Goal: Task Accomplishment & Management: Use online tool/utility

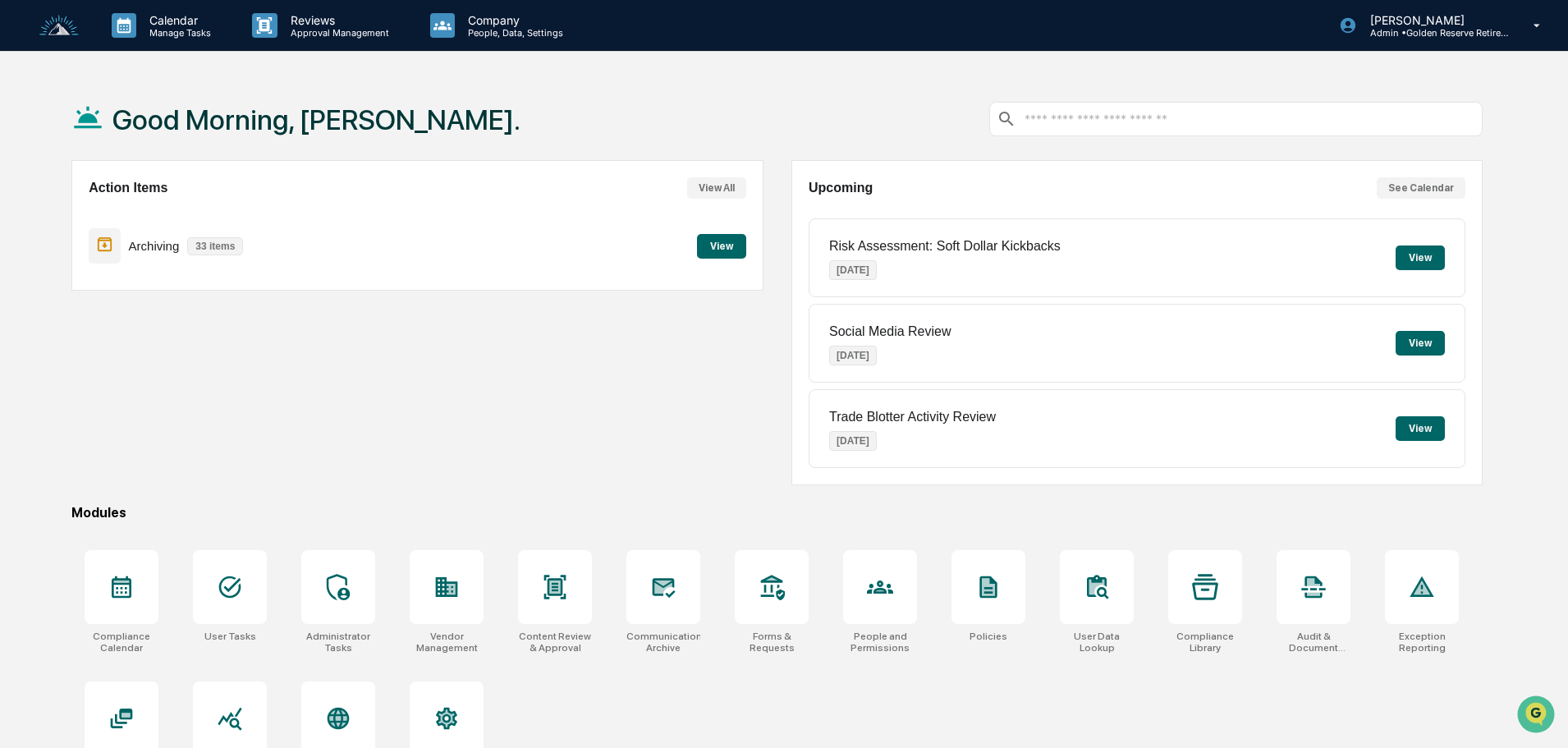
click at [737, 245] on button "View" at bounding box center [721, 246] width 49 height 25
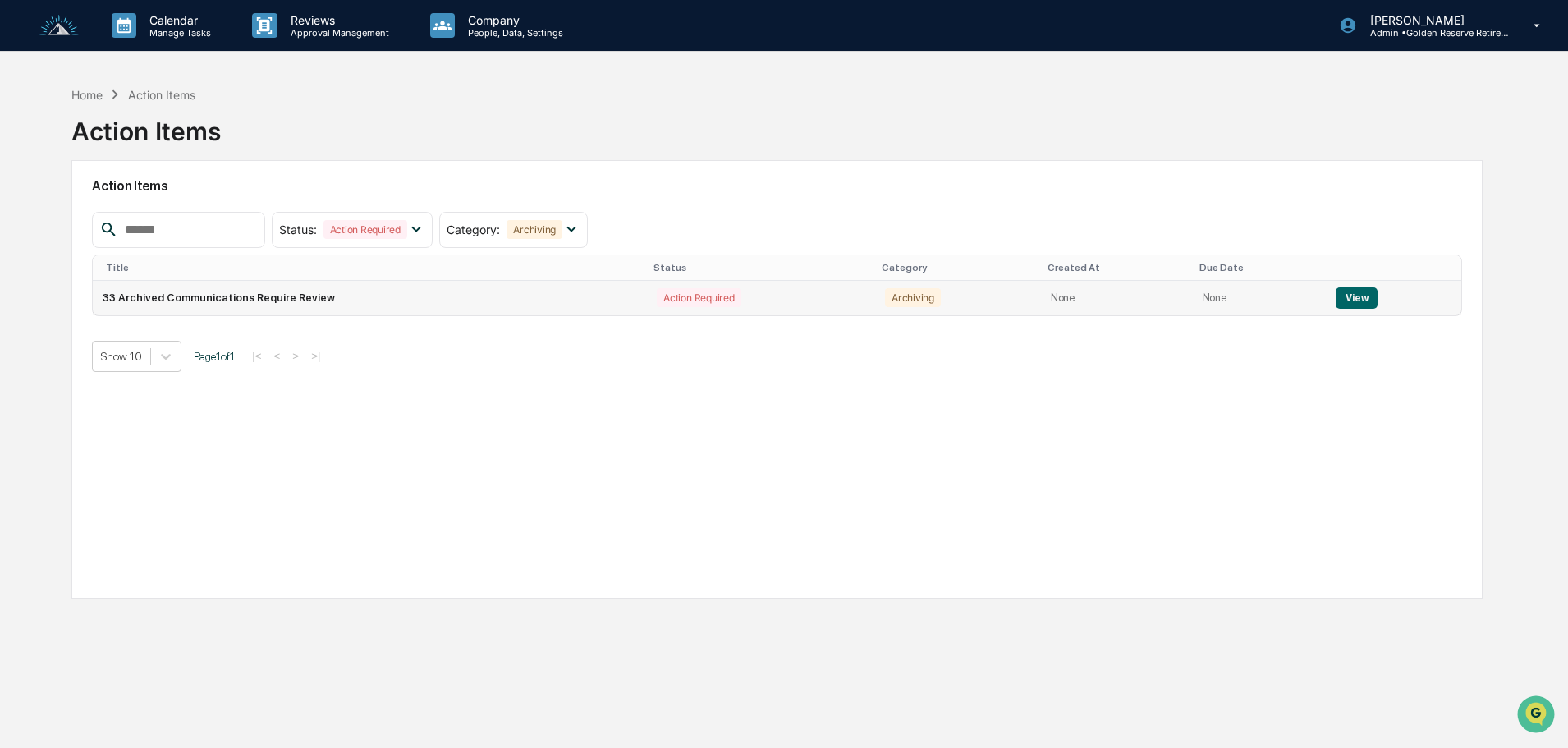
click at [1345, 299] on button "View" at bounding box center [1357, 298] width 42 height 21
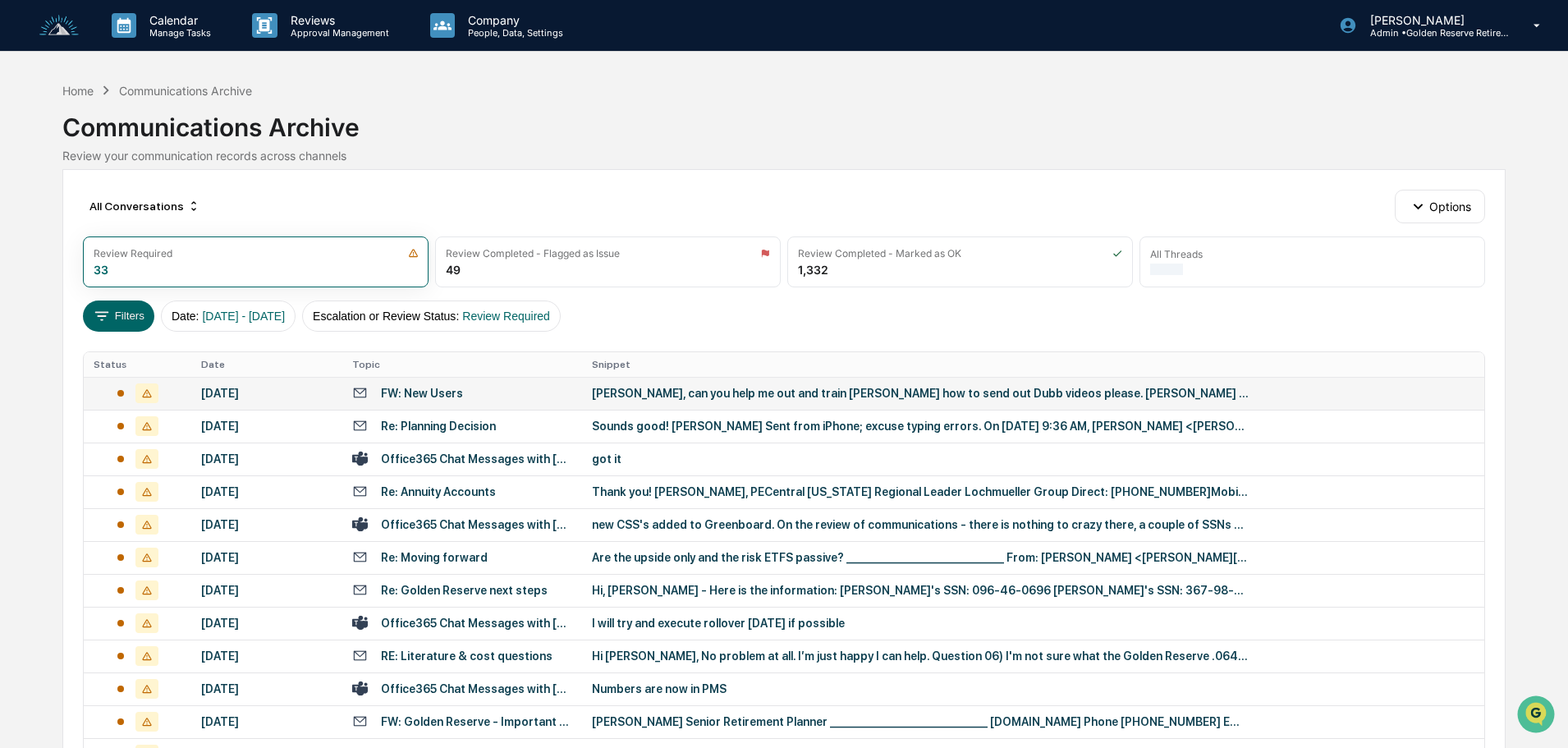
click at [678, 398] on div "[PERSON_NAME], can you help me out and train [PERSON_NAME] how to send out Dubb…" at bounding box center [921, 393] width 657 height 13
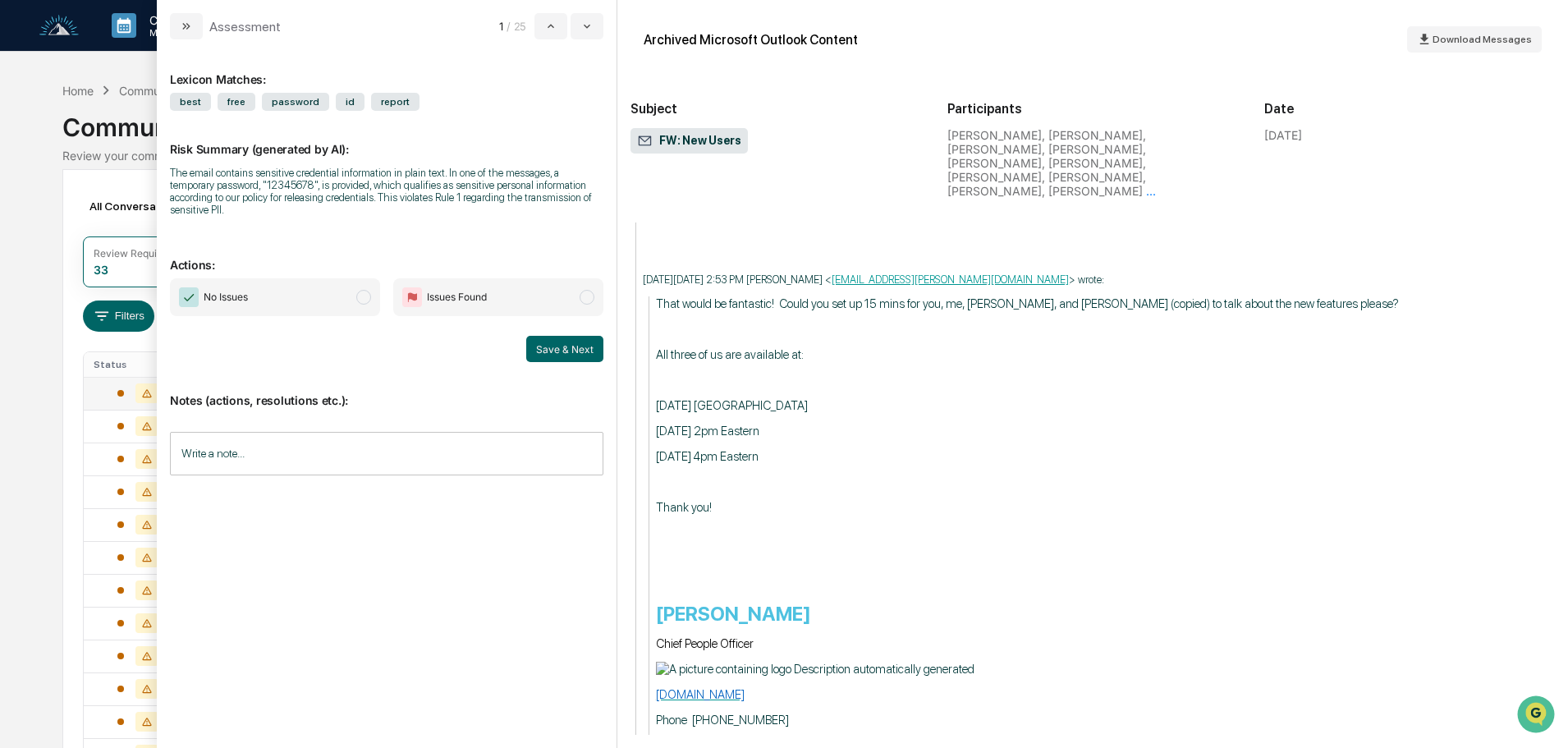
scroll to position [4023, 0]
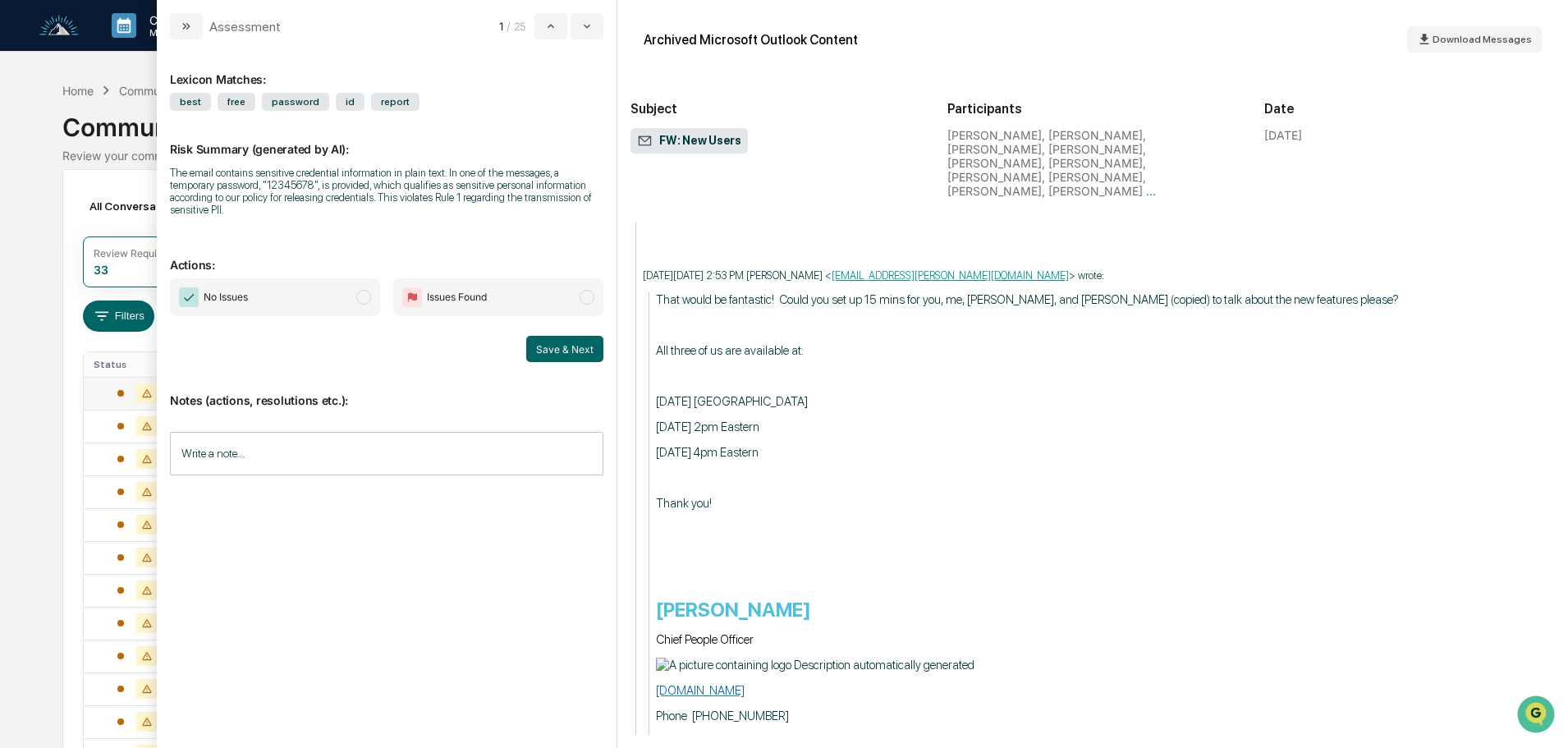
click at [310, 284] on span "No Issues" at bounding box center [275, 297] width 210 height 38
click at [566, 336] on button "Save & Next" at bounding box center [565, 348] width 77 height 26
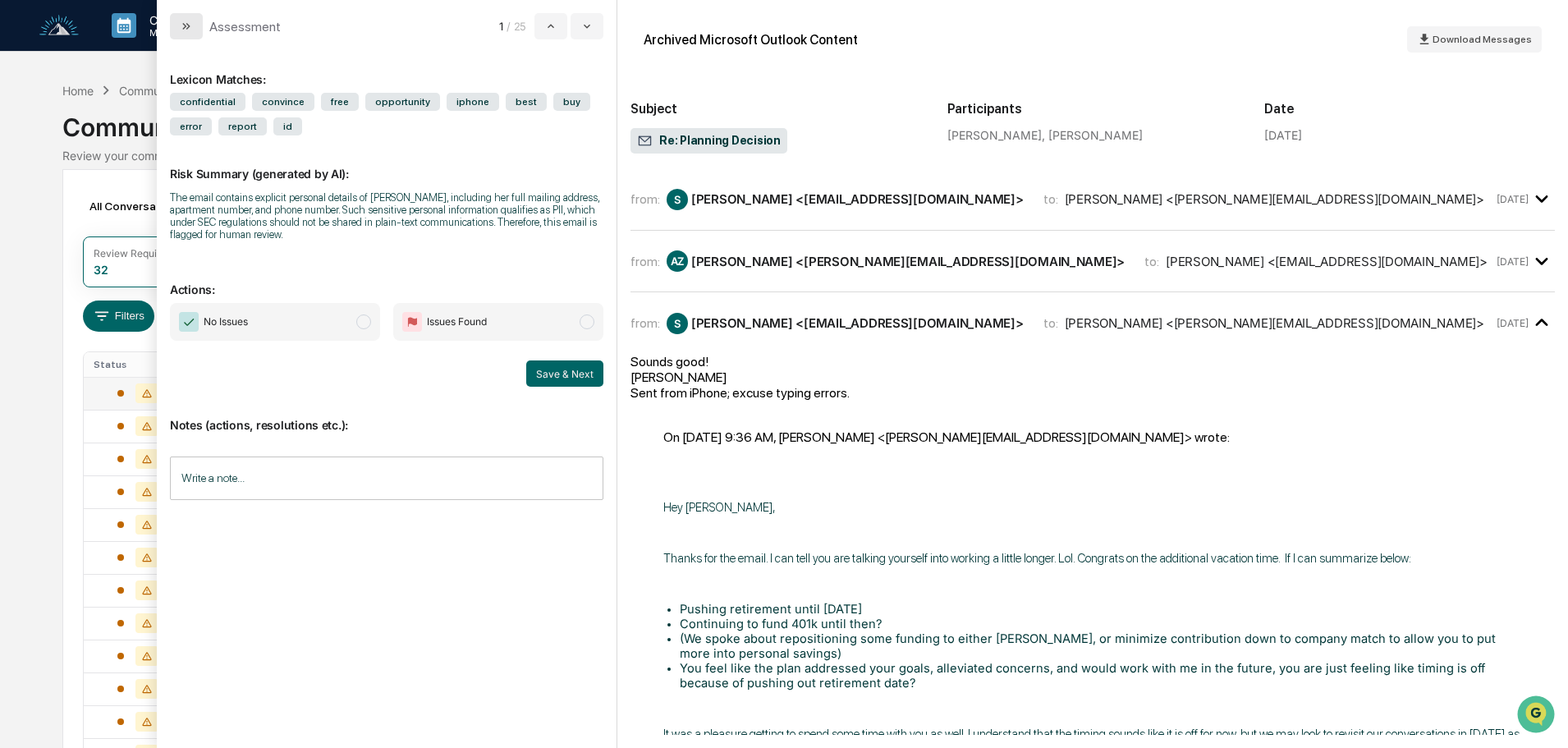
click at [185, 28] on icon "modal" at bounding box center [186, 26] width 13 height 13
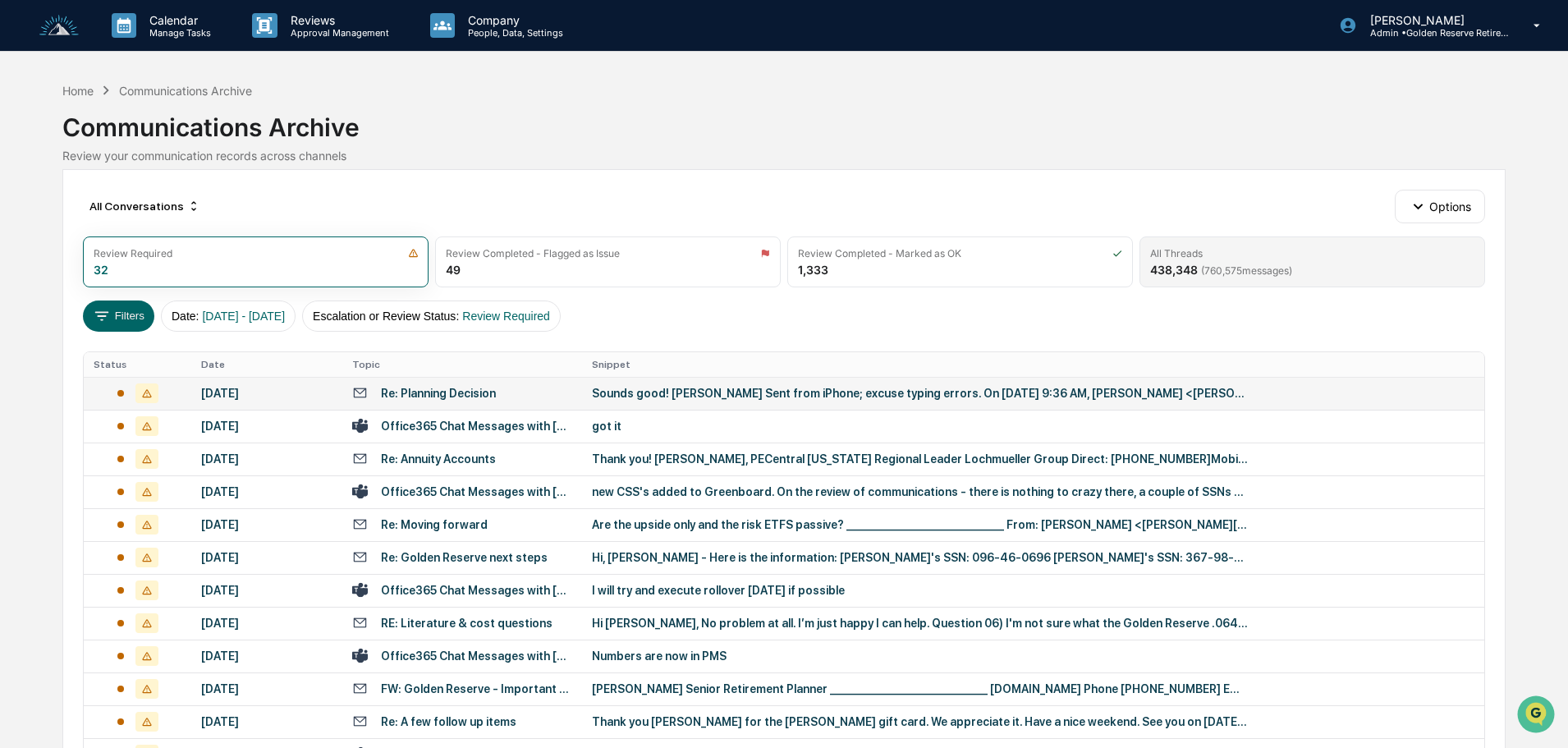
click at [1272, 272] on span "( 760,575 messages)" at bounding box center [1247, 270] width 91 height 13
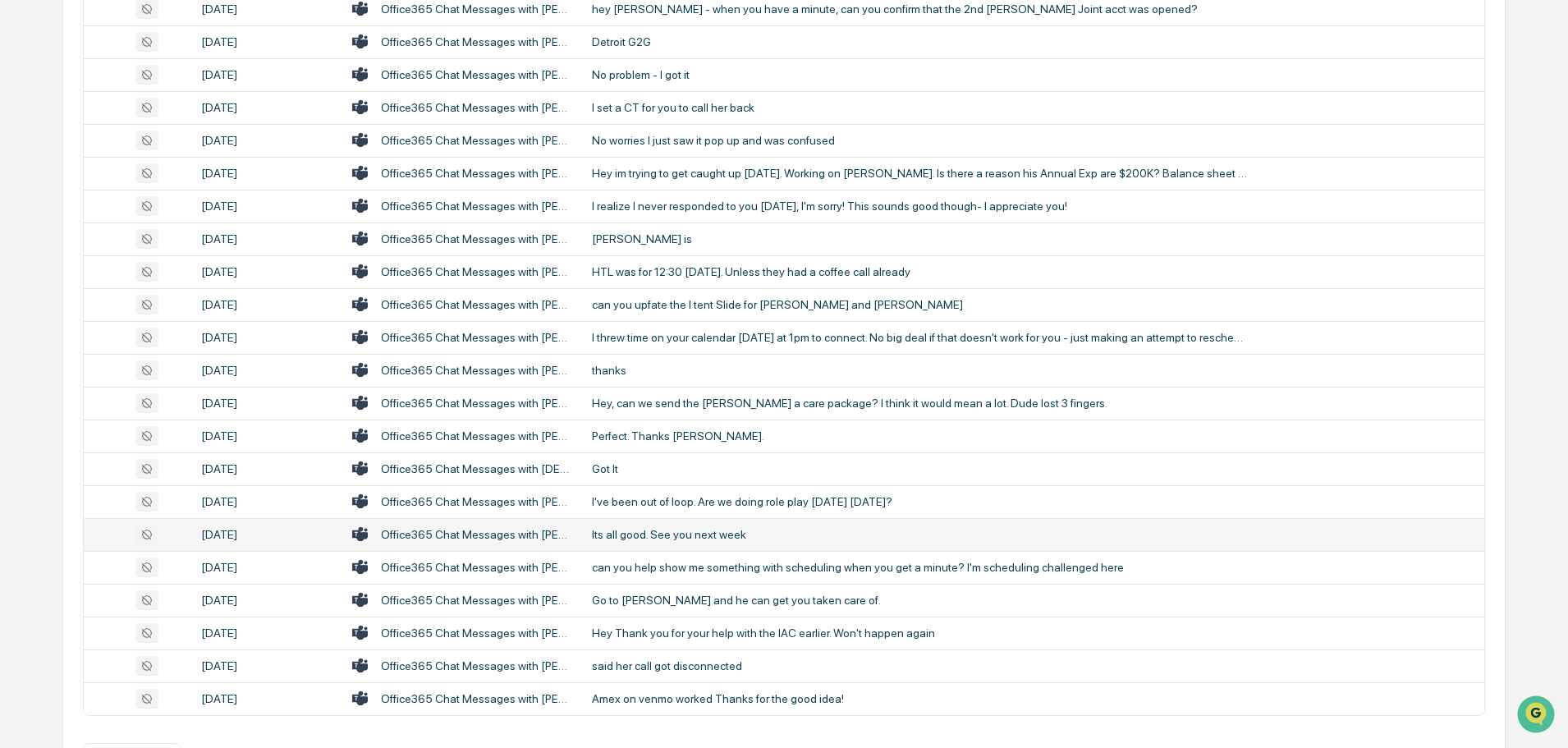
scroll to position [543, 0]
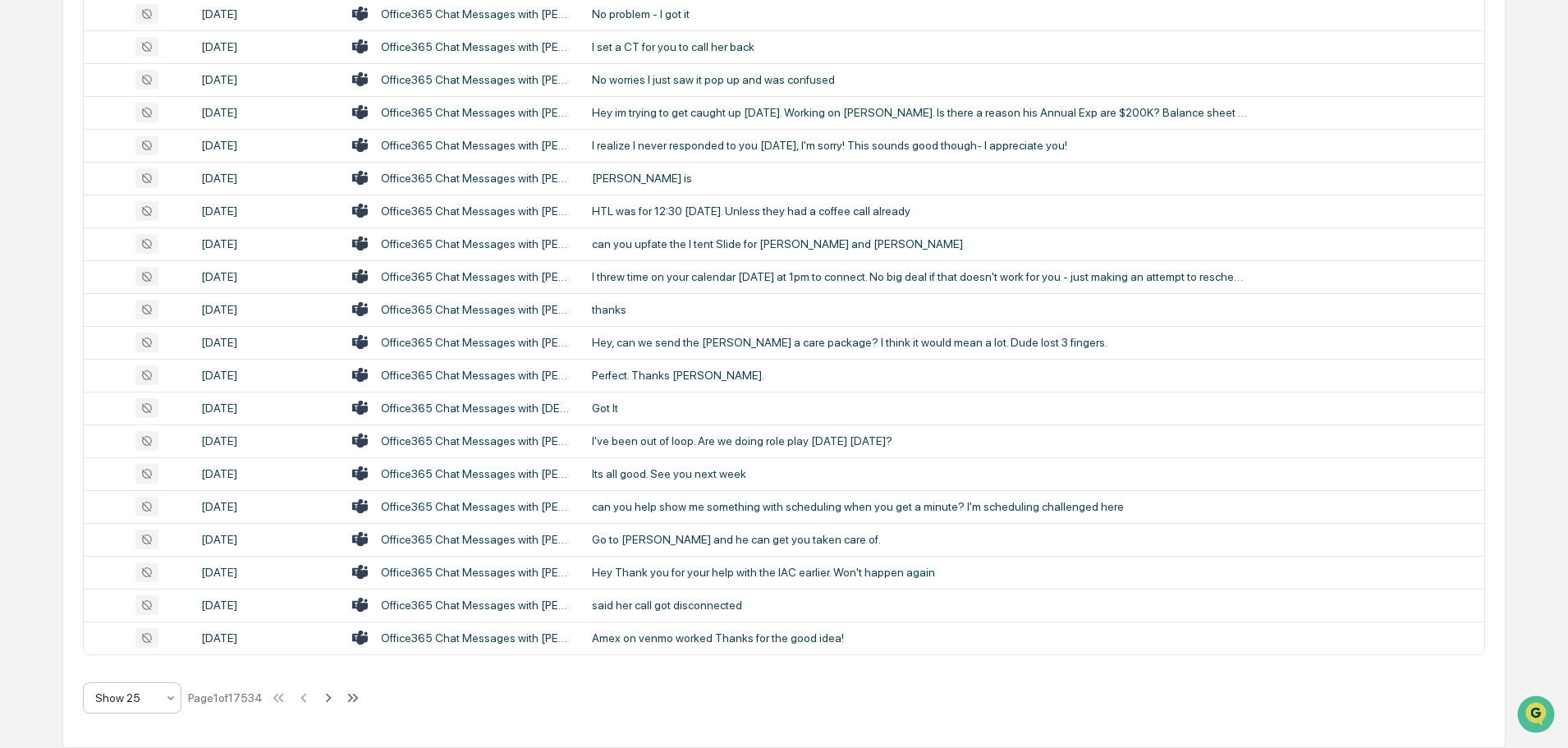
click at [144, 703] on div at bounding box center [125, 698] width 61 height 16
click at [136, 660] on div "Show 100" at bounding box center [132, 655] width 97 height 33
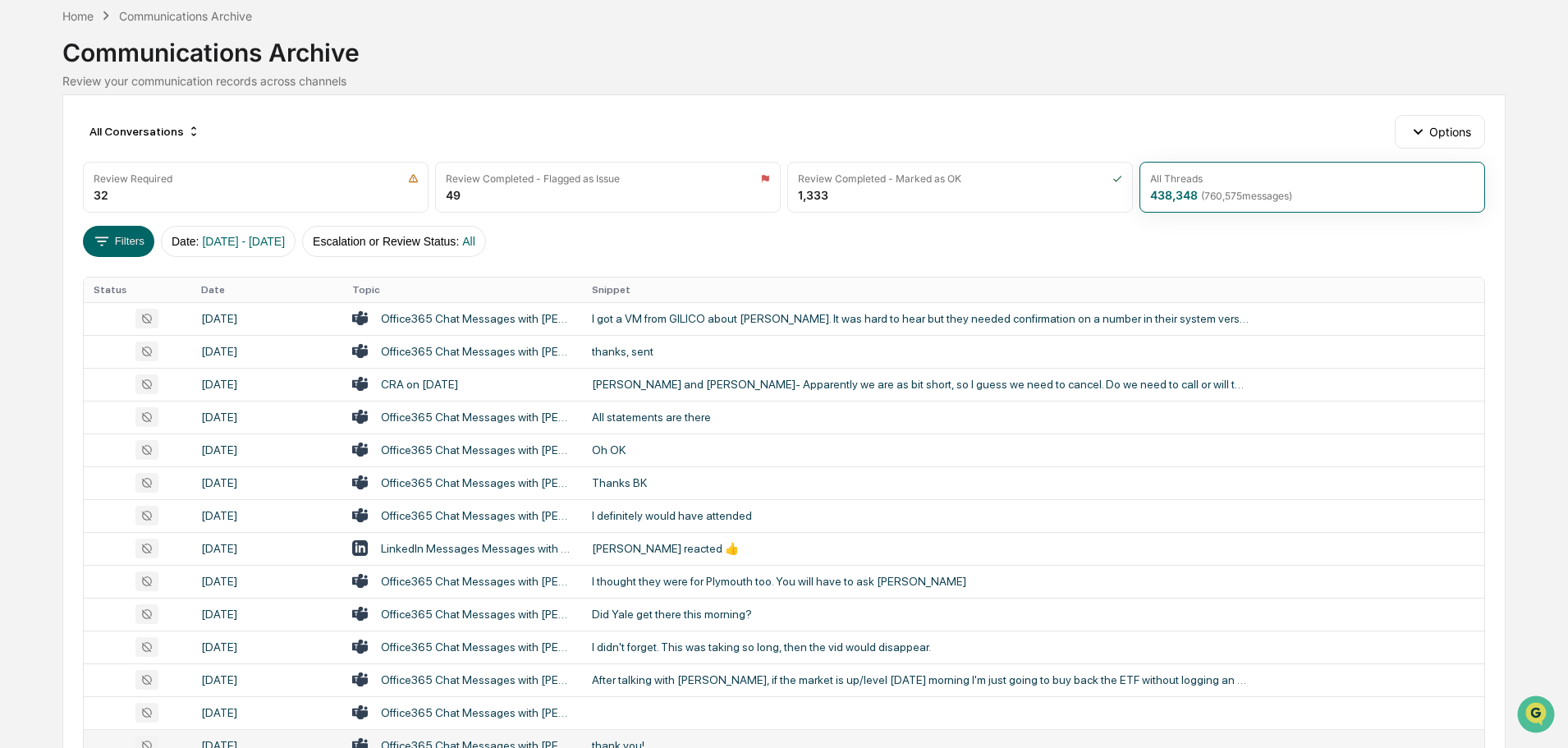
scroll to position [0, 0]
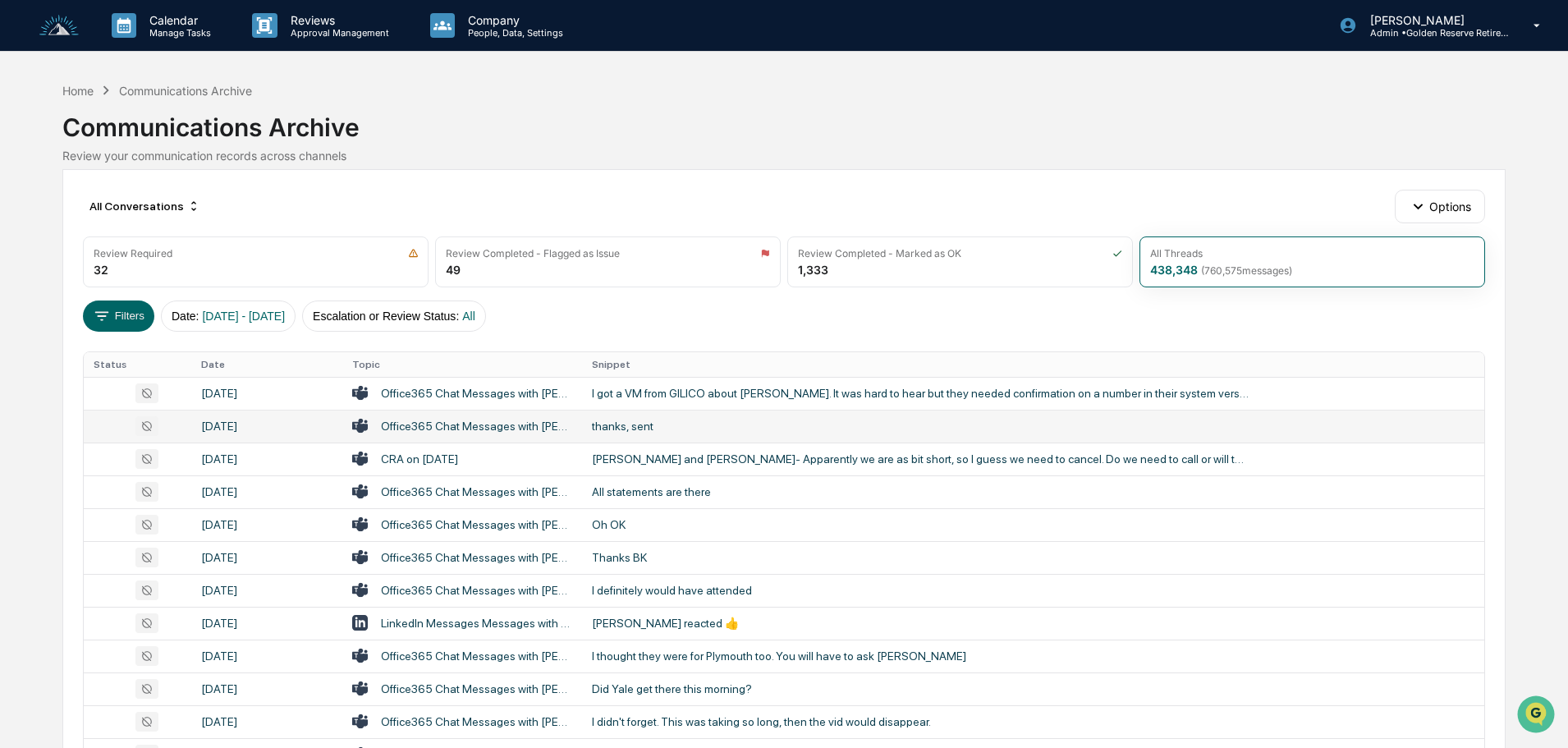
click at [681, 423] on div "thanks, sent" at bounding box center [921, 426] width 657 height 13
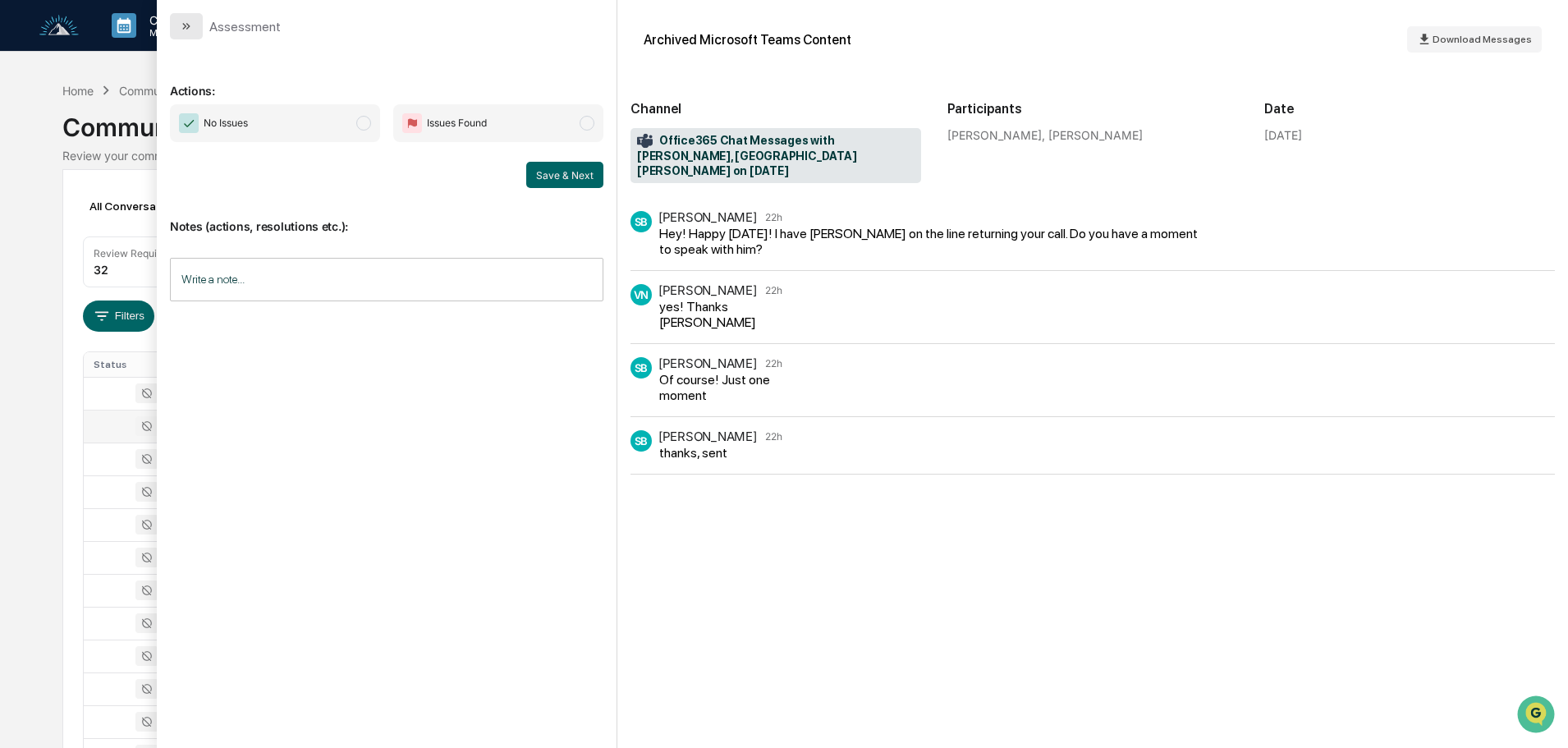
click at [189, 30] on icon "modal" at bounding box center [186, 26] width 13 height 13
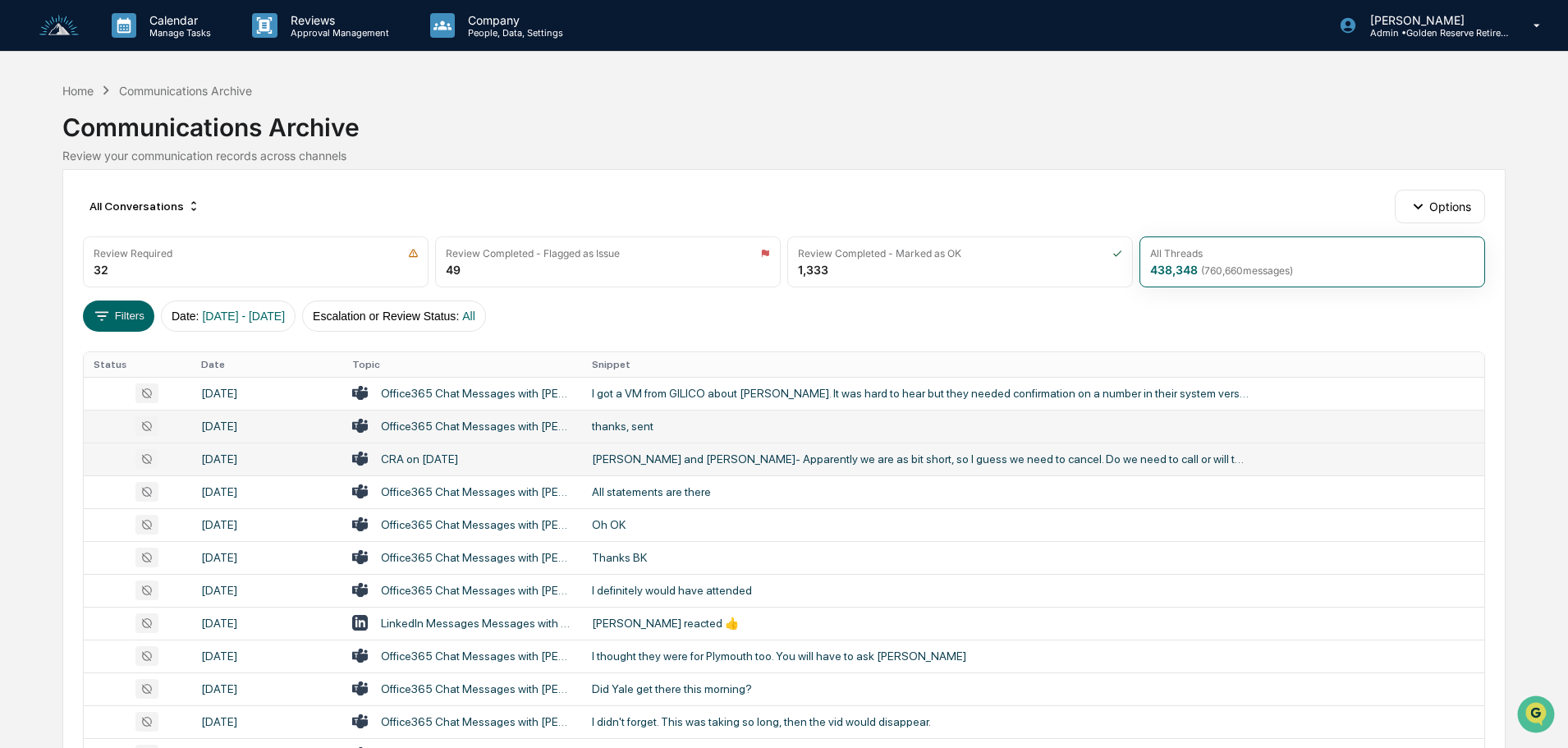
scroll to position [82, 0]
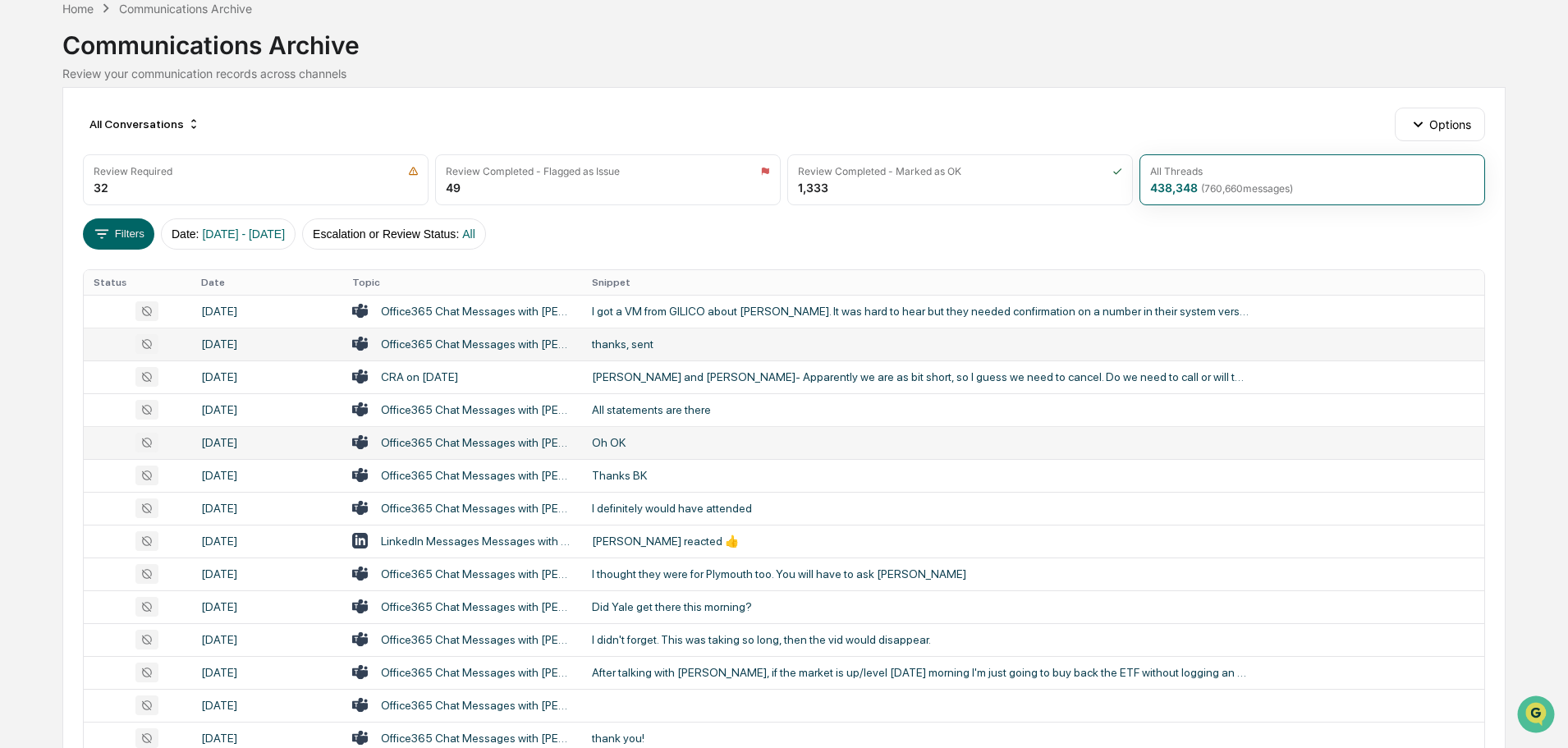
click at [635, 443] on div "Oh OK" at bounding box center [921, 442] width 657 height 13
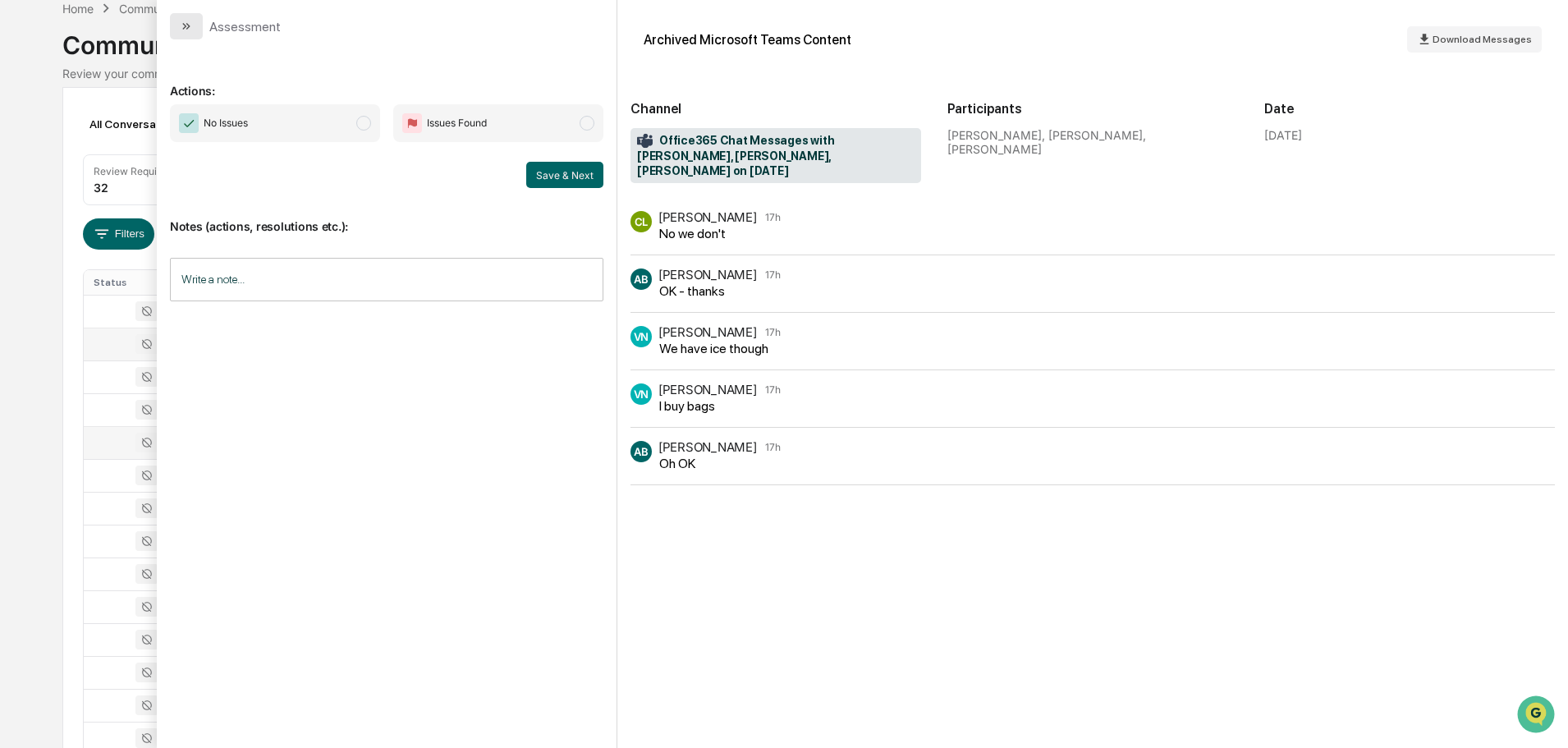
click at [184, 30] on icon "modal" at bounding box center [186, 26] width 13 height 13
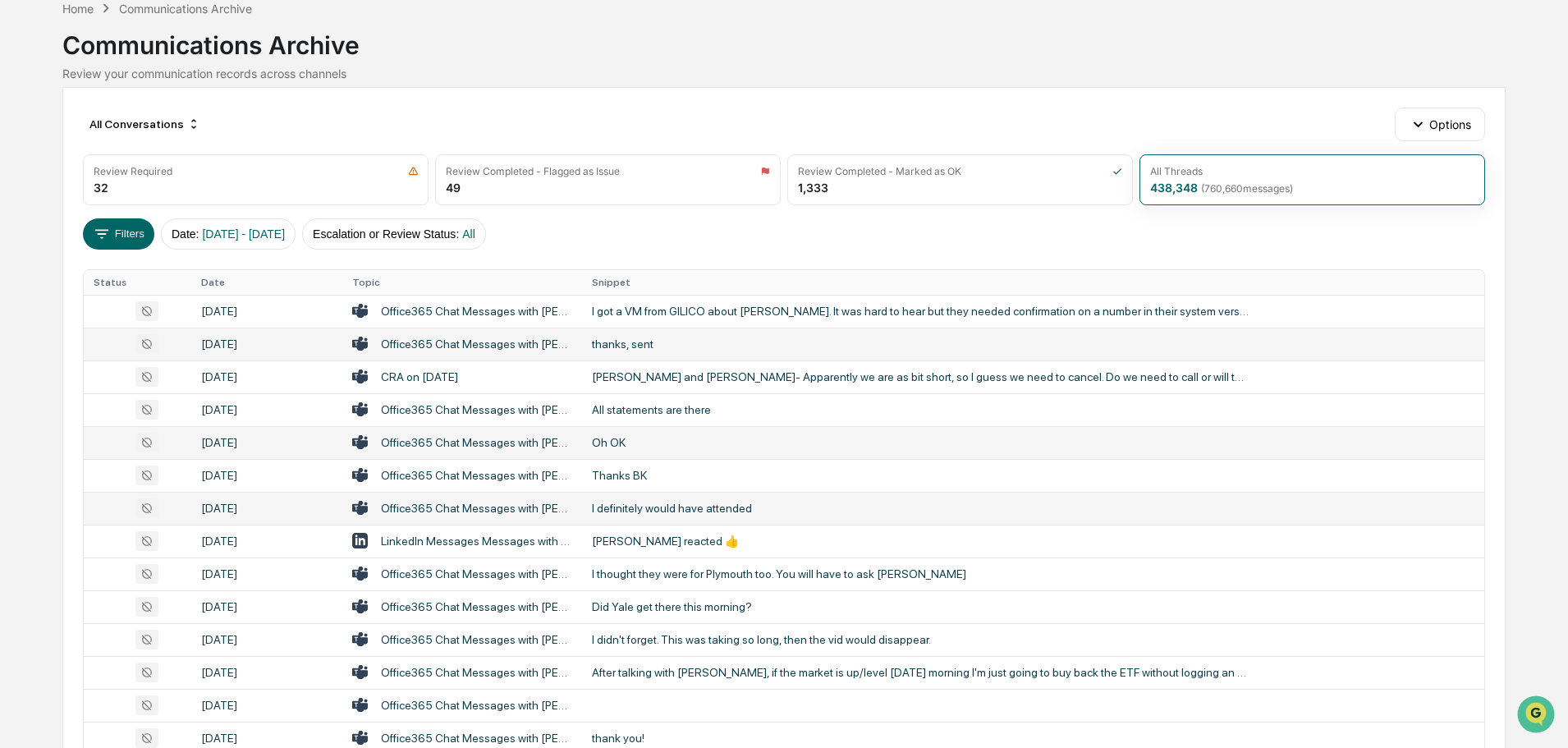
click at [647, 503] on div "I definitely would have attended" at bounding box center [921, 508] width 657 height 13
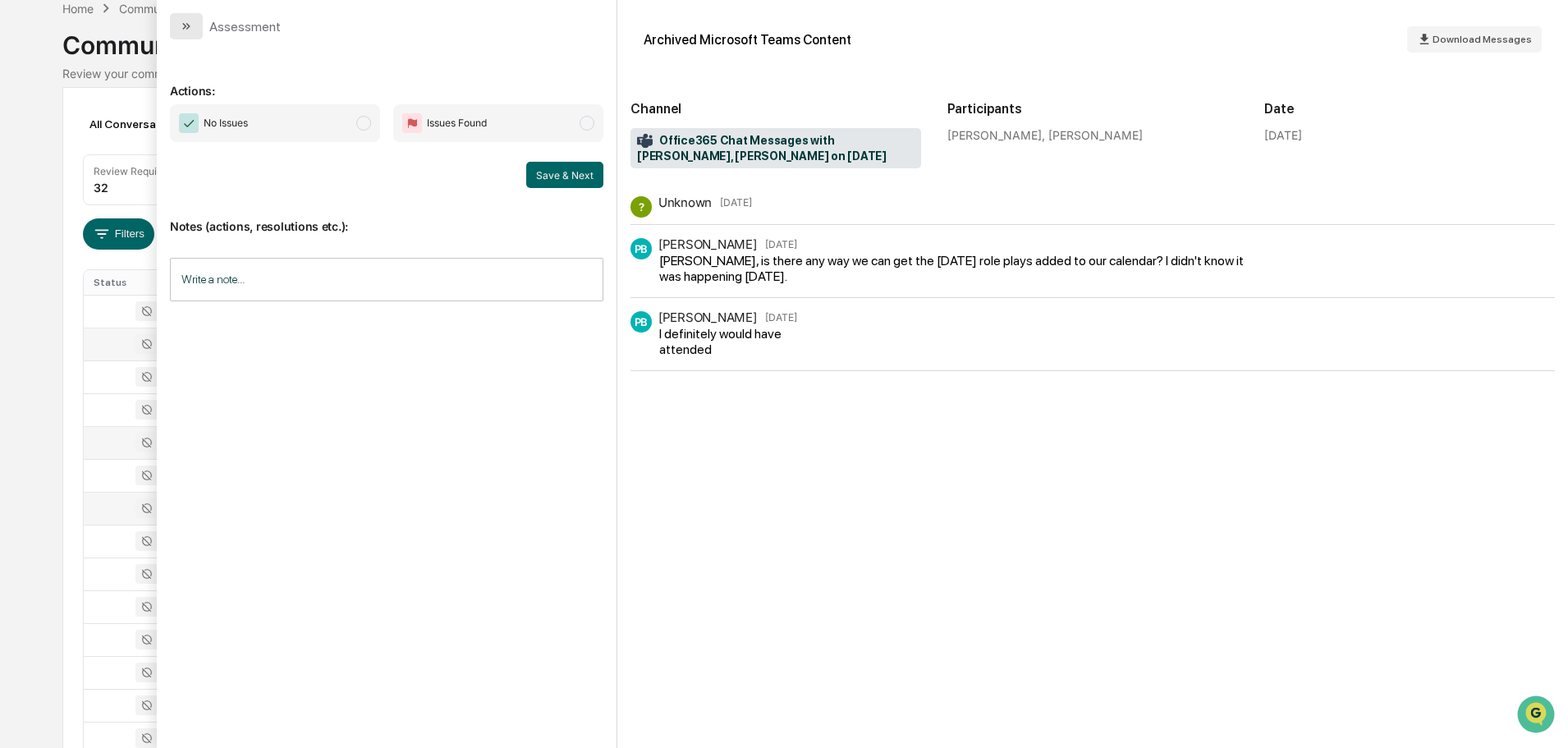
click at [191, 27] on icon "modal" at bounding box center [186, 26] width 13 height 13
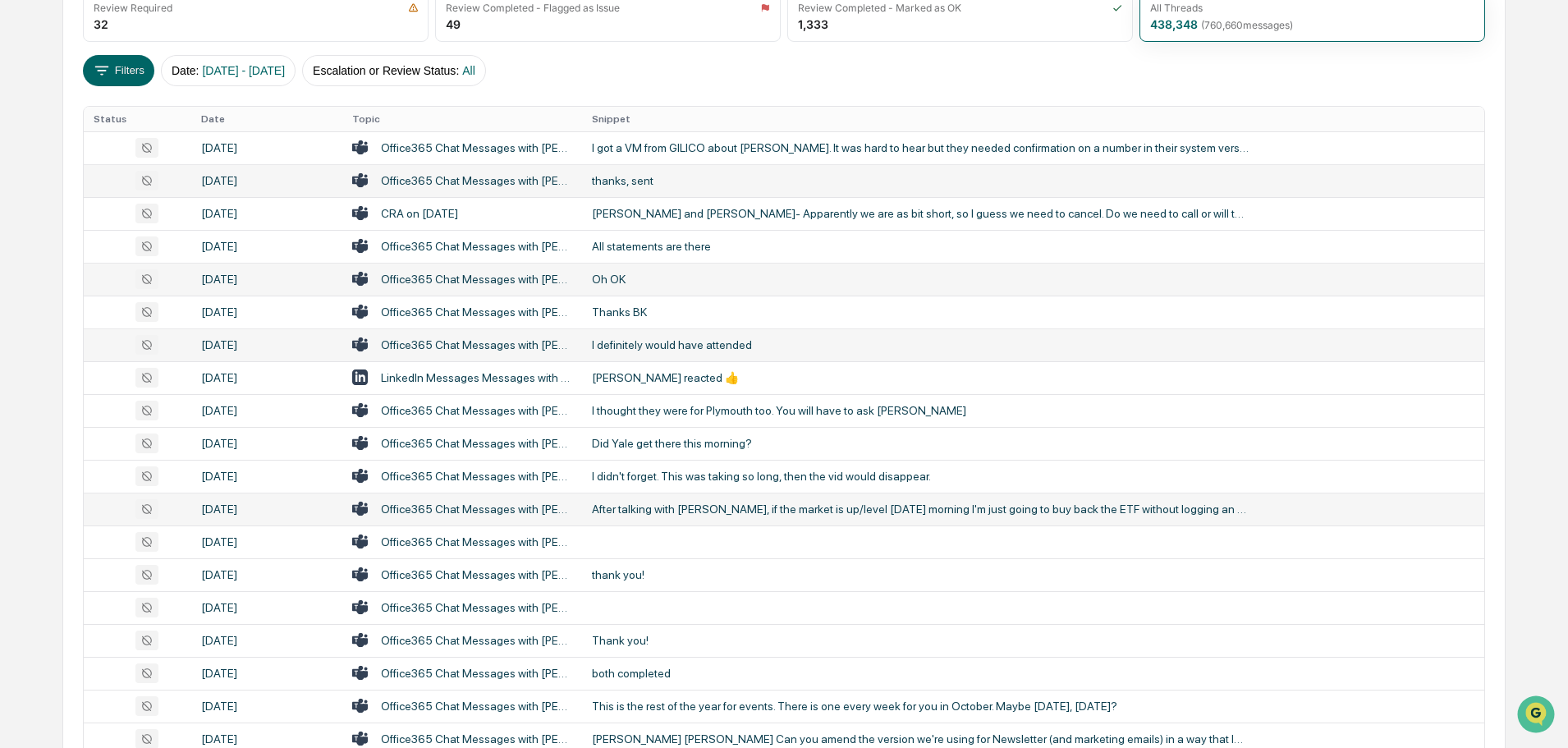
scroll to position [246, 0]
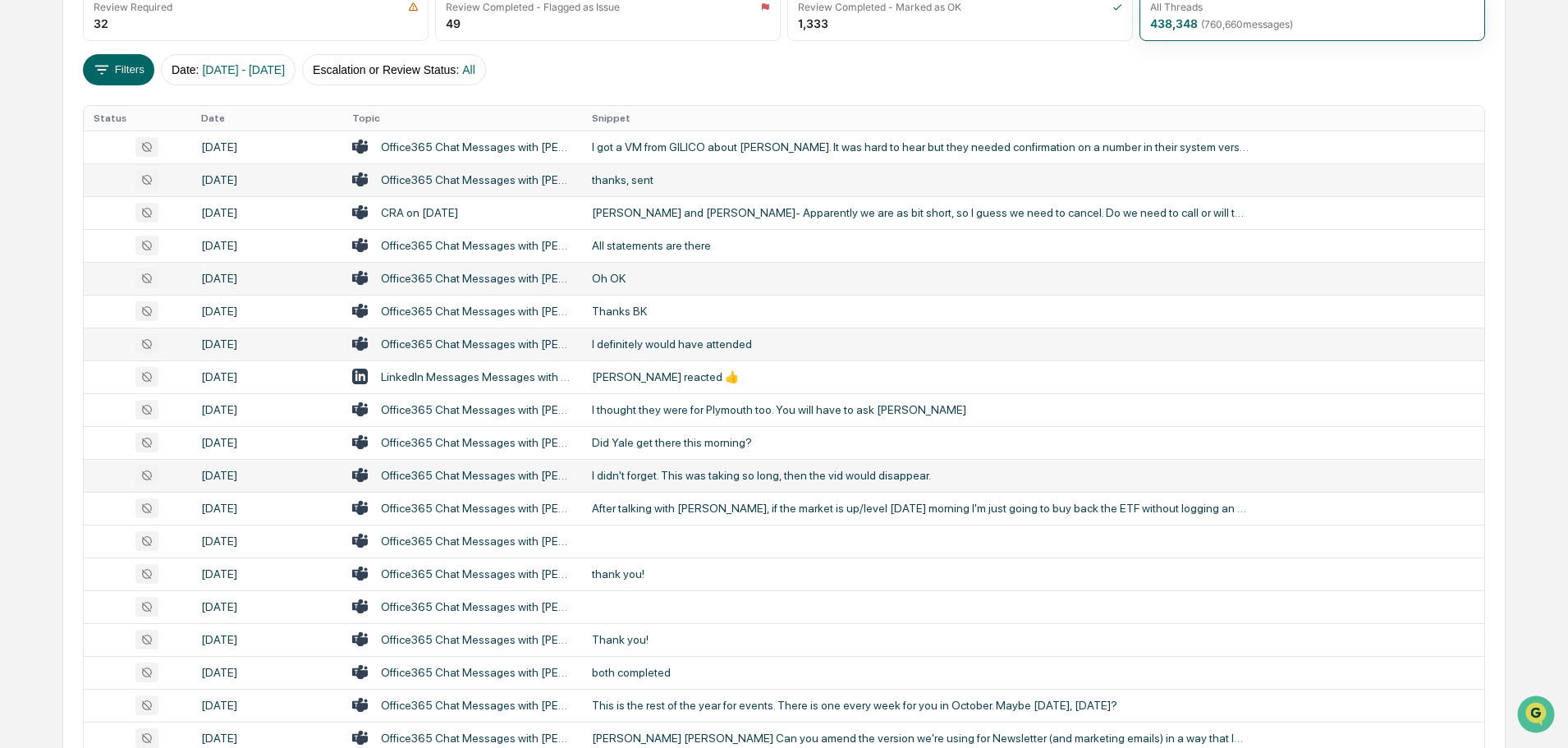
click at [652, 480] on div "I didn't forget. This was taking so long, then the vid would disappear." at bounding box center [921, 475] width 657 height 13
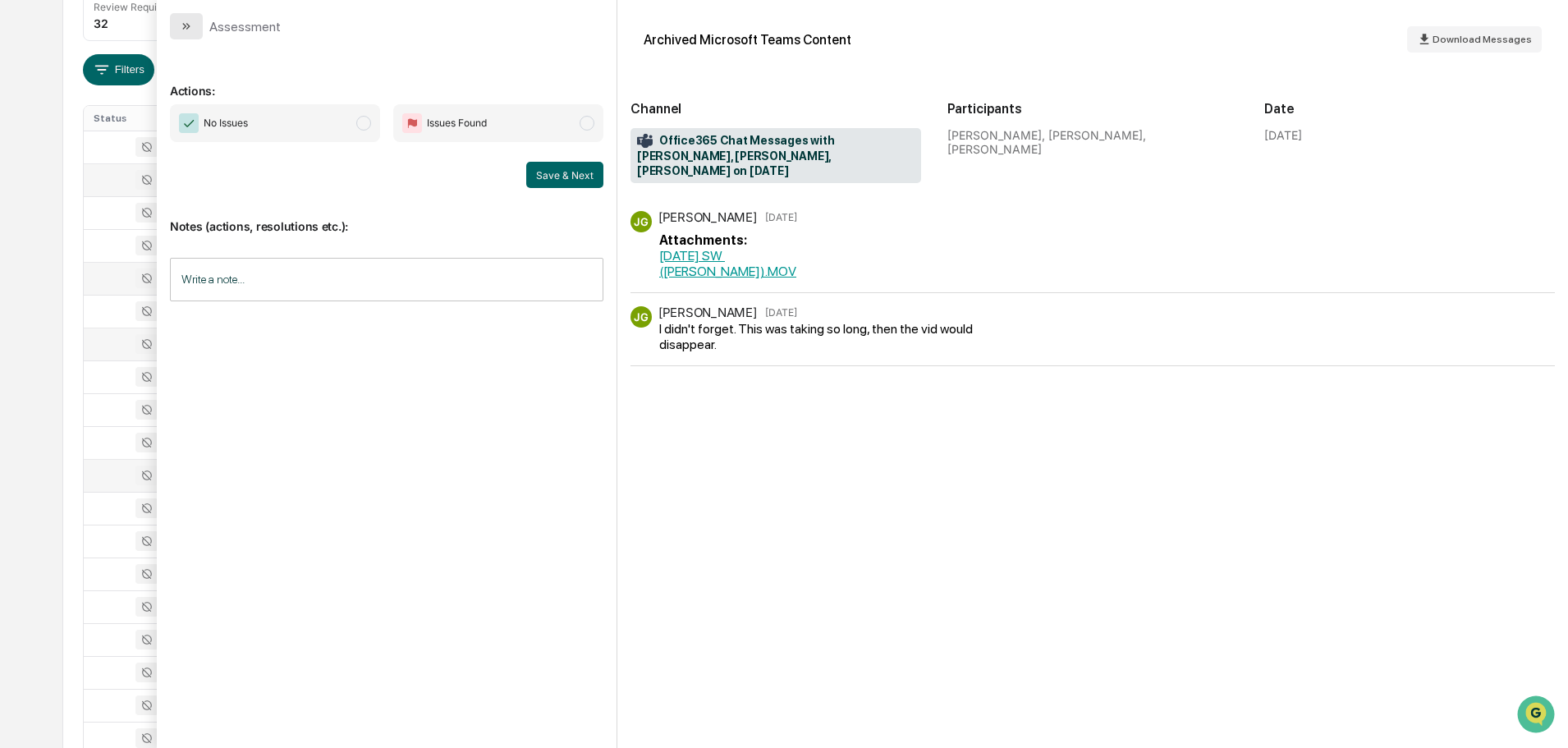
click at [185, 30] on icon "modal" at bounding box center [186, 26] width 13 height 13
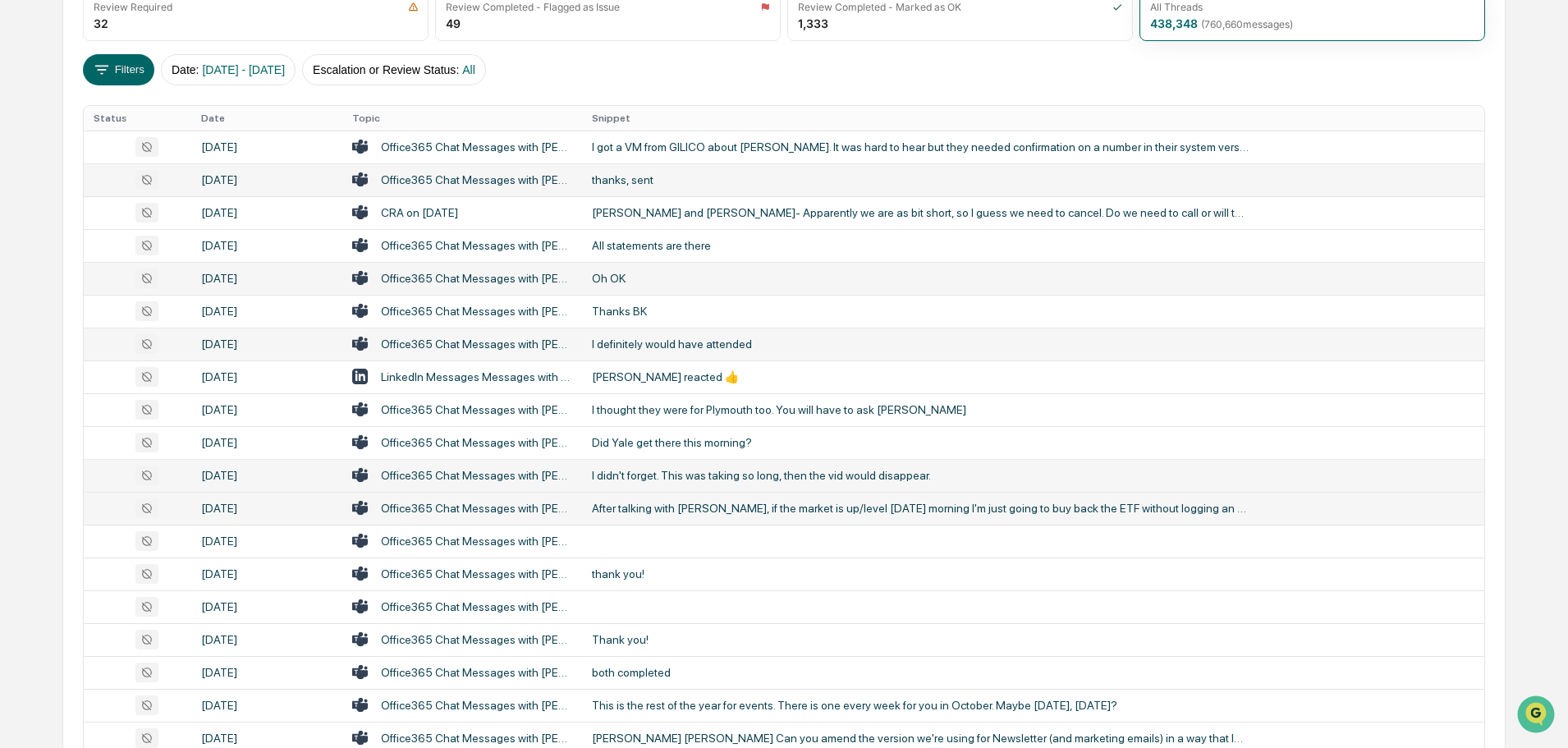
click at [621, 505] on div "After talking with [PERSON_NAME], if the market is up/level [DATE] morning I'm …" at bounding box center [921, 508] width 657 height 13
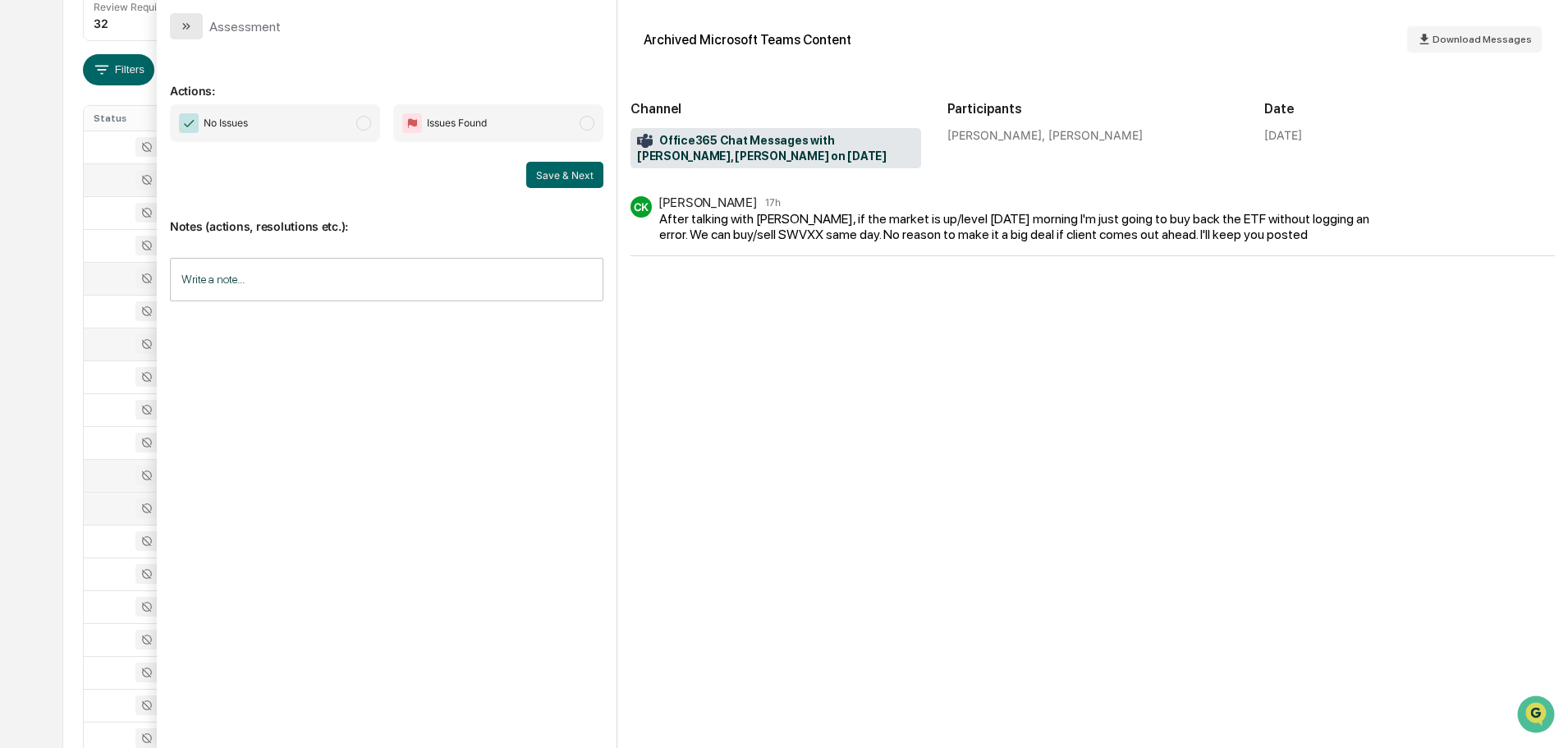
click at [198, 29] on button "modal" at bounding box center [186, 26] width 33 height 26
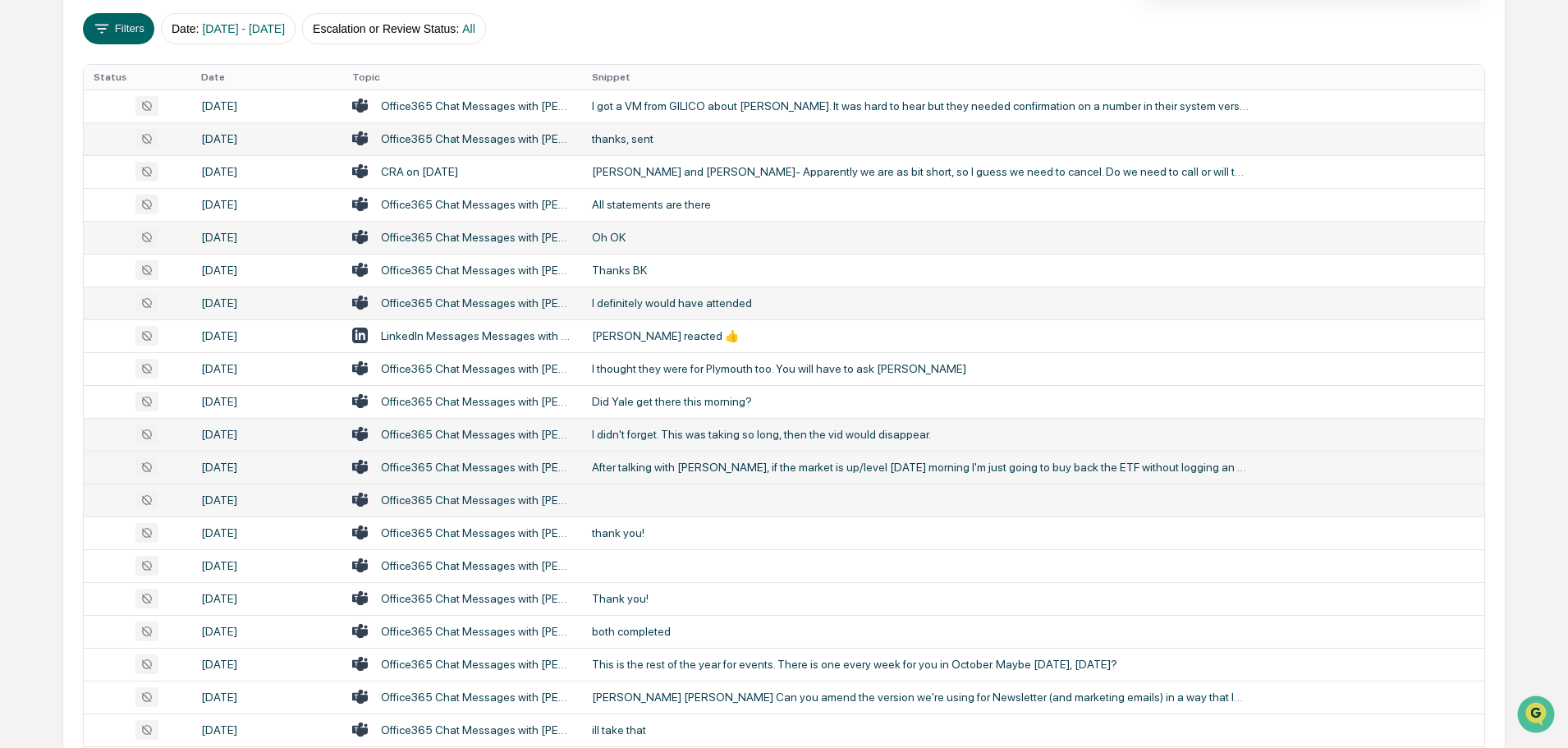
scroll to position [328, 0]
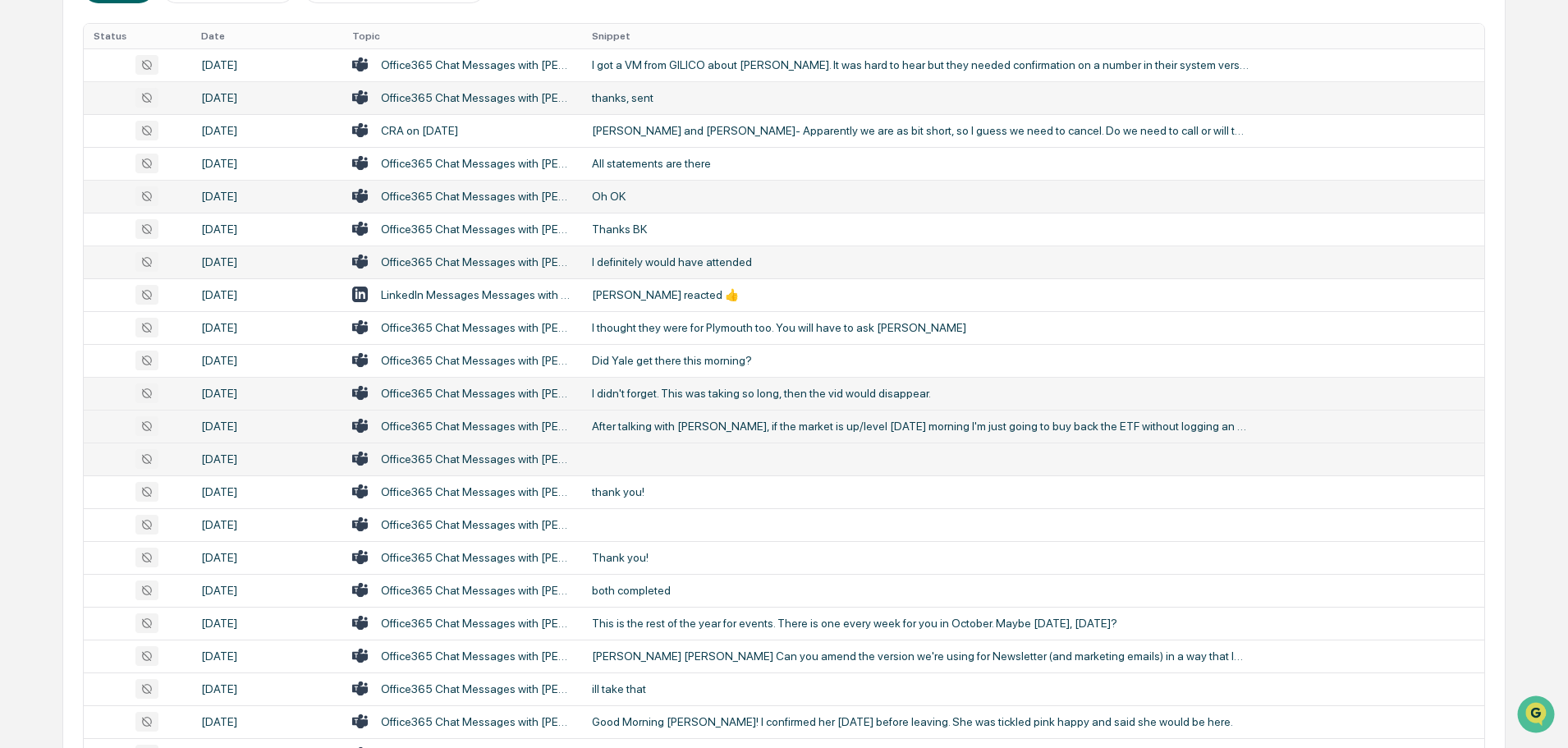
click at [665, 456] on td at bounding box center [1034, 459] width 902 height 33
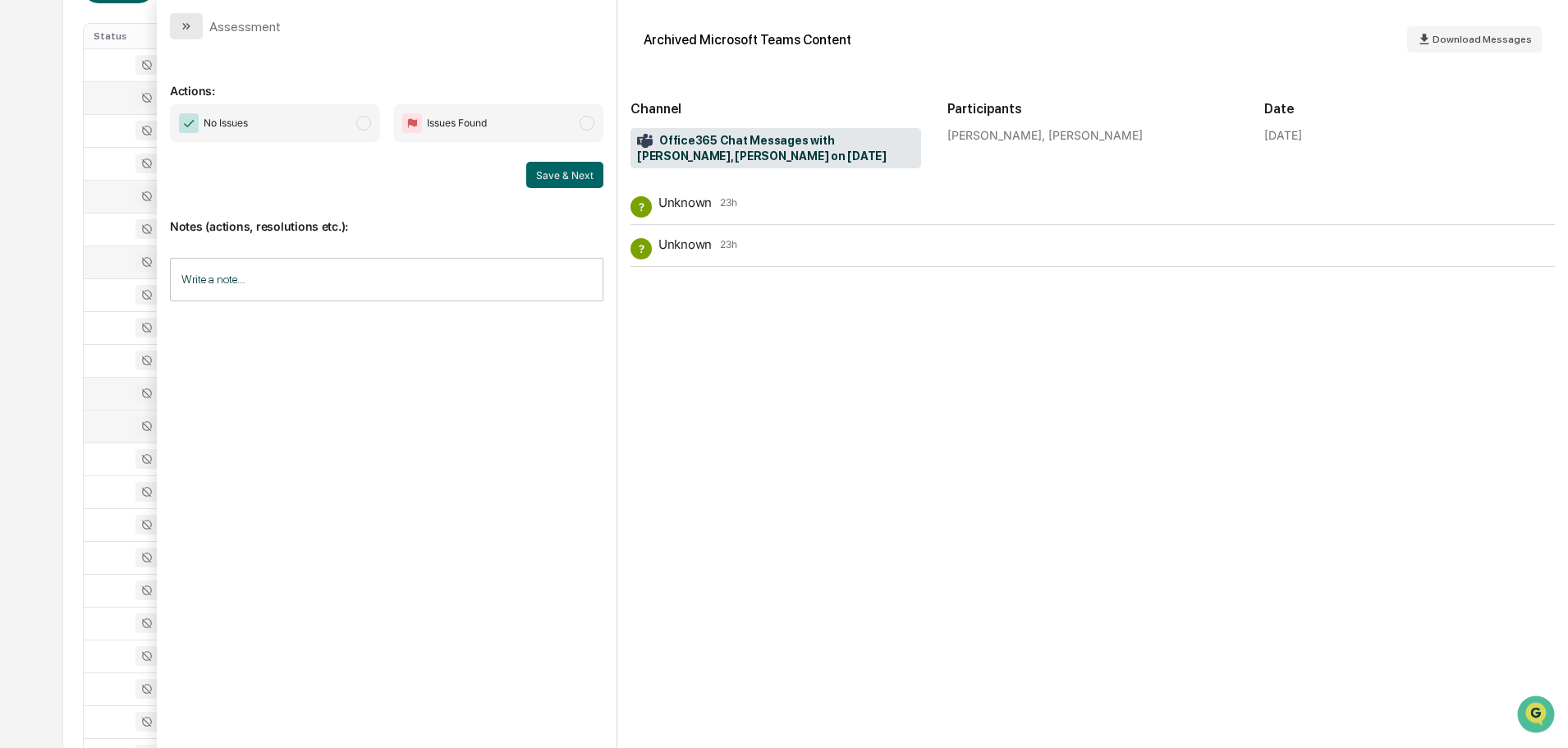
click at [193, 25] on button "modal" at bounding box center [186, 26] width 33 height 26
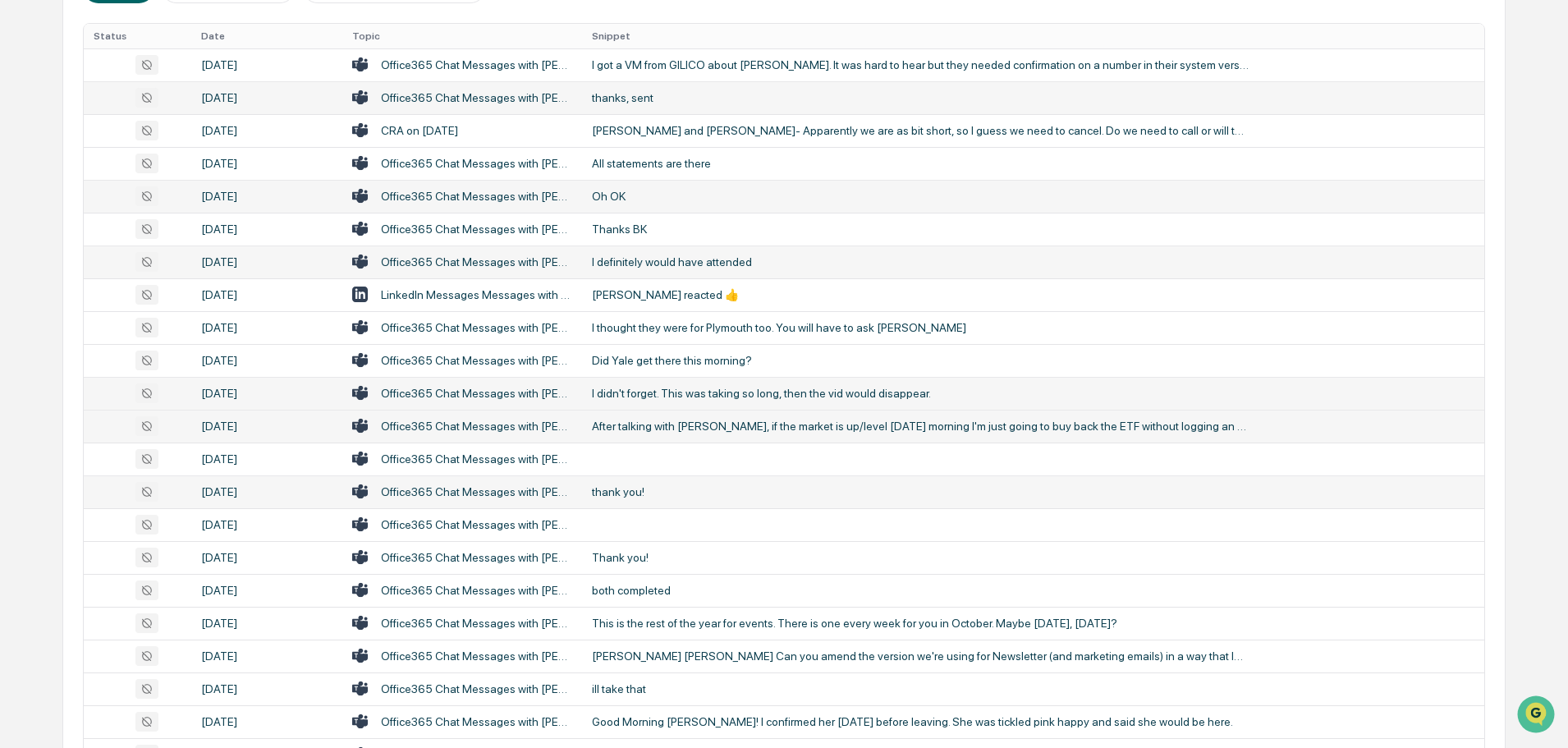
click at [629, 491] on div "thank you!" at bounding box center [921, 491] width 657 height 13
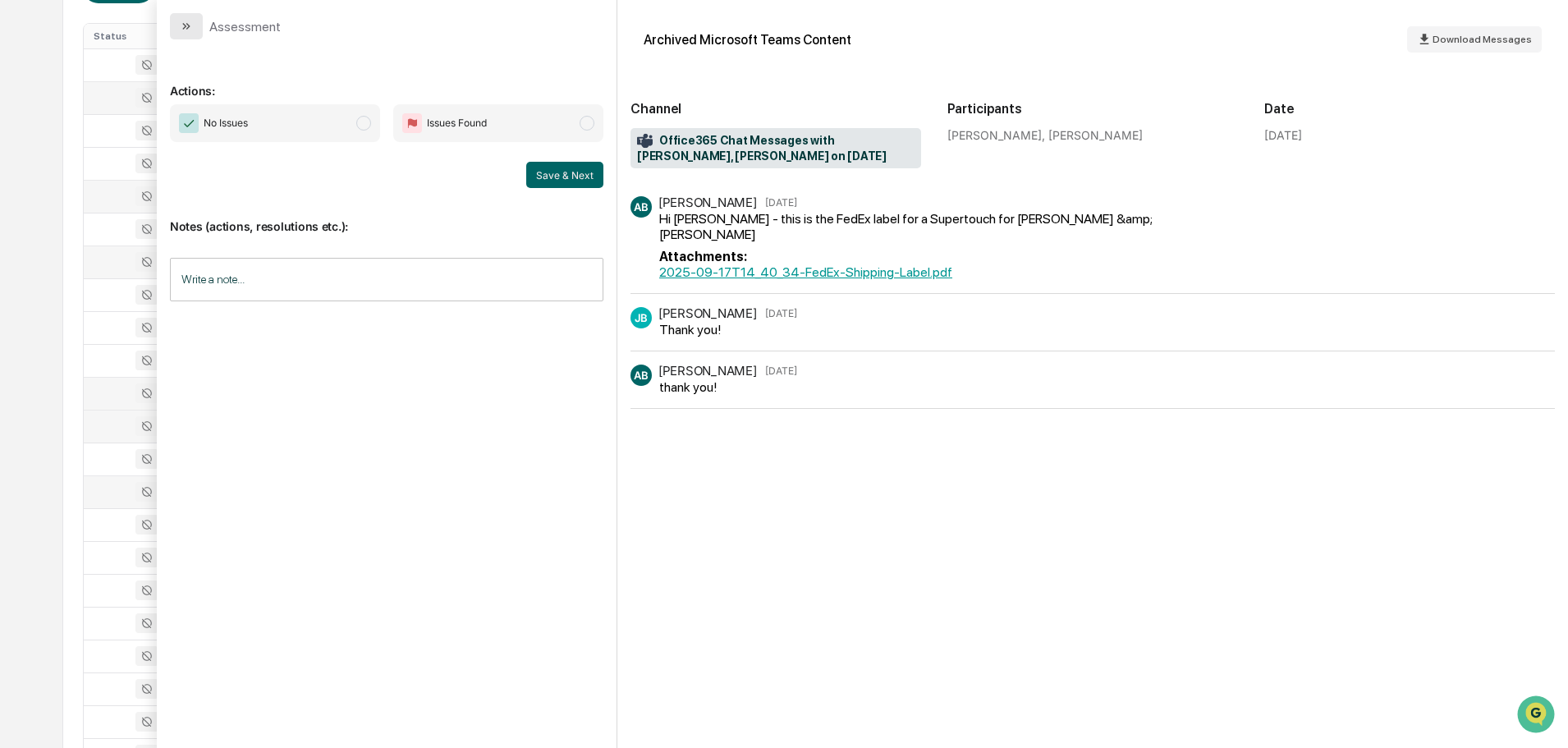
click at [190, 28] on icon "modal" at bounding box center [186, 26] width 13 height 13
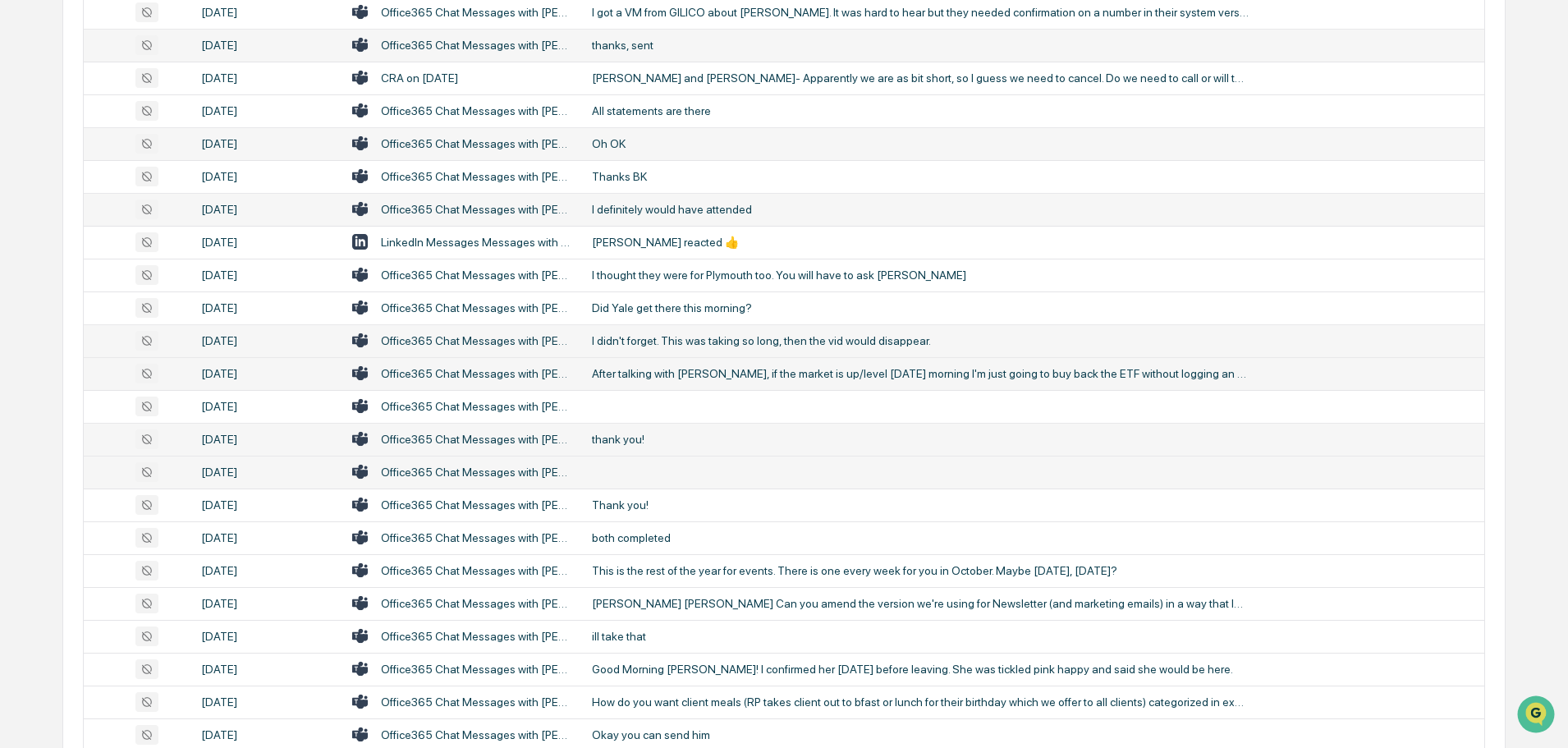
scroll to position [411, 0]
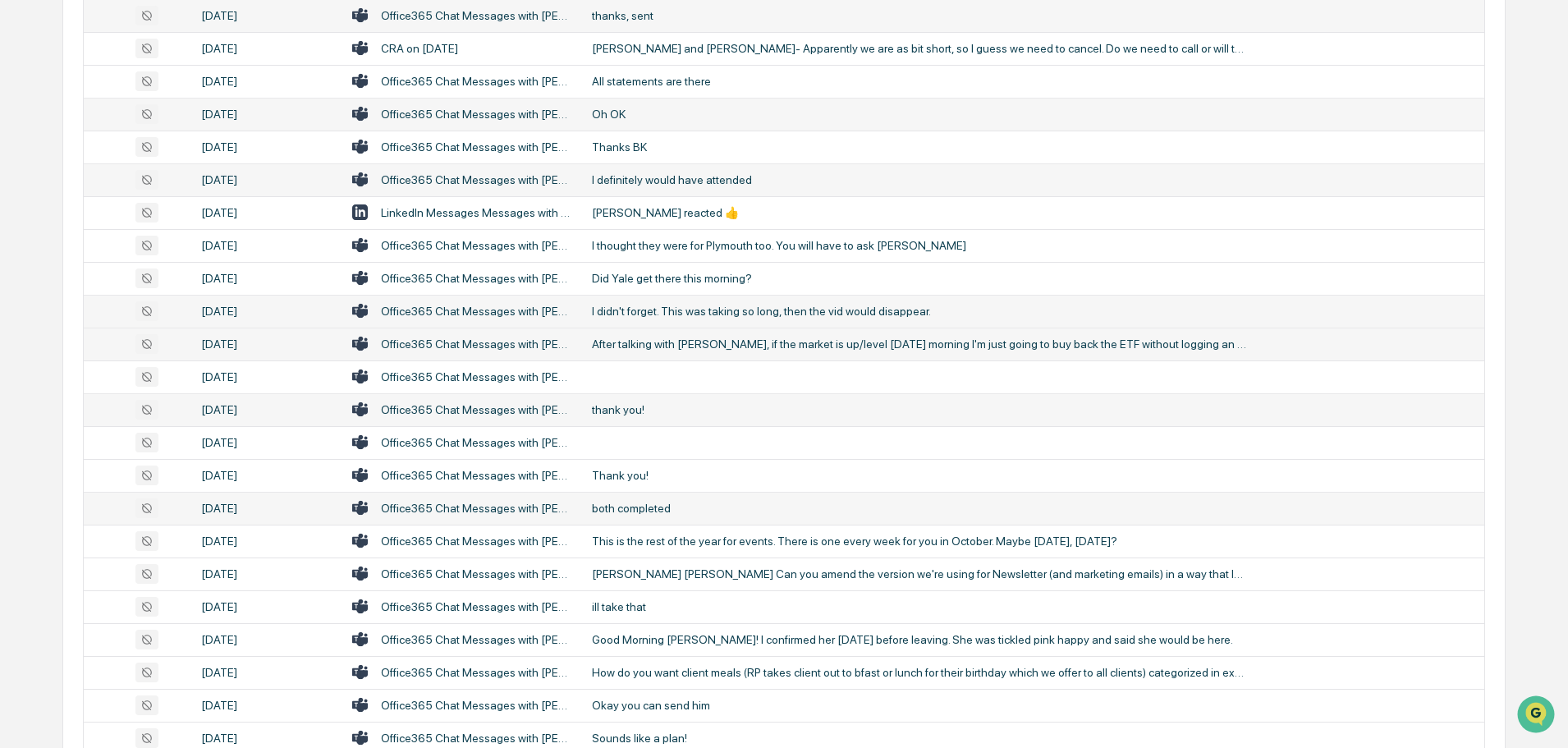
click at [649, 505] on div "both completed" at bounding box center [921, 508] width 657 height 13
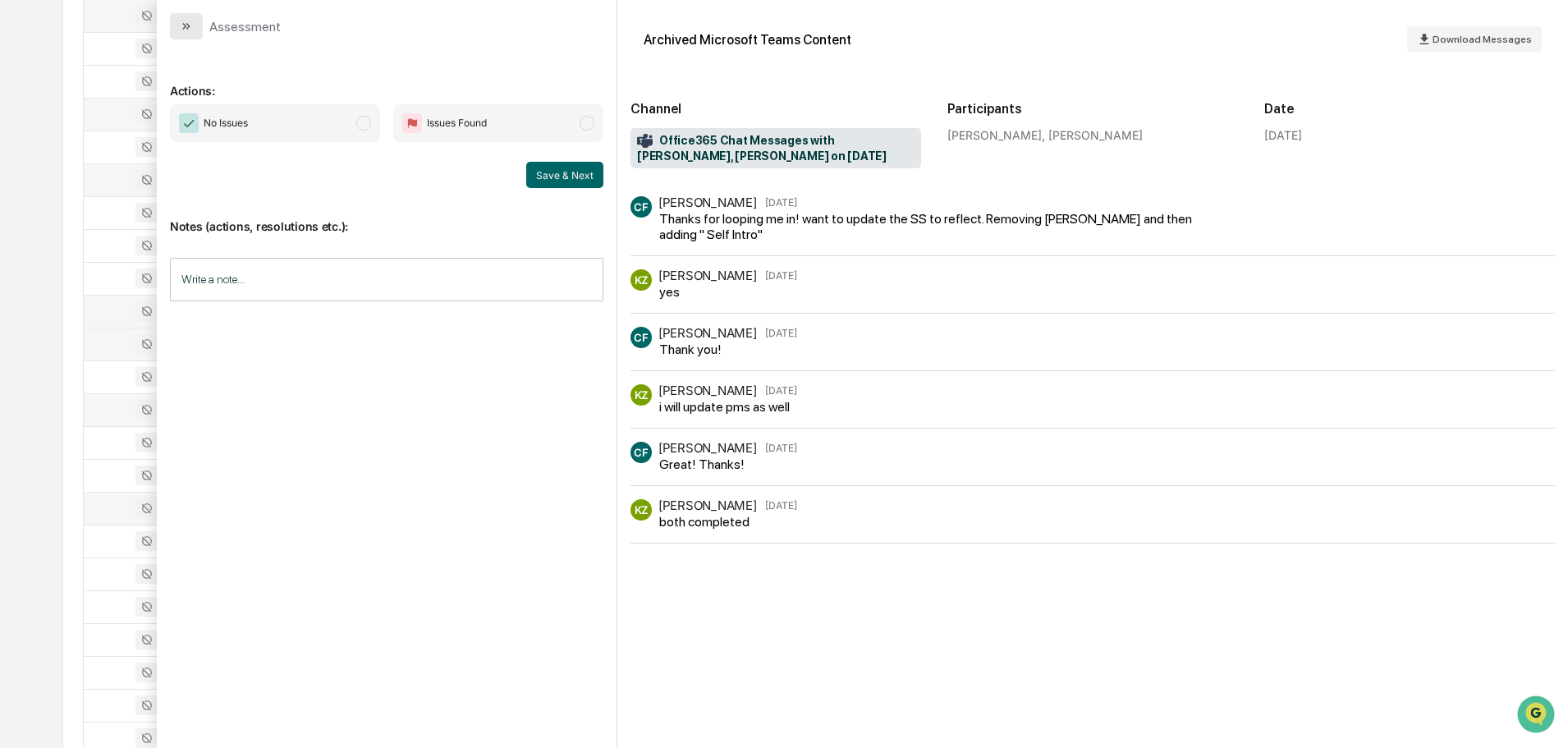
click at [176, 21] on button "modal" at bounding box center [186, 26] width 33 height 26
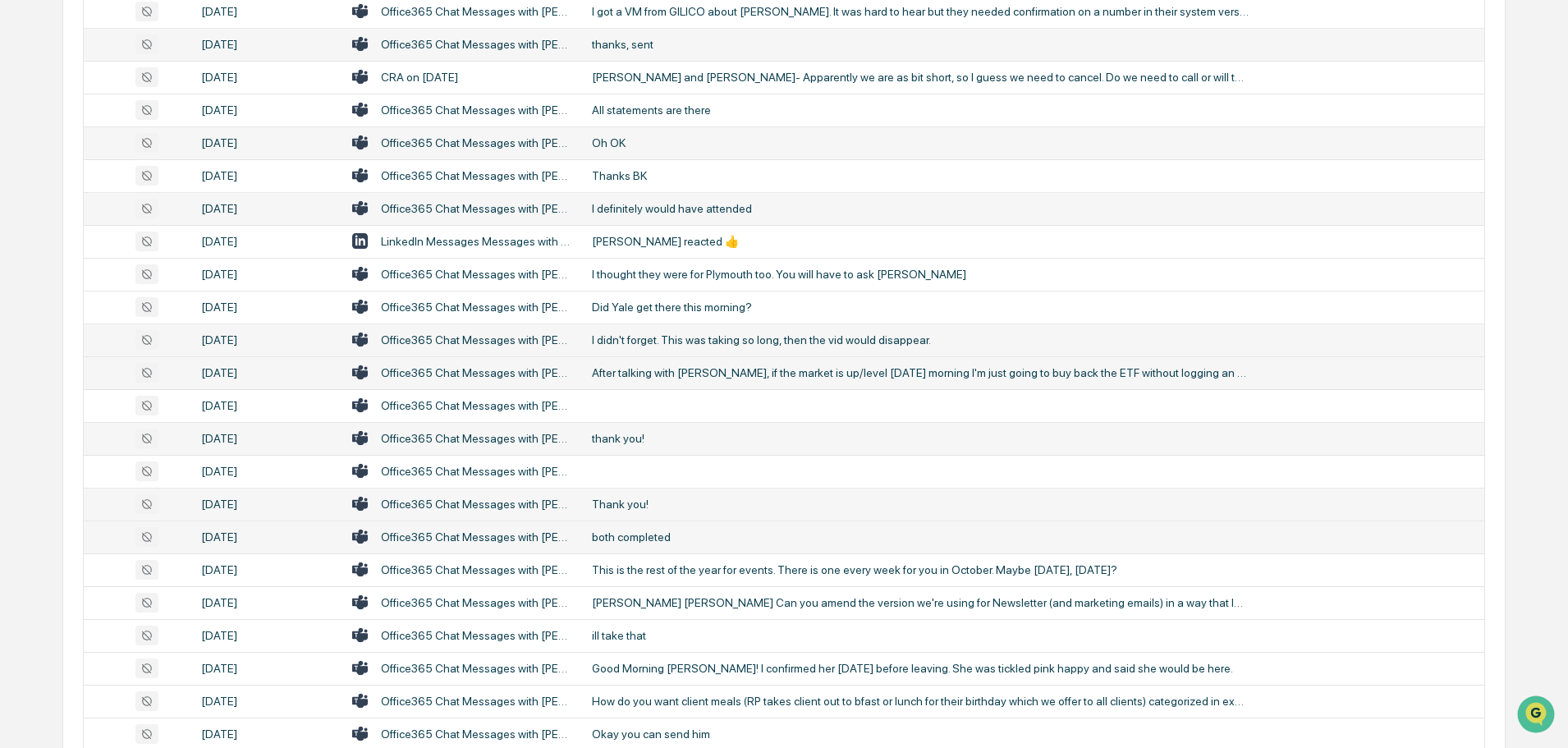
scroll to position [411, 0]
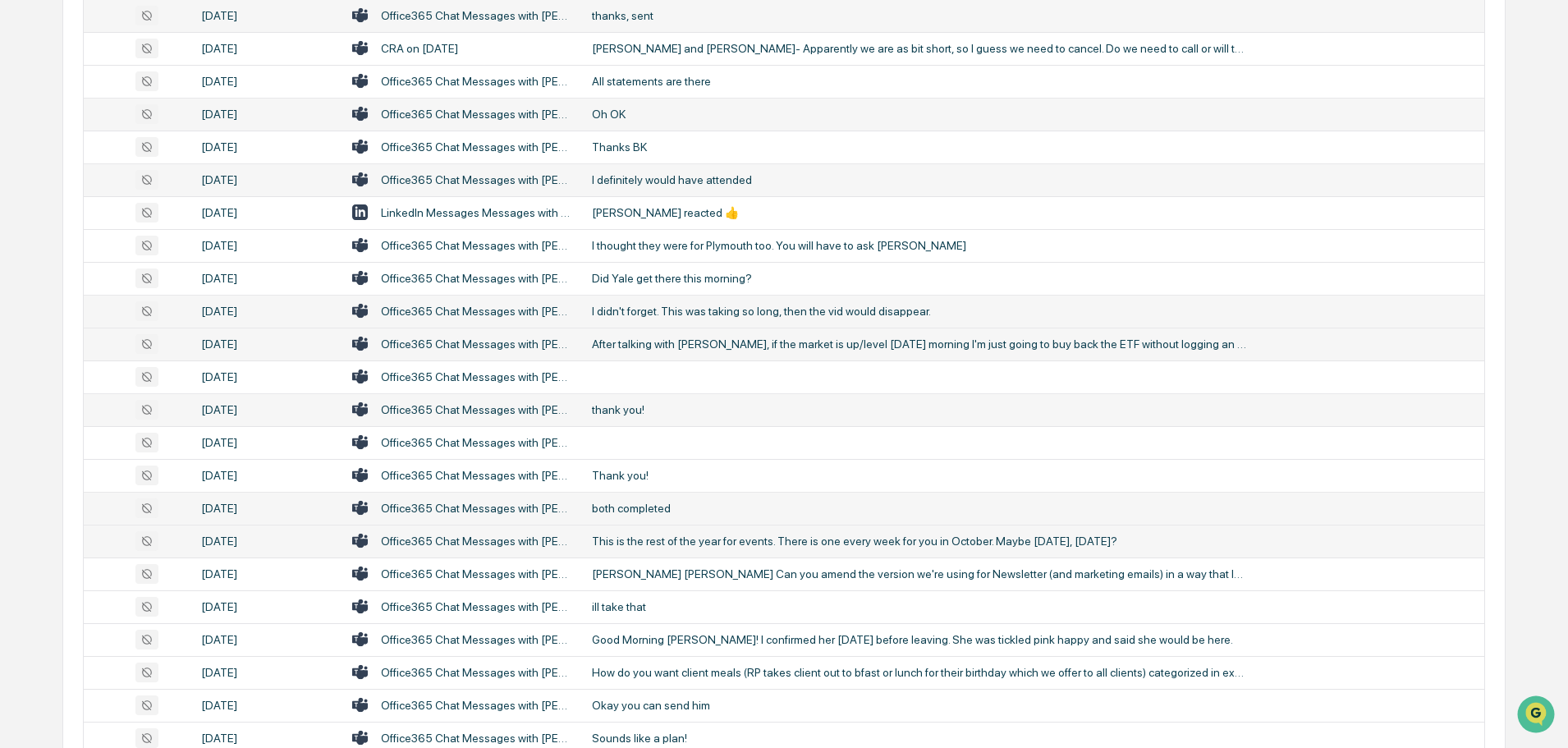
click at [756, 542] on div "This is the rest of the year for events. There is one every week for you in Oct…" at bounding box center [921, 540] width 657 height 13
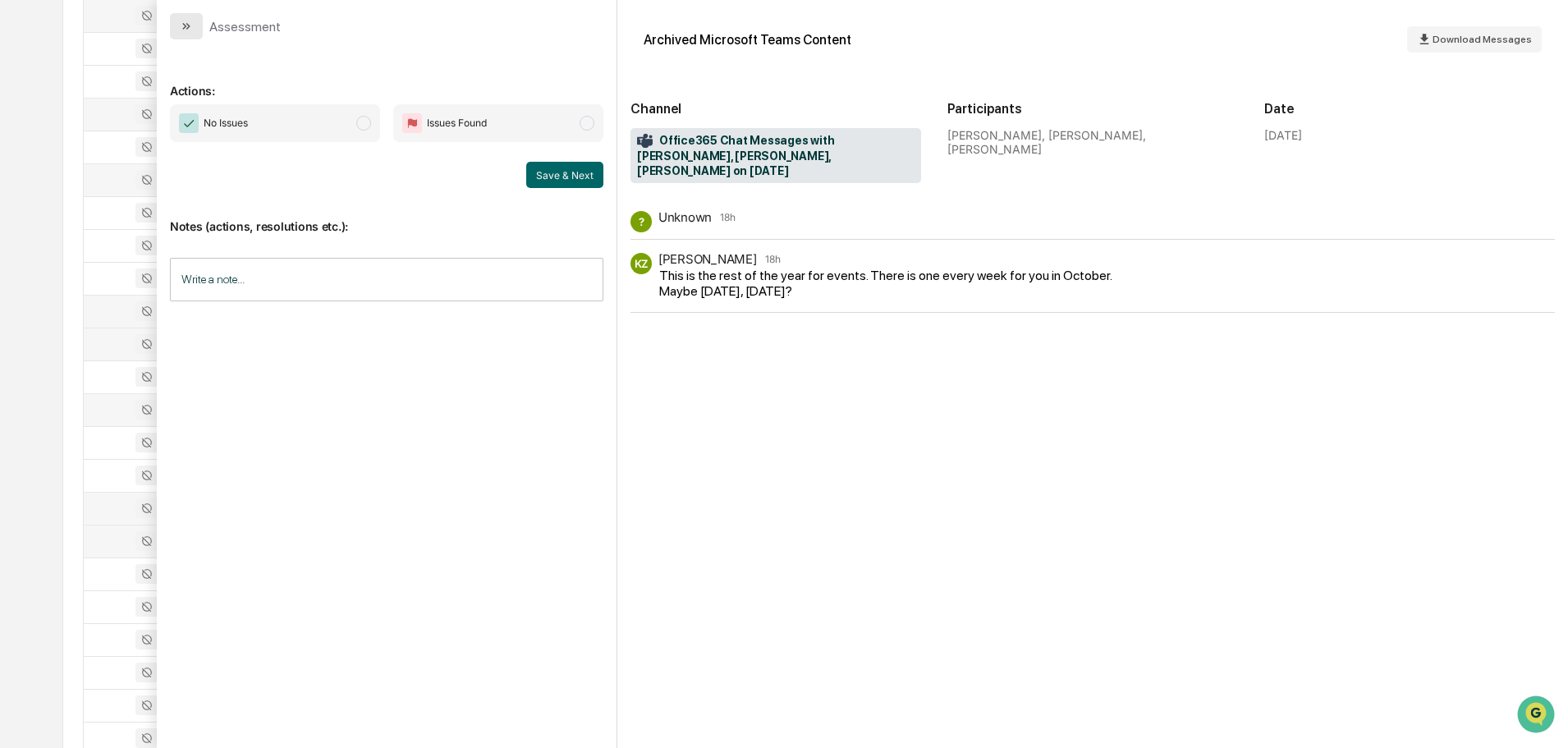
click at [199, 21] on button "modal" at bounding box center [186, 26] width 33 height 26
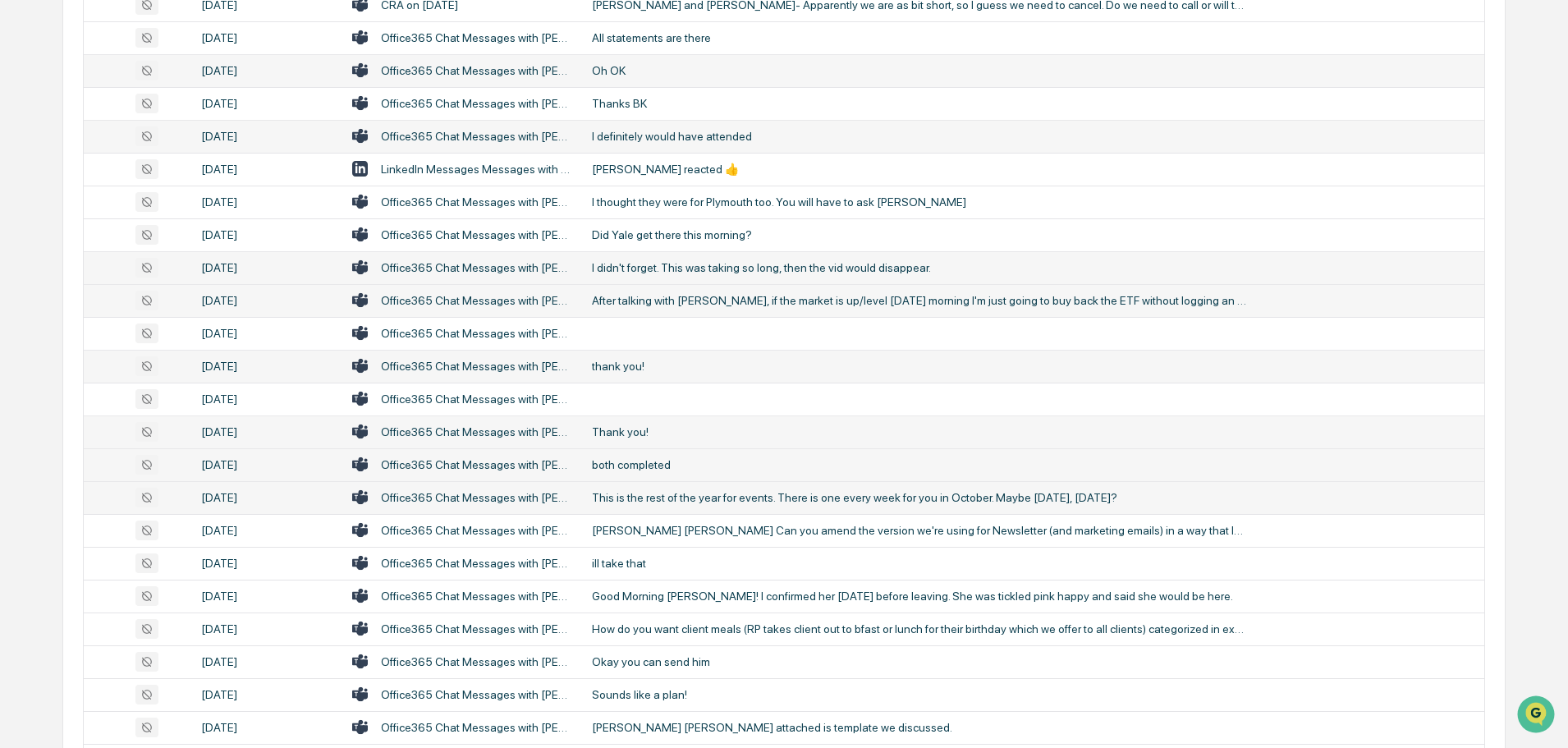
scroll to position [493, 0]
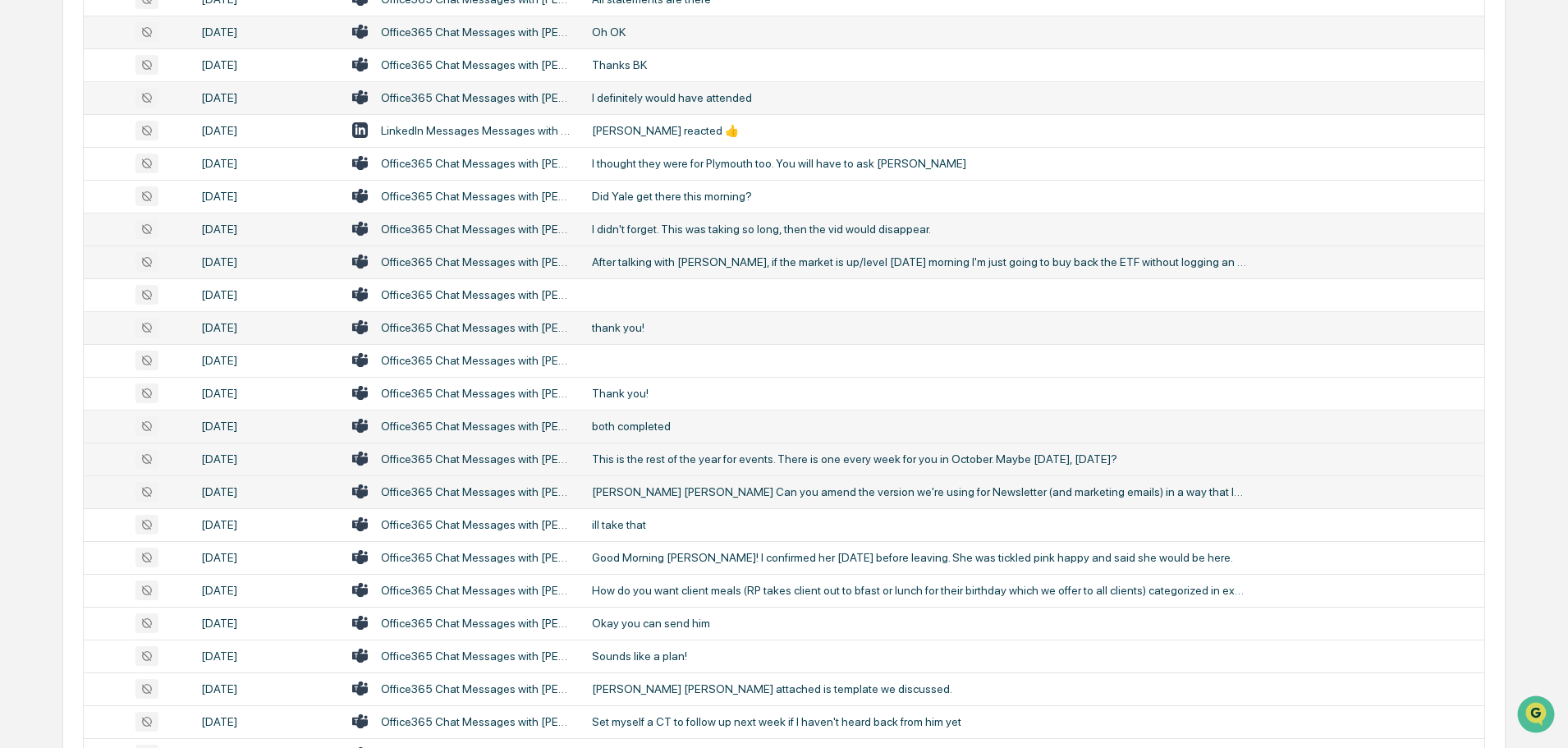
click at [672, 497] on div "[PERSON_NAME] [PERSON_NAME] Can you amend the version we're using for Newslette…" at bounding box center [921, 491] width 657 height 13
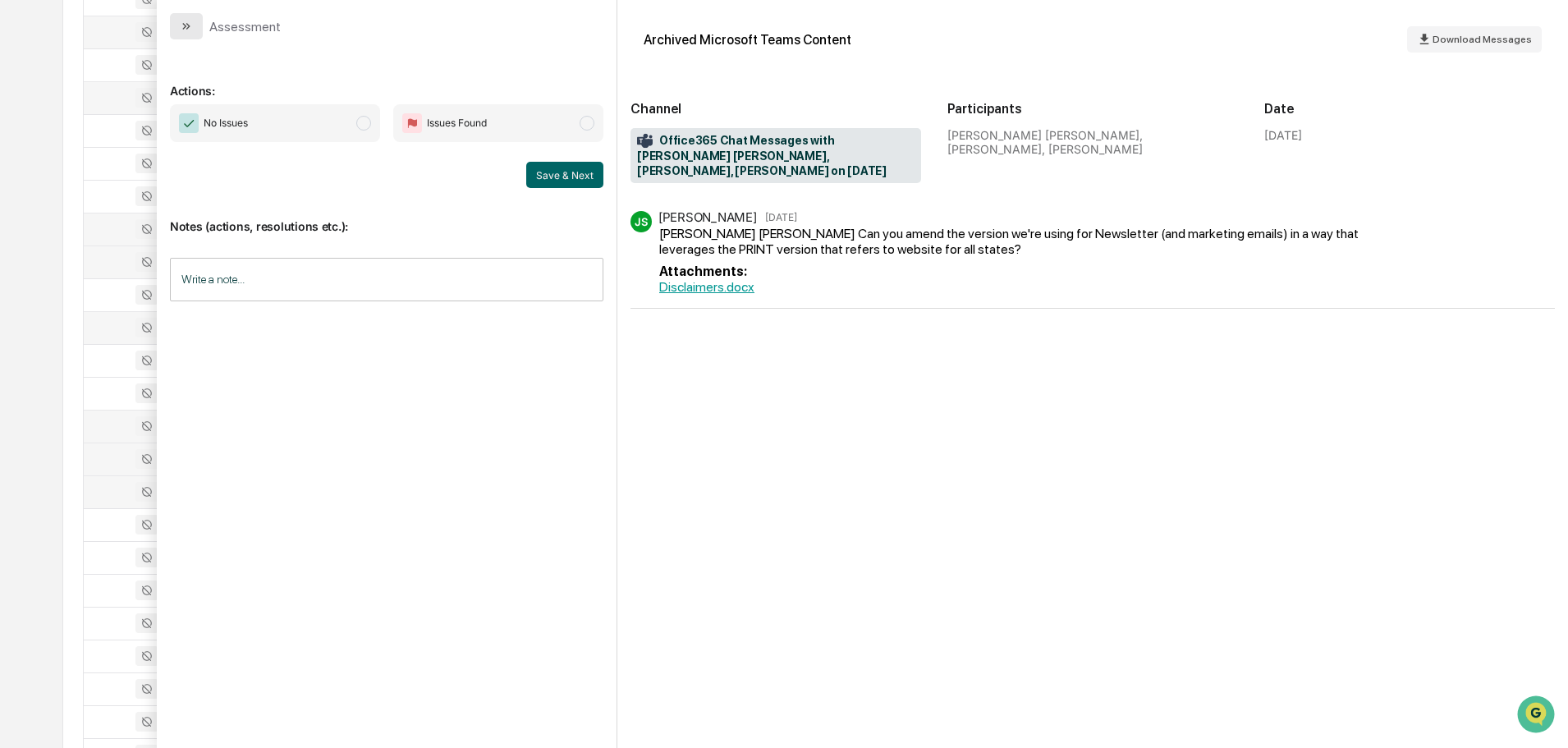
click at [193, 23] on button "modal" at bounding box center [186, 26] width 33 height 26
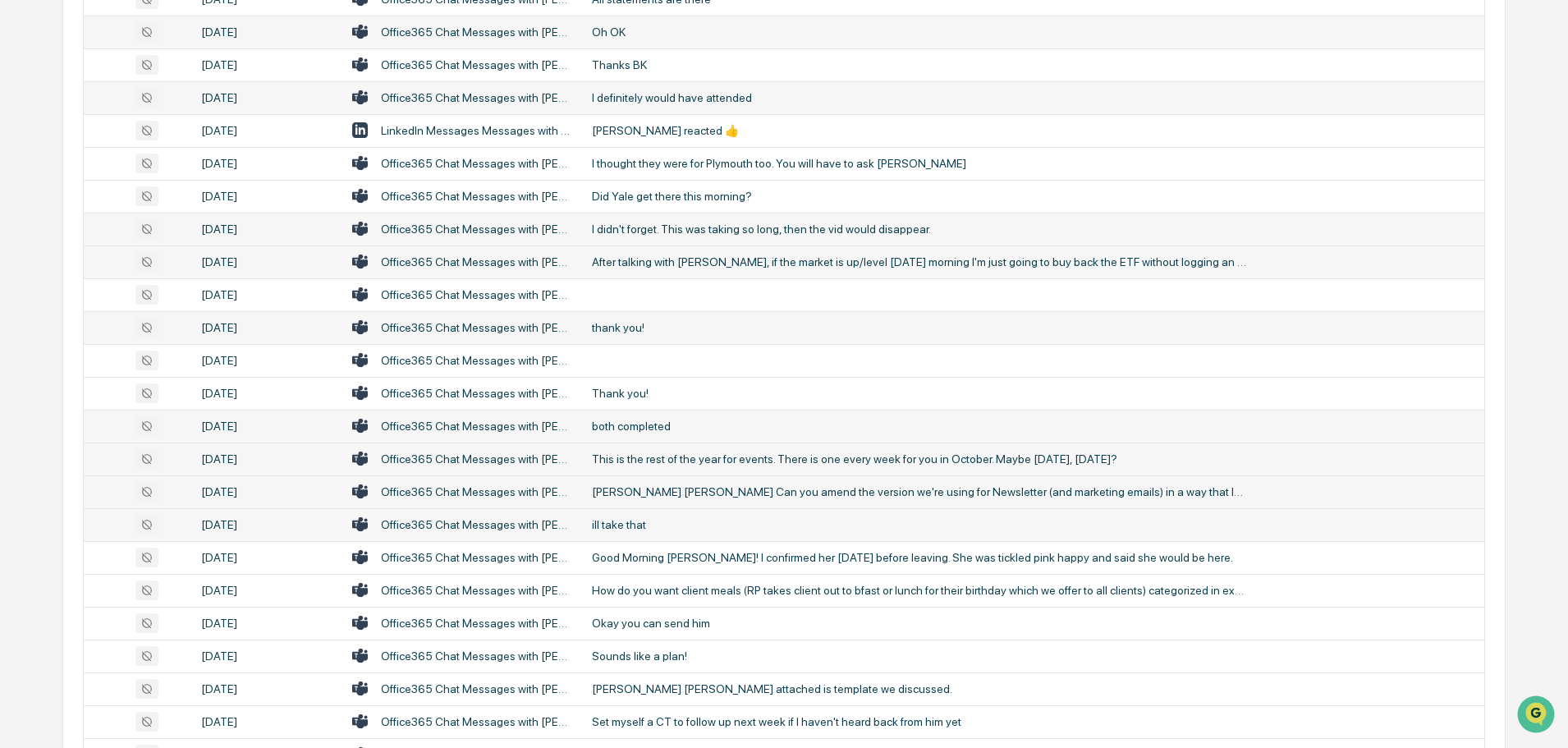
click at [624, 529] on div "ill take that" at bounding box center [921, 524] width 657 height 13
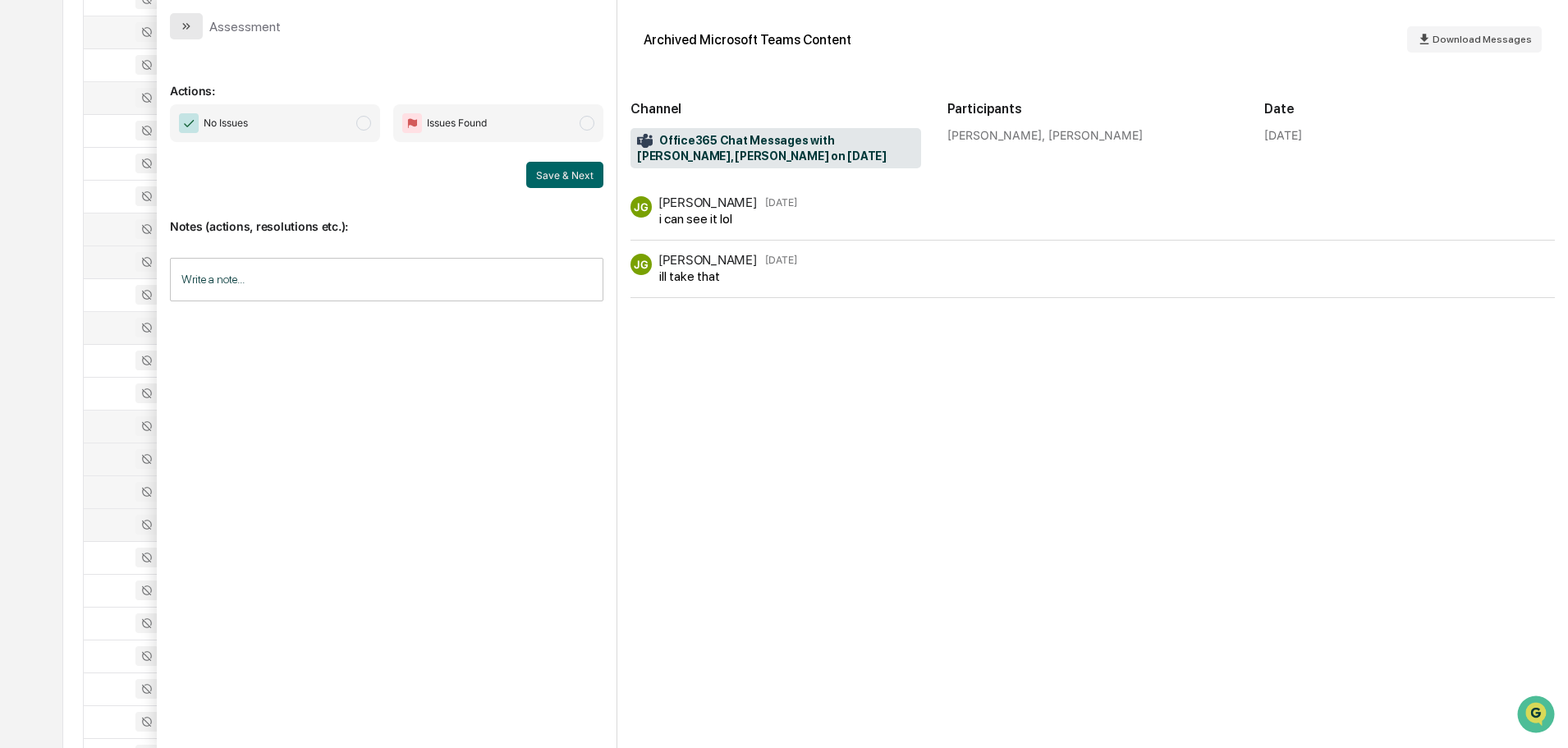
click at [191, 31] on icon "modal" at bounding box center [186, 26] width 13 height 13
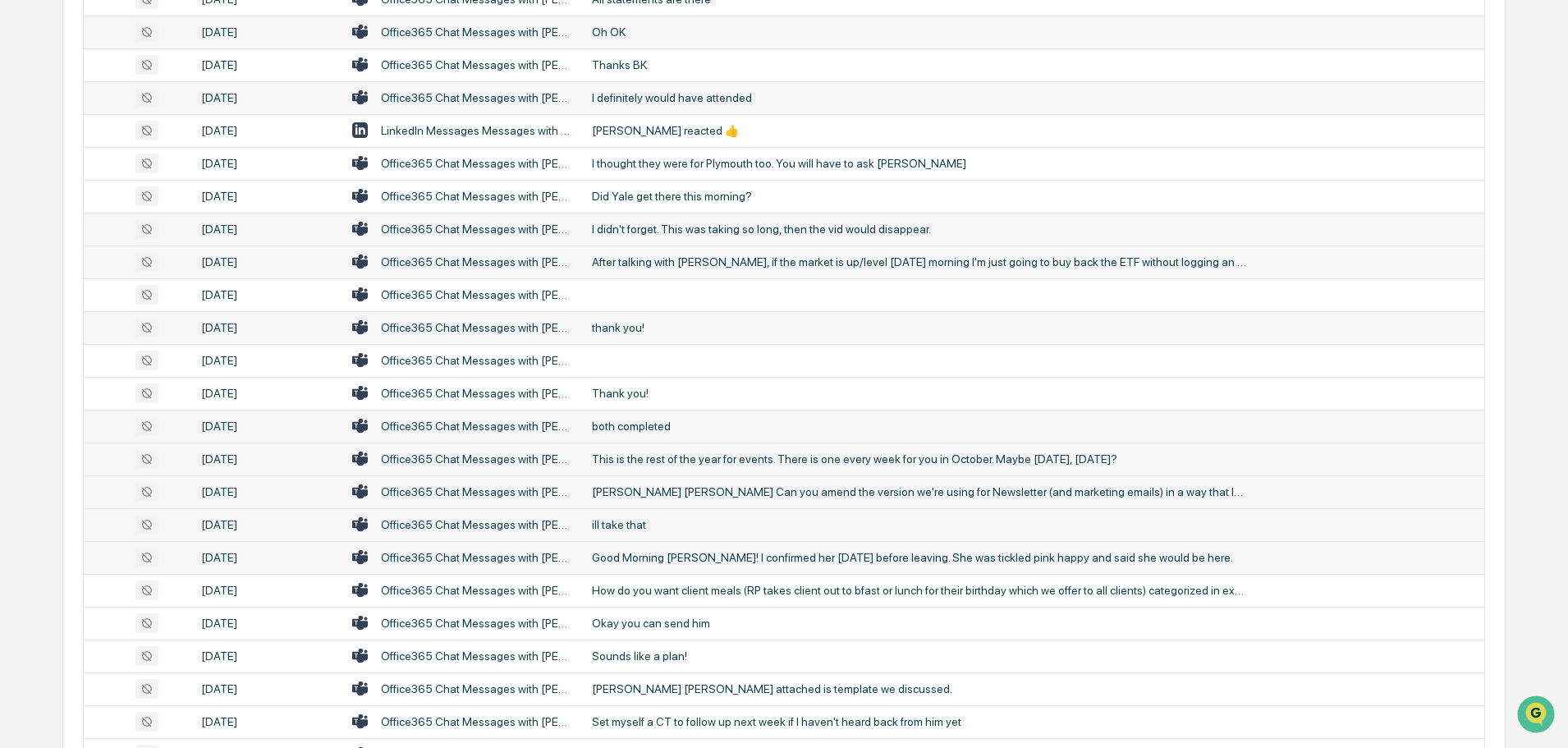
click at [685, 548] on td "Good Morning [PERSON_NAME]! I confirmed her [DATE] before leaving. She was tick…" at bounding box center [1034, 557] width 902 height 33
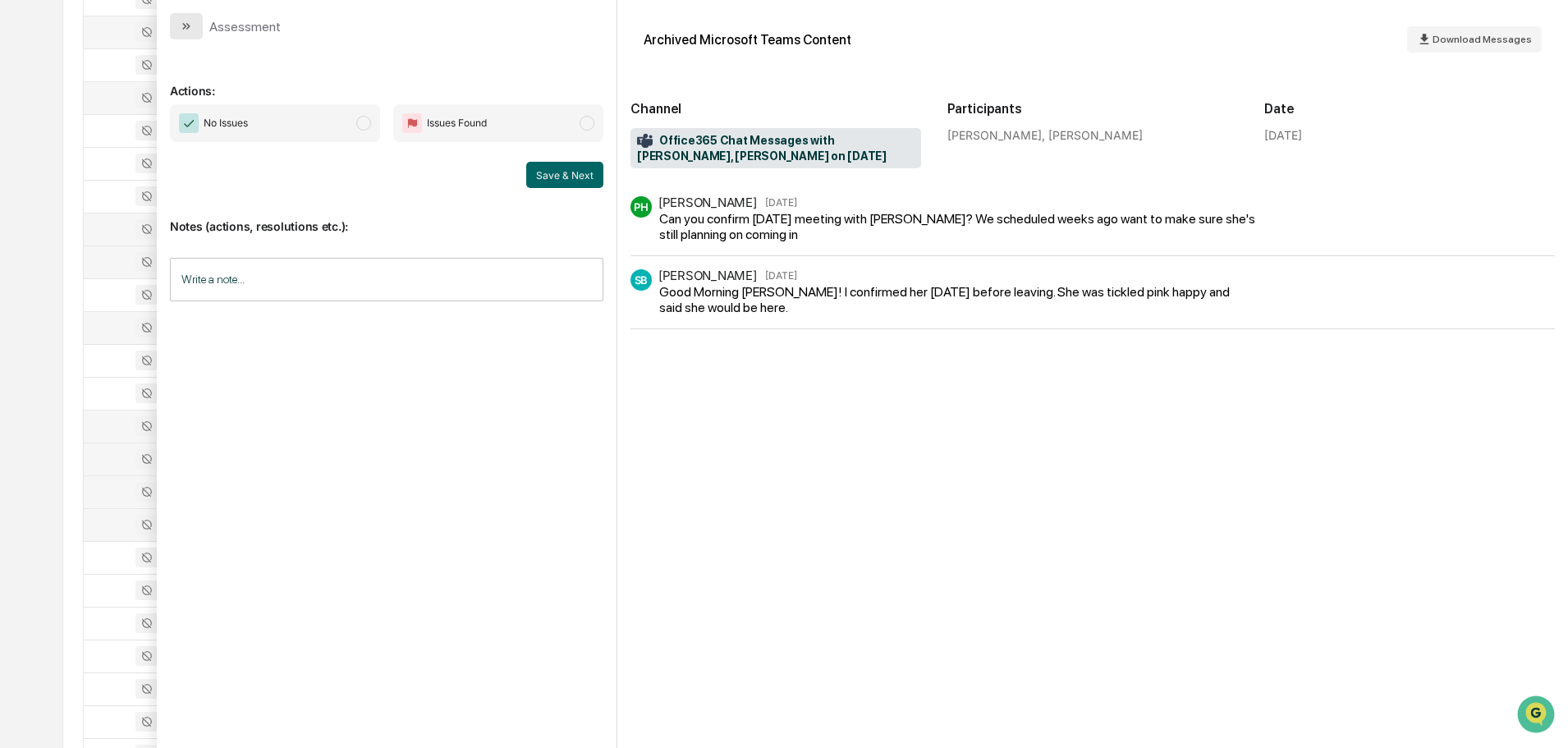
click at [195, 17] on button "modal" at bounding box center [186, 26] width 33 height 26
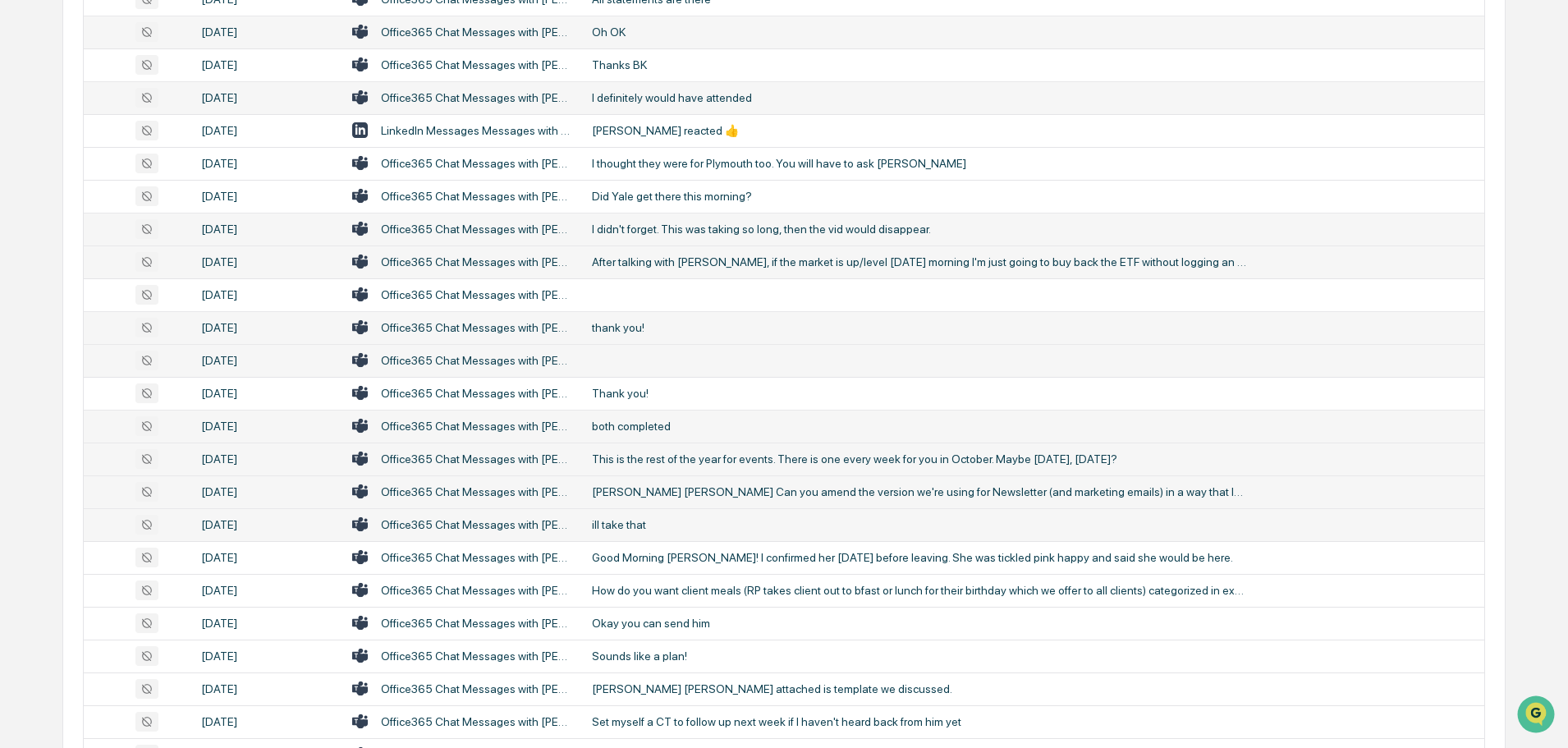
scroll to position [574, 0]
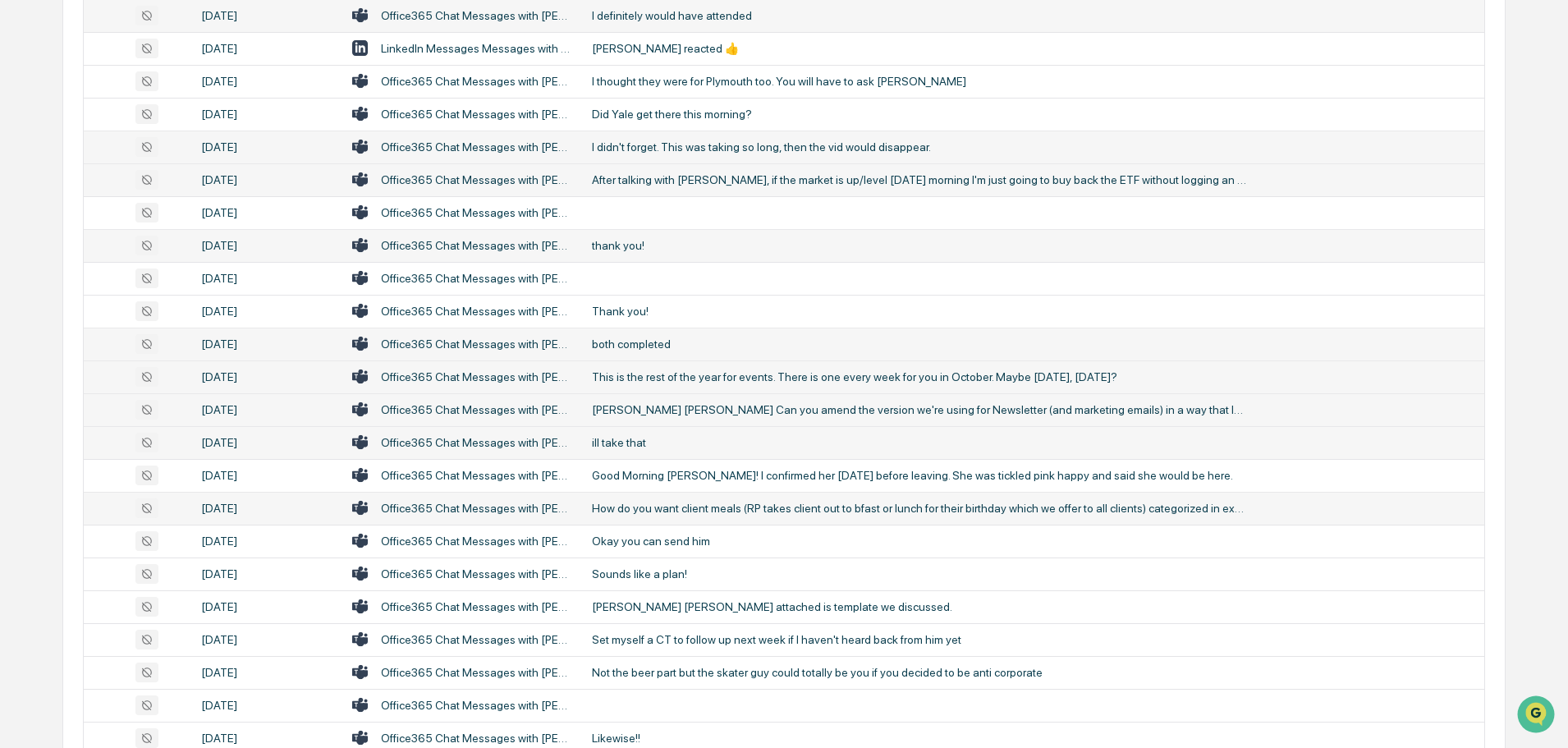
click at [642, 505] on div "How do you want client meals (RP takes client out to bfast or lunch for their b…" at bounding box center [921, 508] width 657 height 13
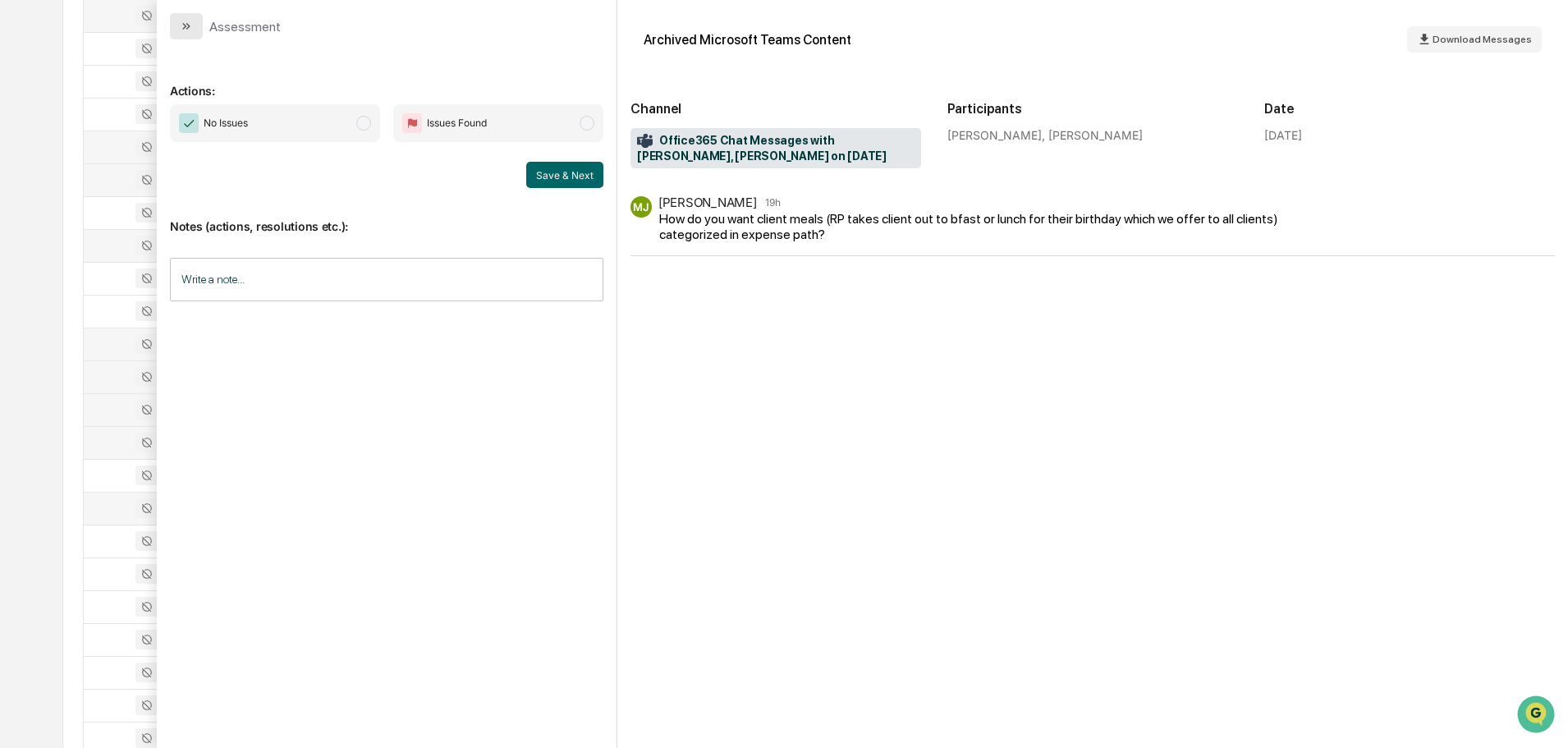
click at [192, 22] on icon "modal" at bounding box center [186, 26] width 13 height 13
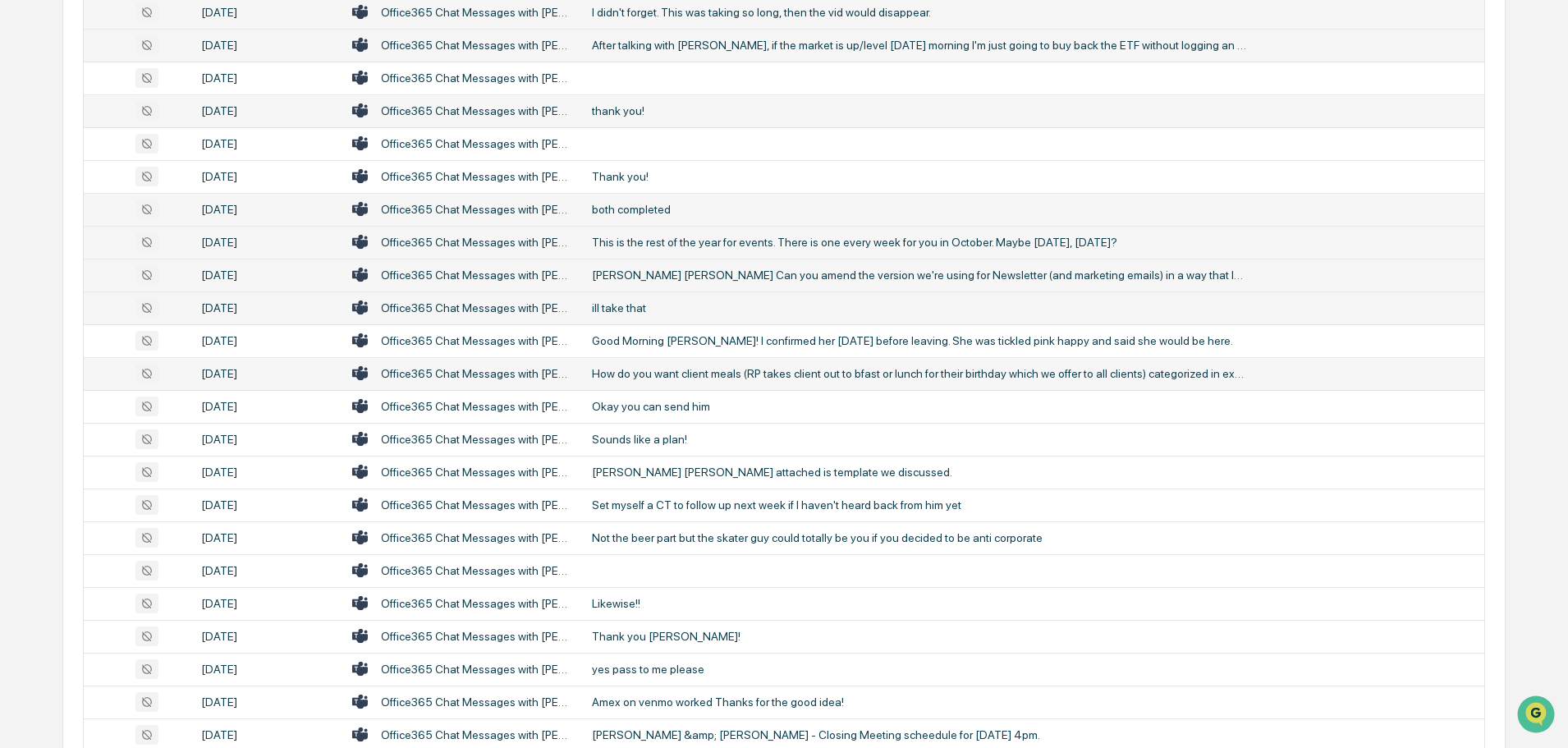
scroll to position [739, 0]
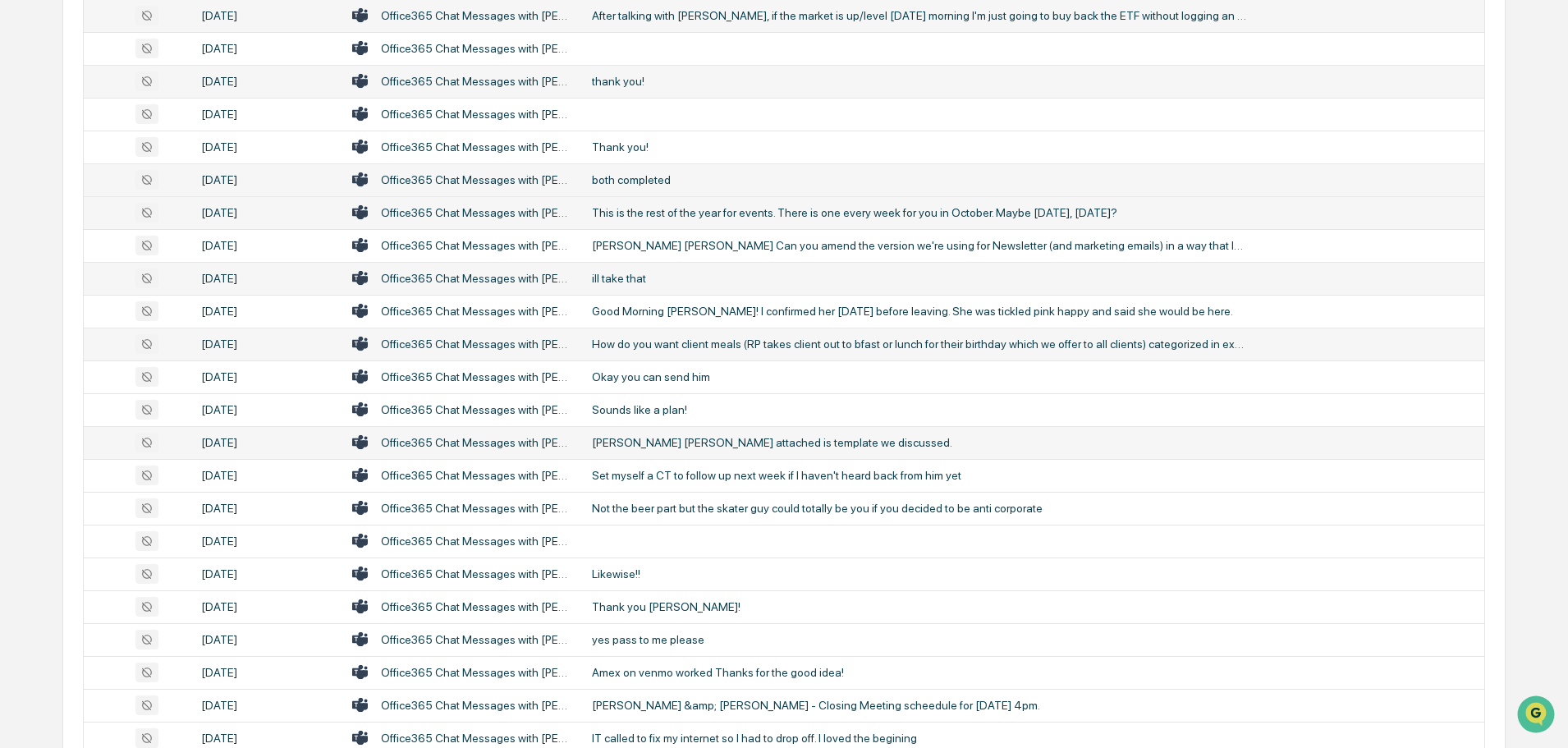
click at [660, 446] on div "[PERSON_NAME] [PERSON_NAME] attached is template we discussed." at bounding box center [921, 442] width 657 height 13
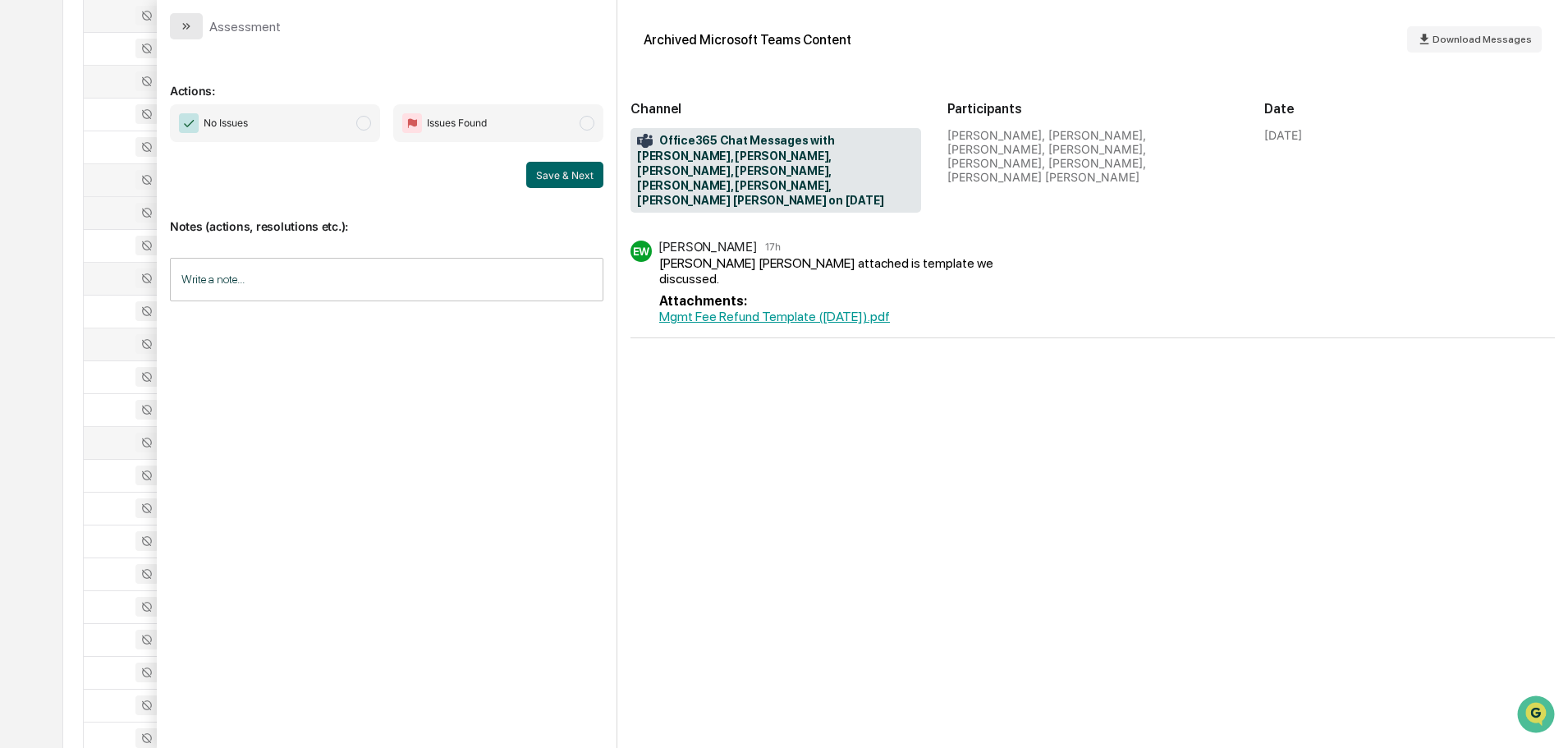
click at [197, 24] on button "modal" at bounding box center [186, 26] width 33 height 26
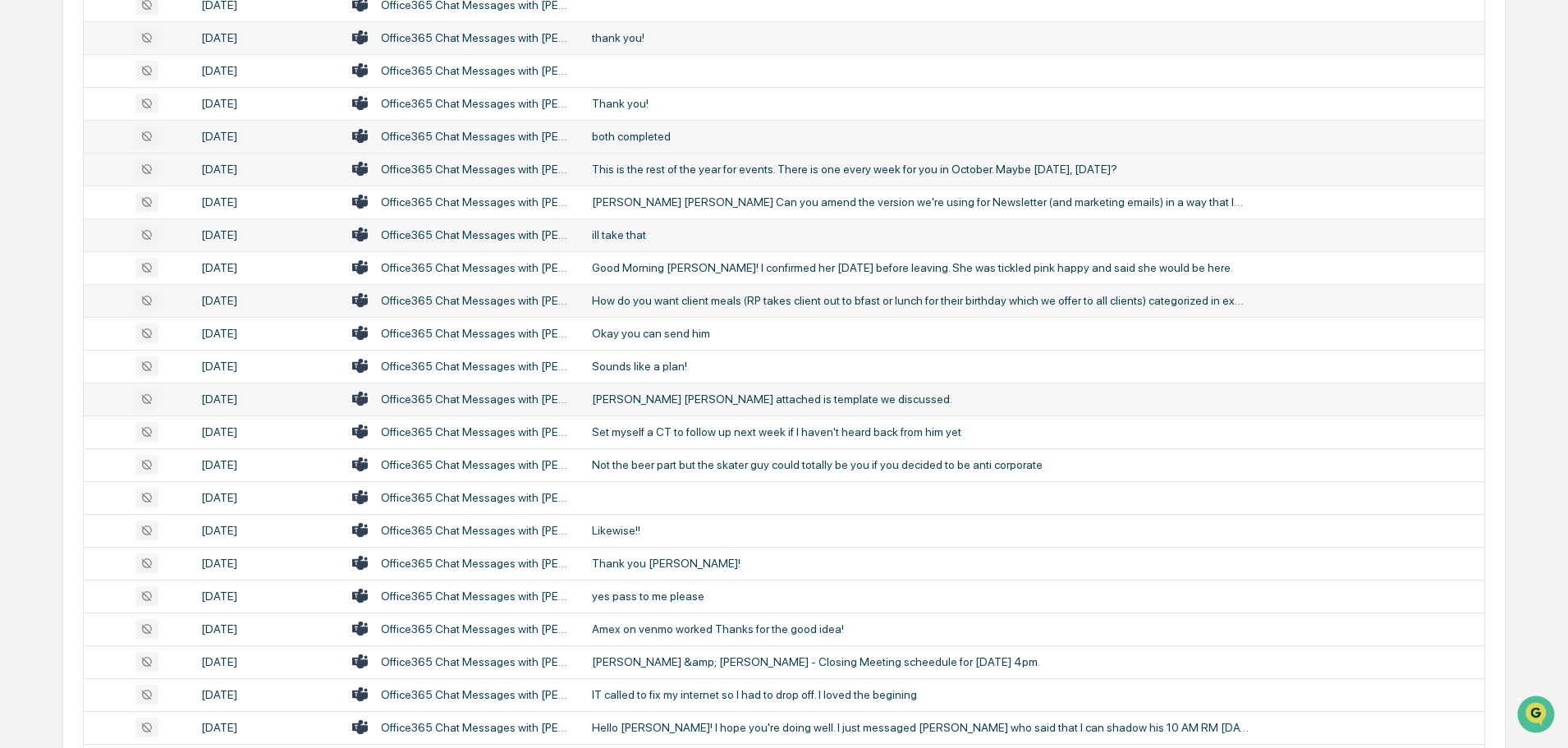
scroll to position [821, 0]
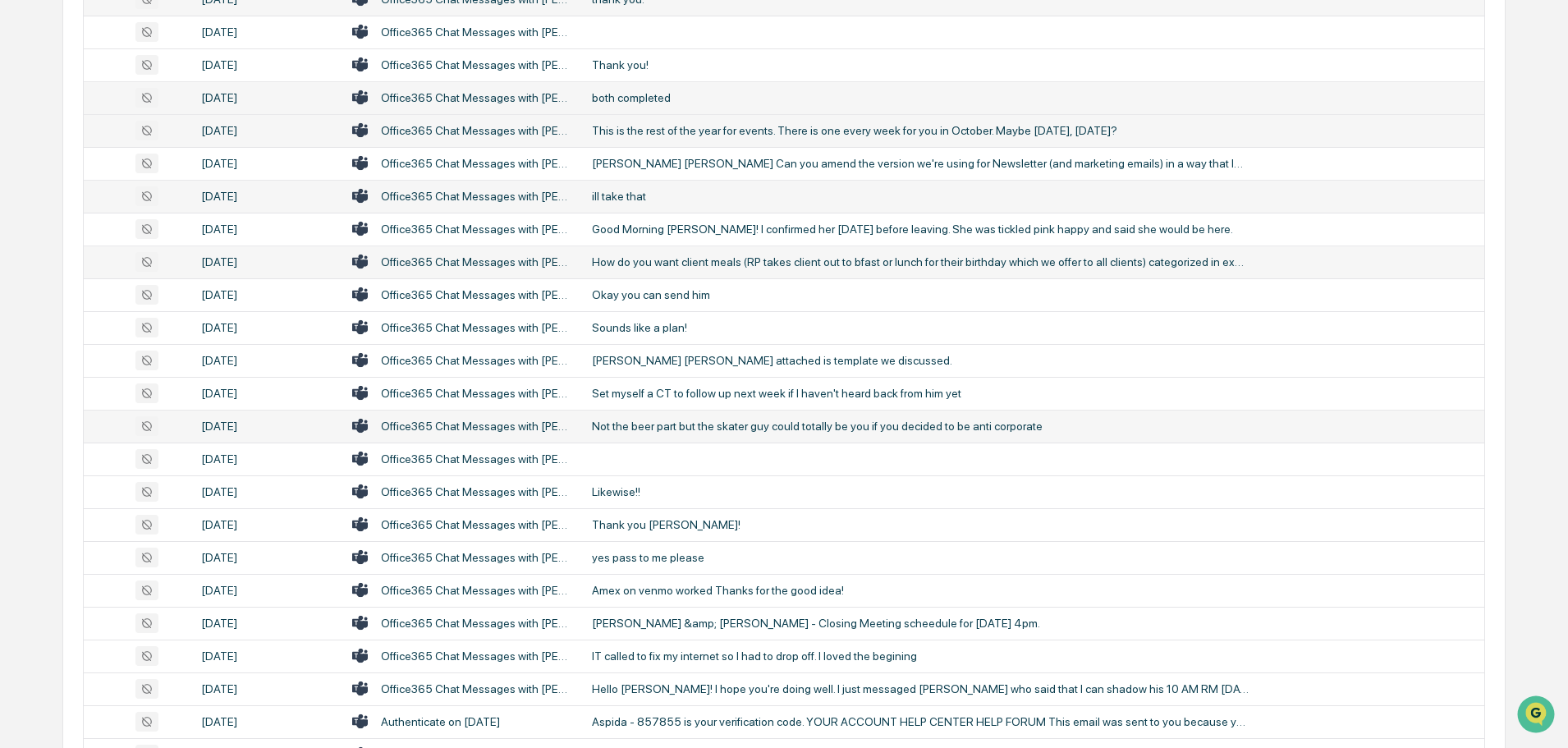
click at [630, 427] on div "Not the beer part but the skater guy could totally be you if you decided to be …" at bounding box center [921, 426] width 657 height 13
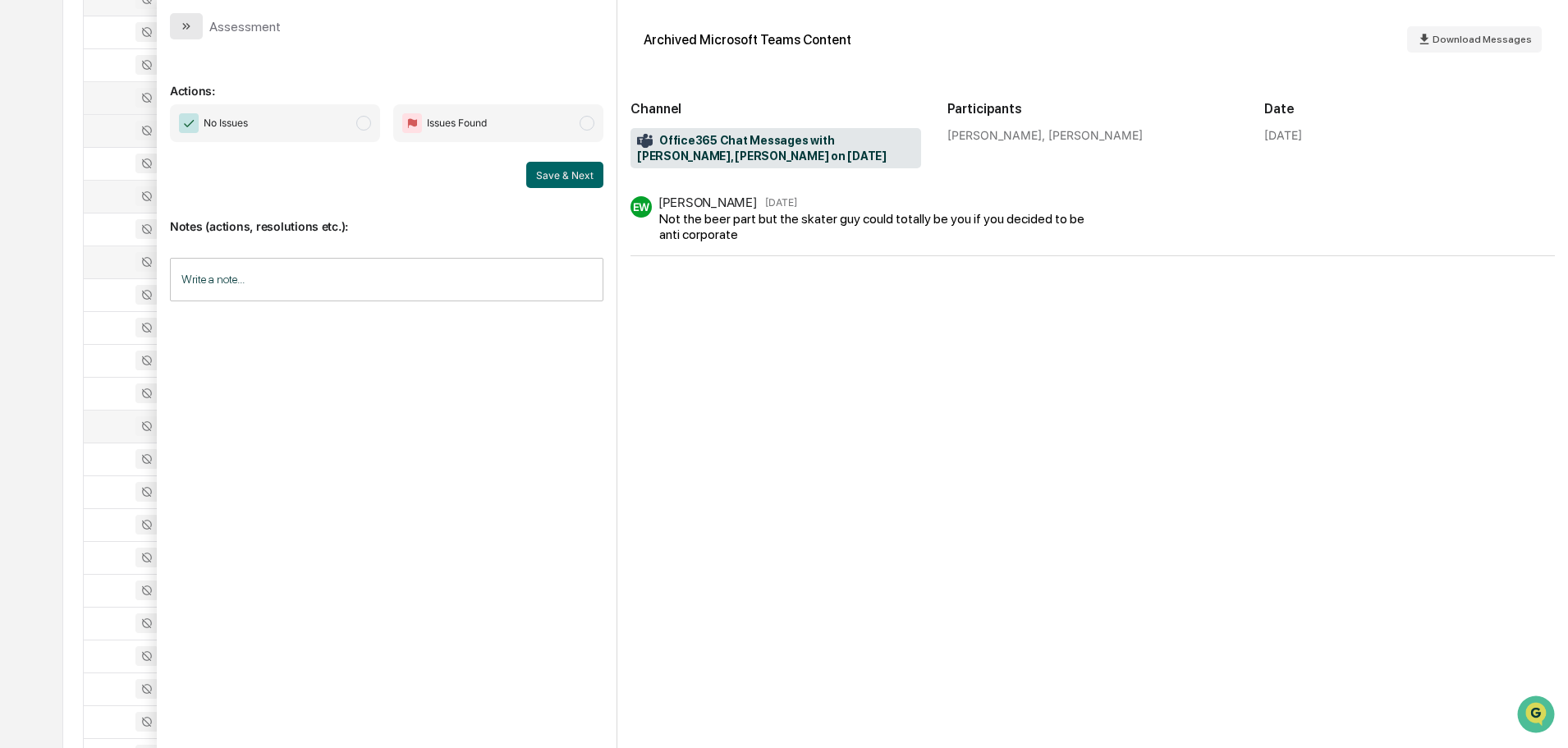
click at [180, 33] on button "modal" at bounding box center [186, 26] width 33 height 26
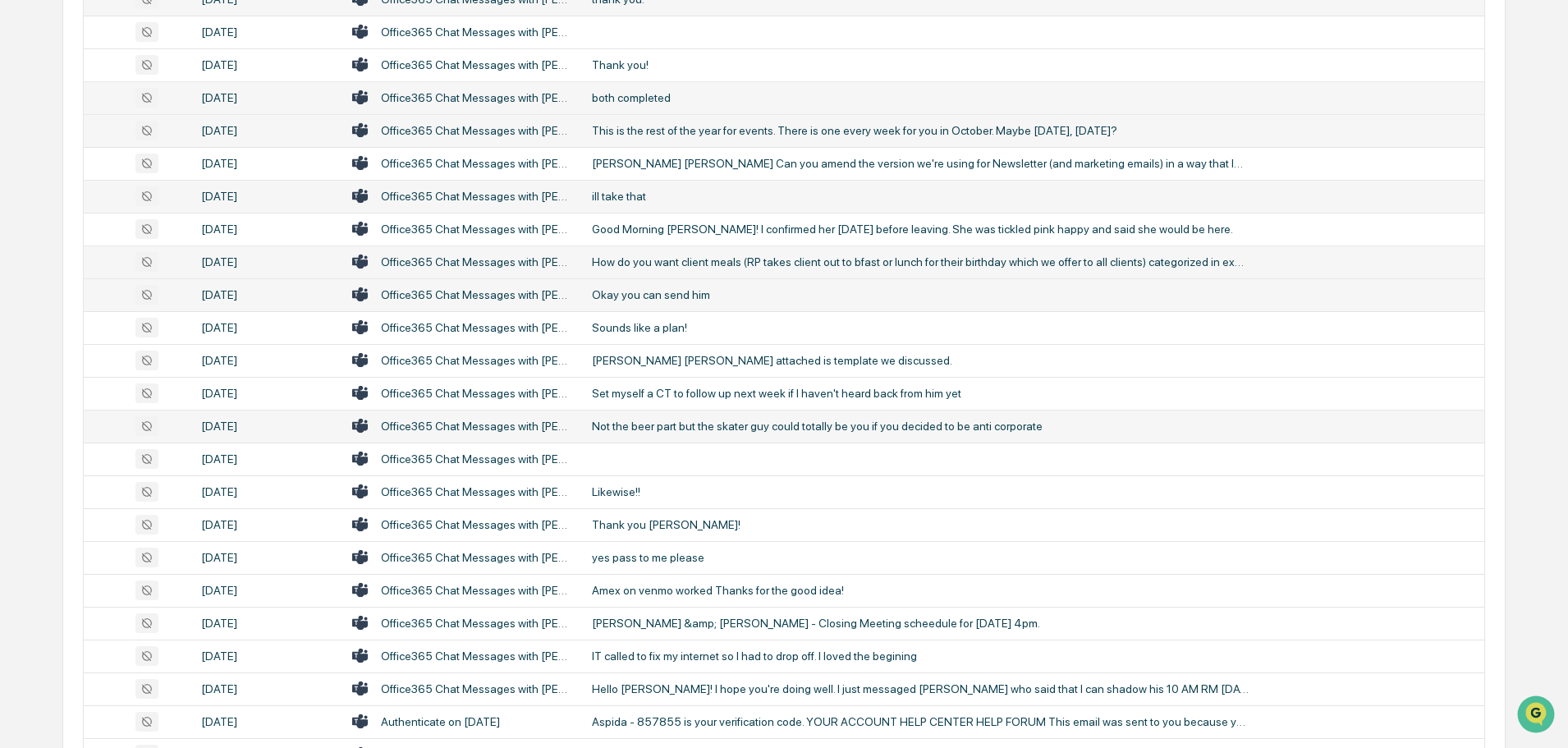
scroll to position [903, 0]
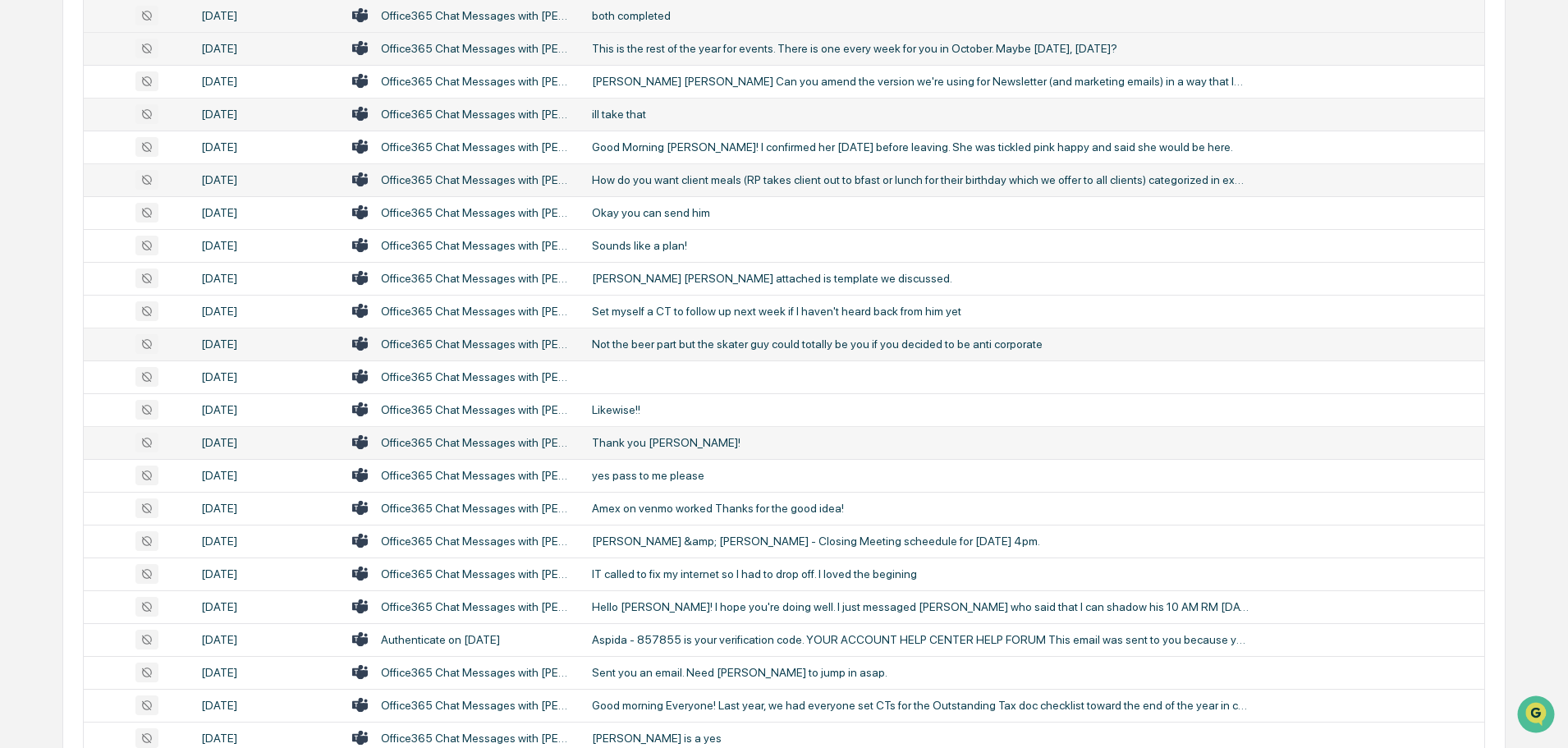
click at [652, 438] on div "Thank you [PERSON_NAME]!" at bounding box center [921, 442] width 657 height 13
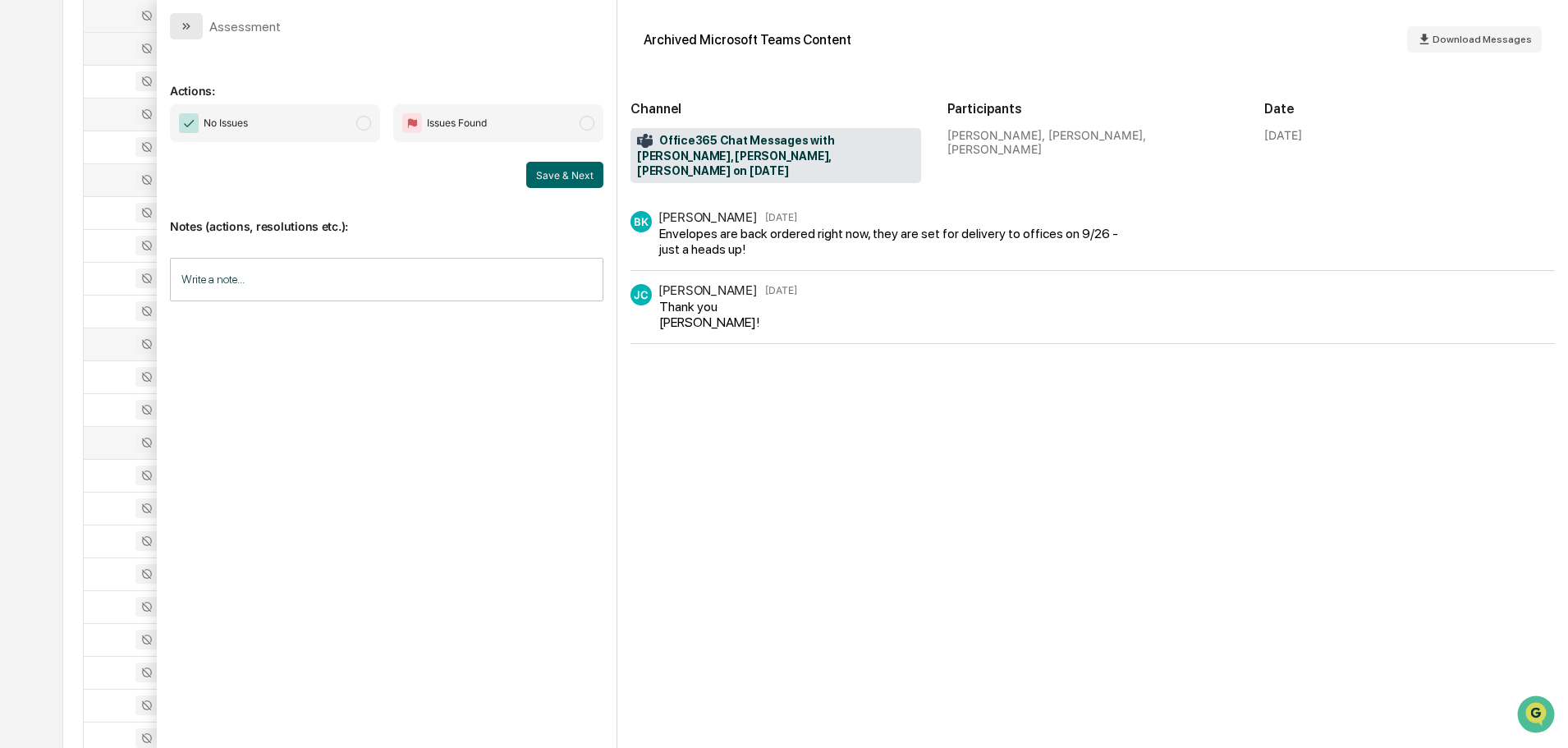
click at [194, 30] on button "modal" at bounding box center [186, 26] width 33 height 26
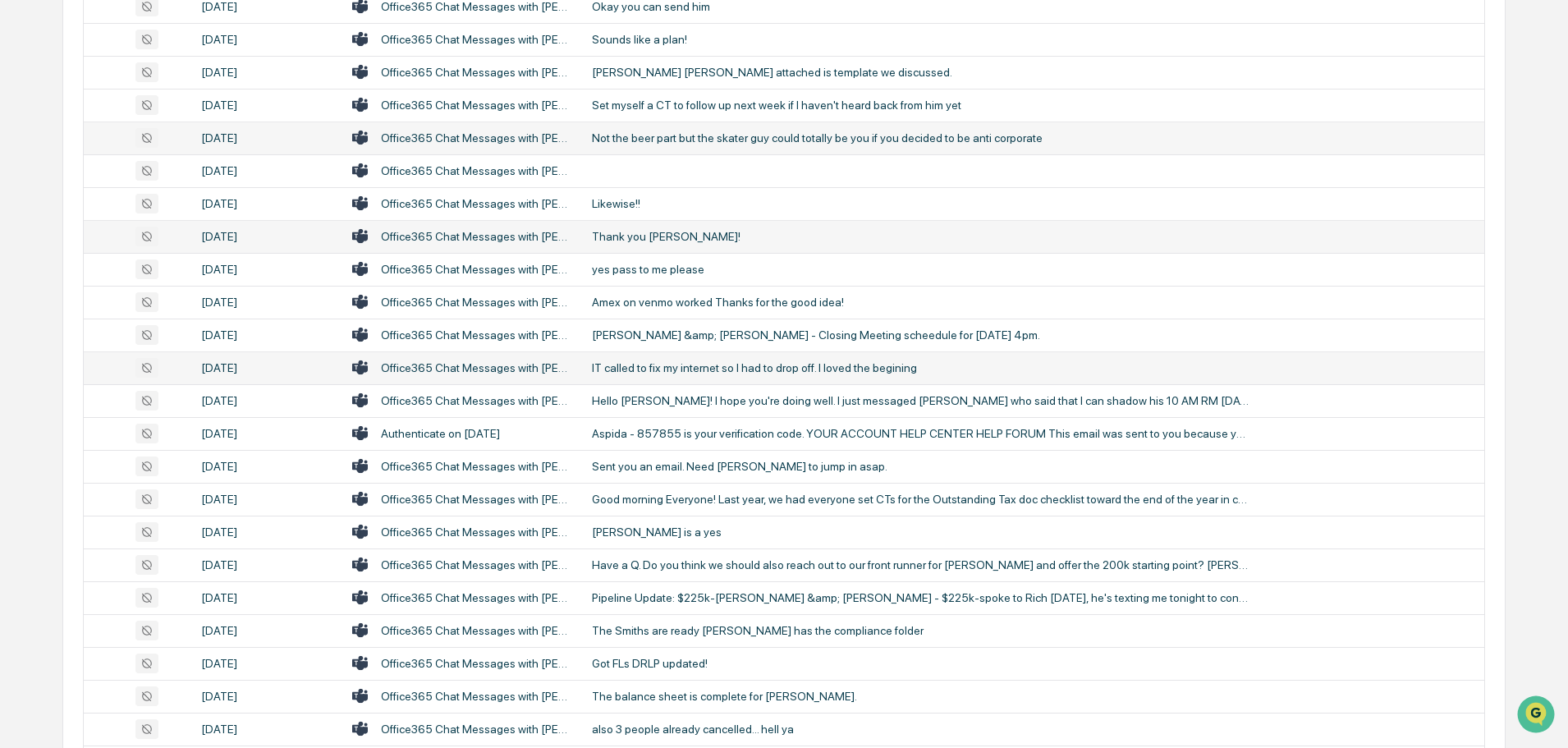
scroll to position [1150, 0]
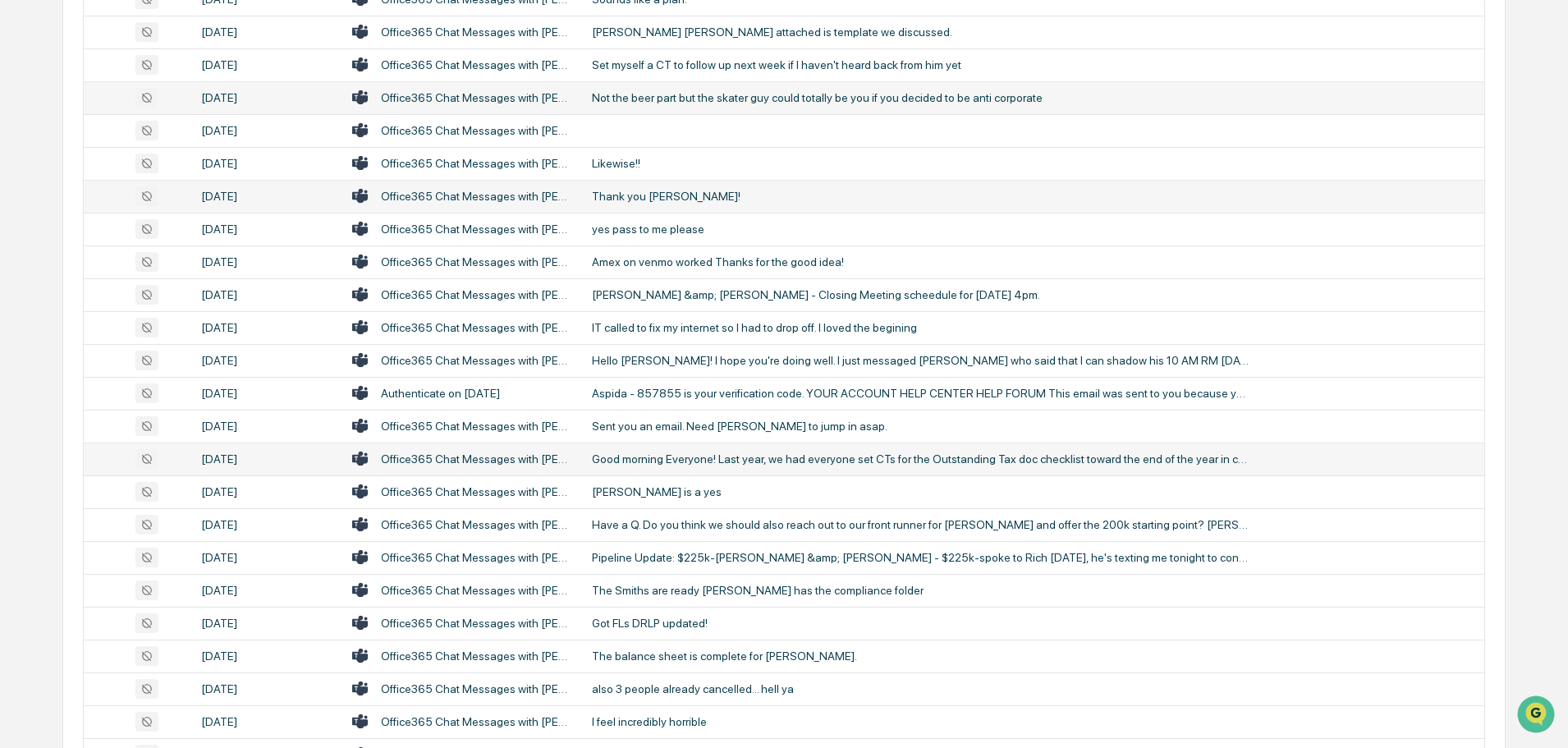
click at [690, 453] on div "Good morning Everyone! Last year, we had everyone set CTs for the Outstanding T…" at bounding box center [921, 459] width 657 height 13
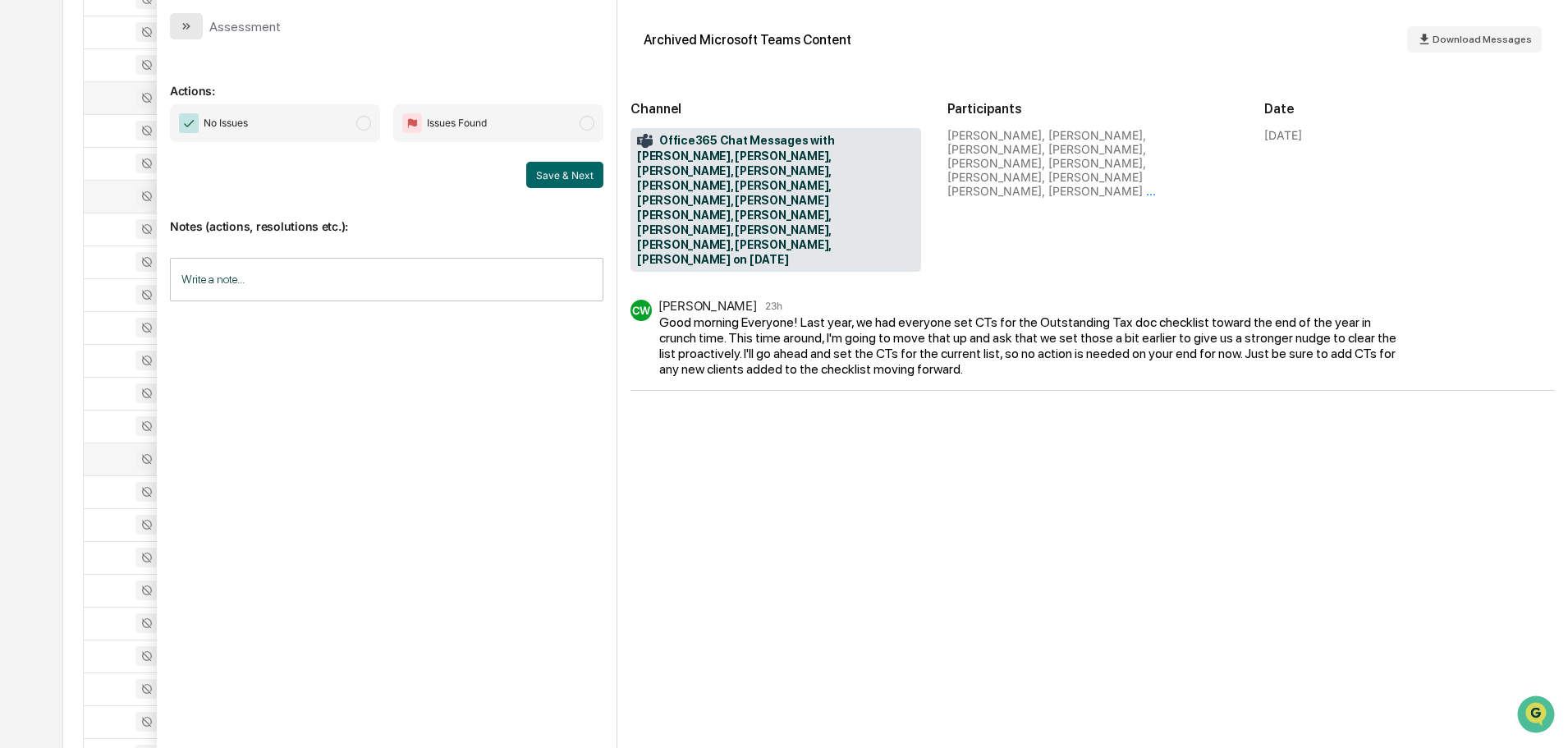
click at [196, 30] on button "modal" at bounding box center [186, 26] width 33 height 26
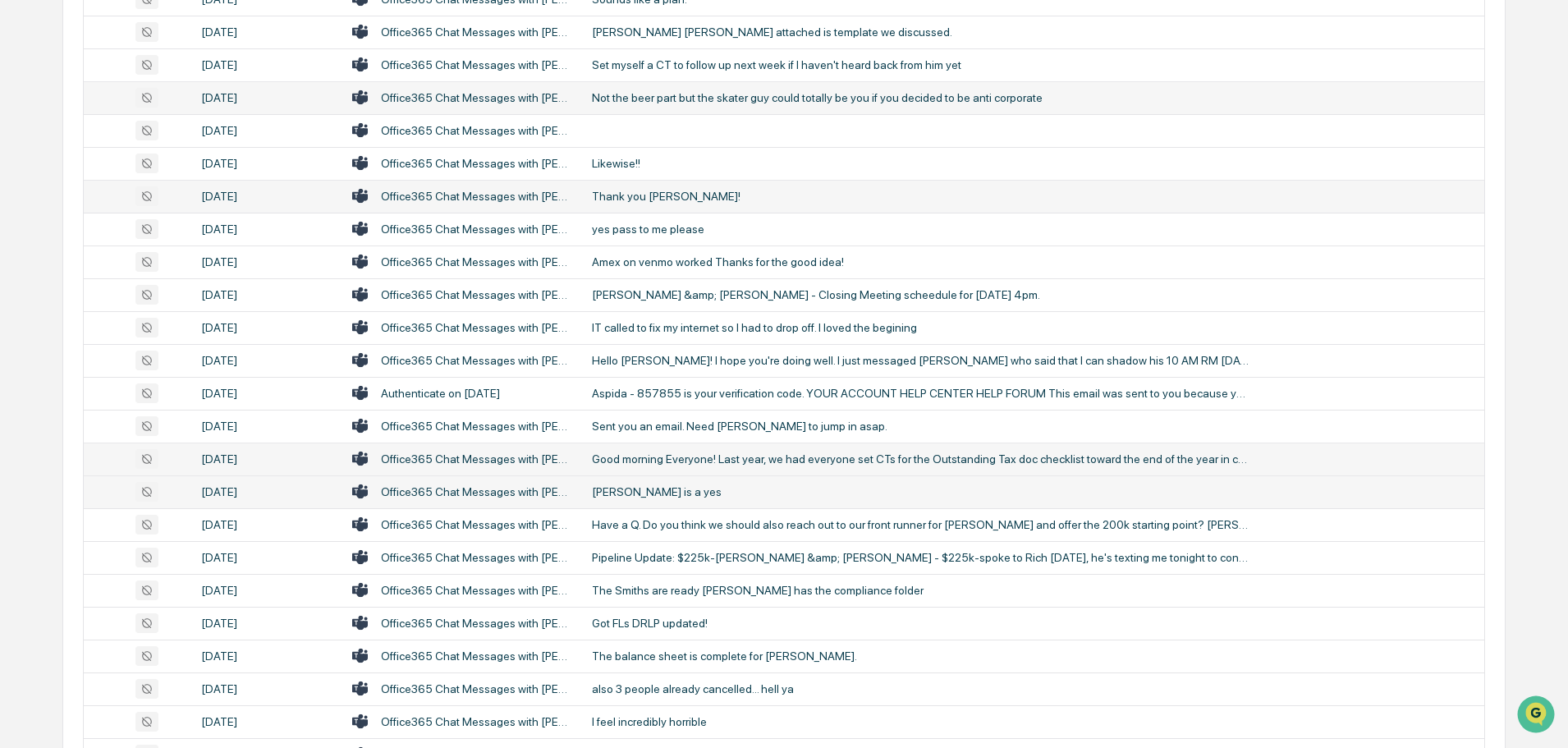
click at [664, 489] on div "[PERSON_NAME] is a yes" at bounding box center [921, 491] width 657 height 13
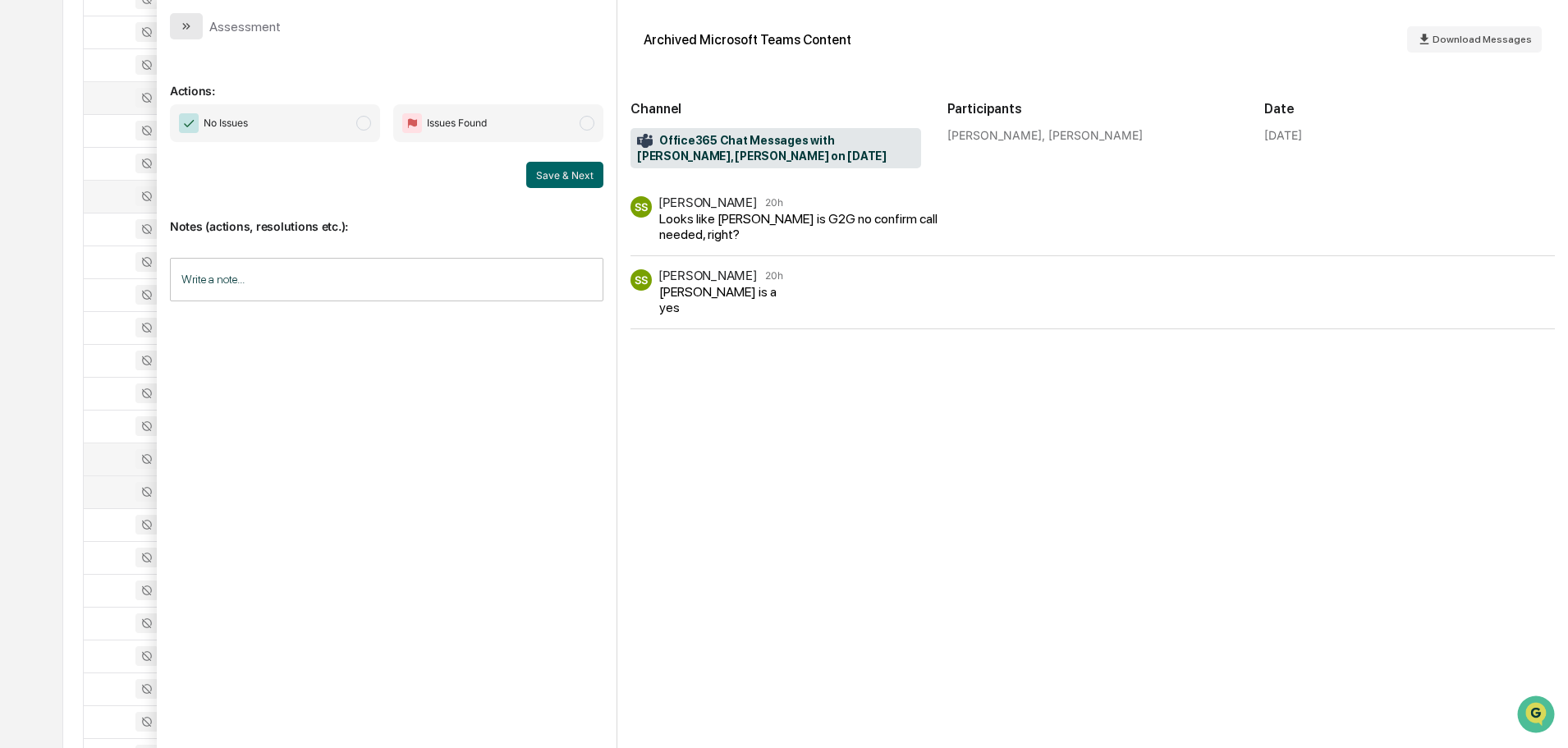
click at [188, 28] on icon "modal" at bounding box center [188, 26] width 4 height 6
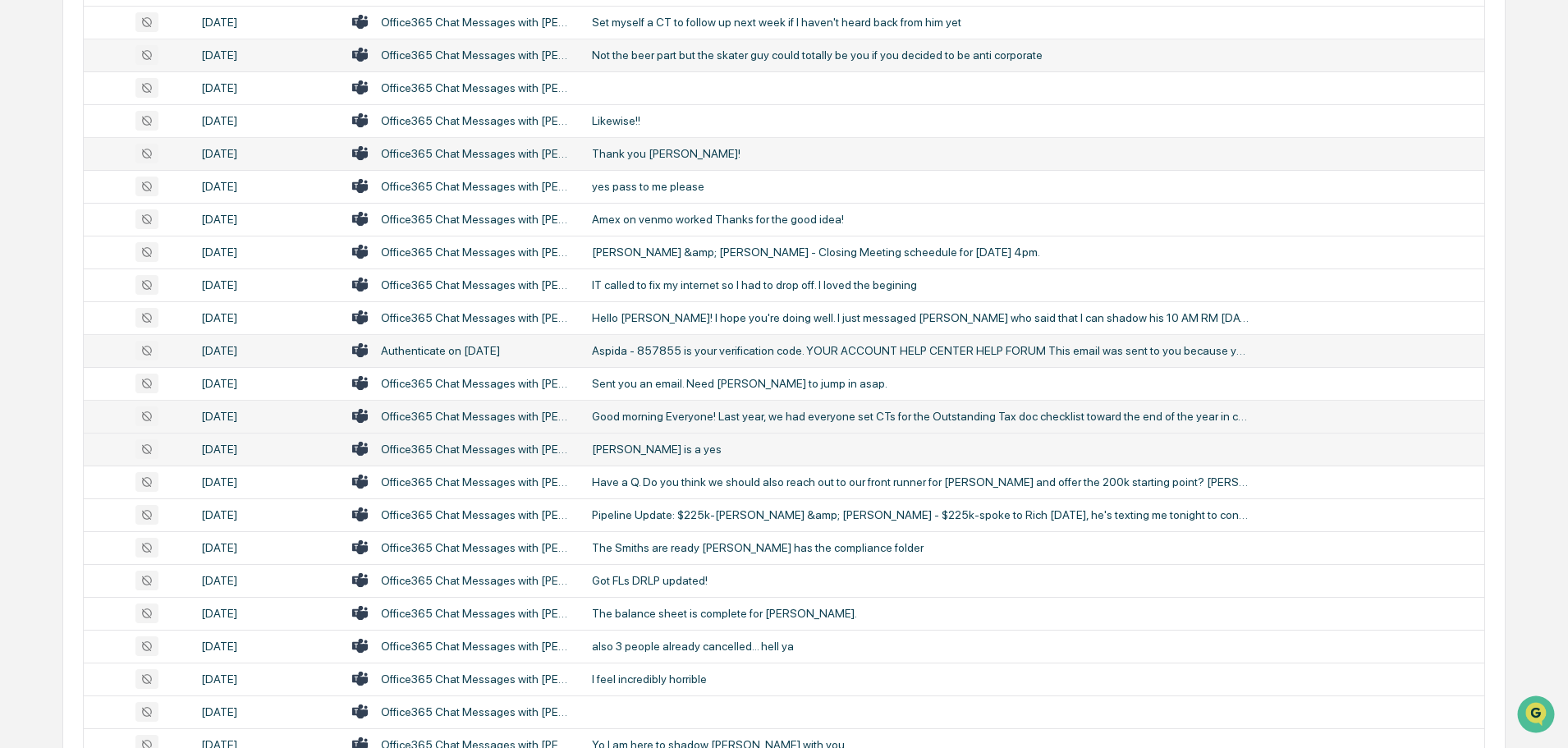
scroll to position [1231, 0]
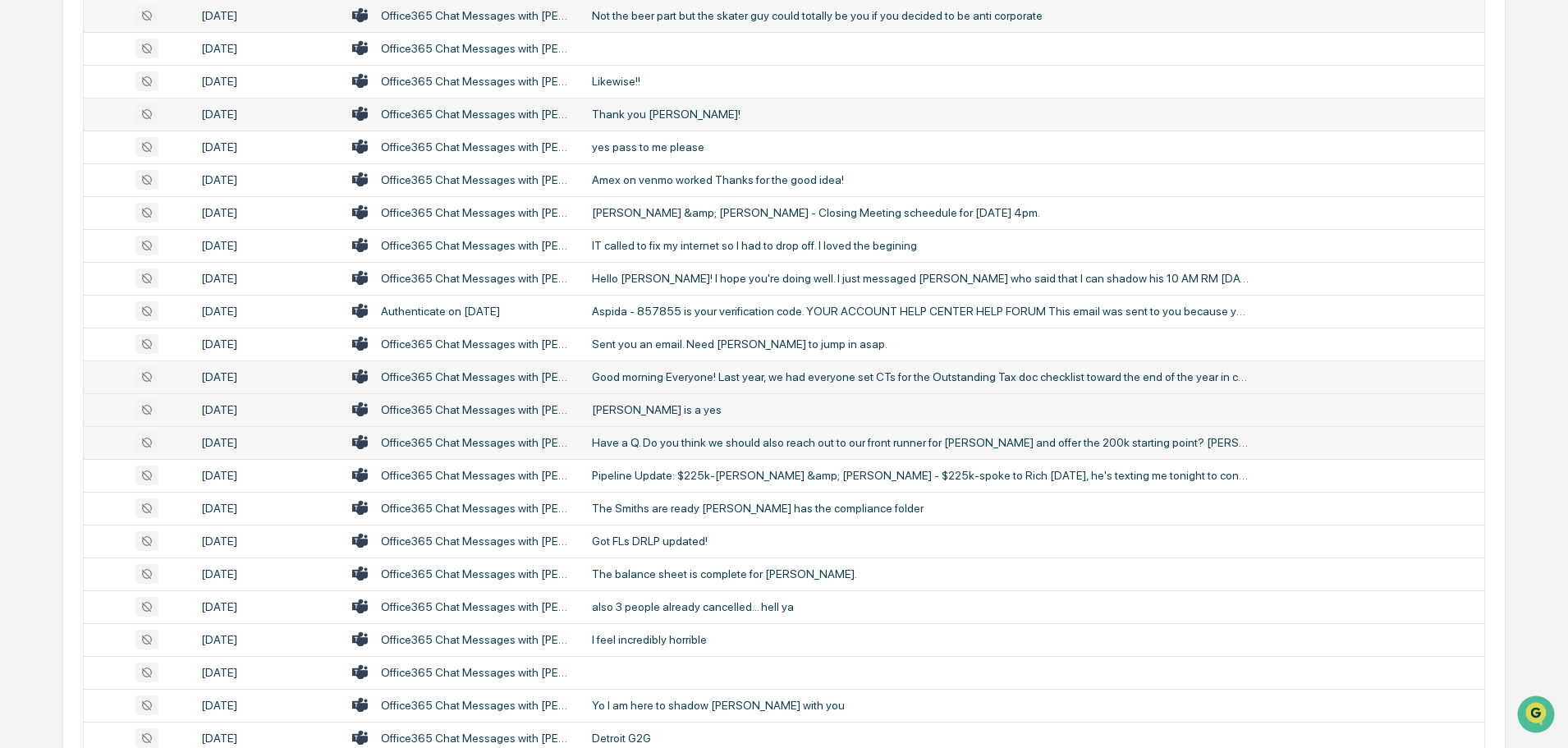
click at [659, 437] on div "Have a Q. Do you think we should also reach out to our front runner for [PERSON…" at bounding box center [921, 442] width 657 height 13
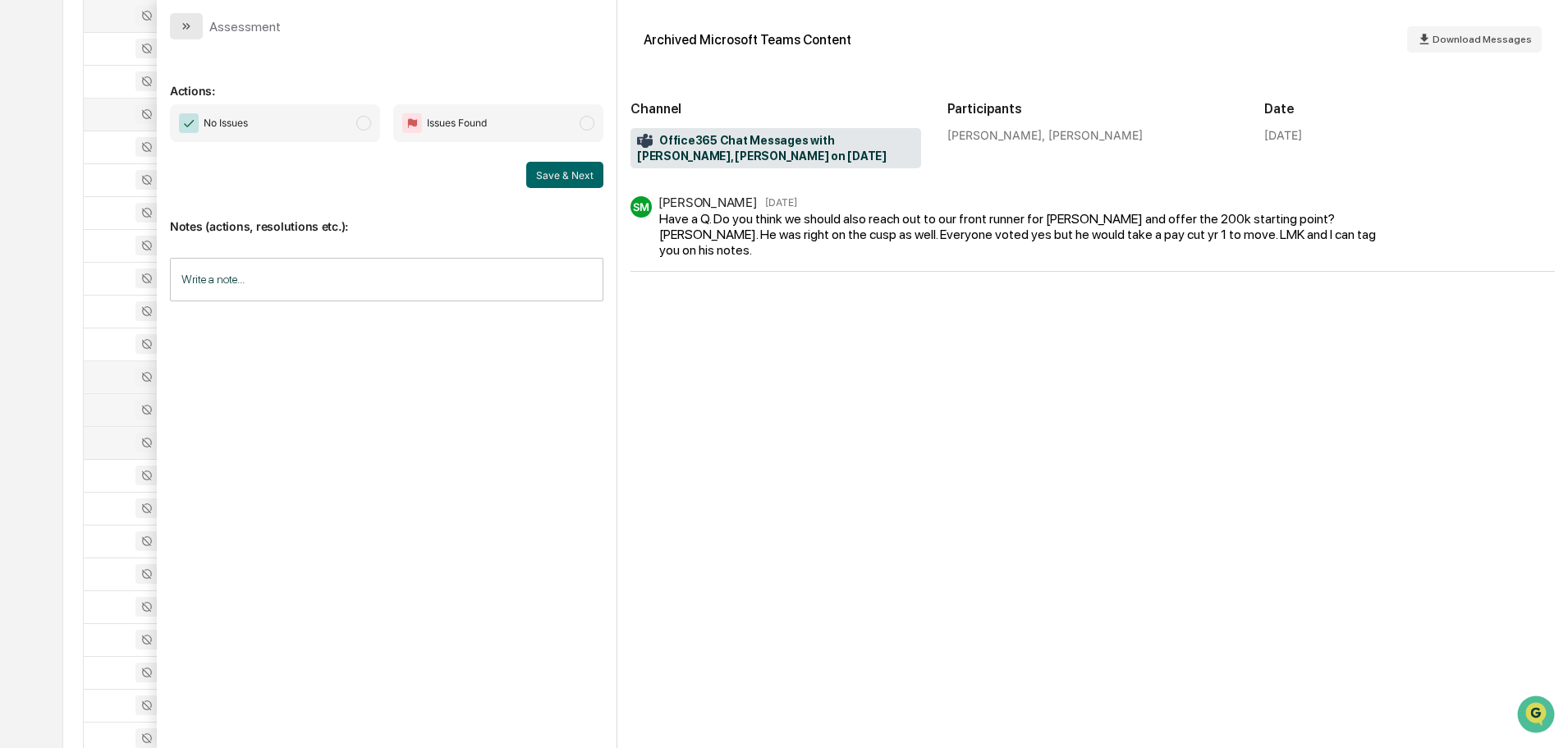
click at [175, 23] on button "modal" at bounding box center [186, 26] width 33 height 26
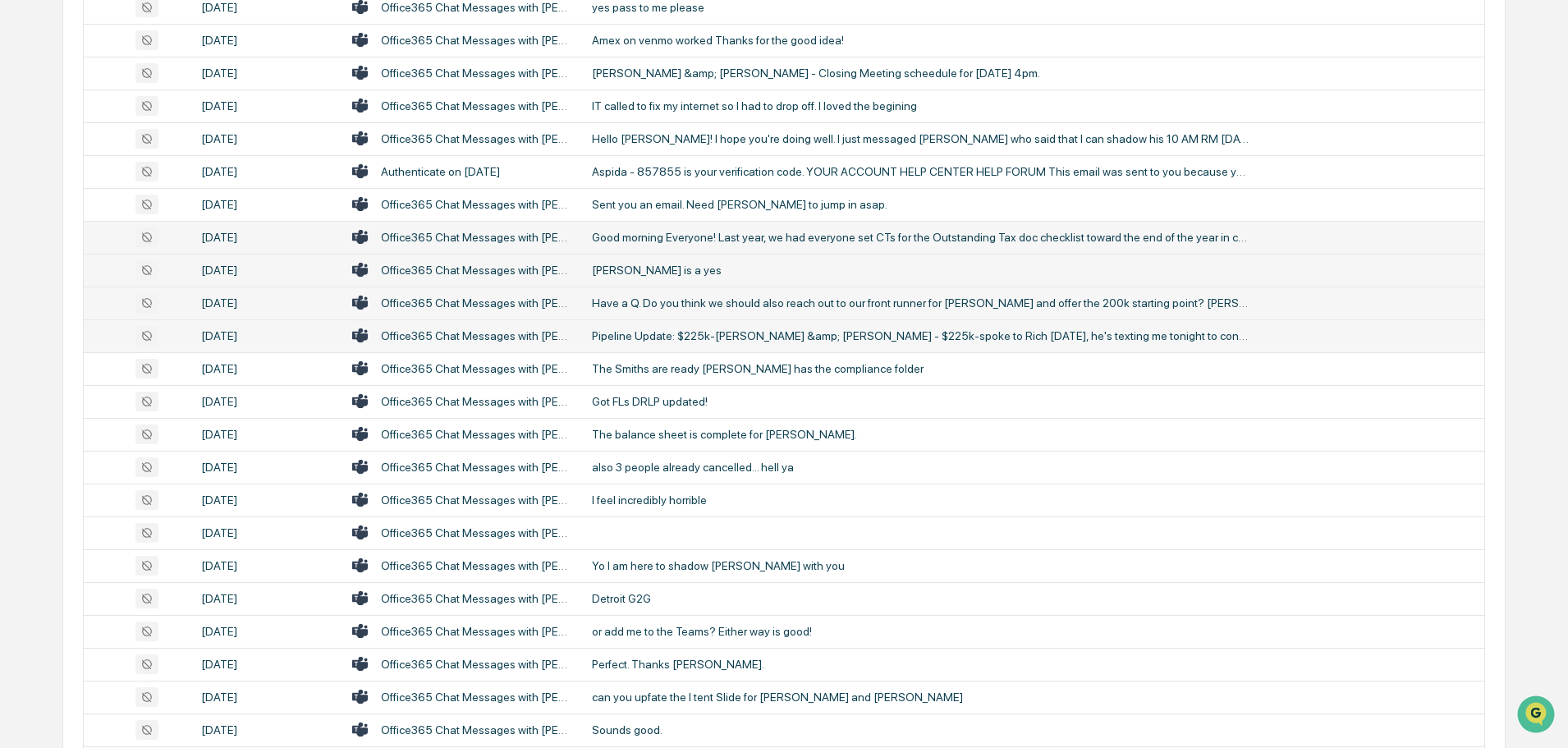
scroll to position [1396, 0]
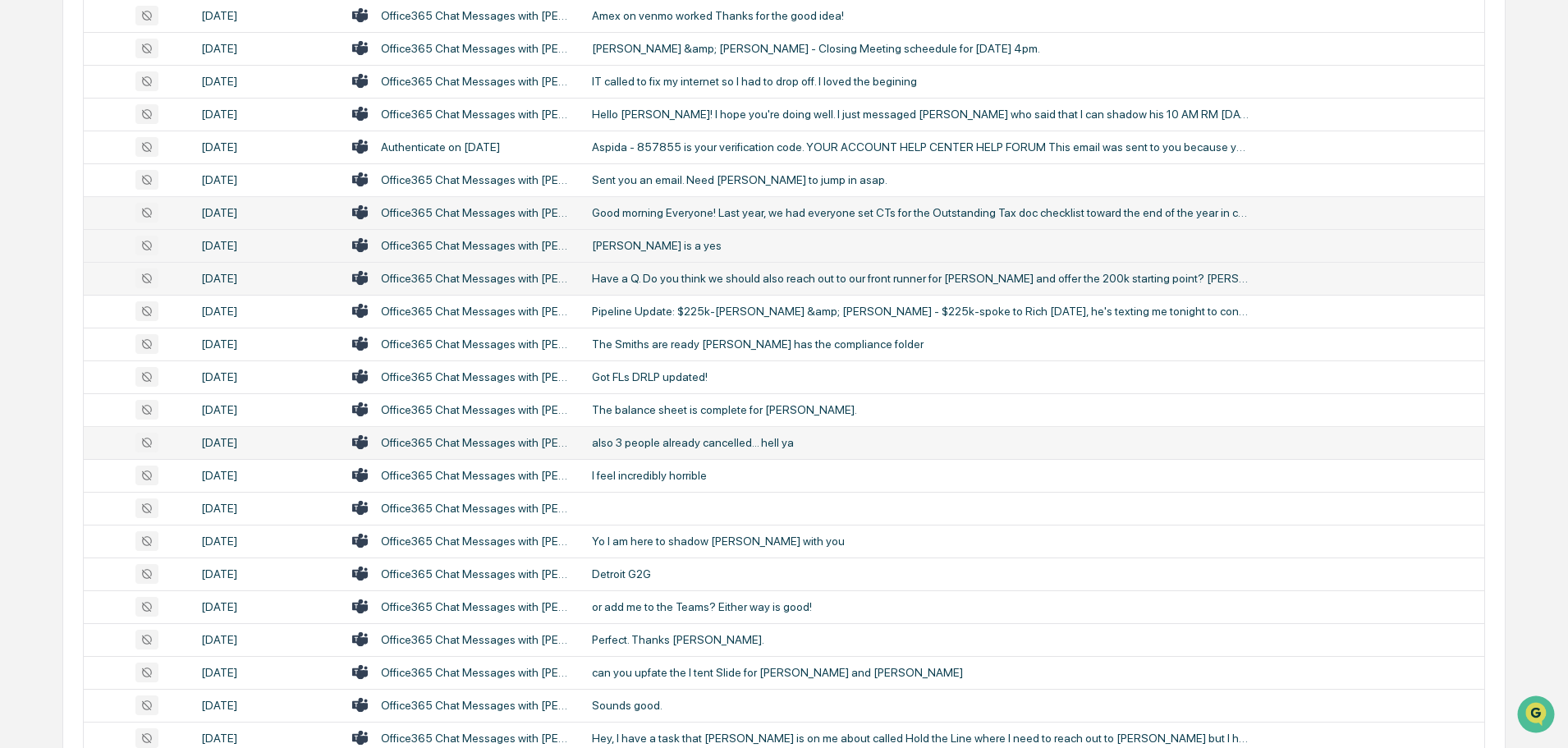
click at [652, 443] on div "also 3 people already cancelled... hell ya" at bounding box center [921, 442] width 657 height 13
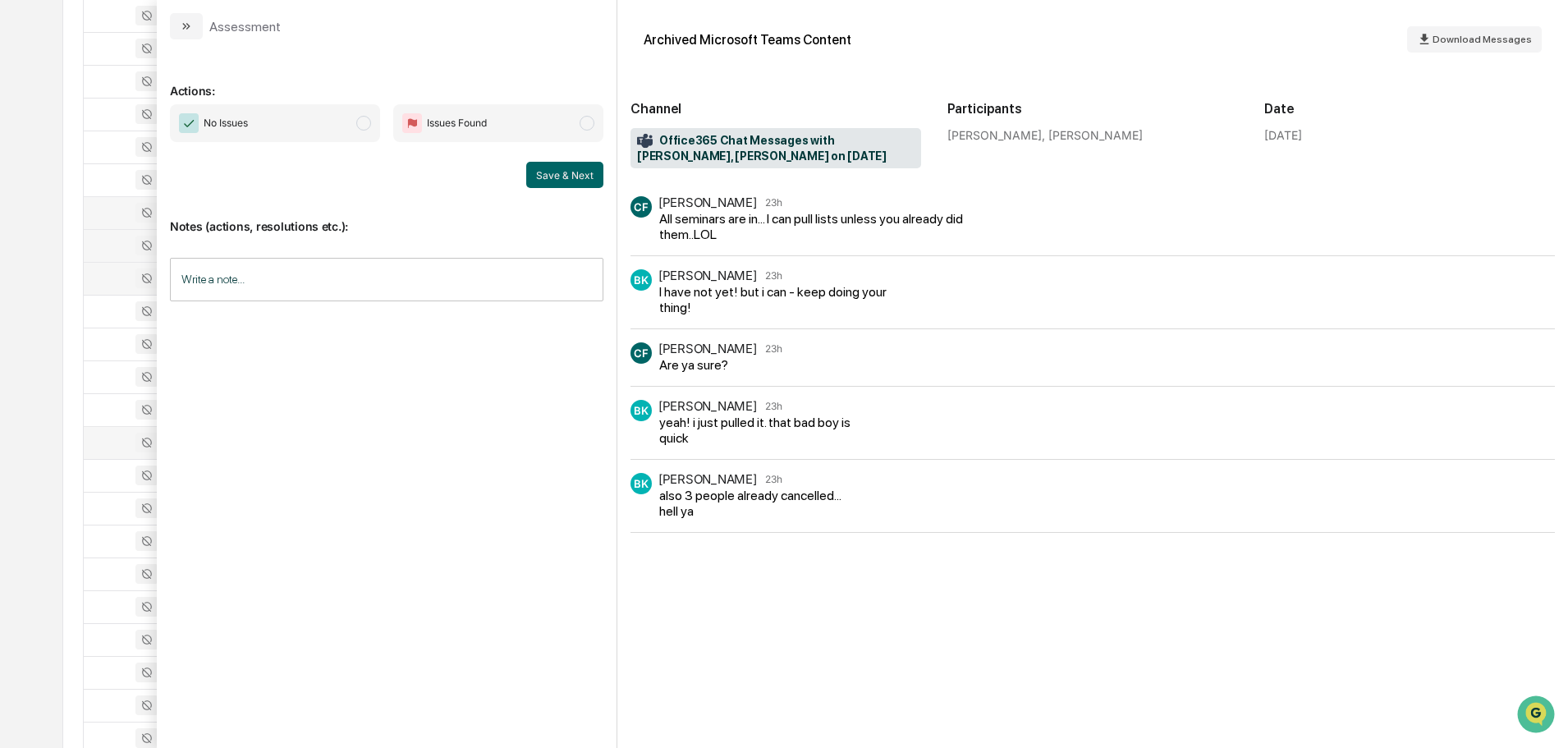
drag, startPoint x: 187, startPoint y: 24, endPoint x: 237, endPoint y: 50, distance: 56.4
click at [187, 23] on icon "modal" at bounding box center [186, 26] width 13 height 13
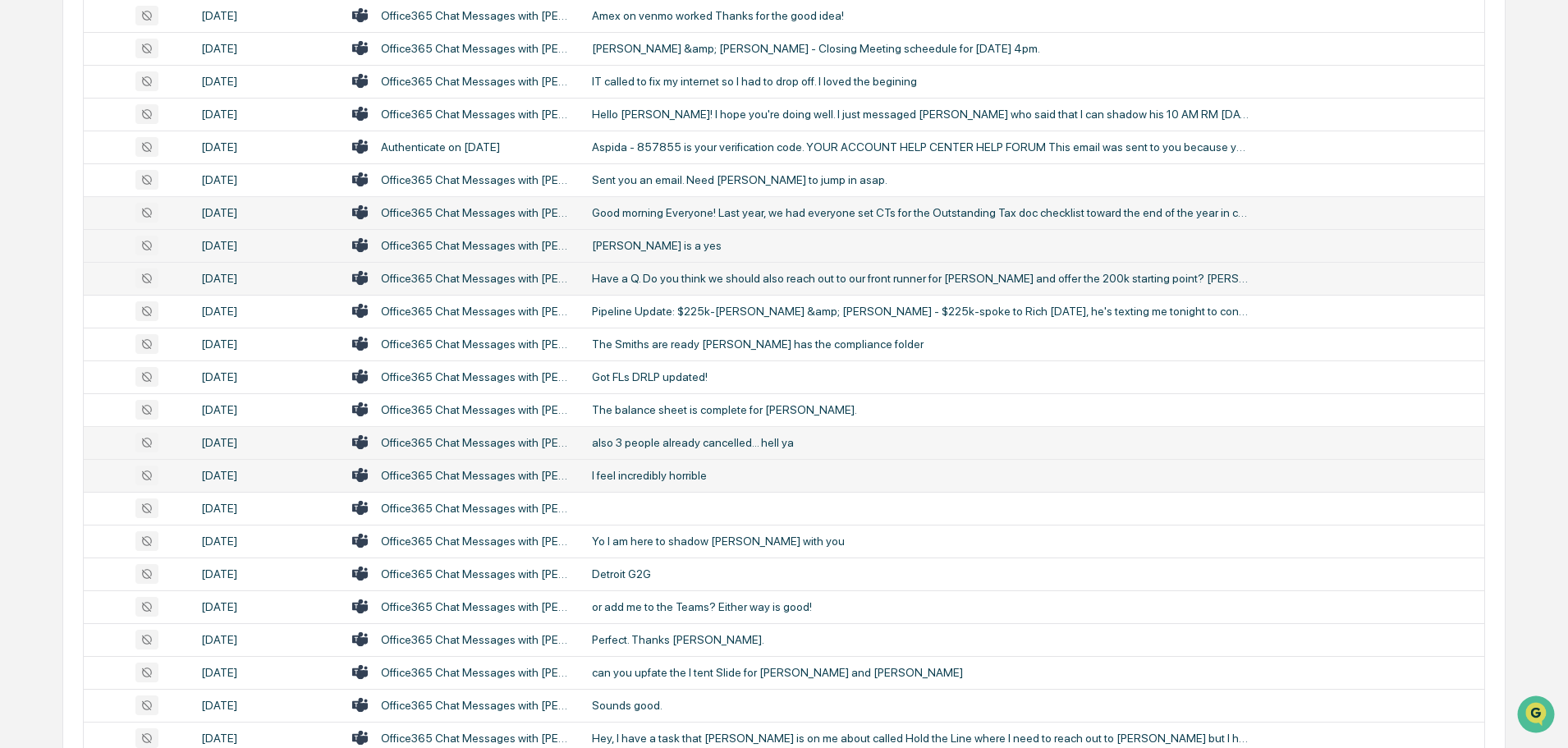
click at [624, 472] on div "I feel incredibly horrible" at bounding box center [921, 475] width 657 height 13
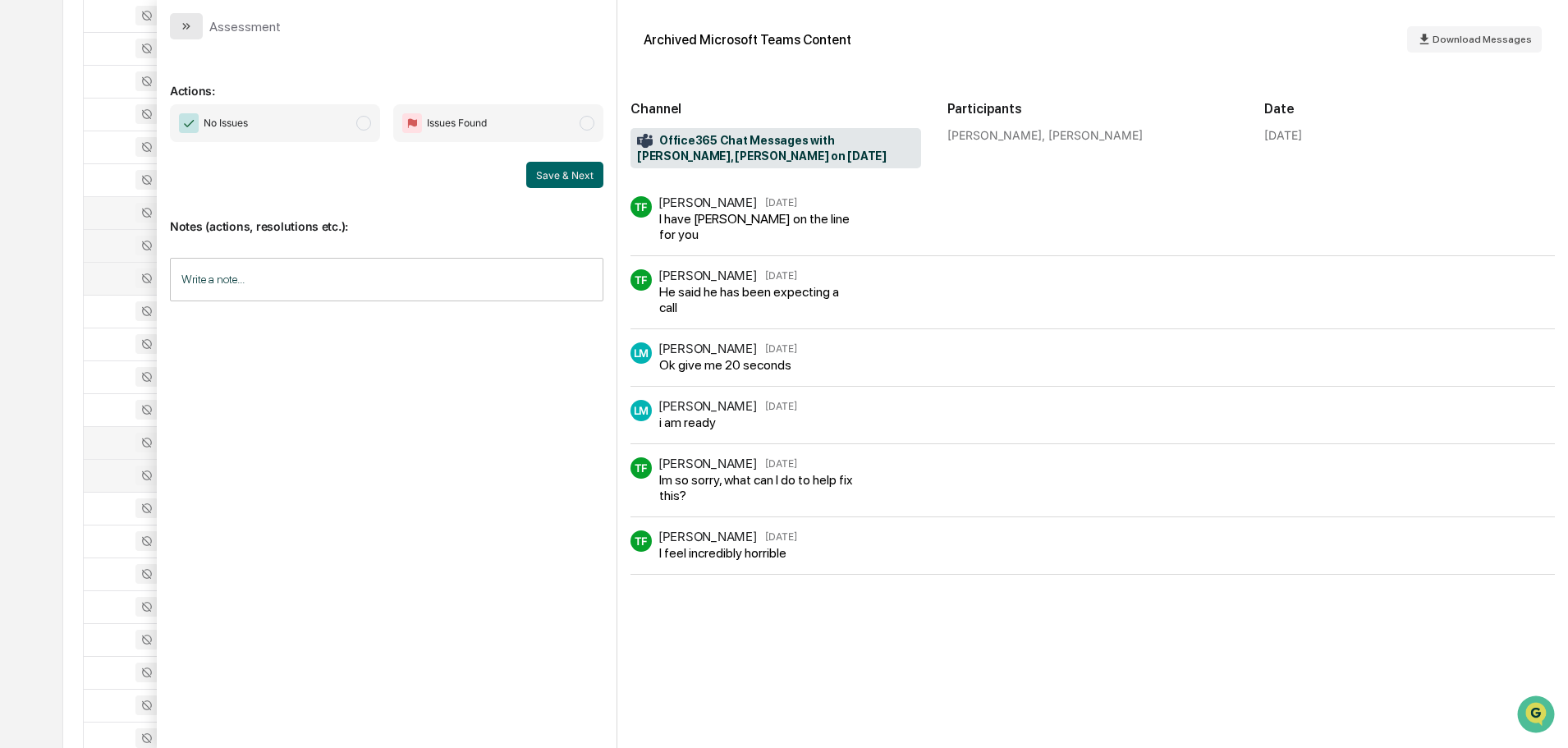
click at [193, 30] on button "modal" at bounding box center [186, 26] width 33 height 26
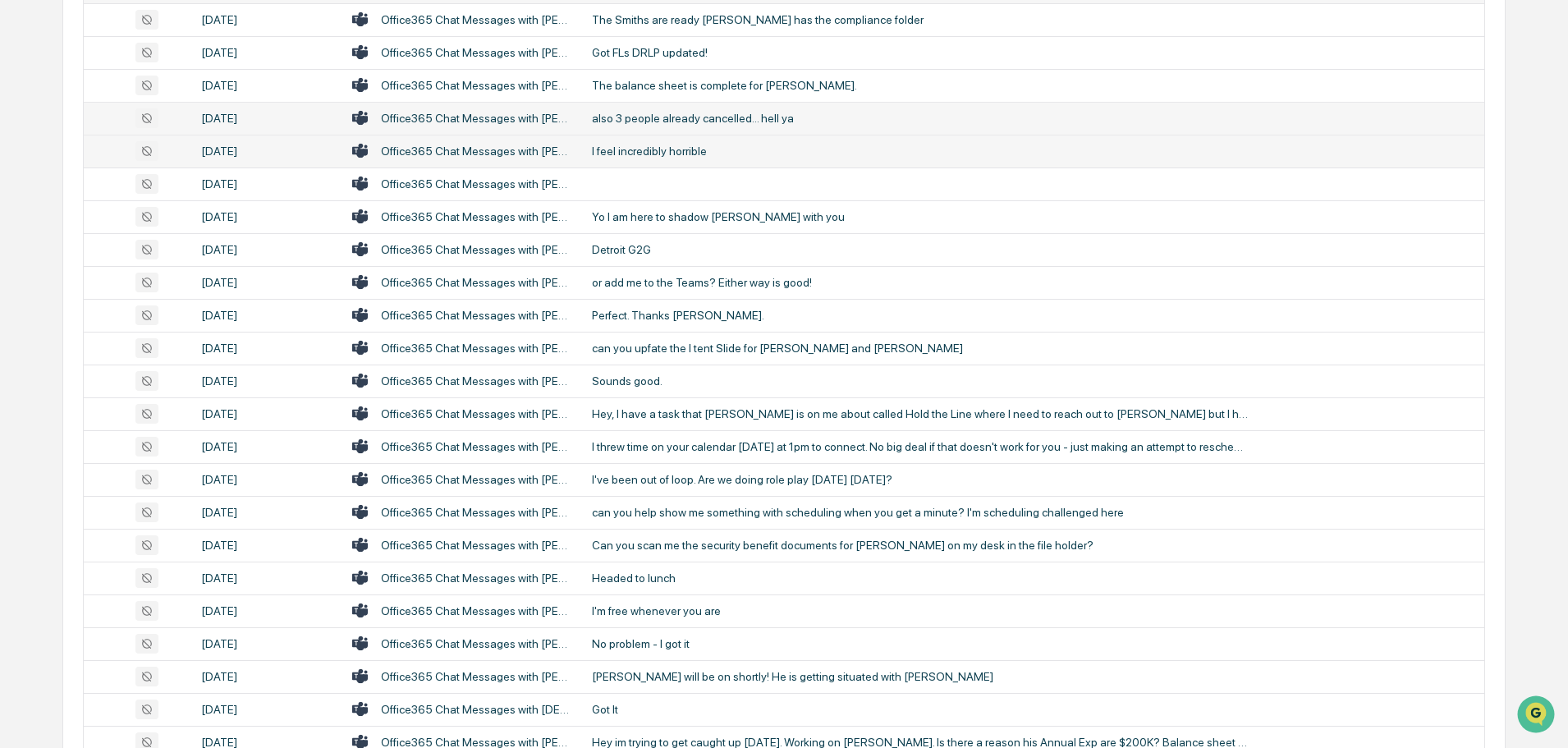
scroll to position [1724, 0]
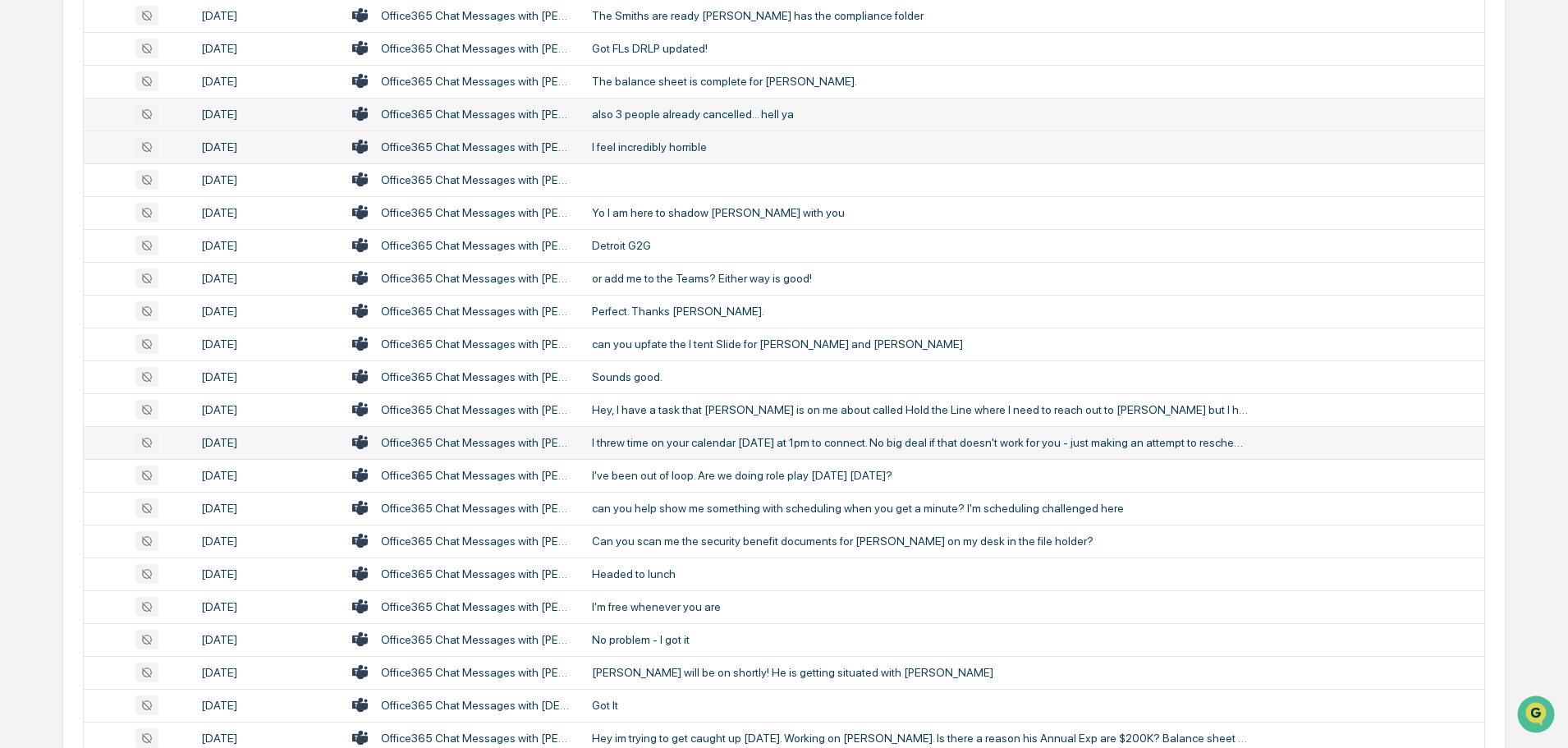
click at [673, 438] on div "I threw time on your calendar [DATE] at 1pm to connect. No big deal if that doe…" at bounding box center [921, 442] width 657 height 13
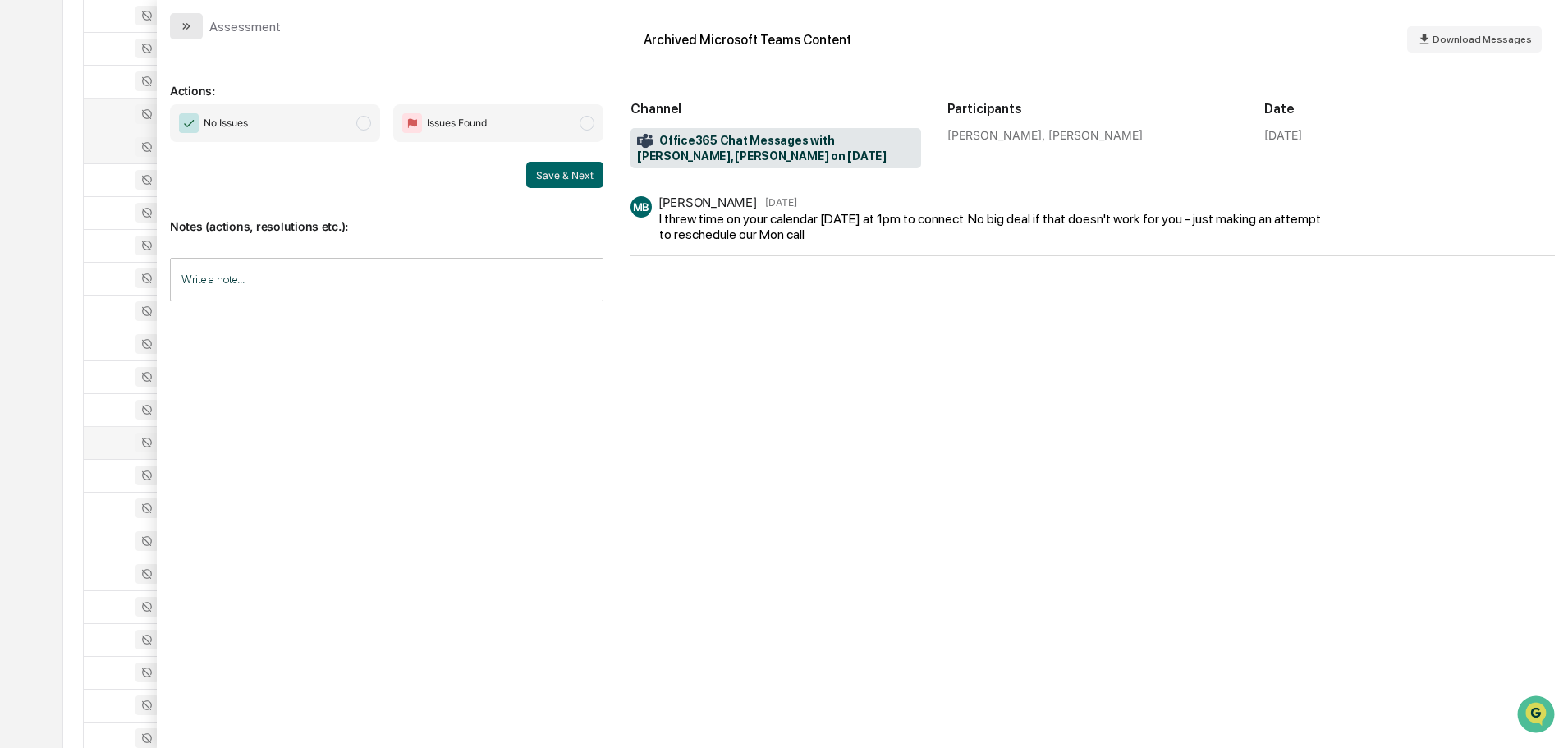
click at [190, 32] on icon "modal" at bounding box center [186, 26] width 13 height 13
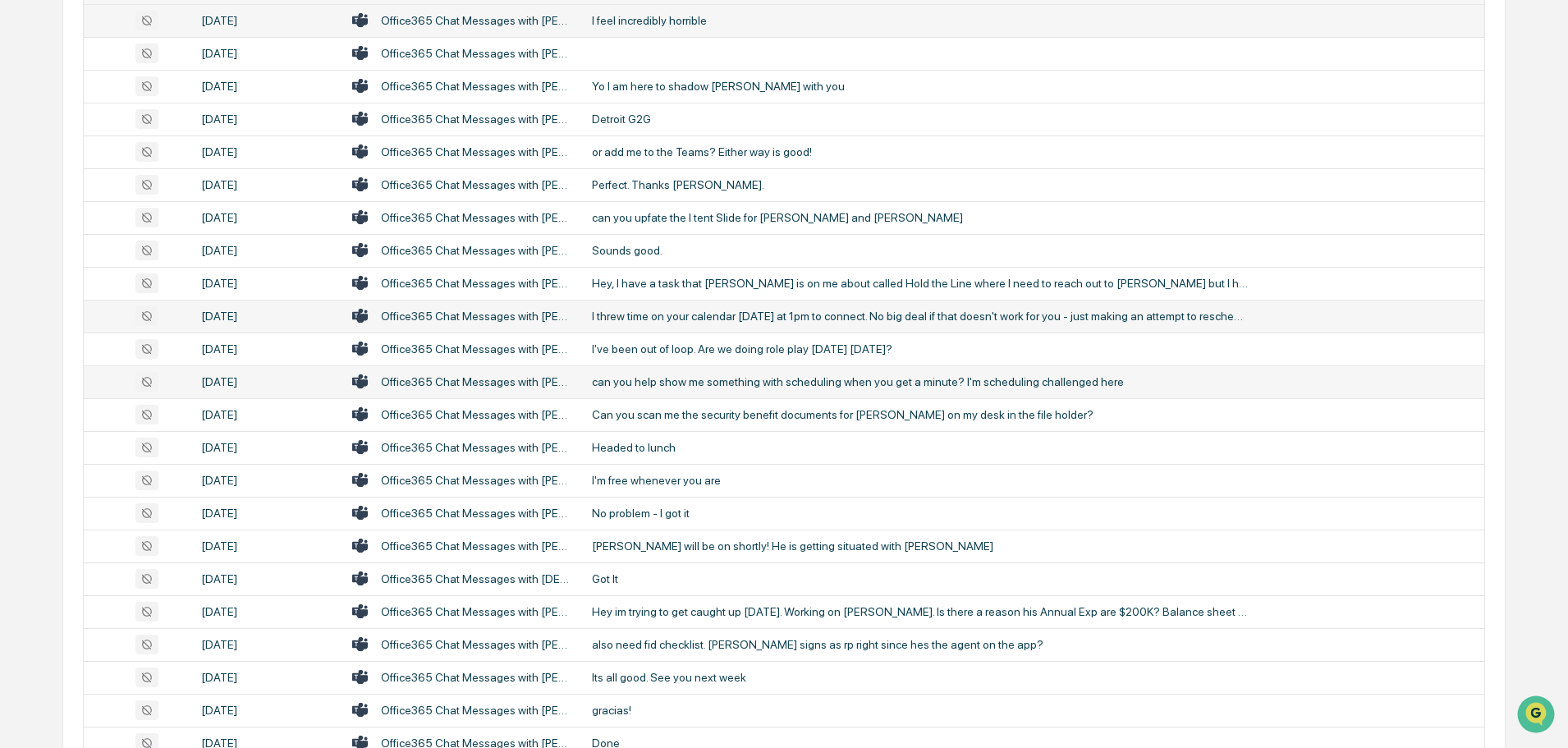
scroll to position [1888, 0]
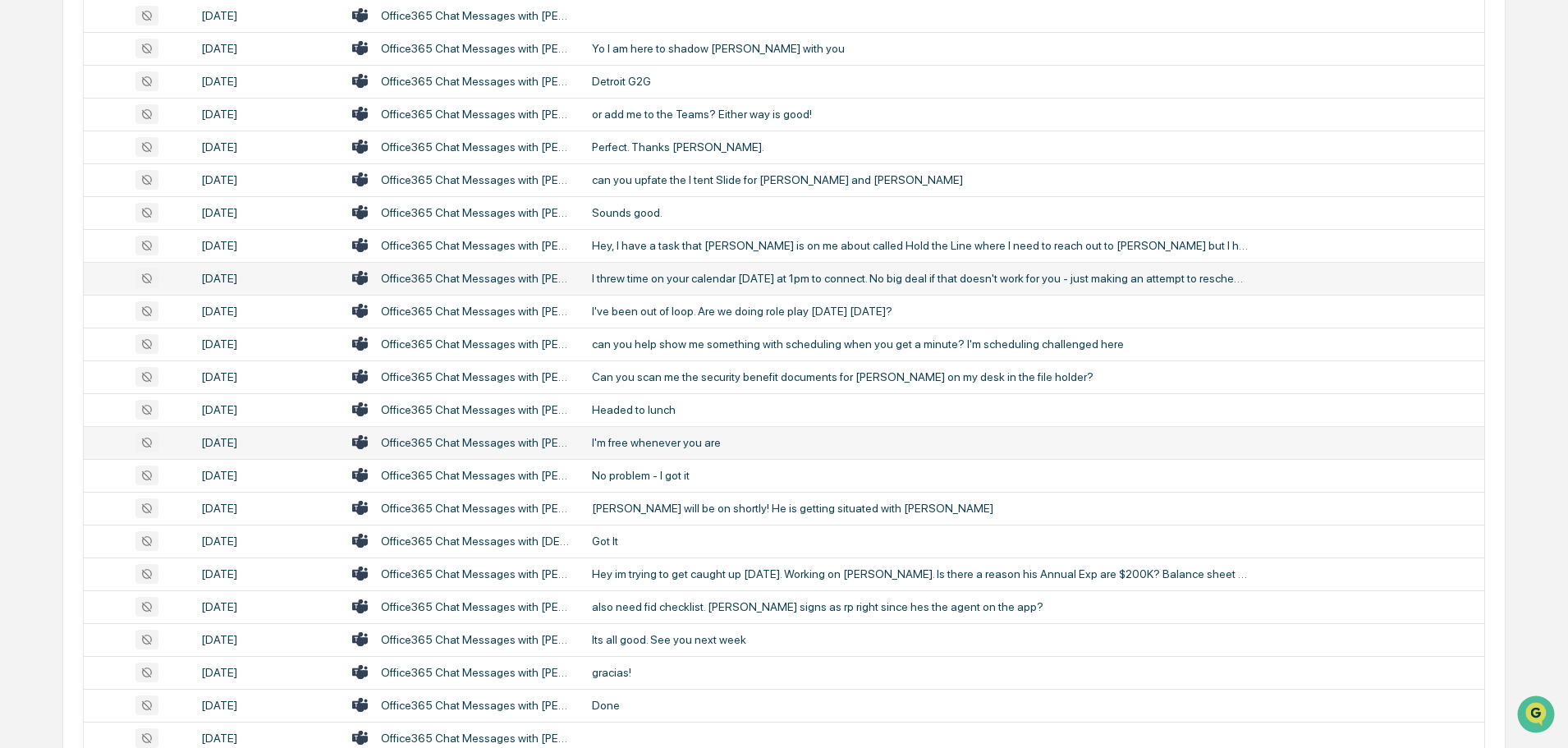
click at [684, 447] on div "I'm free whenever you are" at bounding box center [921, 442] width 657 height 13
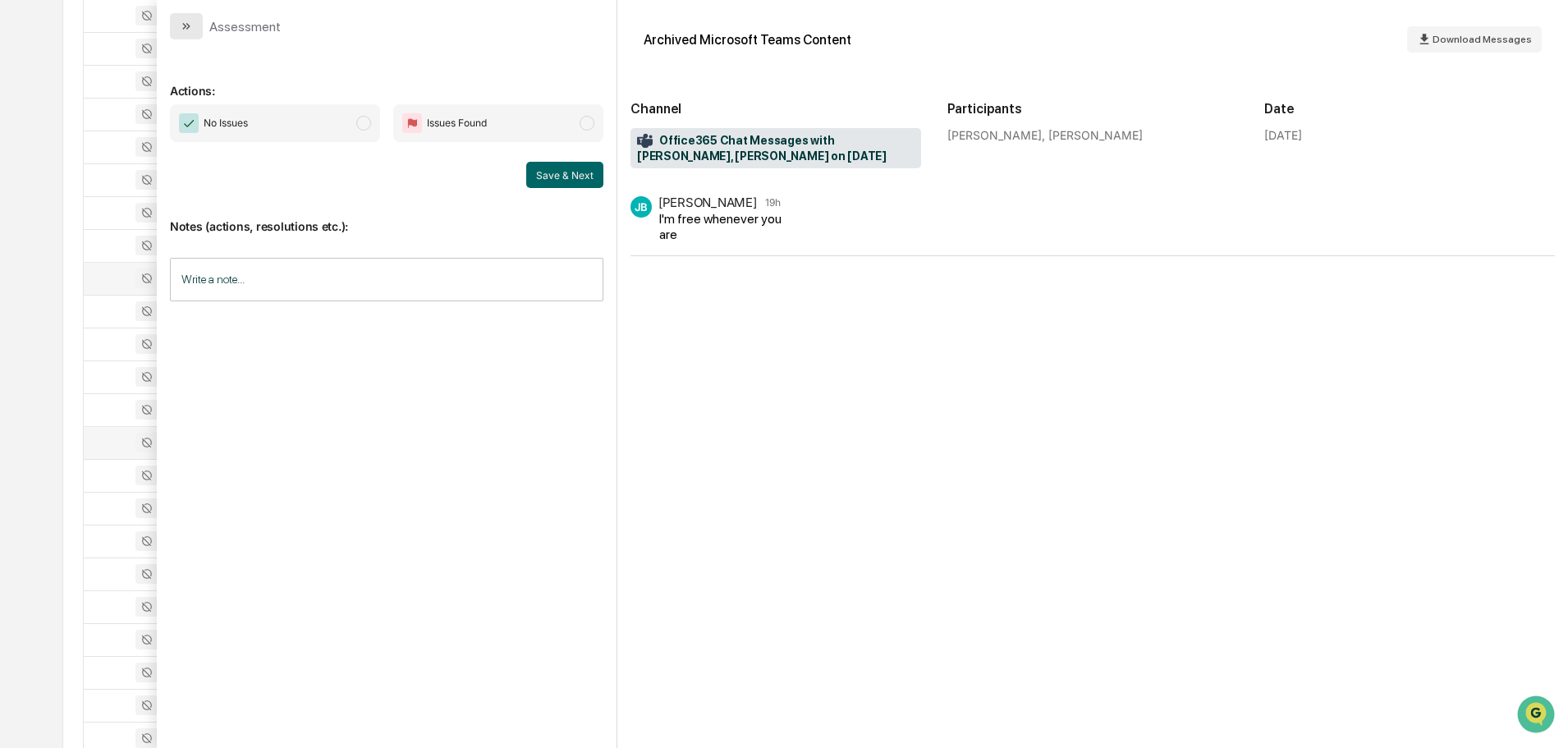
click at [190, 33] on button "modal" at bounding box center [186, 26] width 33 height 26
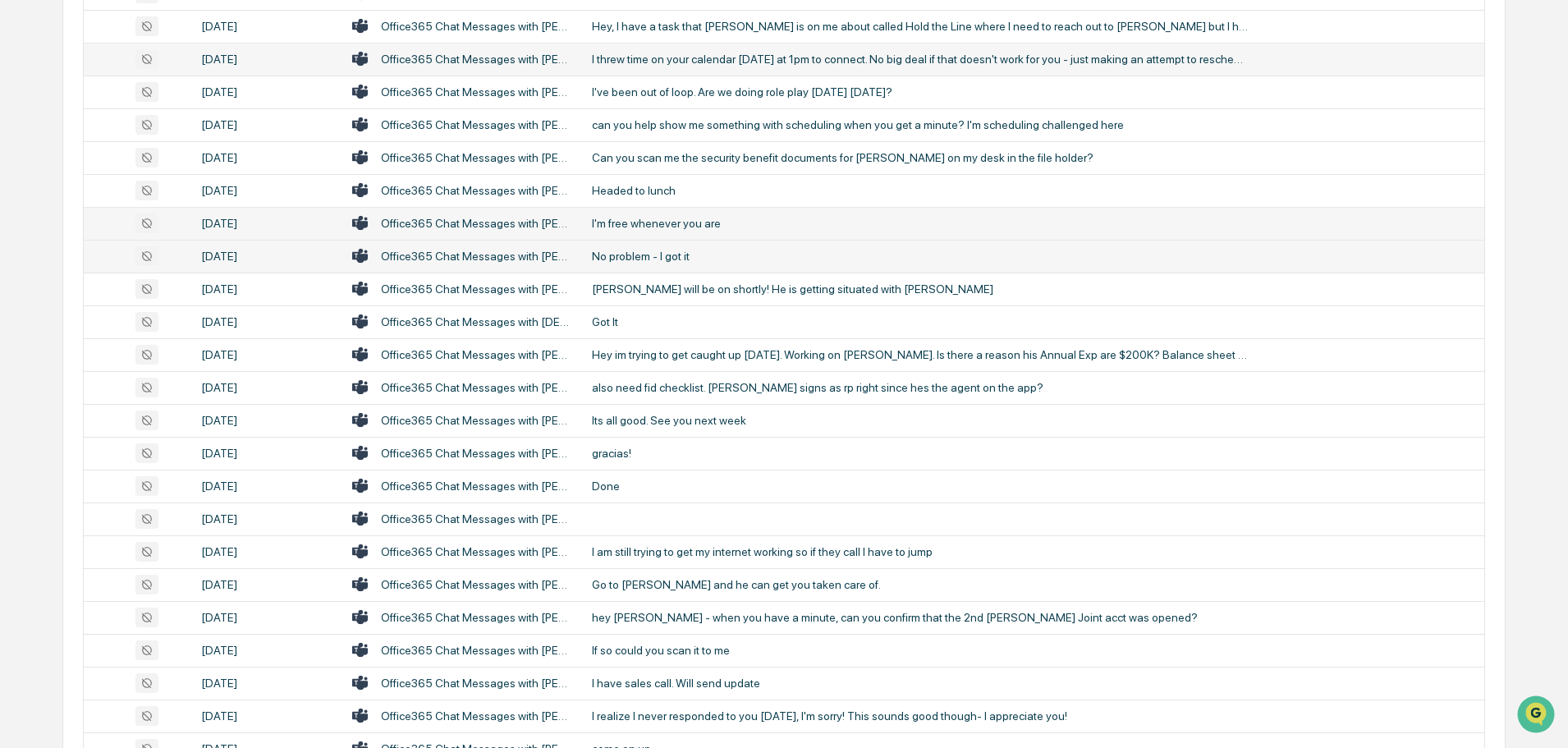
scroll to position [2135, 0]
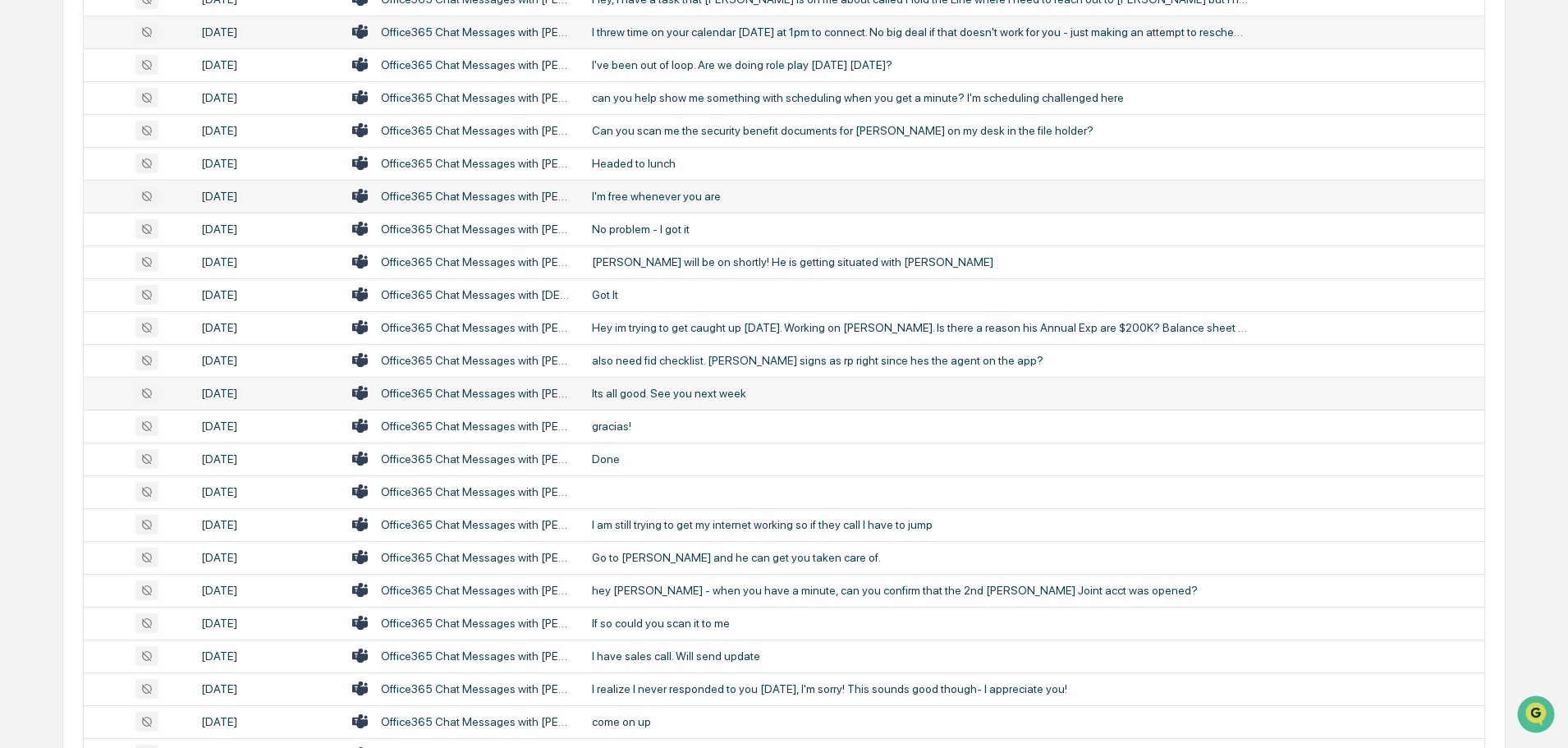
click at [651, 392] on div "Its all good. See you next week" at bounding box center [921, 393] width 657 height 13
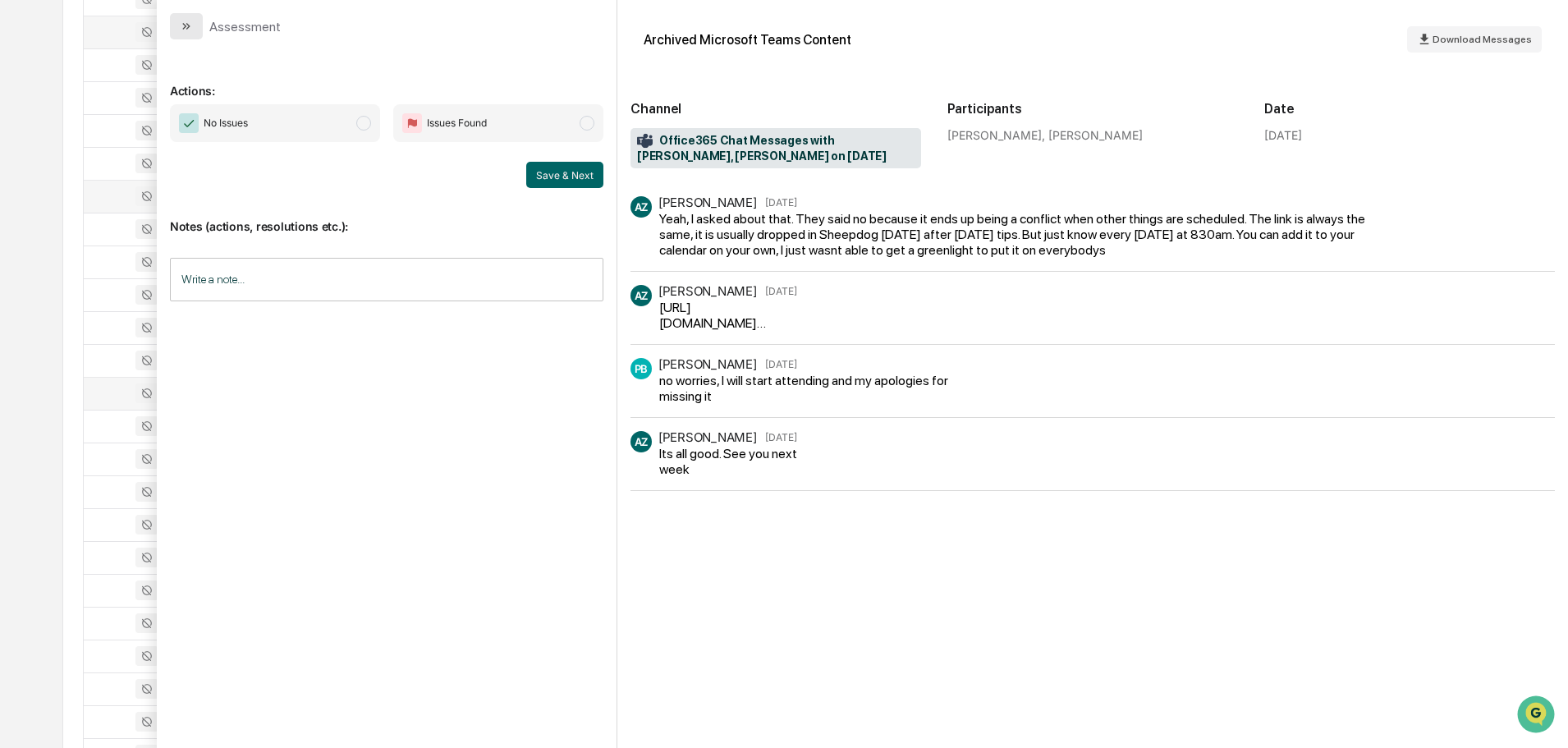
click at [178, 20] on button "modal" at bounding box center [186, 26] width 33 height 26
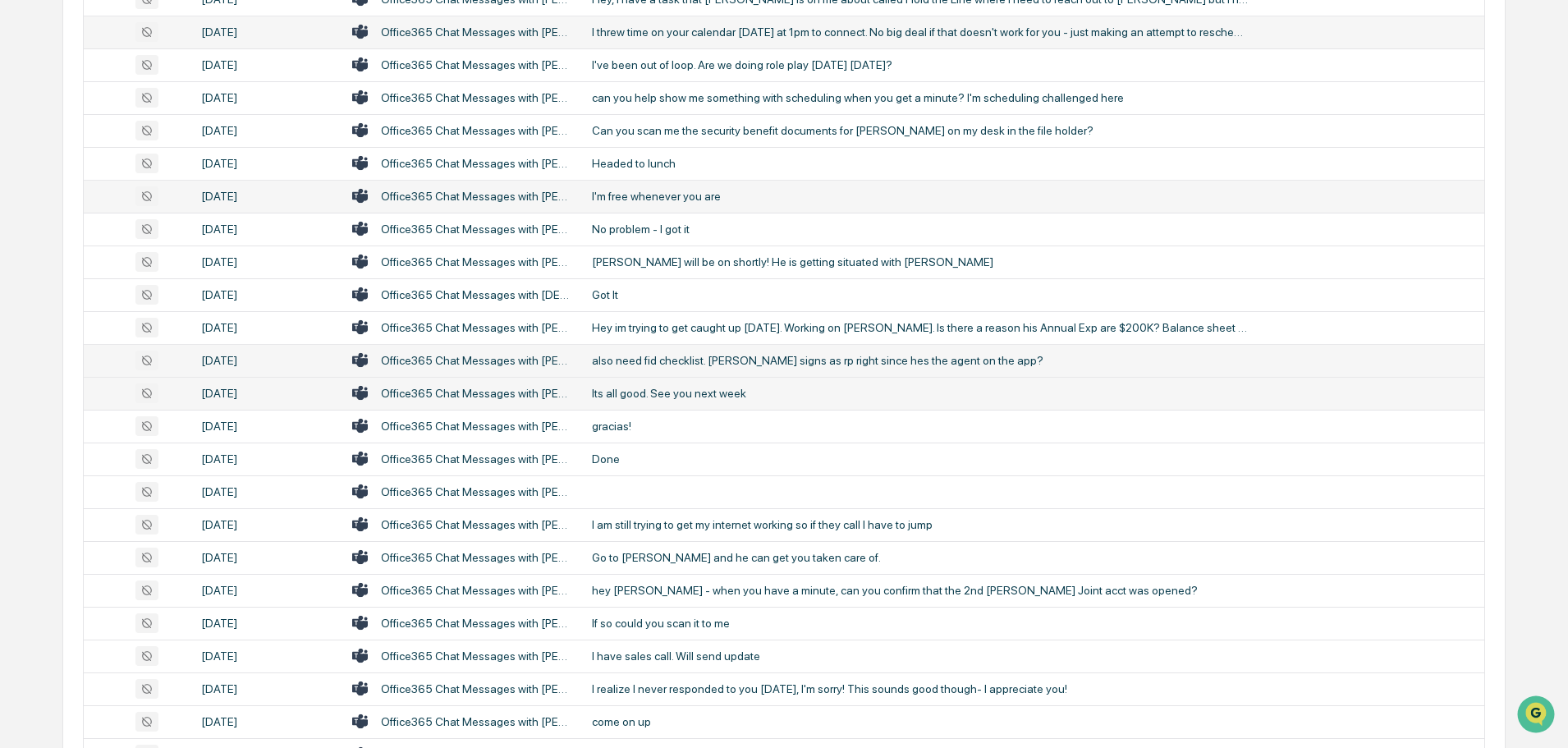
scroll to position [2216, 0]
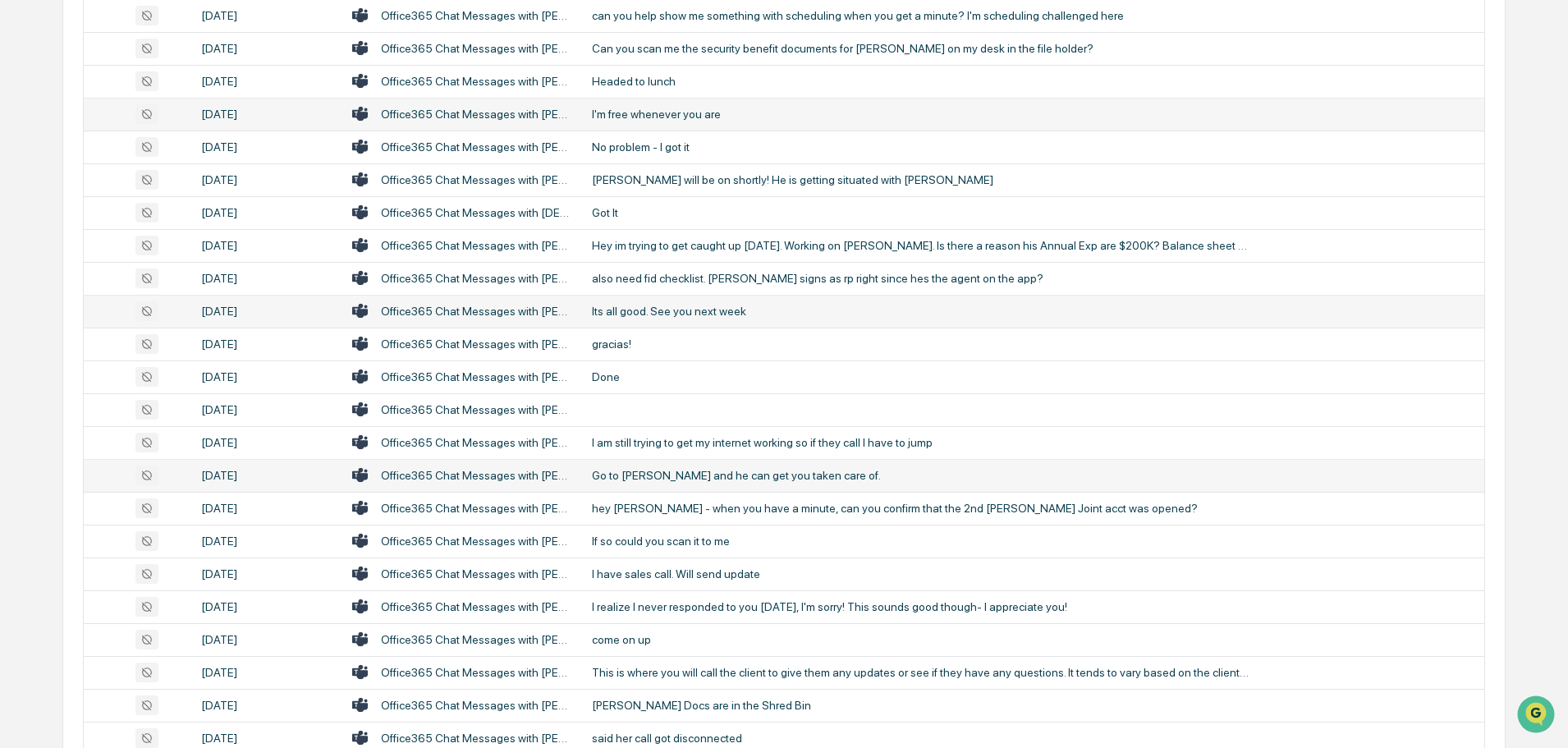
click at [671, 477] on div "Go to [PERSON_NAME] and he can get you taken care of." at bounding box center [921, 475] width 657 height 13
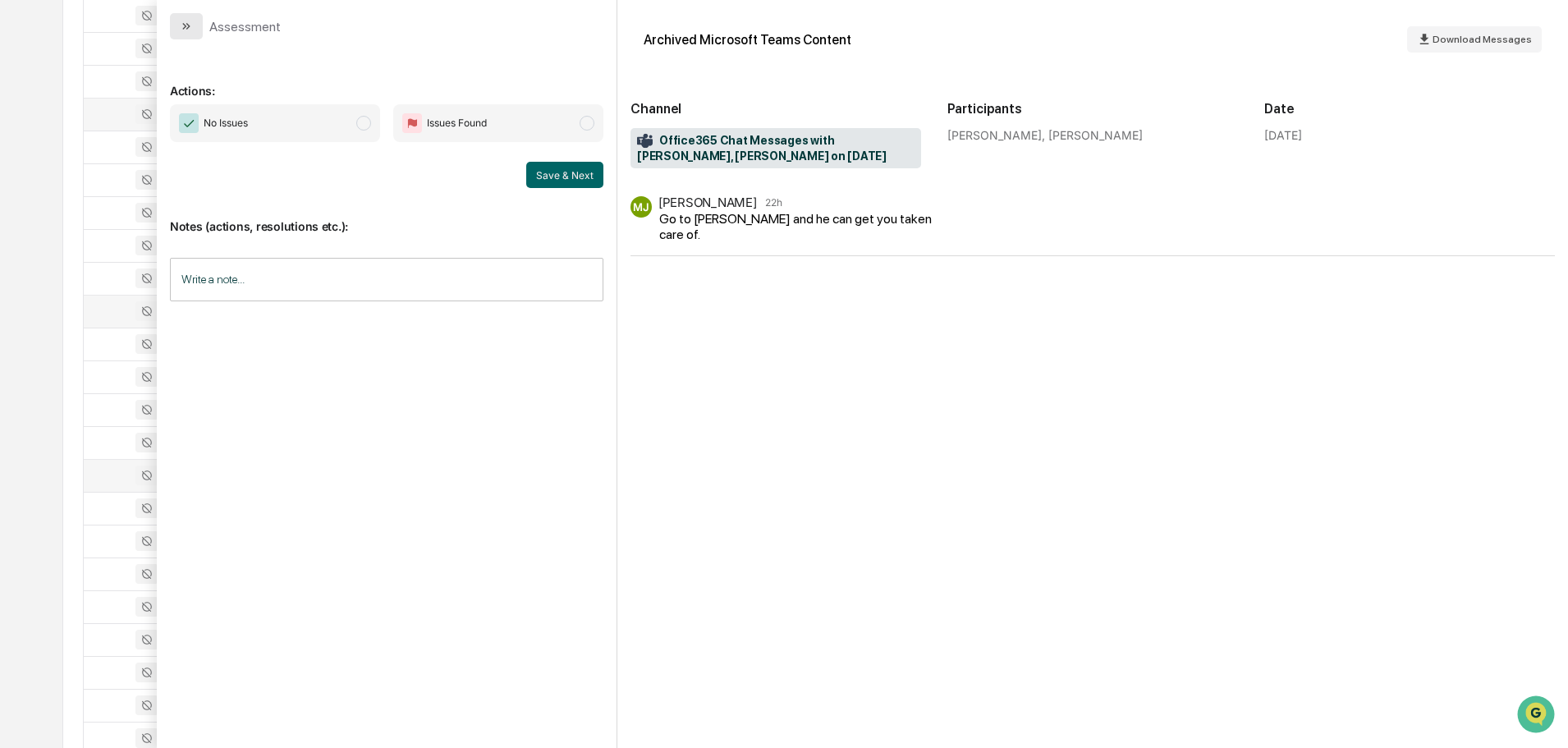
click at [191, 28] on icon "modal" at bounding box center [186, 26] width 13 height 13
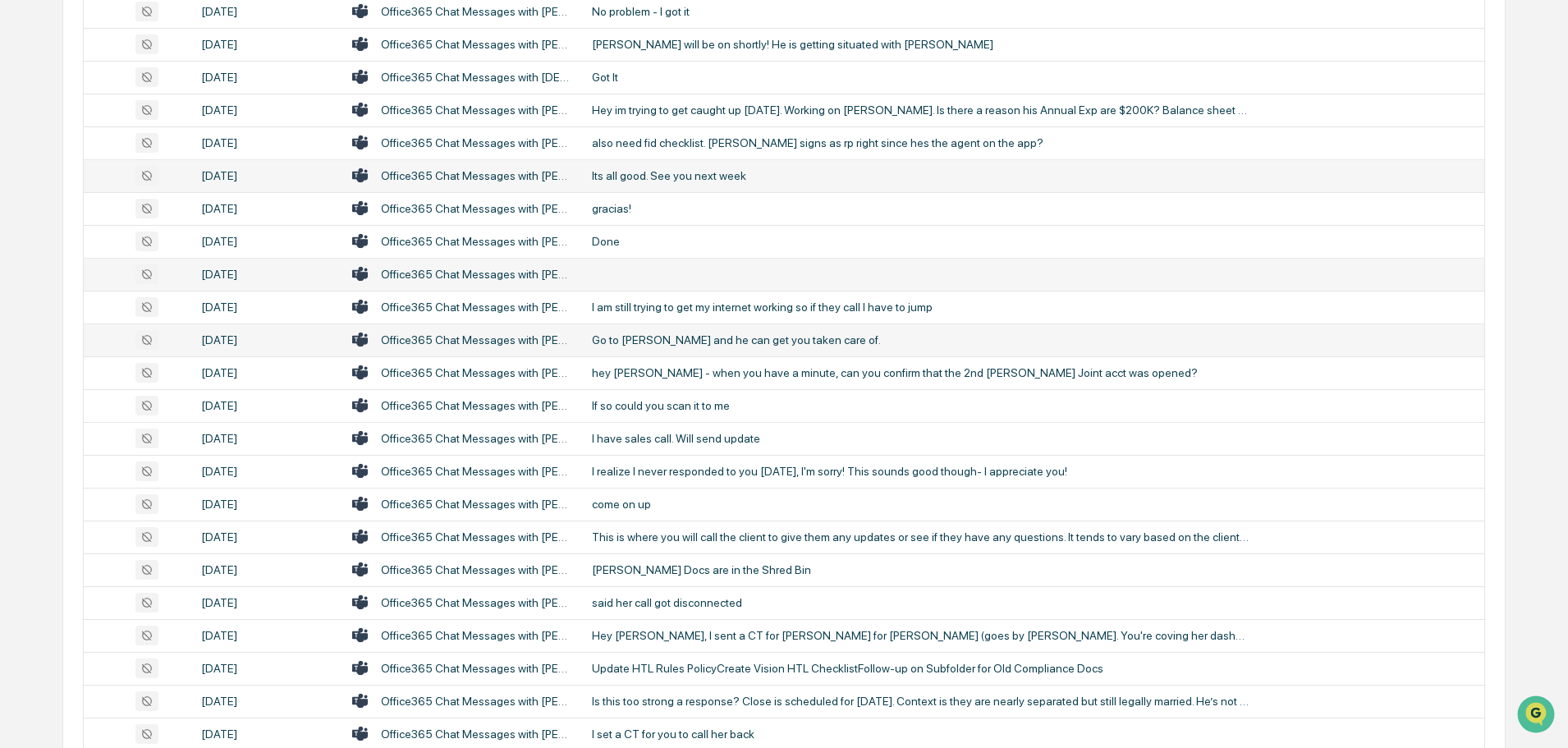
scroll to position [2381, 0]
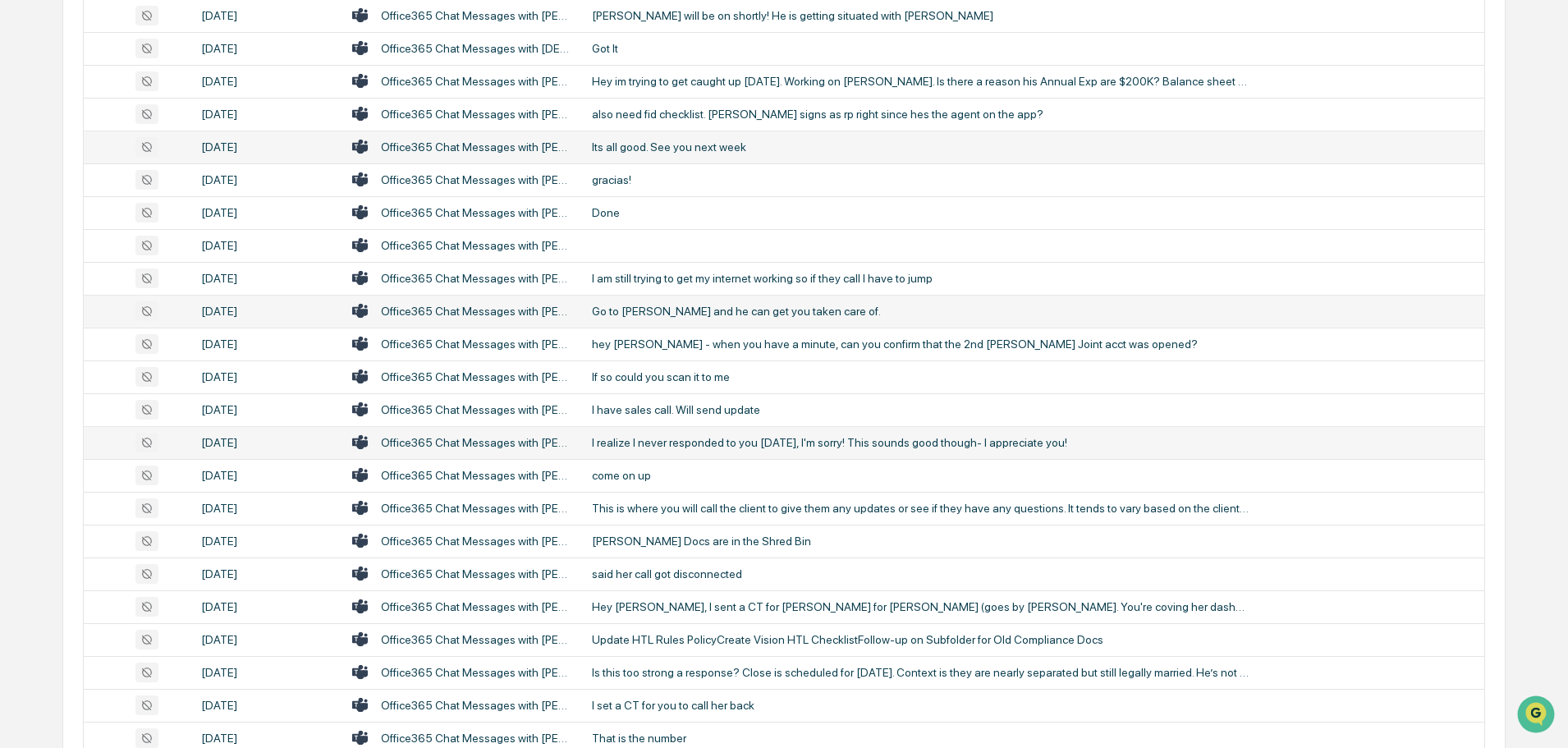
click at [690, 448] on div "I realize I never responded to you [DATE], I'm sorry! This sounds good though- …" at bounding box center [921, 442] width 657 height 13
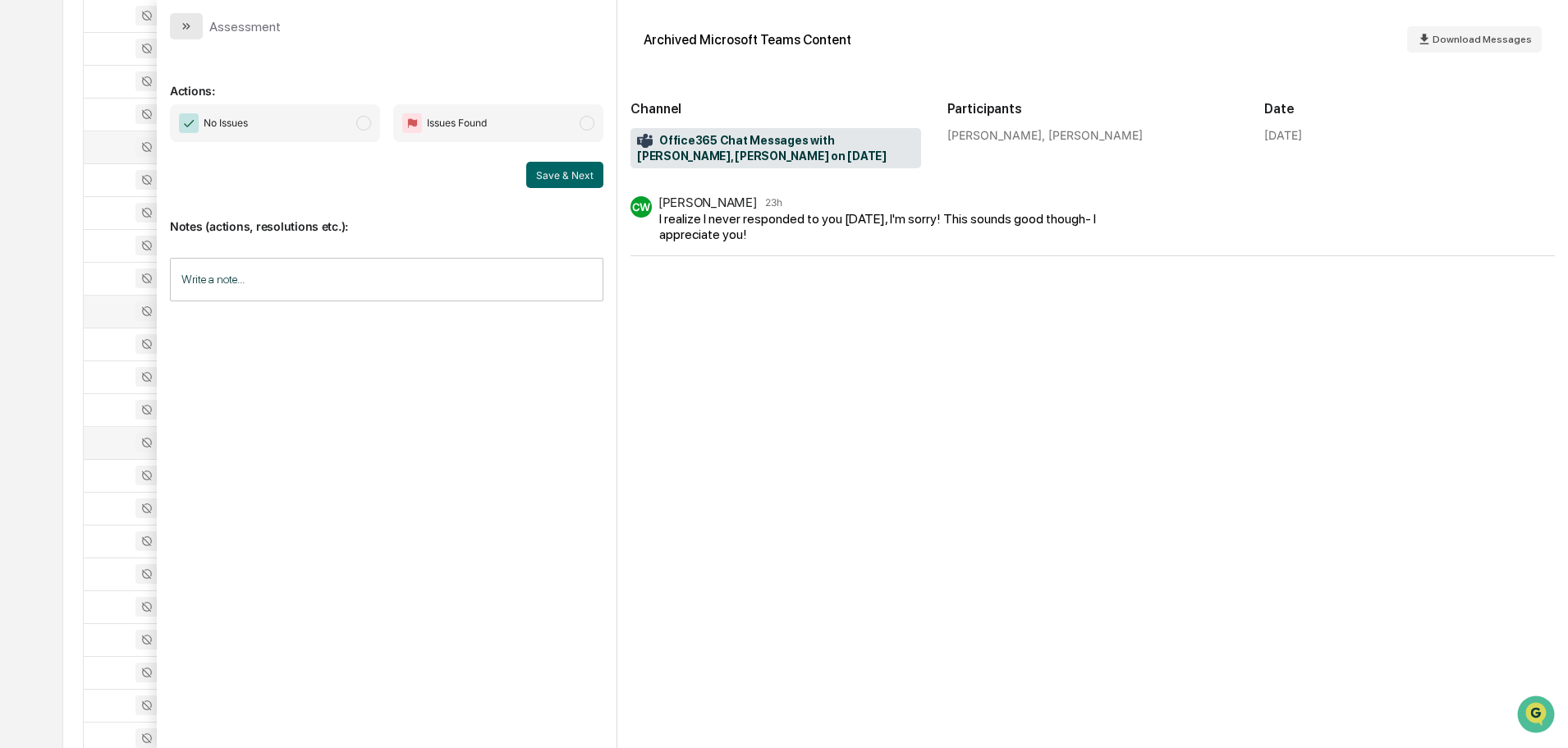
click at [180, 21] on icon "modal" at bounding box center [186, 26] width 13 height 13
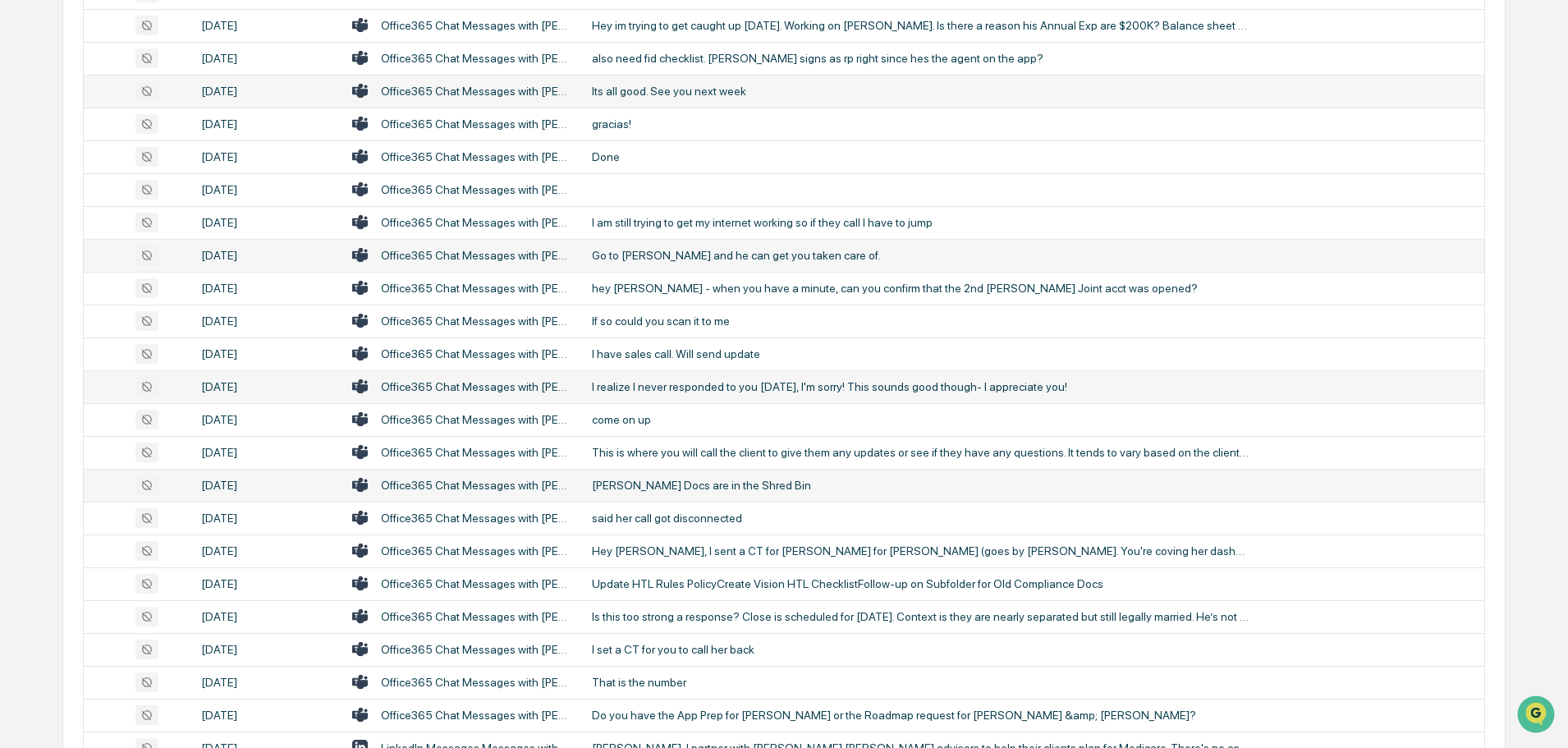
scroll to position [2463, 0]
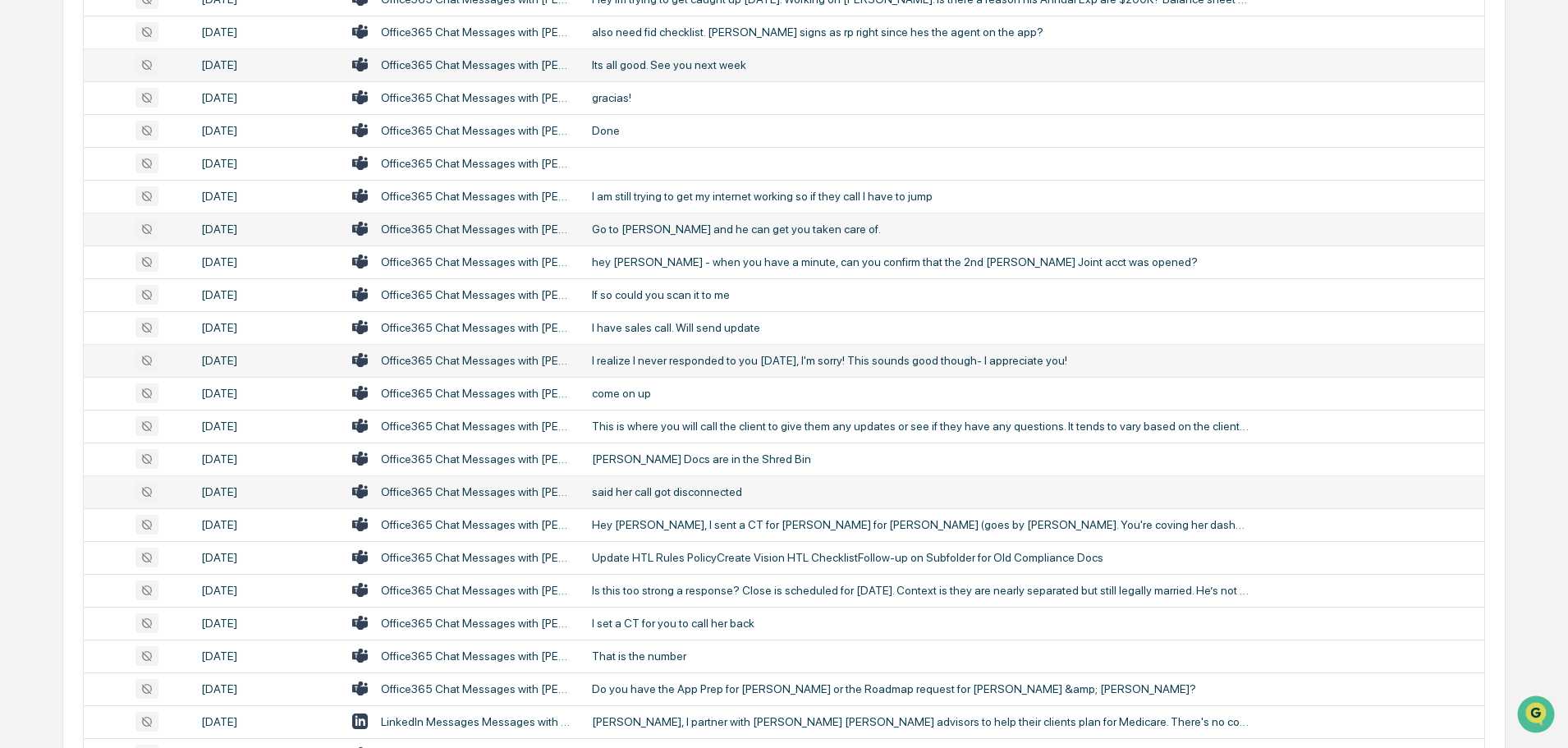
click at [655, 493] on div "said her call got disconnected" at bounding box center [921, 491] width 657 height 13
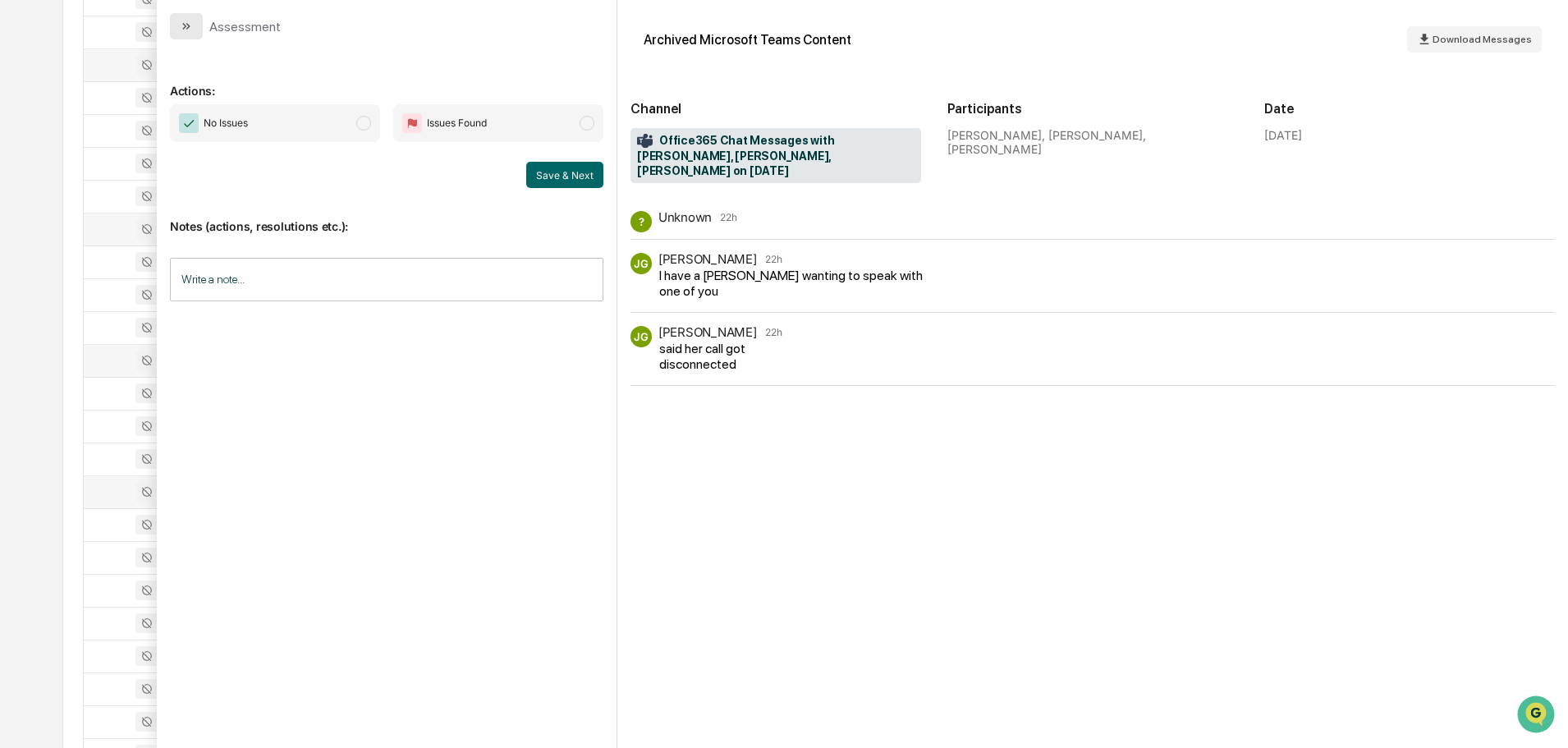
click at [183, 27] on icon "modal" at bounding box center [186, 26] width 13 height 13
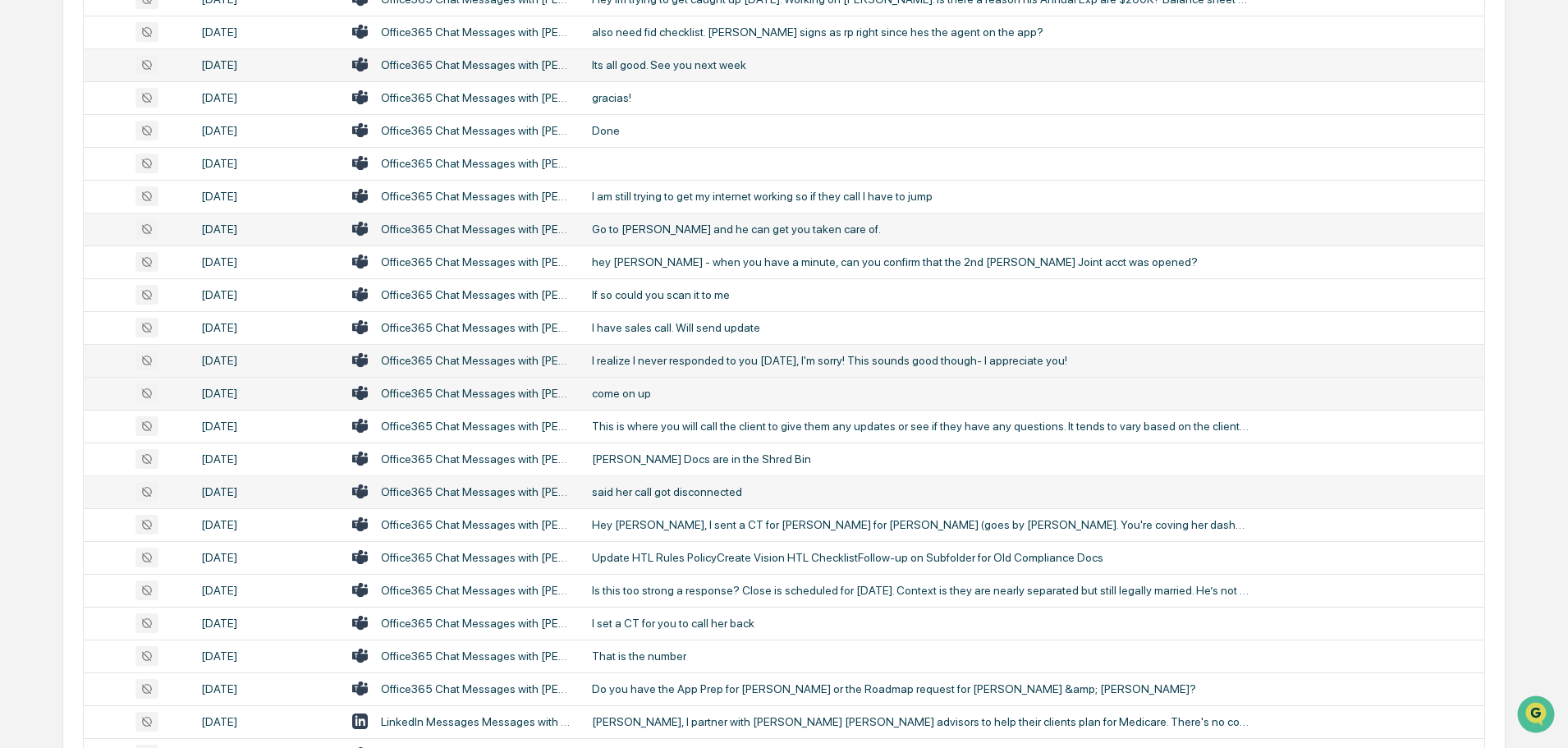
scroll to position [2545, 0]
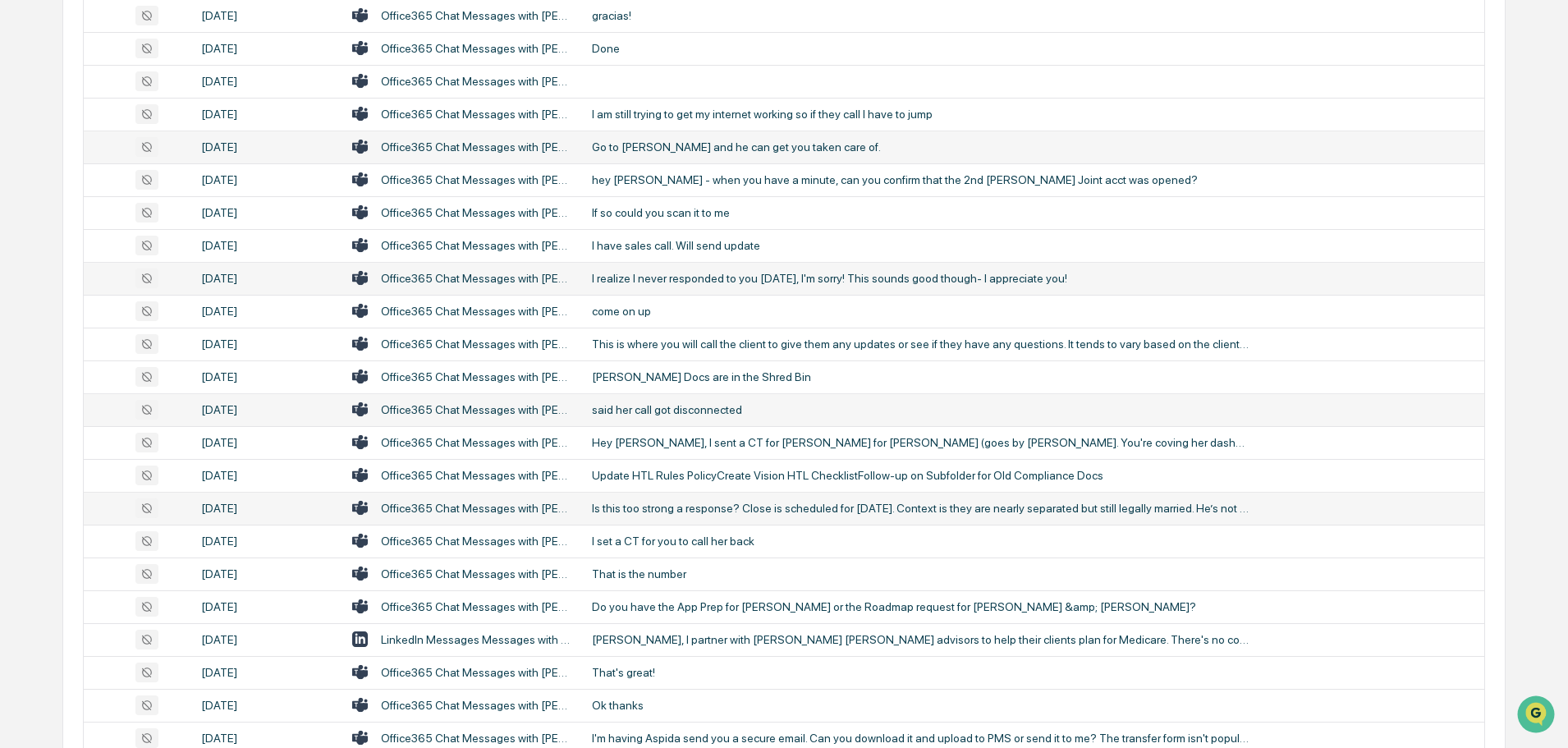
click at [754, 512] on div "Is this too strong a response? Close is scheduled for [DATE]. Context is they a…" at bounding box center [921, 508] width 657 height 13
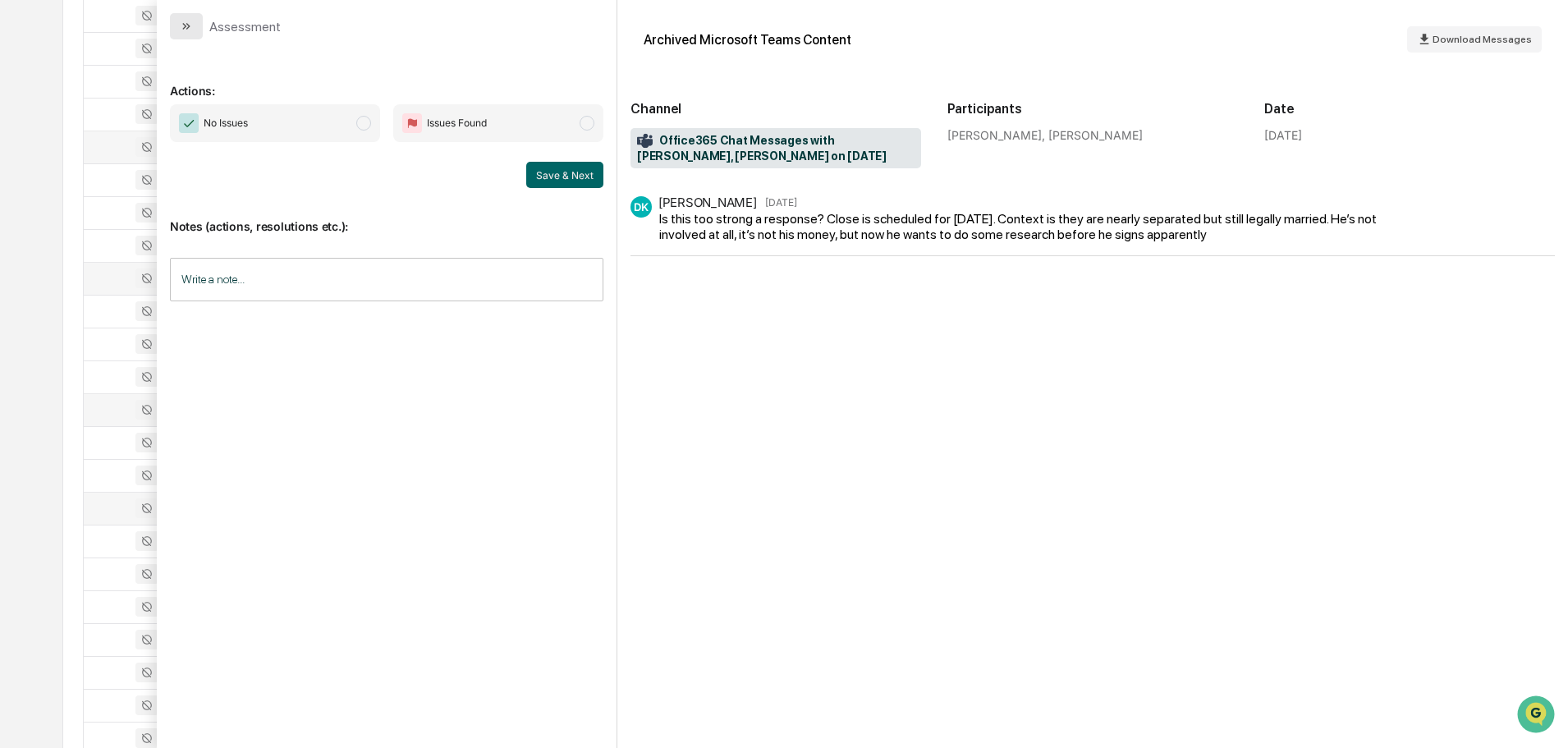
click at [192, 30] on icon "modal" at bounding box center [186, 26] width 13 height 13
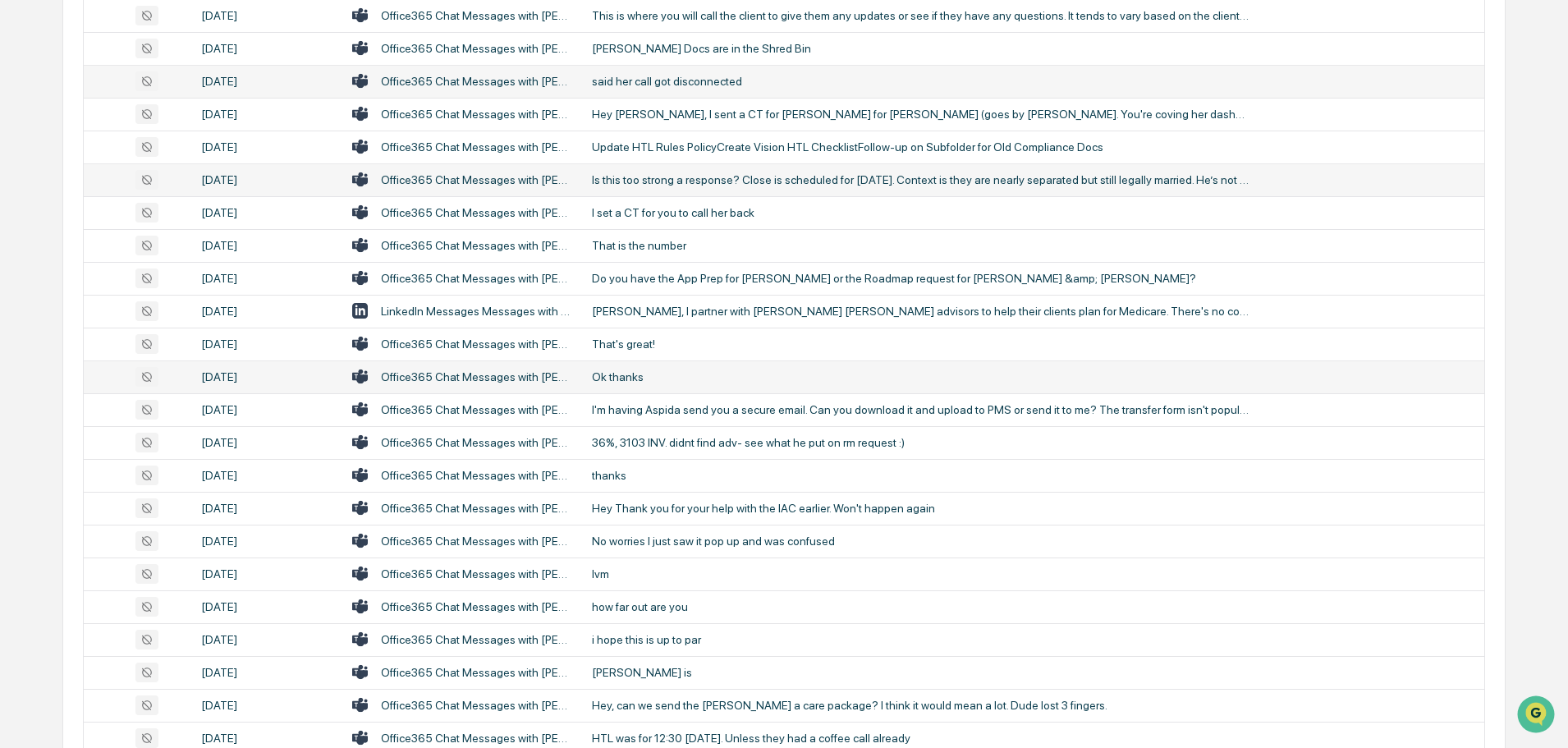
scroll to position [2955, 0]
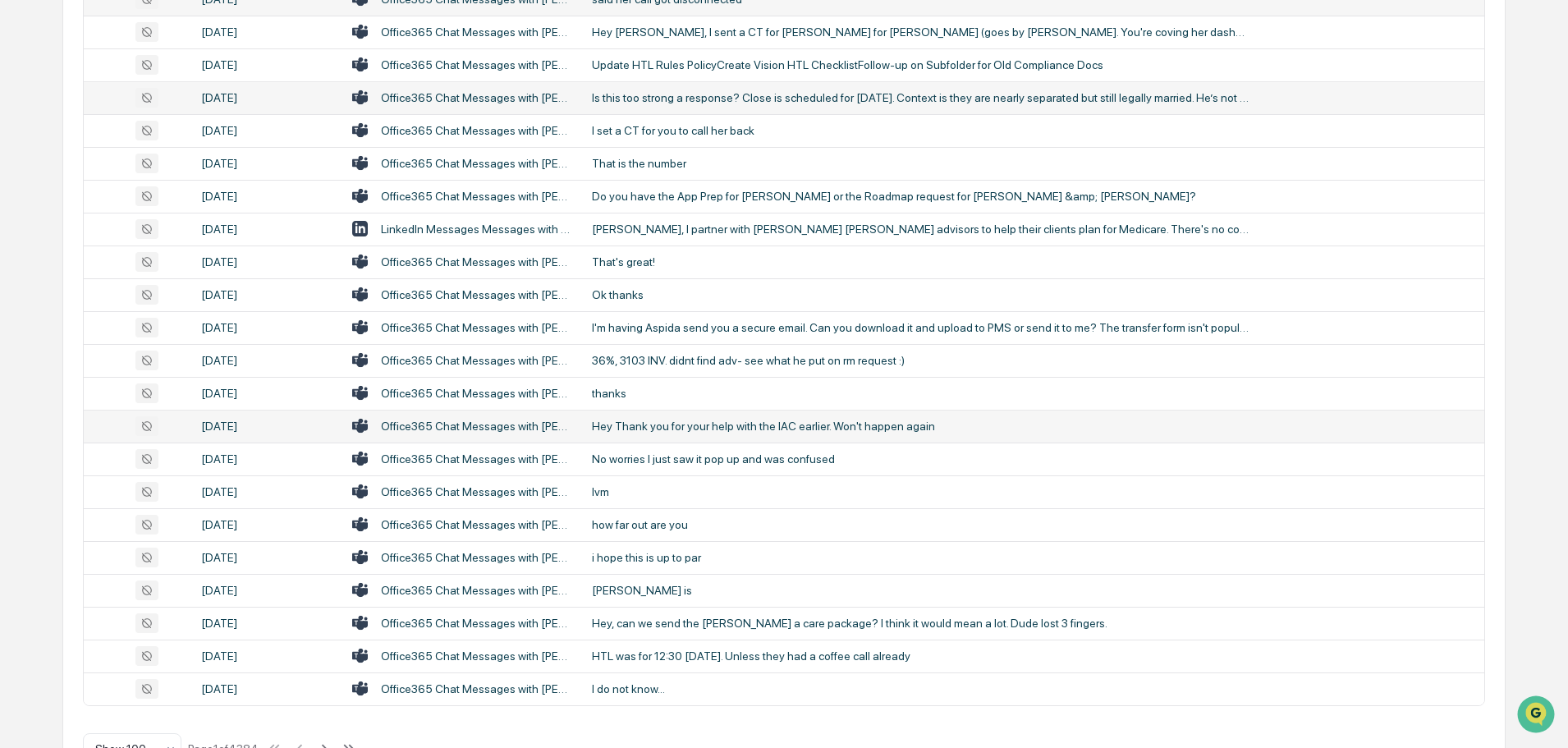
click at [659, 431] on div "Hey Thank you for your help with the IAC earlier. Won't happen again" at bounding box center [921, 426] width 657 height 13
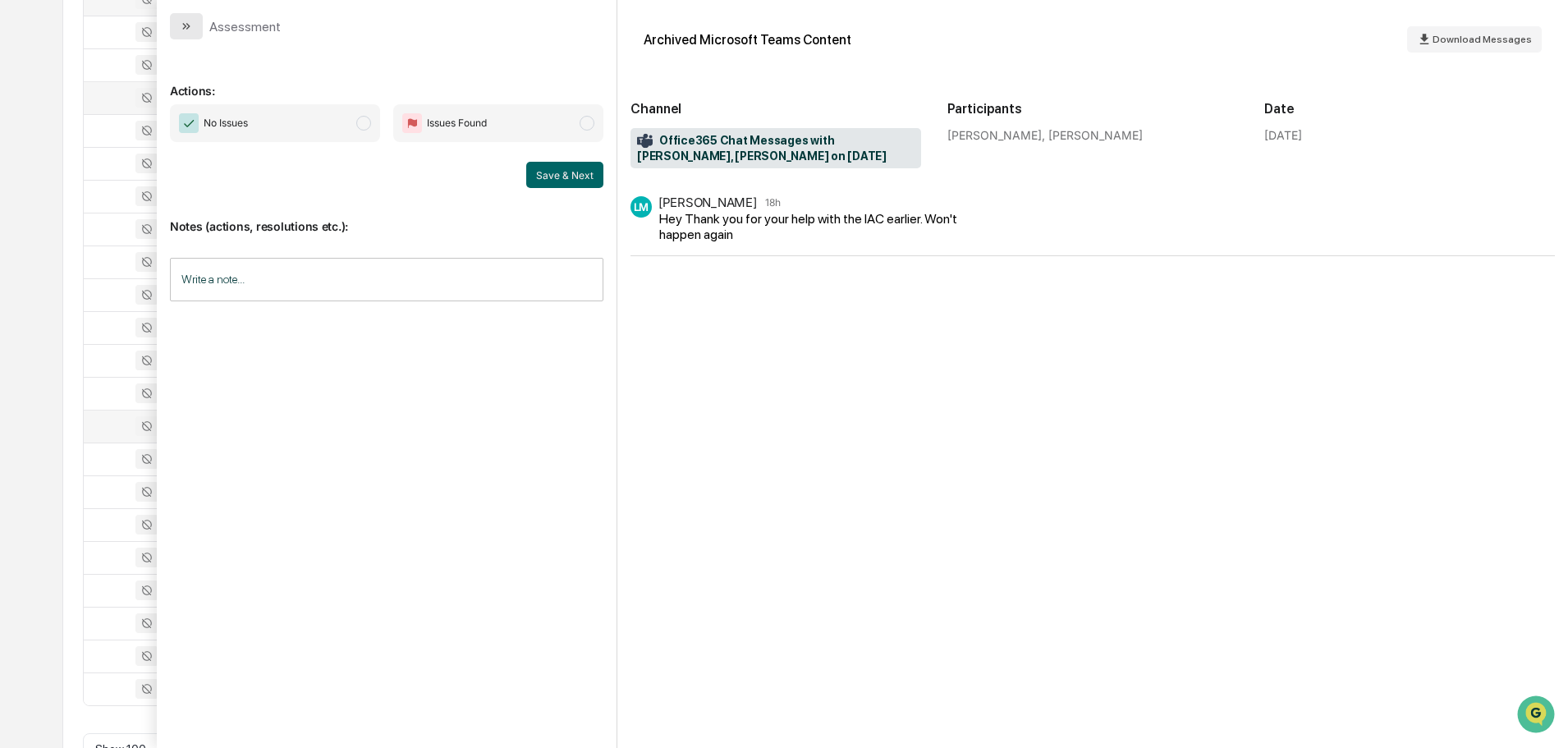
click at [184, 31] on icon "modal" at bounding box center [186, 26] width 13 height 13
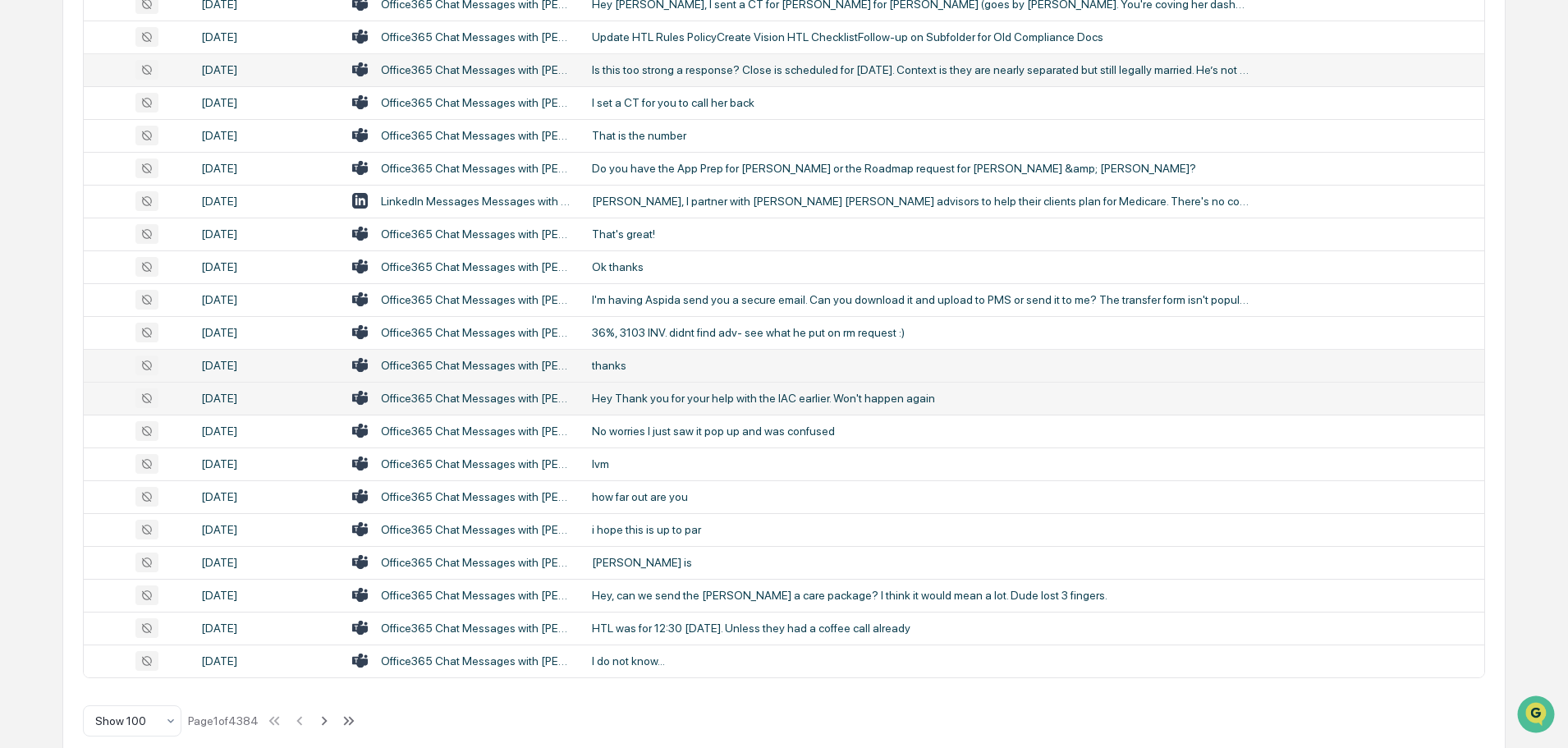
scroll to position [3006, 0]
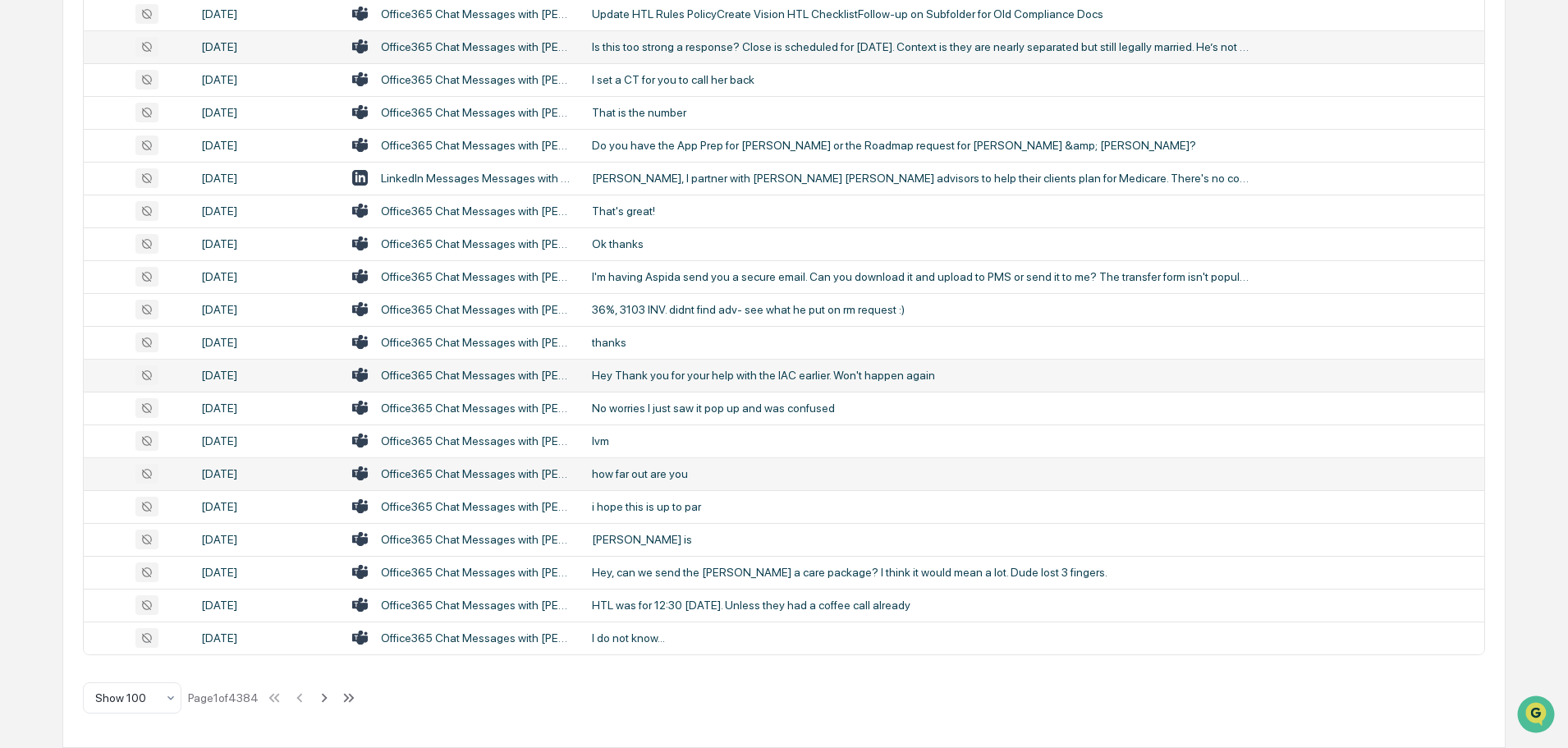
click at [666, 486] on td "how far out are you" at bounding box center [1034, 473] width 902 height 33
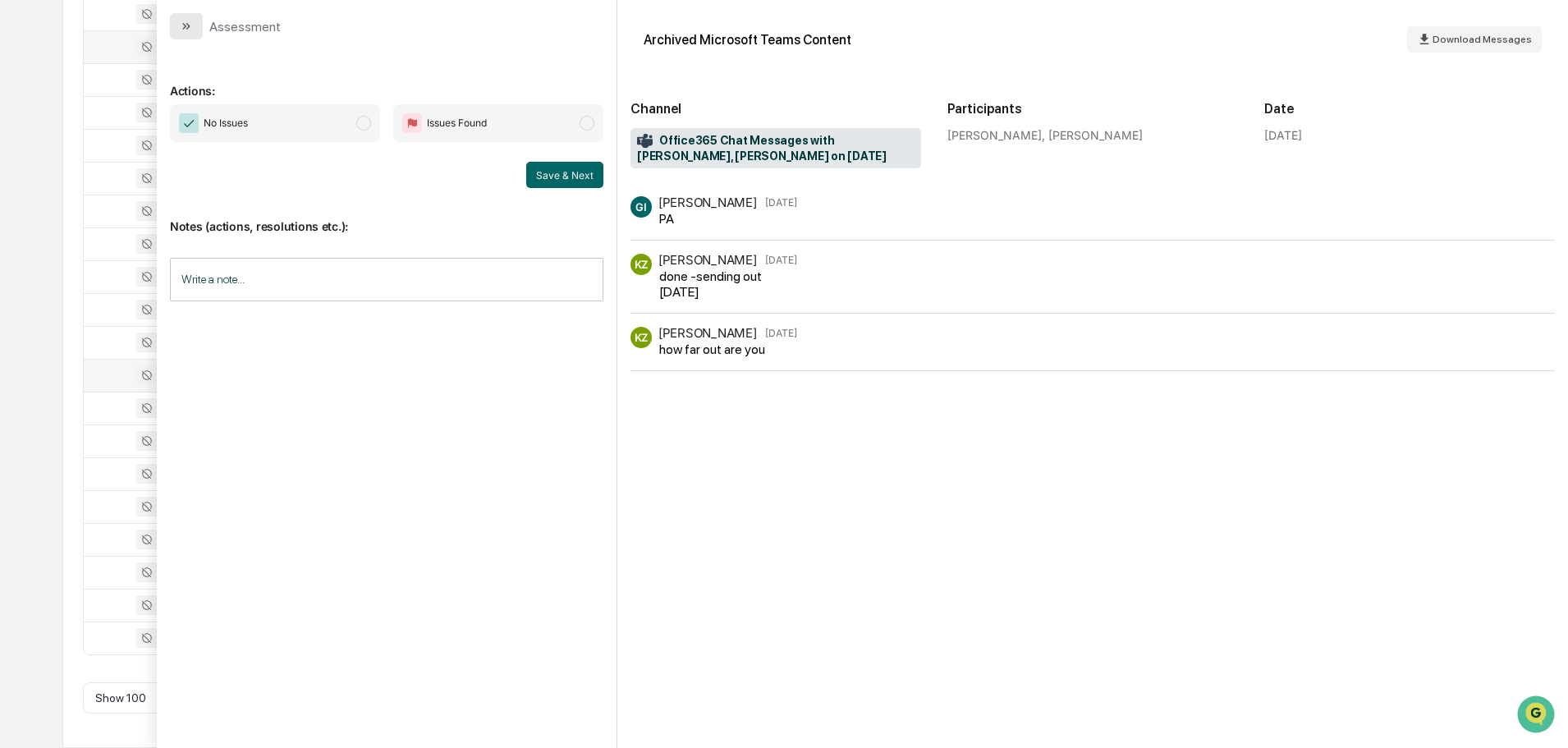
click at [185, 26] on icon "modal" at bounding box center [184, 26] width 4 height 6
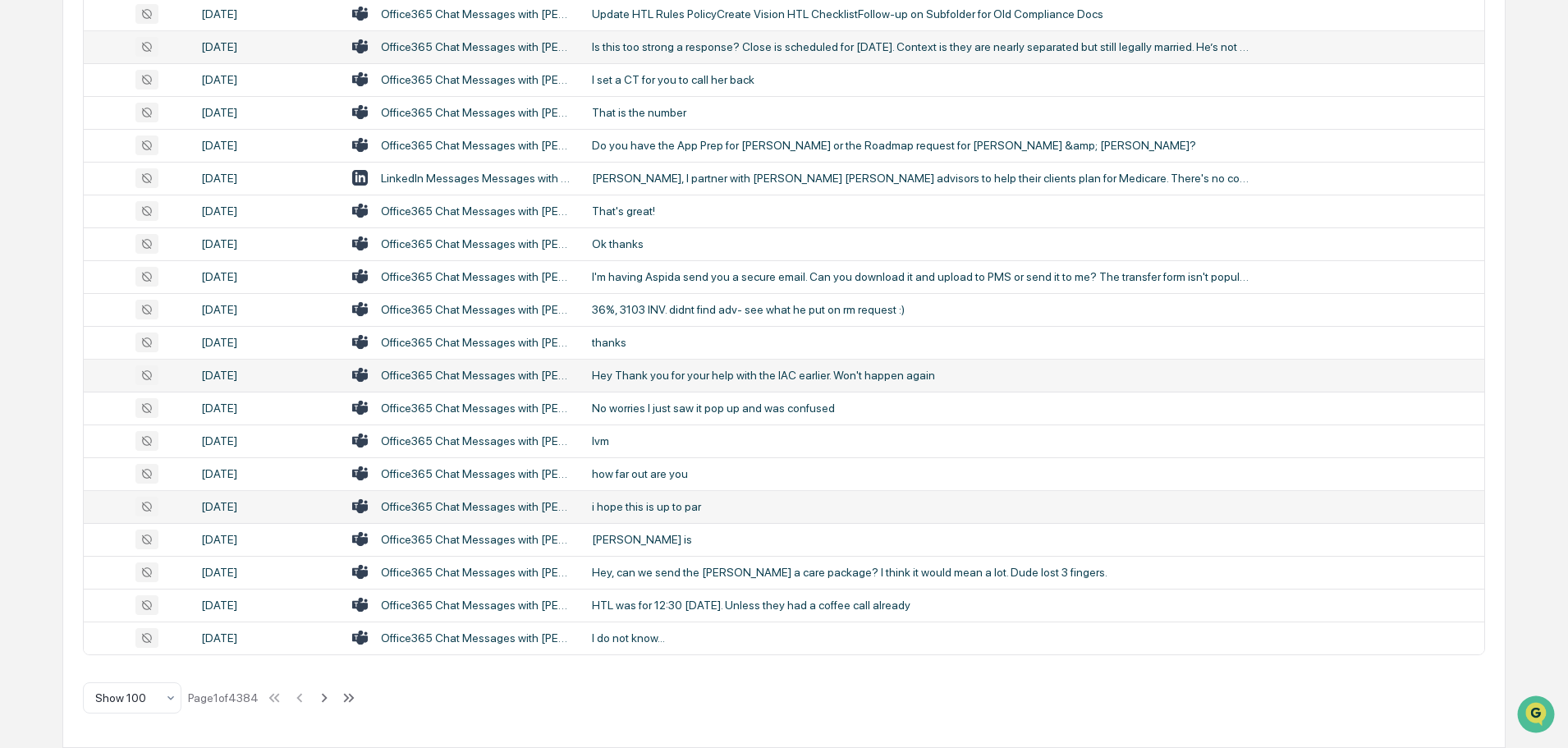
click at [650, 506] on div "i hope this is up to par" at bounding box center [921, 506] width 657 height 13
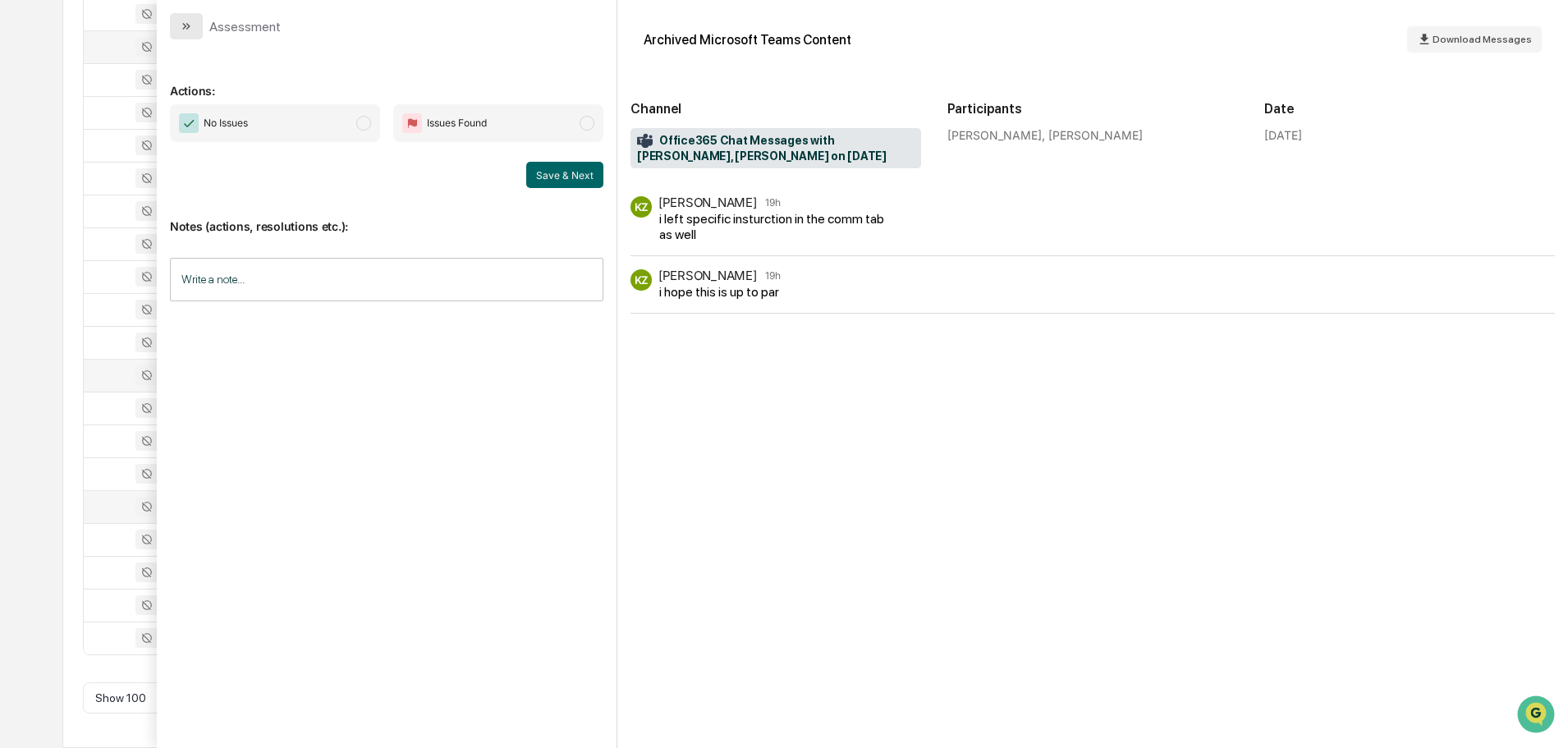
click at [185, 19] on button "modal" at bounding box center [186, 26] width 33 height 26
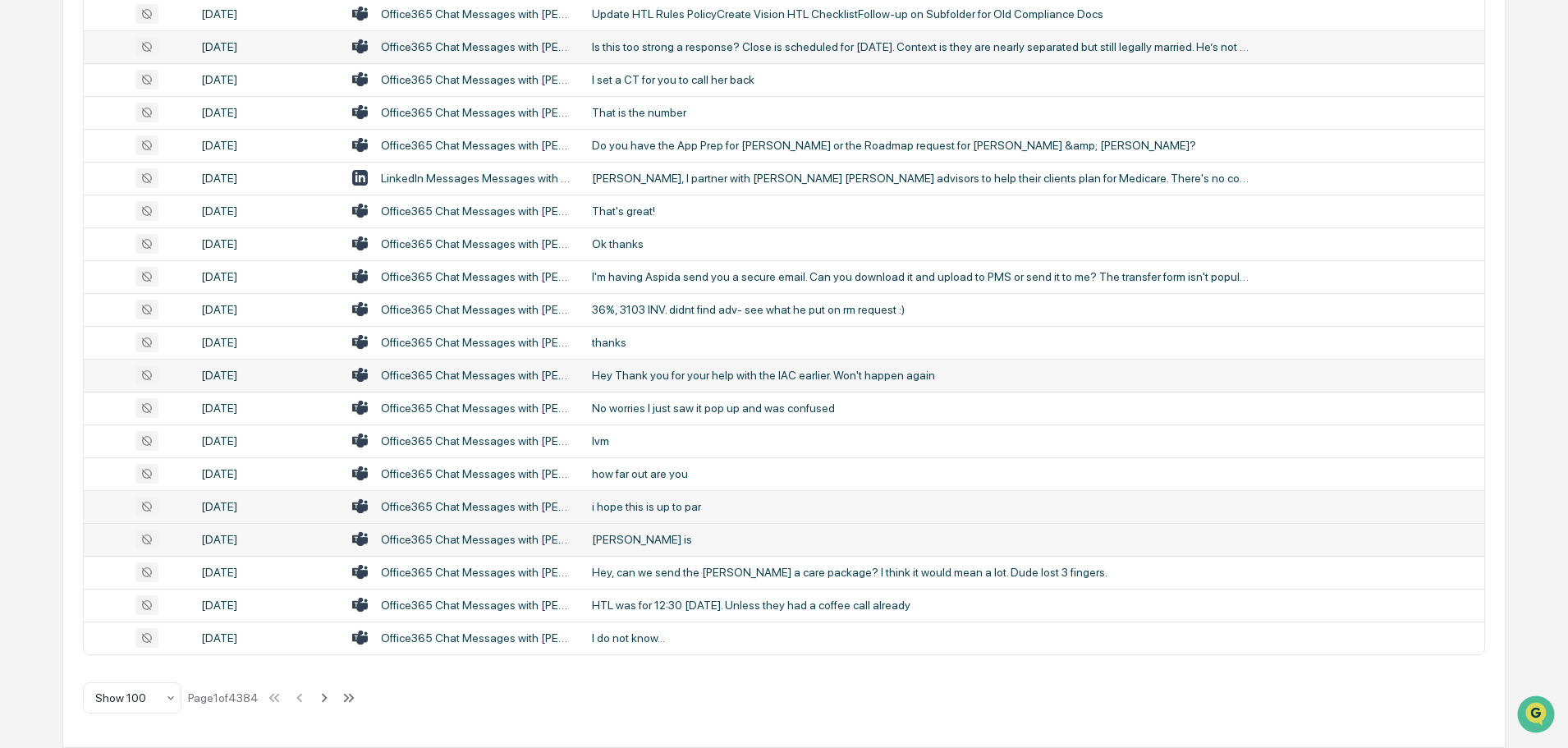
click at [647, 529] on td "[PERSON_NAME] is" at bounding box center [1034, 539] width 902 height 33
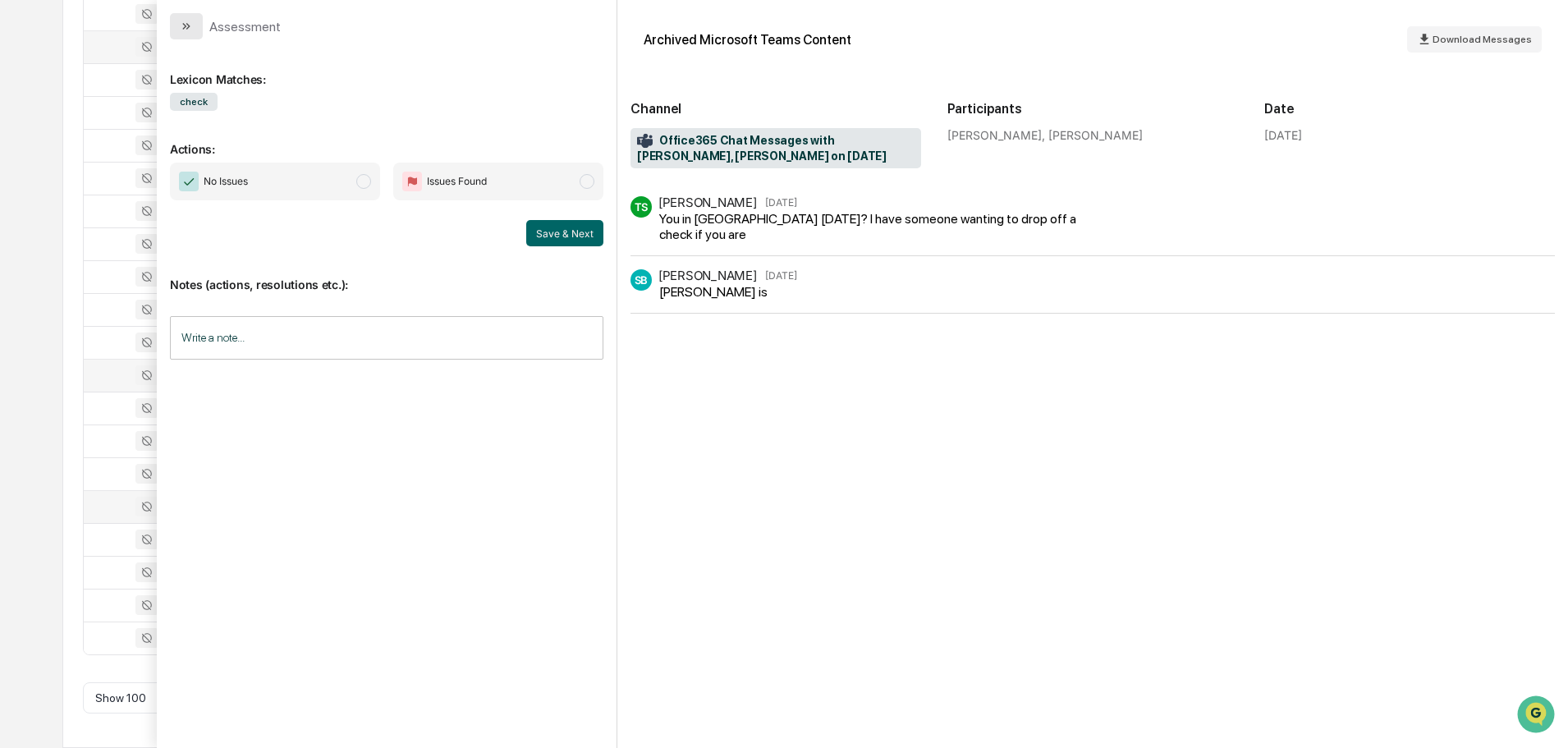
click at [183, 22] on icon "modal" at bounding box center [186, 26] width 13 height 13
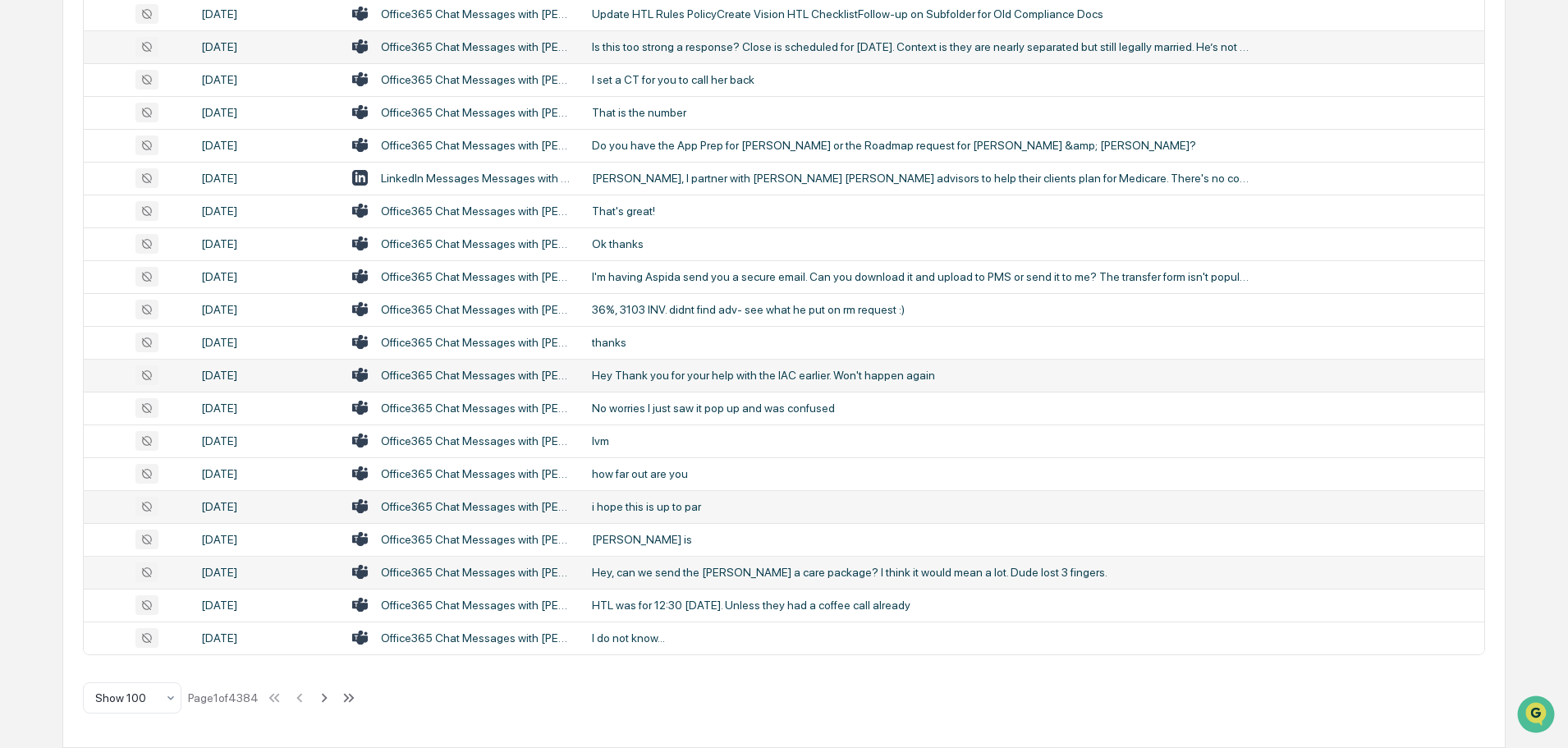
click at [685, 573] on div "Hey, can we send the [PERSON_NAME] a care package? I think it would mean a lot.…" at bounding box center [921, 572] width 657 height 13
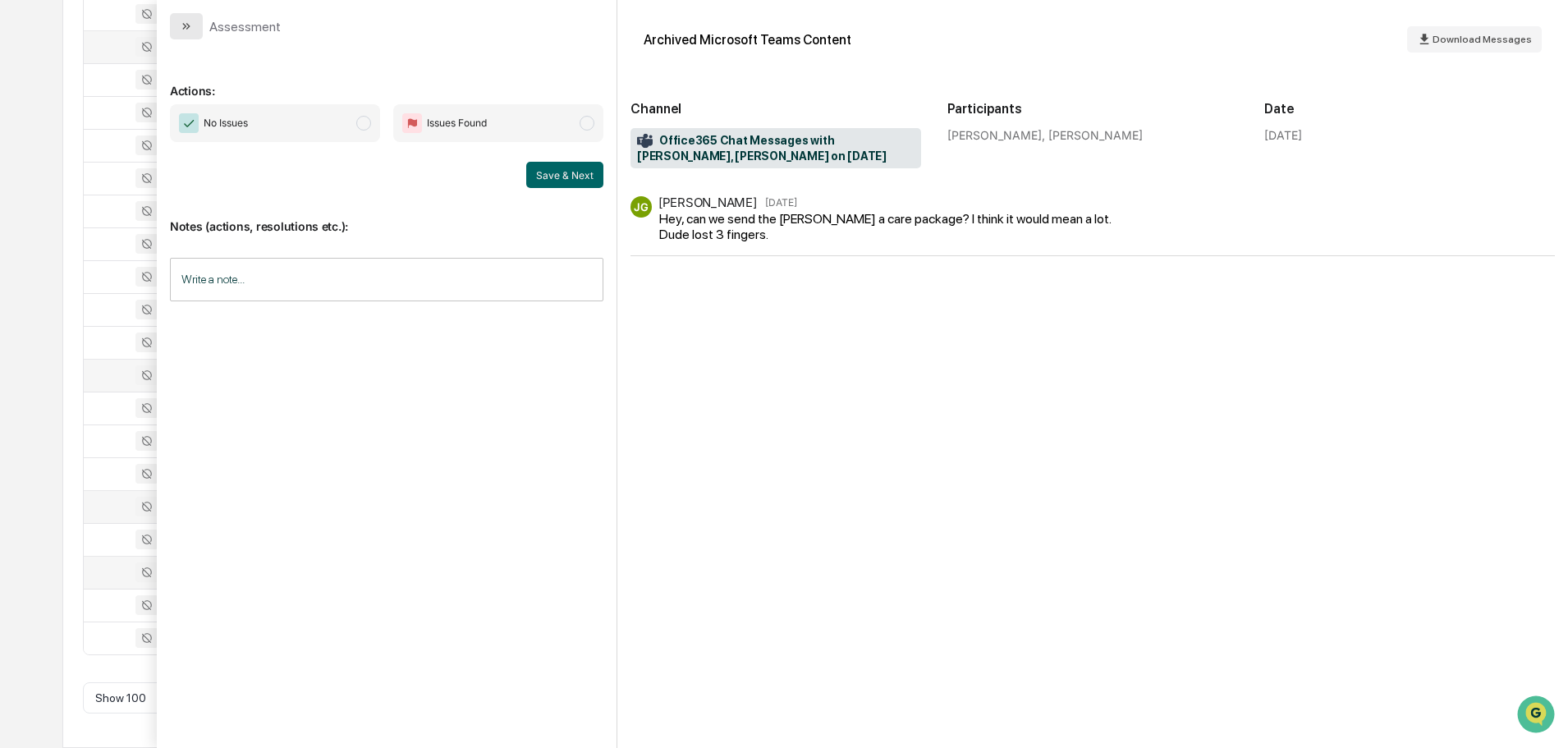
click at [177, 27] on button "modal" at bounding box center [186, 26] width 33 height 26
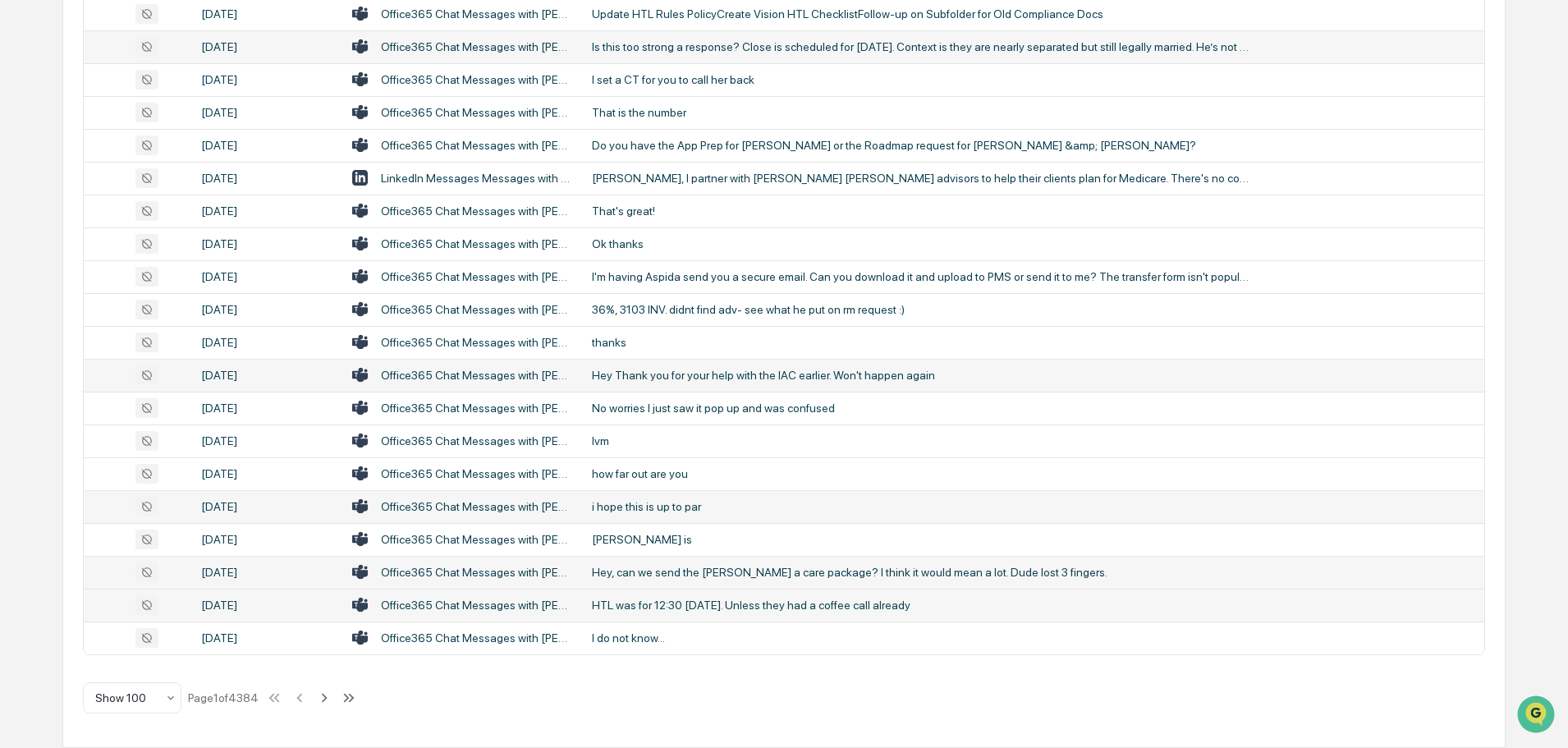
click at [673, 609] on div "HTL was for 12:30 [DATE]. Unless they had a coffee call already" at bounding box center [921, 605] width 657 height 13
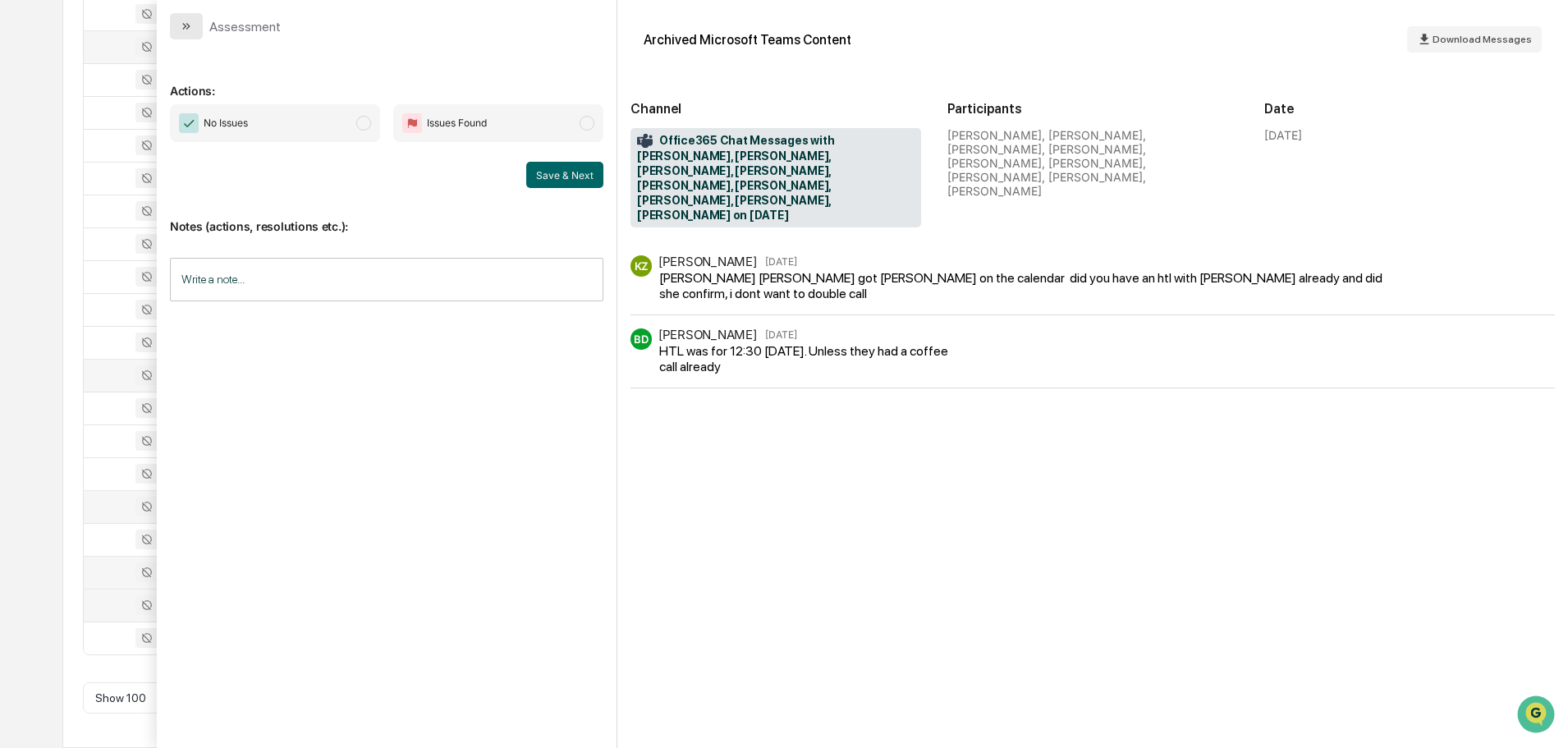
click at [184, 22] on icon "modal" at bounding box center [186, 26] width 13 height 13
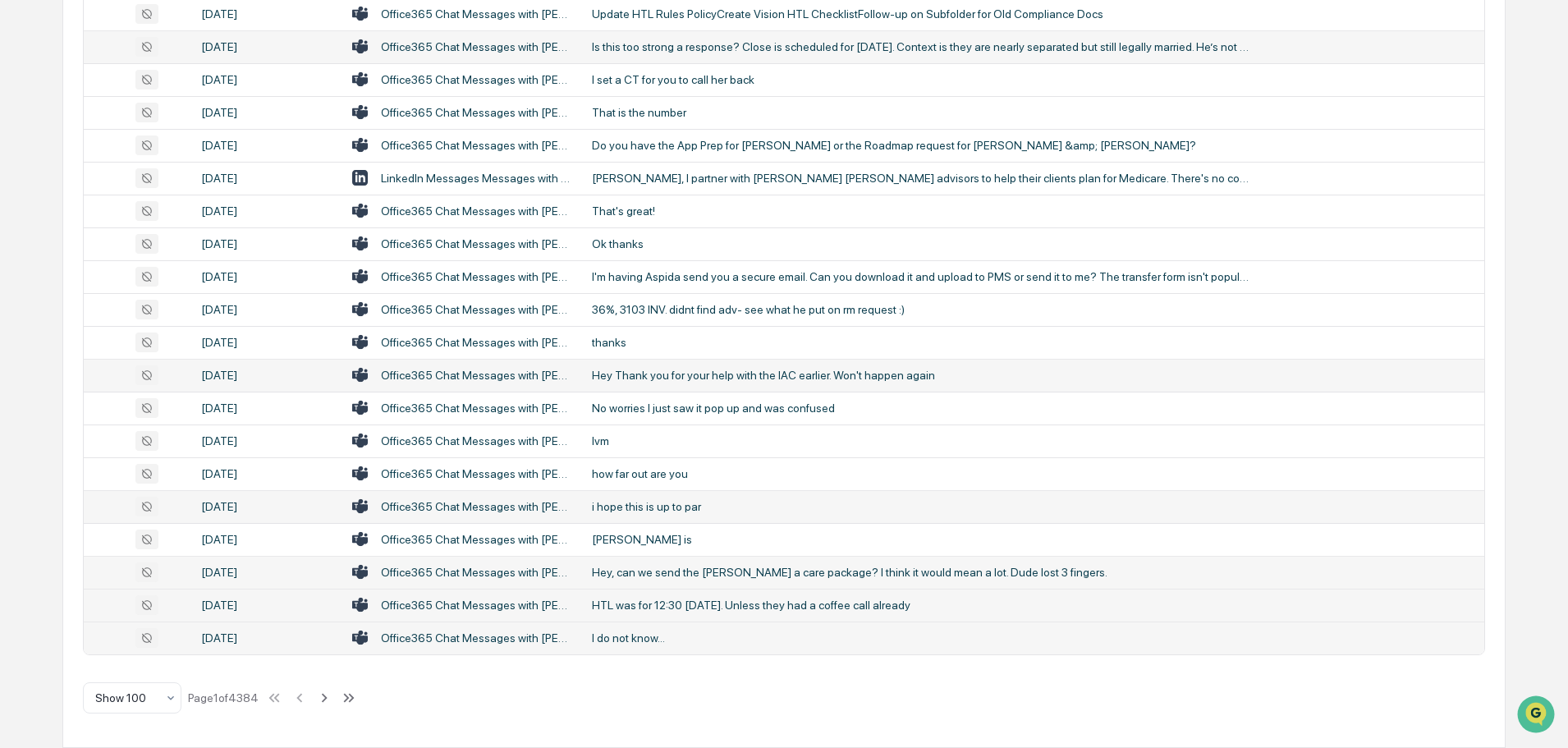
click at [644, 633] on div "I do not know..." at bounding box center [921, 638] width 657 height 13
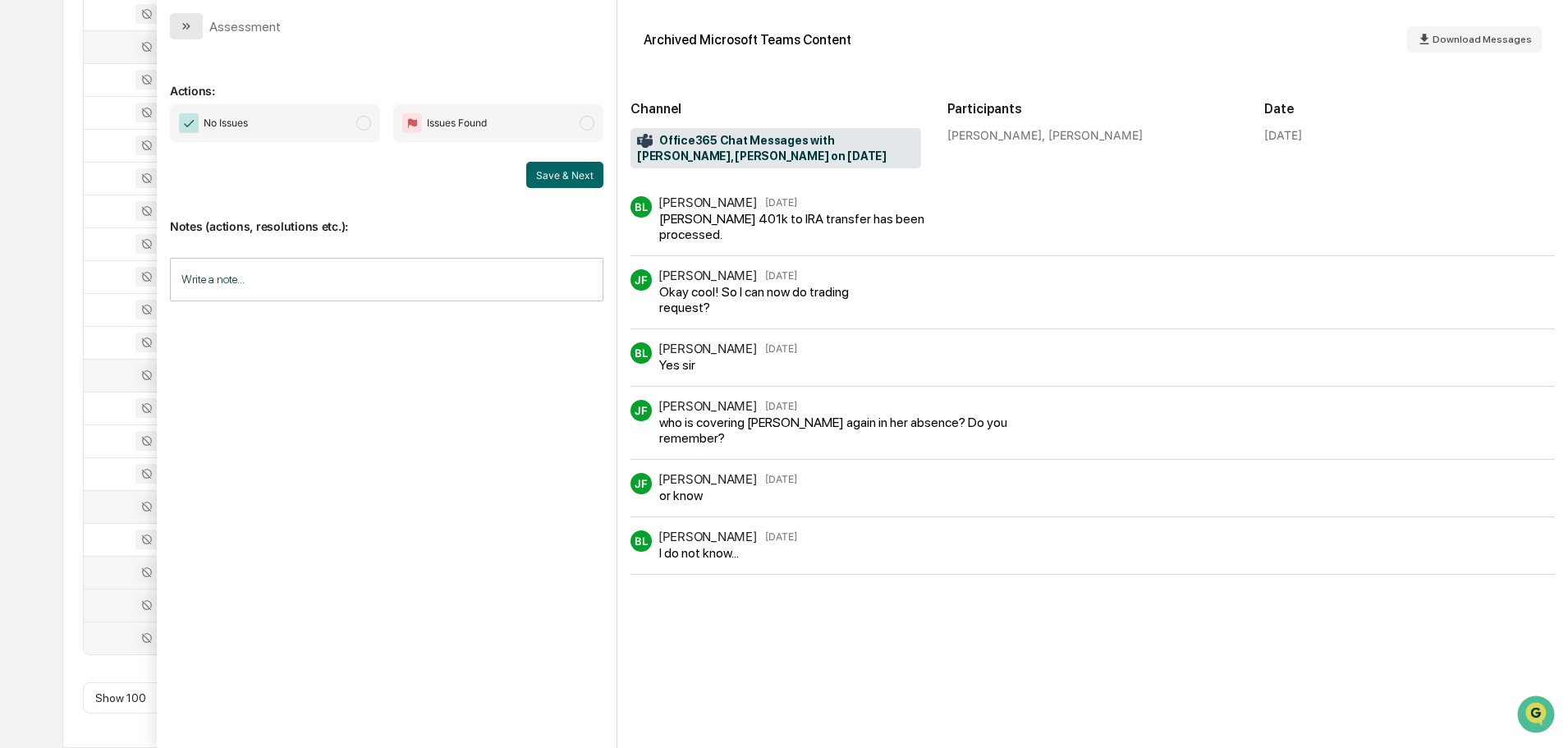
click at [180, 25] on icon "modal" at bounding box center [186, 26] width 13 height 13
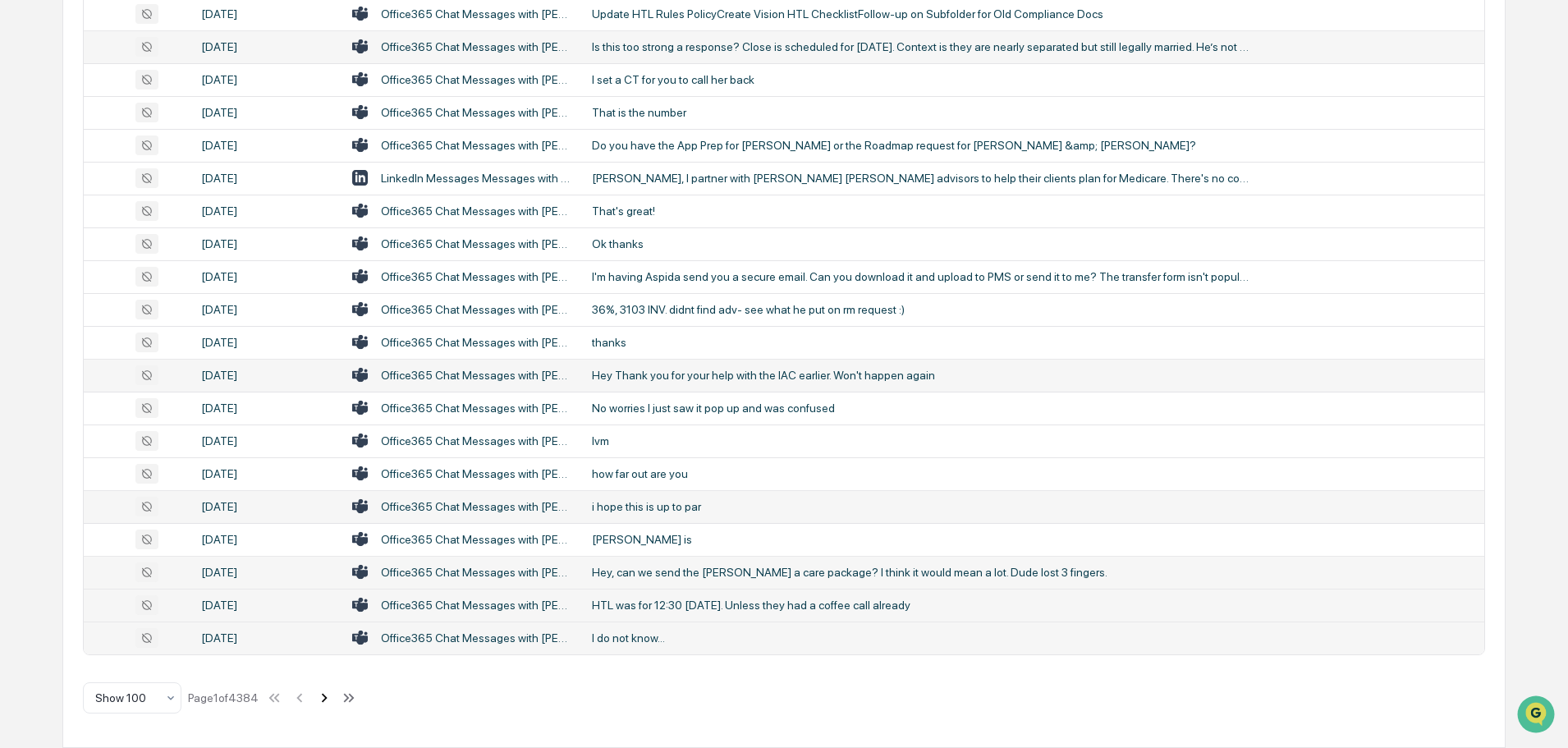
click at [326, 698] on icon at bounding box center [324, 698] width 18 height 18
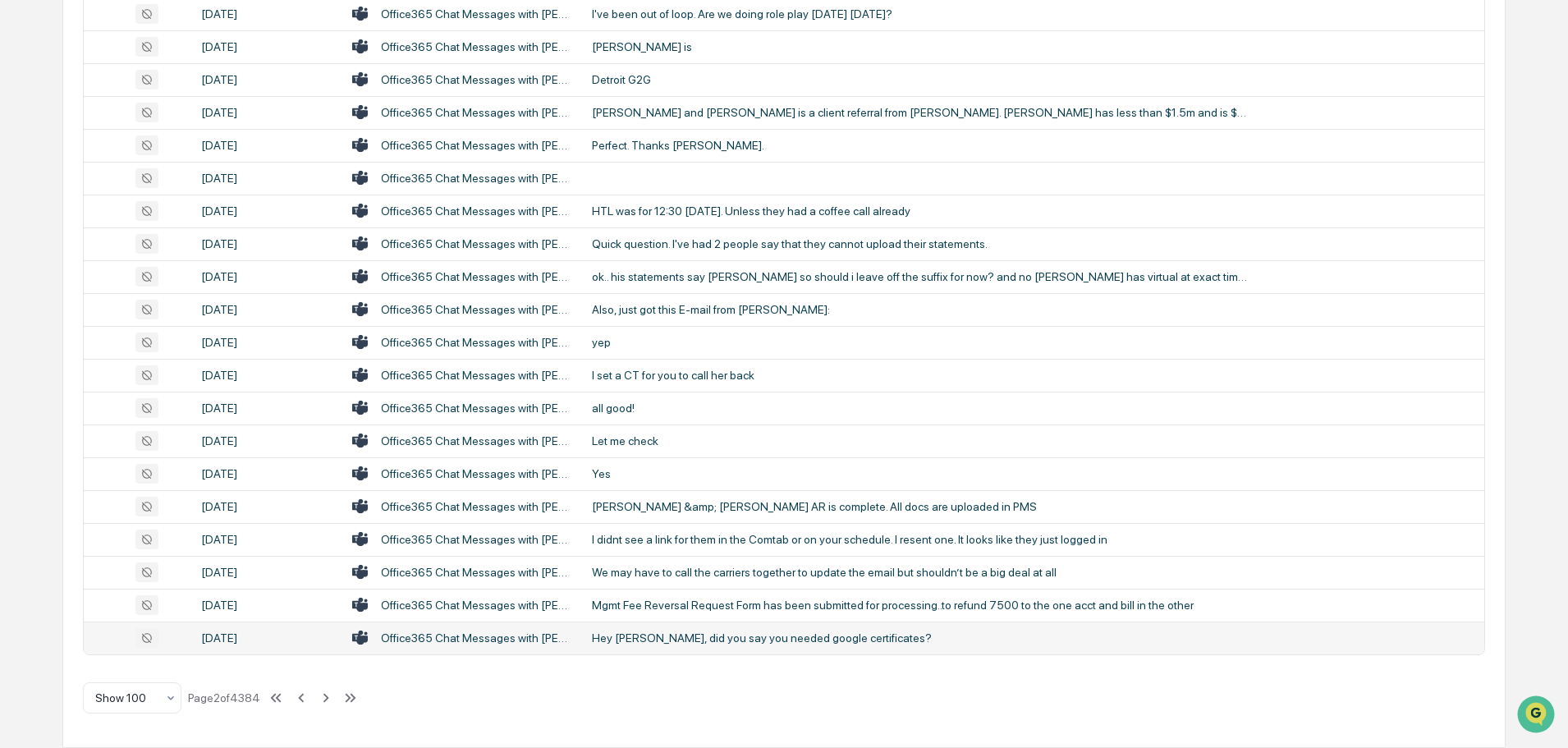
click at [703, 650] on td "Hey [PERSON_NAME], did you say you needed google certificates?" at bounding box center [1034, 638] width 902 height 33
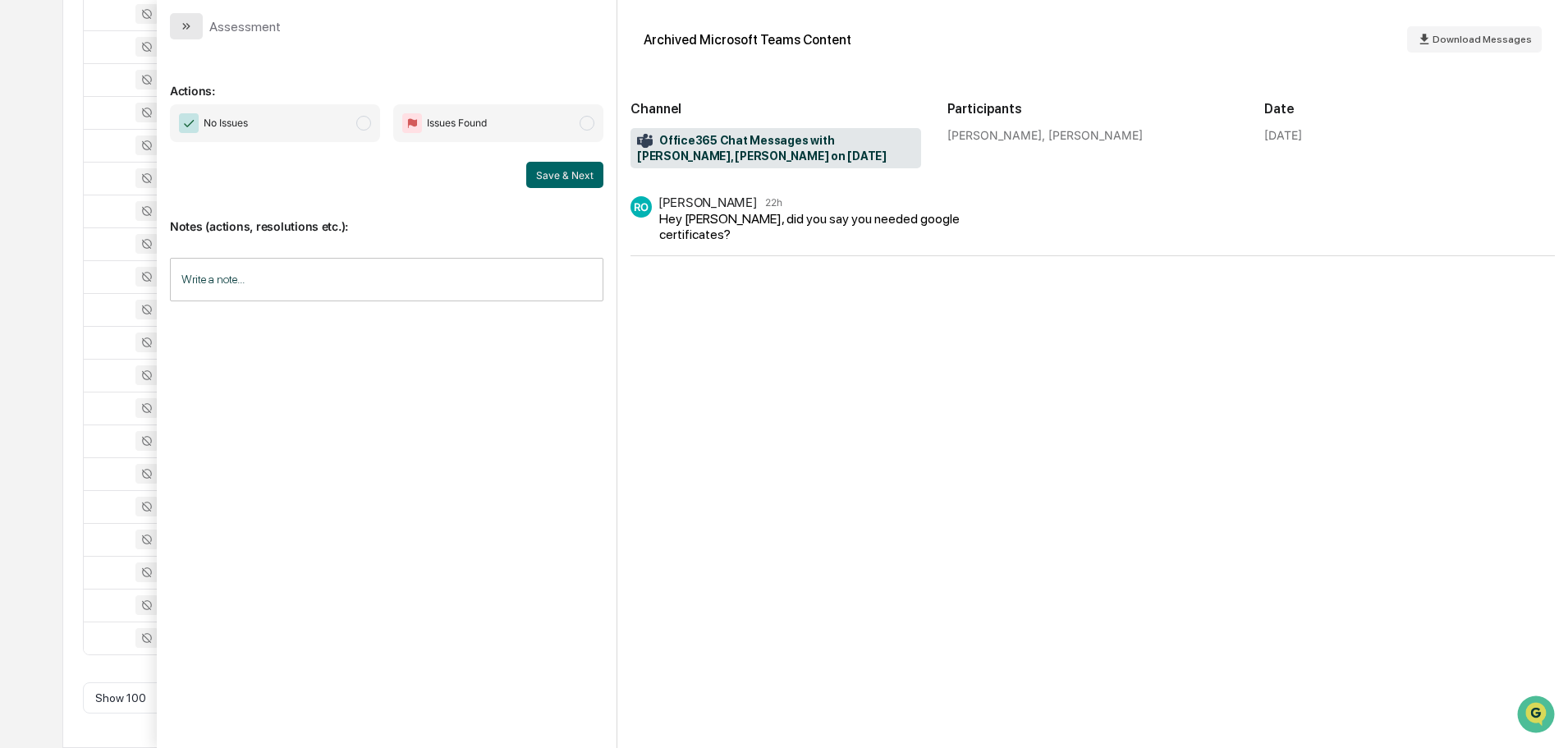
click at [194, 20] on button "modal" at bounding box center [186, 26] width 33 height 26
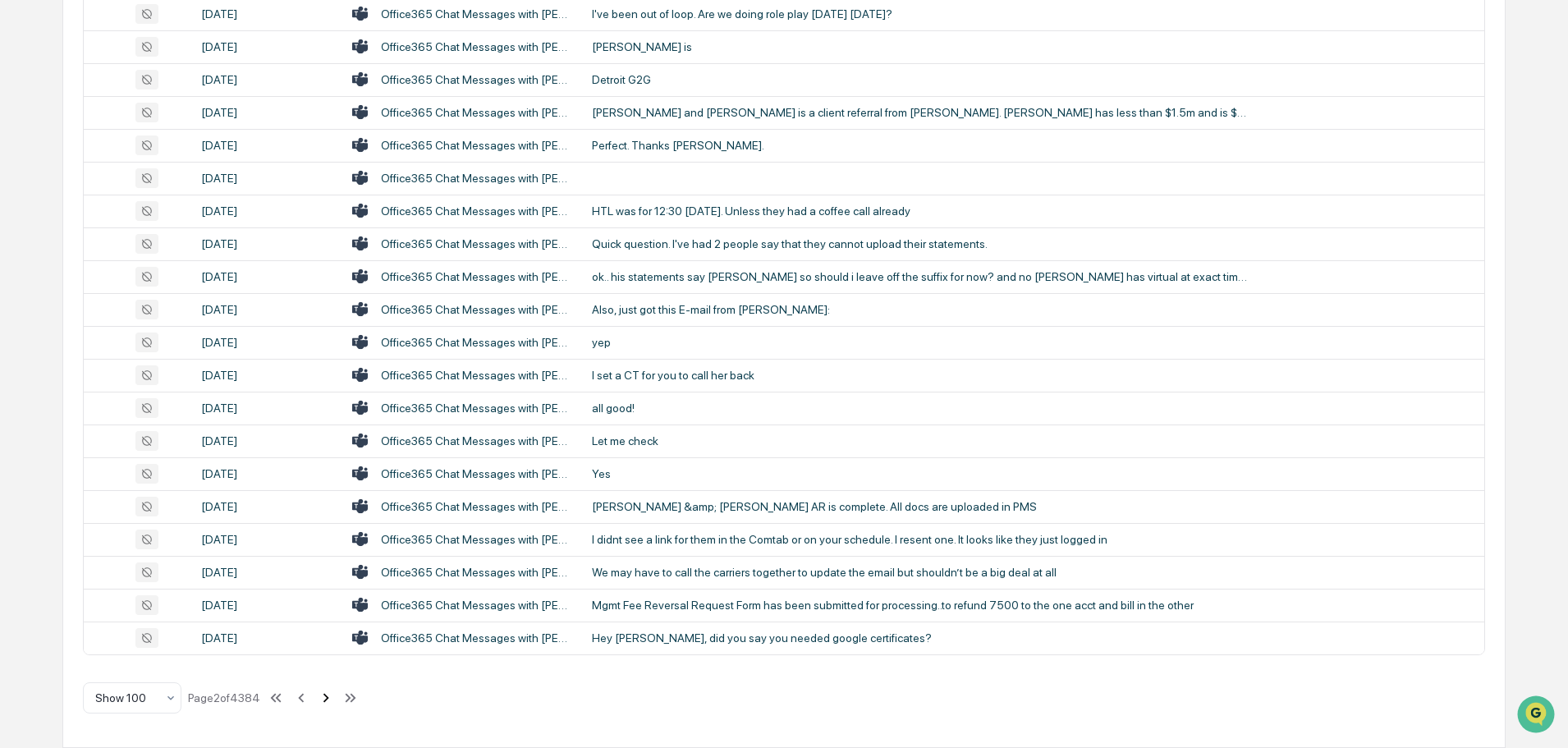
click at [328, 698] on icon at bounding box center [326, 698] width 18 height 18
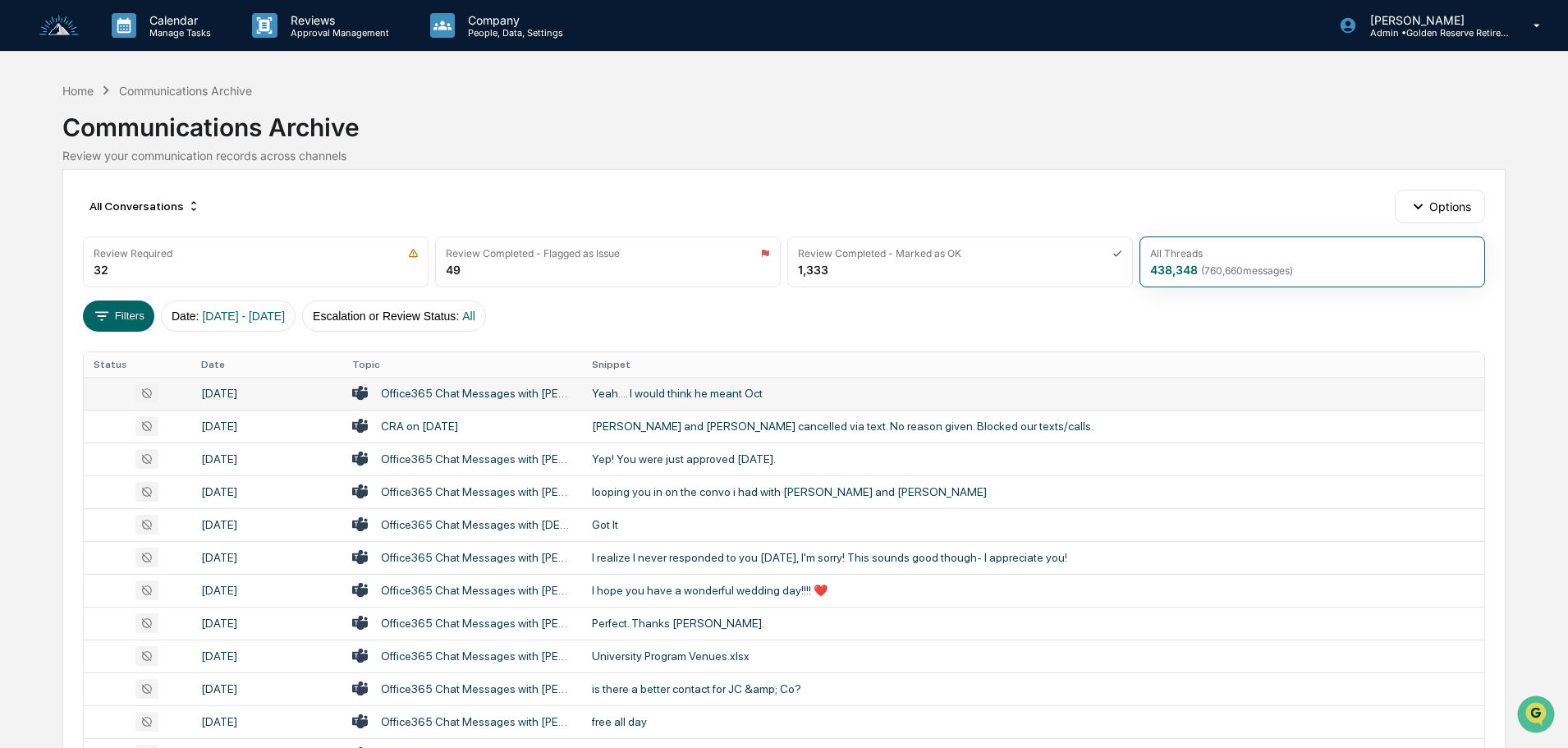
click at [699, 394] on div "Yeah.... I would think he meant Oct" at bounding box center [921, 393] width 657 height 13
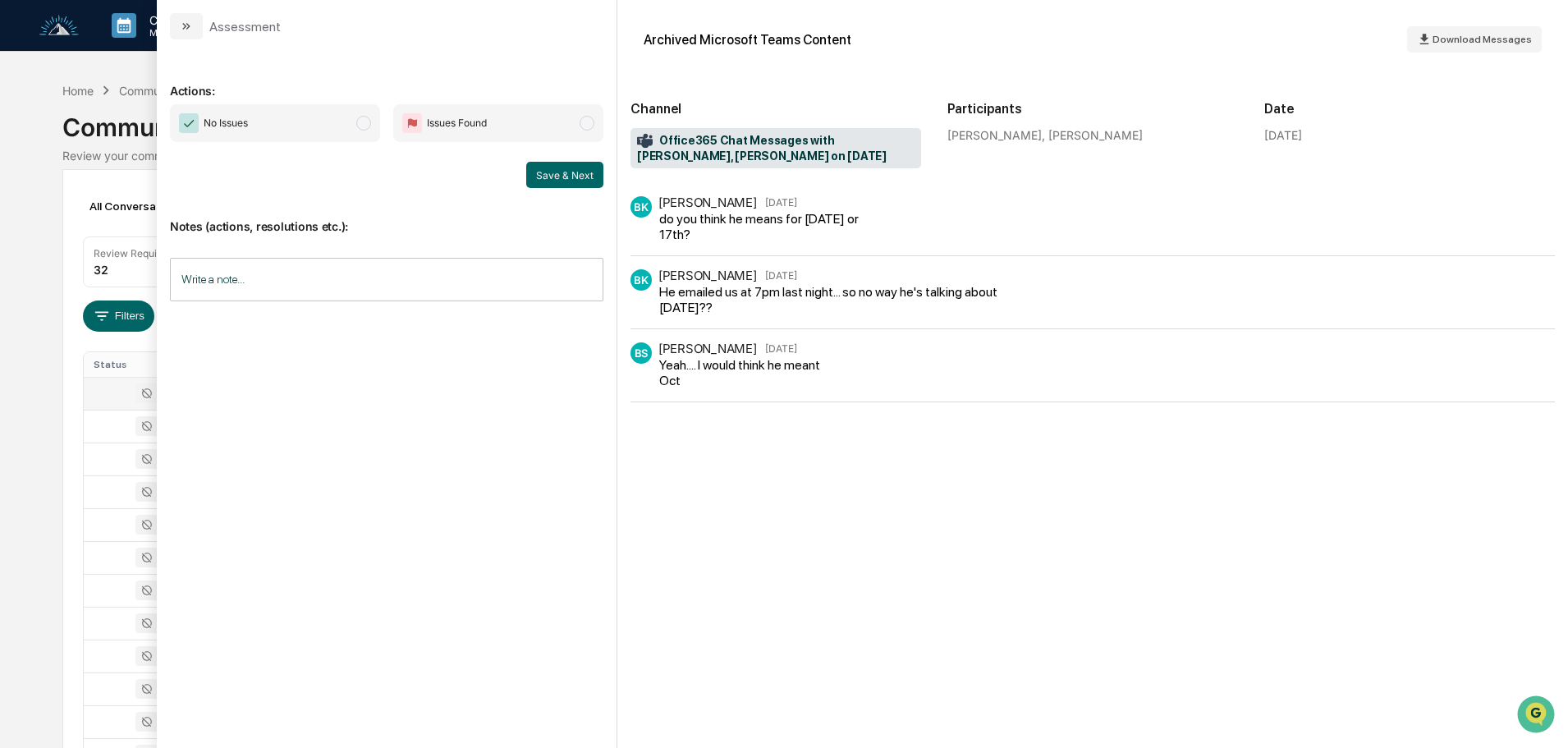
click at [188, 26] on icon "modal" at bounding box center [186, 26] width 13 height 13
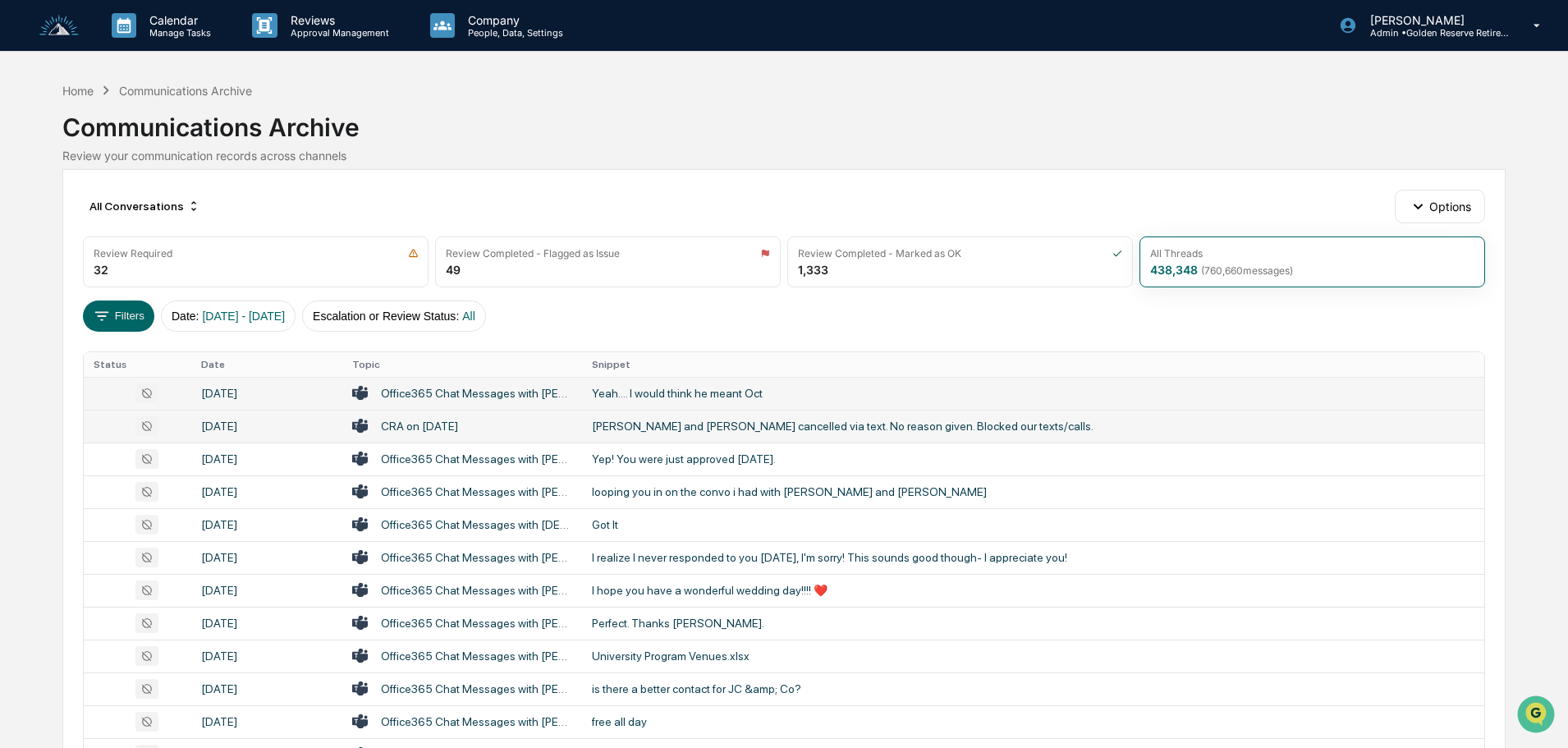
scroll to position [82, 0]
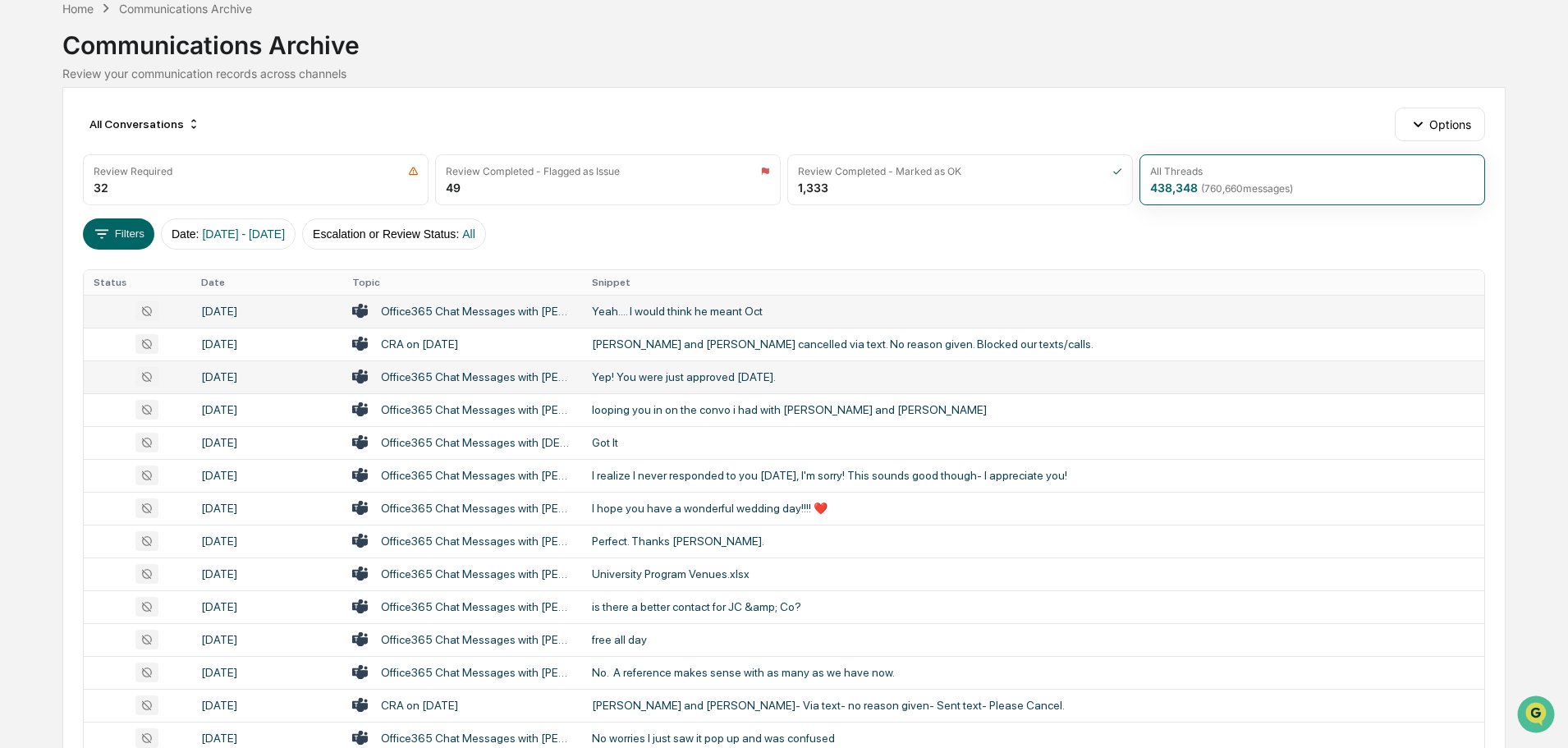
click at [712, 380] on div "Yep! You were just approved [DATE]." at bounding box center [921, 377] width 657 height 13
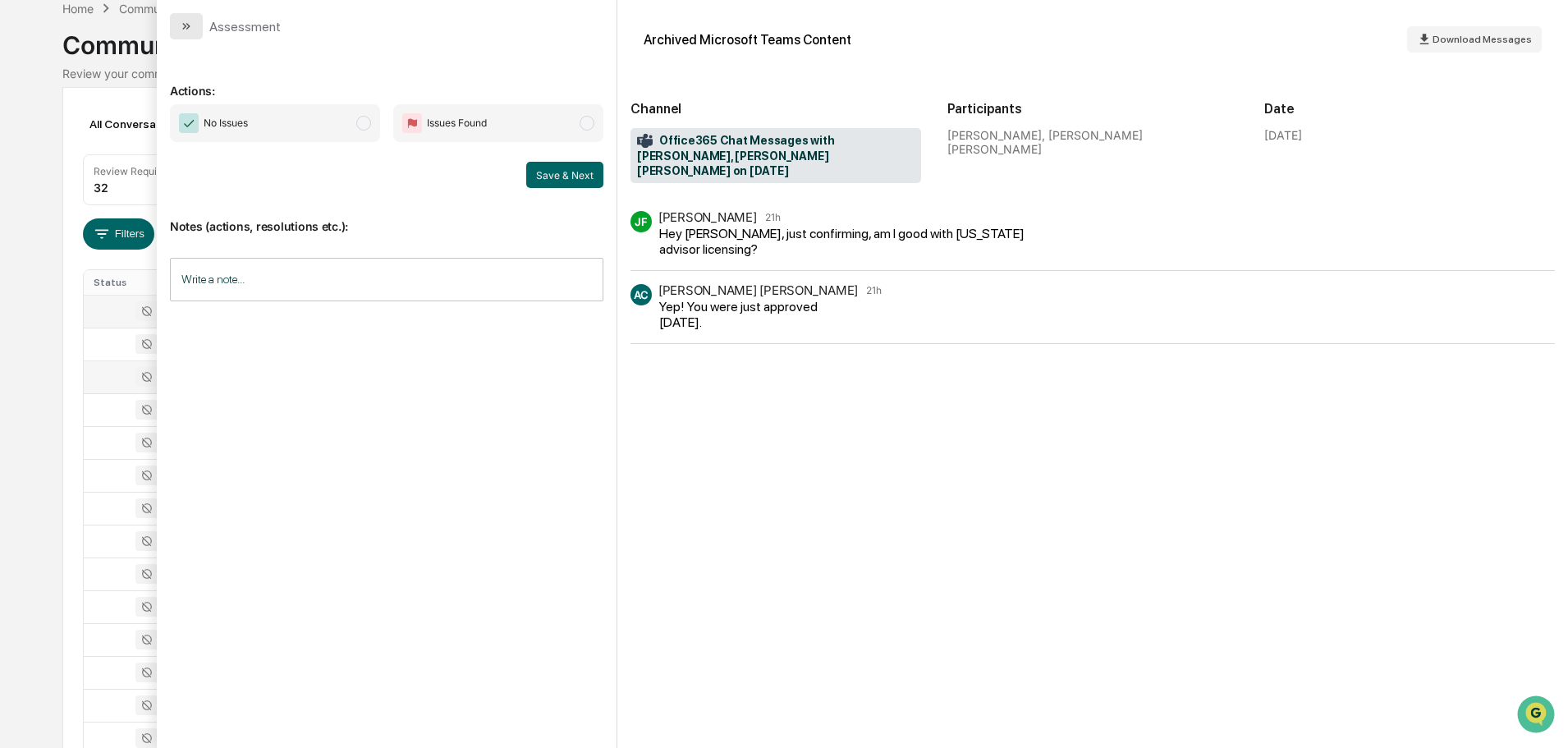
click at [183, 21] on icon "modal" at bounding box center [186, 26] width 13 height 13
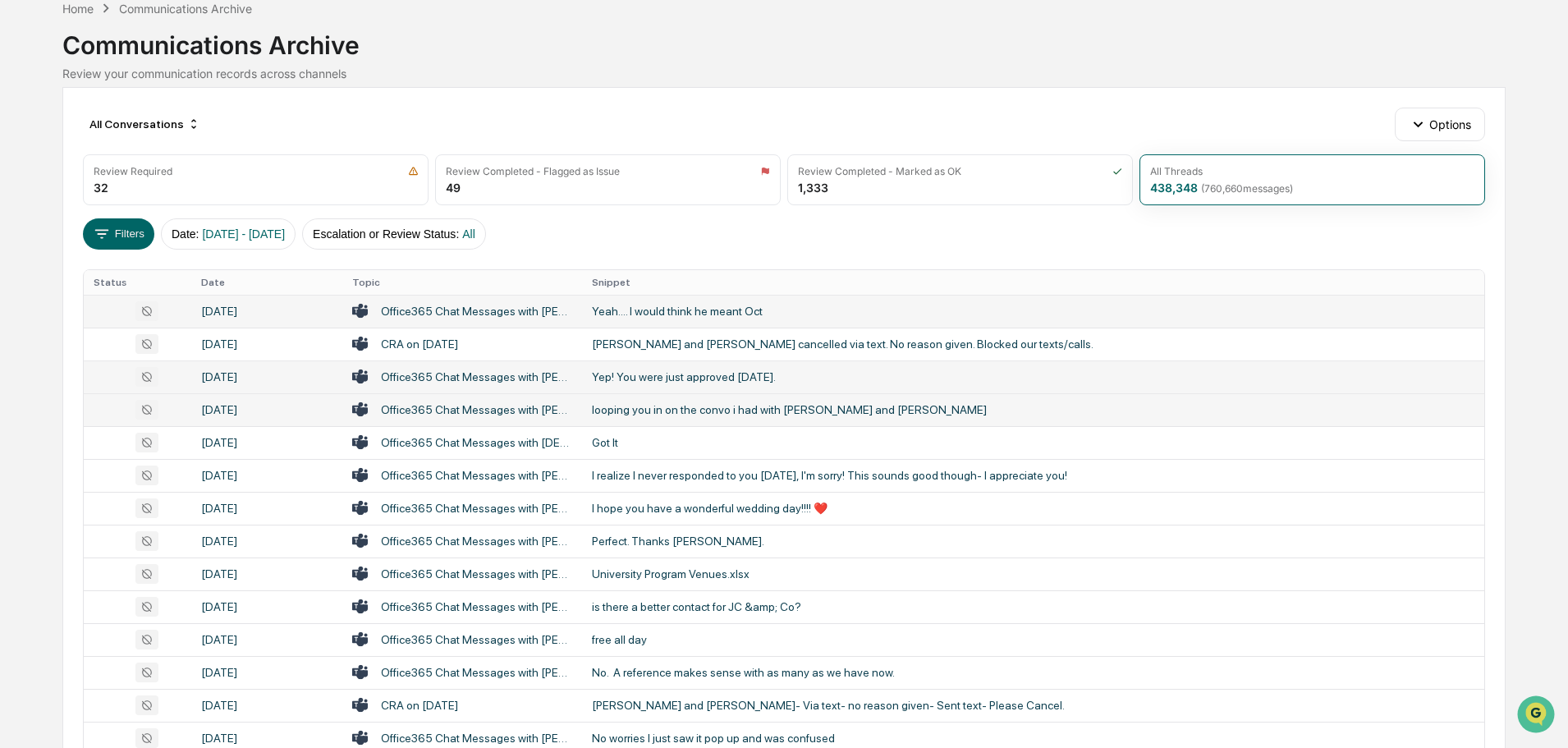
click at [668, 410] on div "looping you in on the convo i had with [PERSON_NAME] and [PERSON_NAME]" at bounding box center [921, 410] width 657 height 13
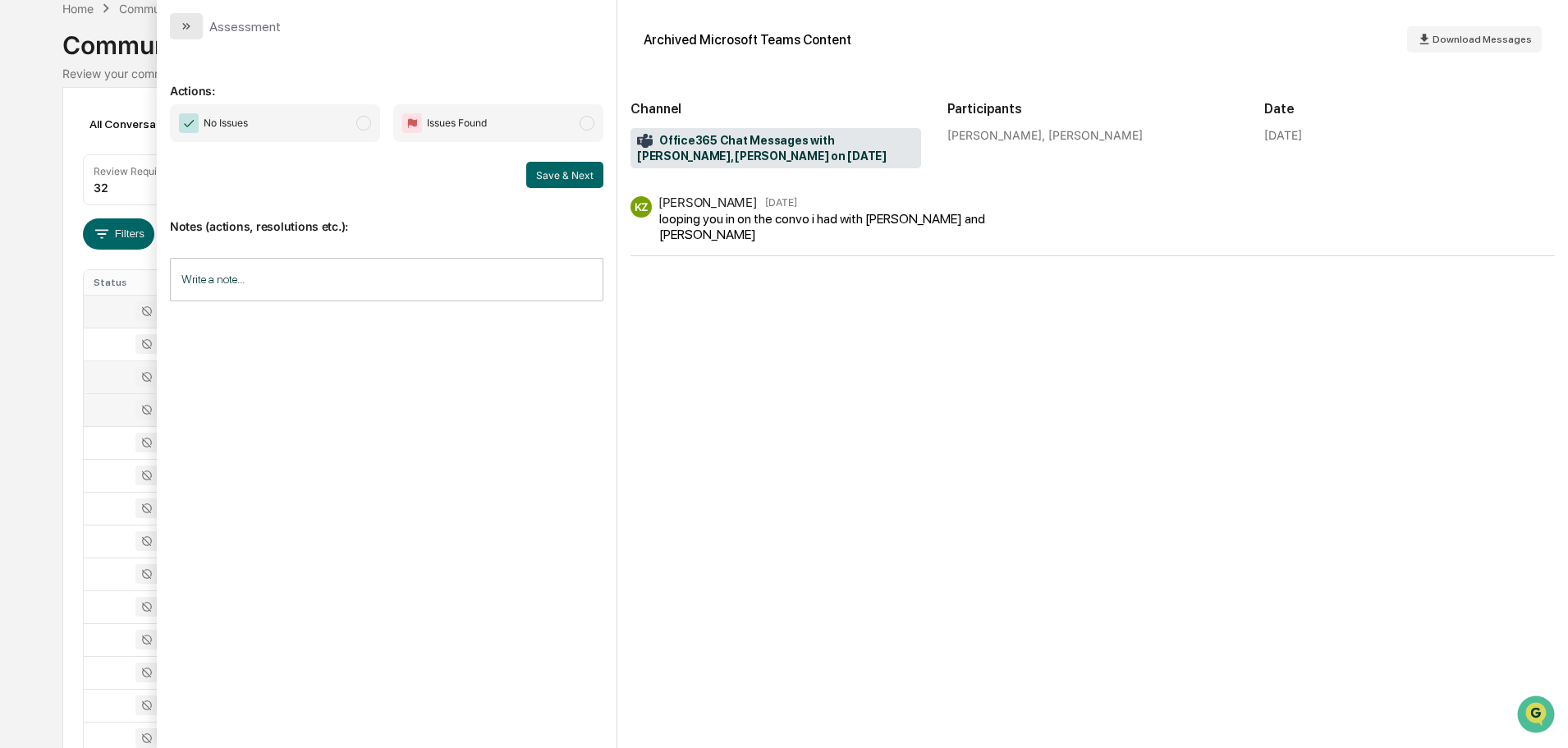
click at [181, 35] on button "modal" at bounding box center [186, 26] width 33 height 26
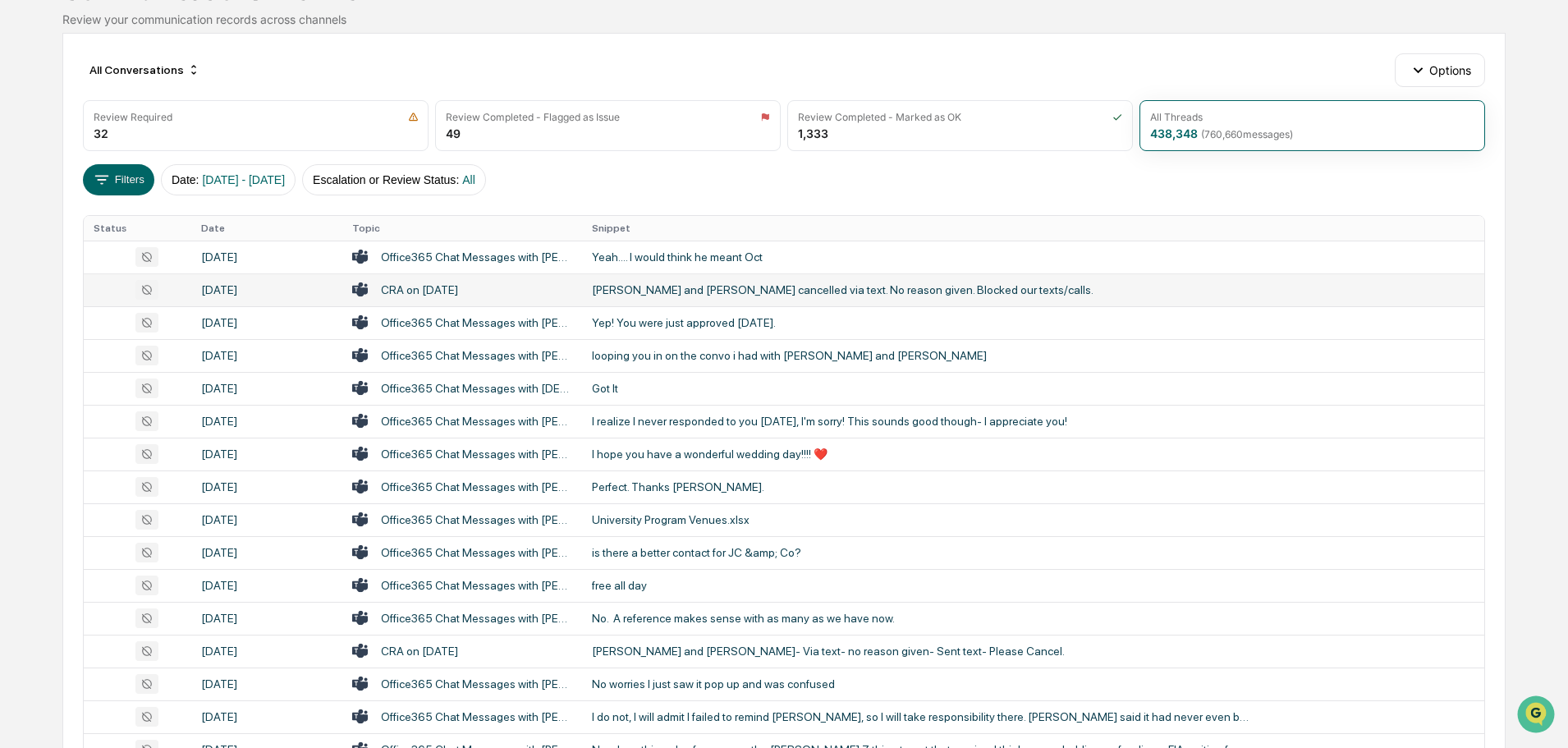
scroll to position [165, 0]
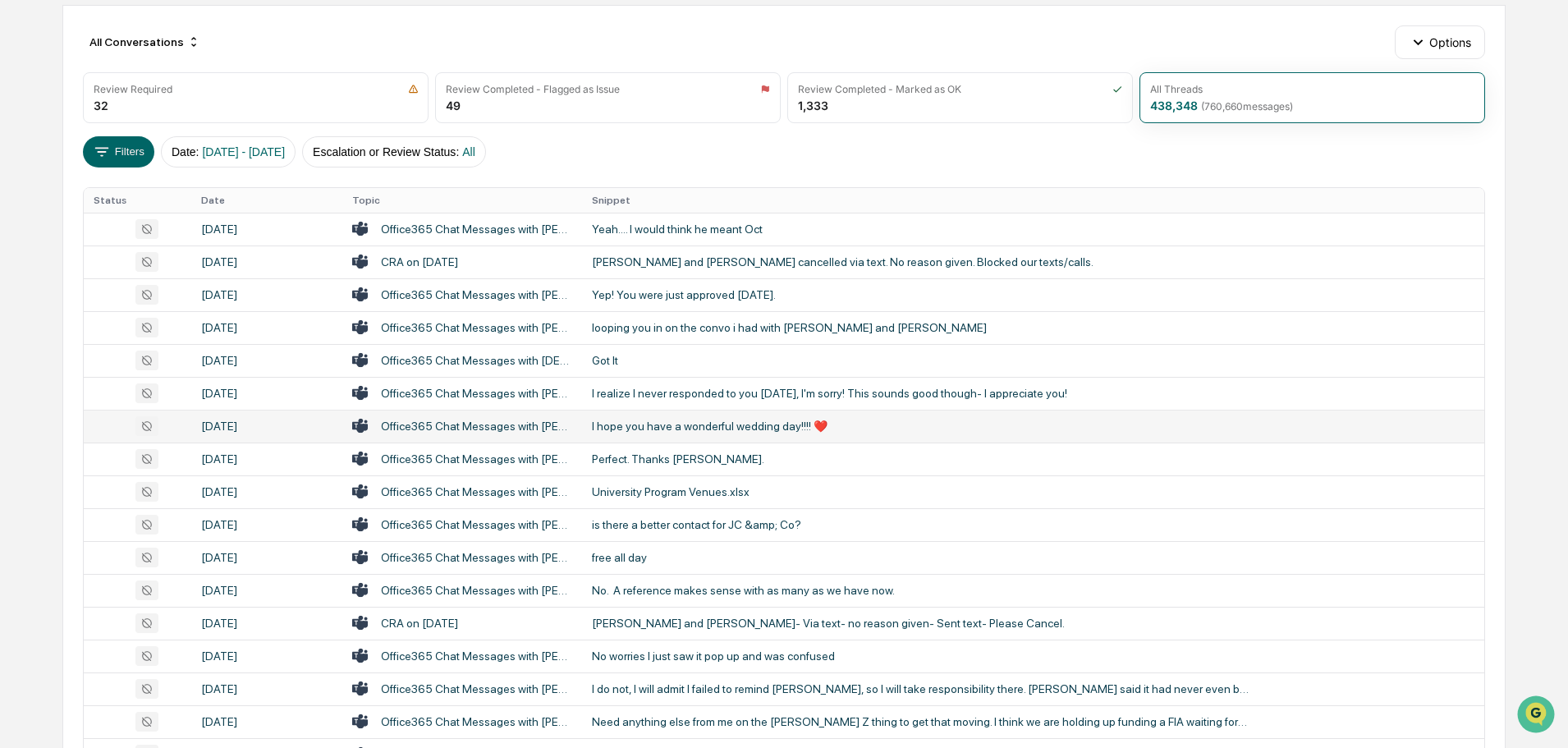
click at [686, 414] on td "I hope you have a wonderful wedding day!!!! ❤️" at bounding box center [1034, 426] width 902 height 33
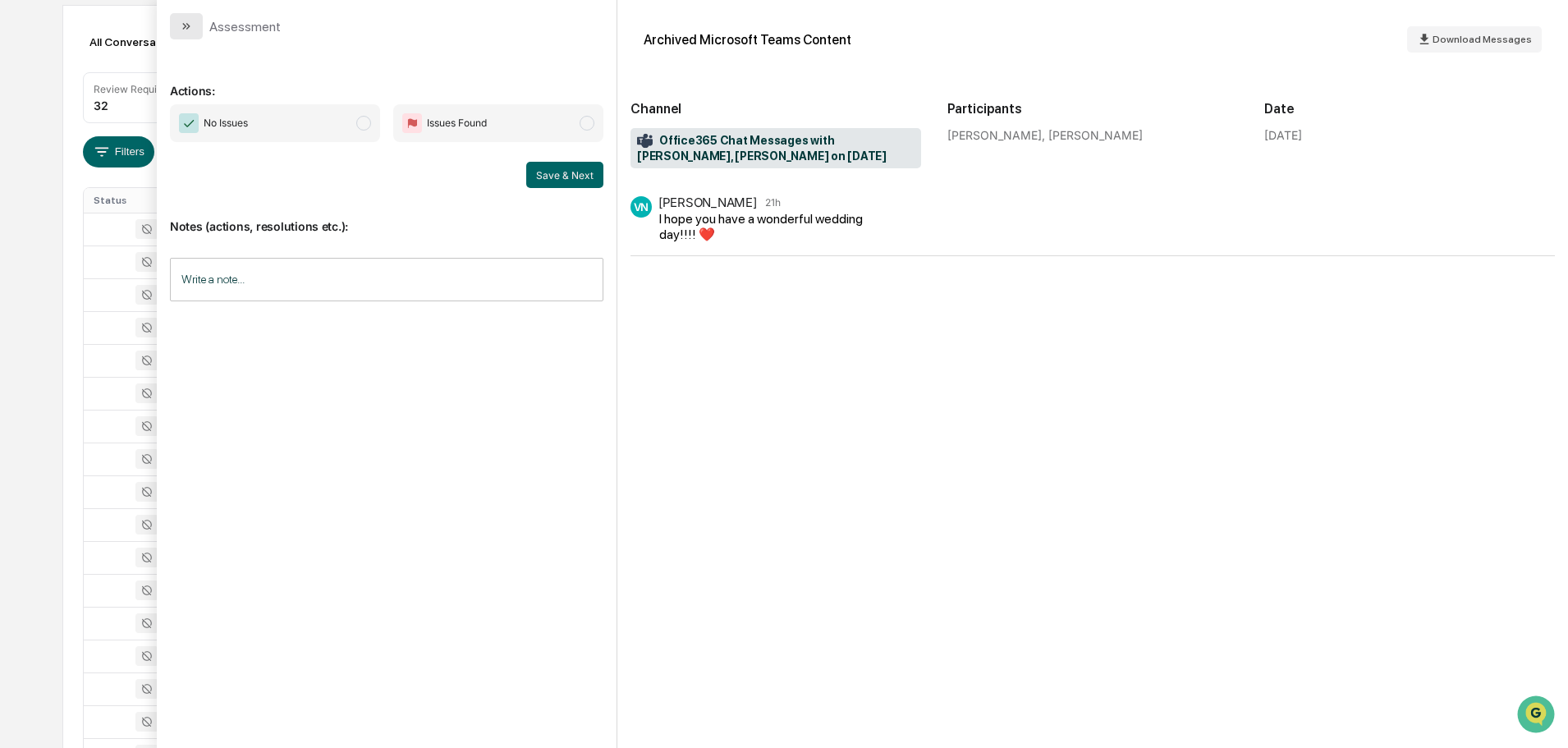
click at [192, 23] on icon "modal" at bounding box center [186, 26] width 13 height 13
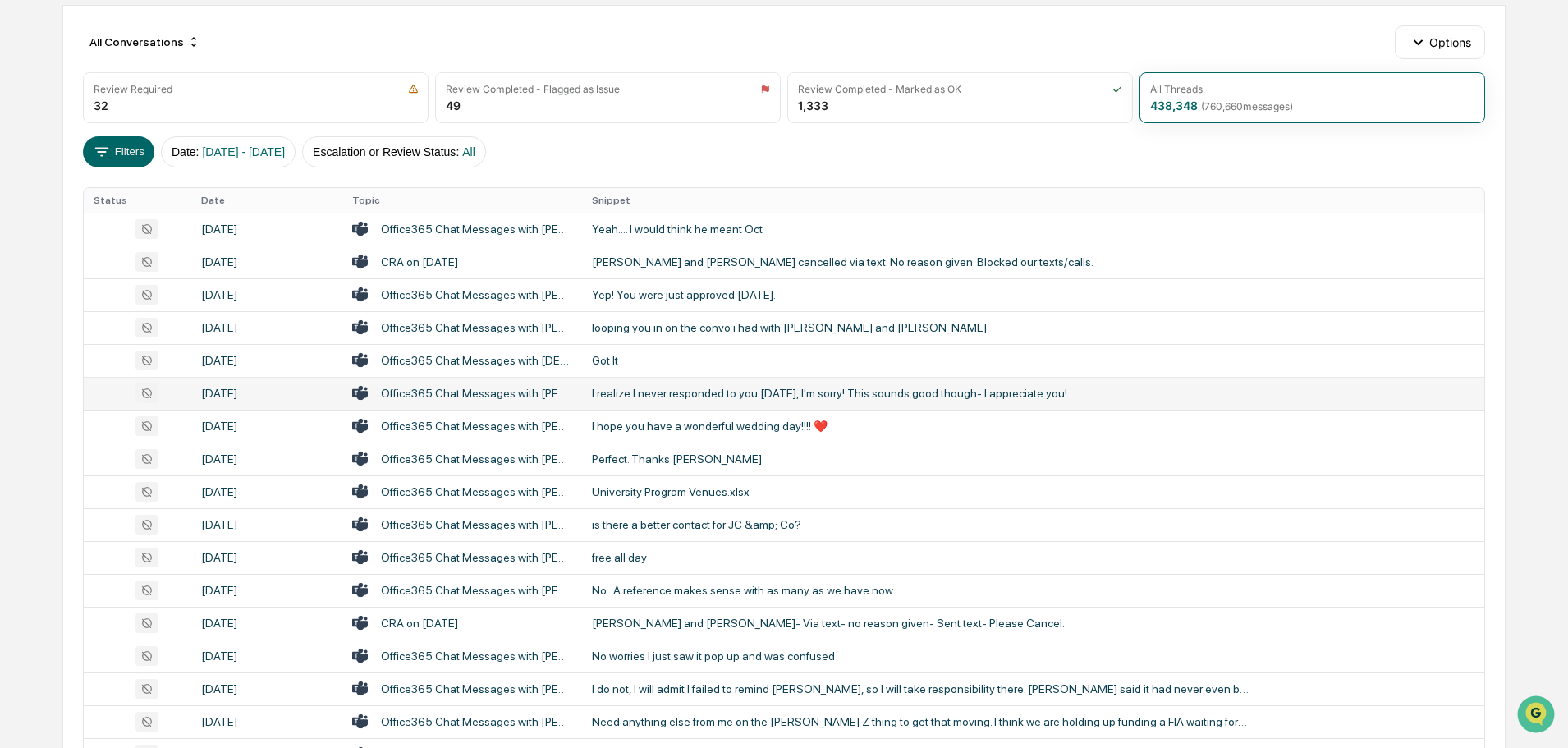
scroll to position [246, 0]
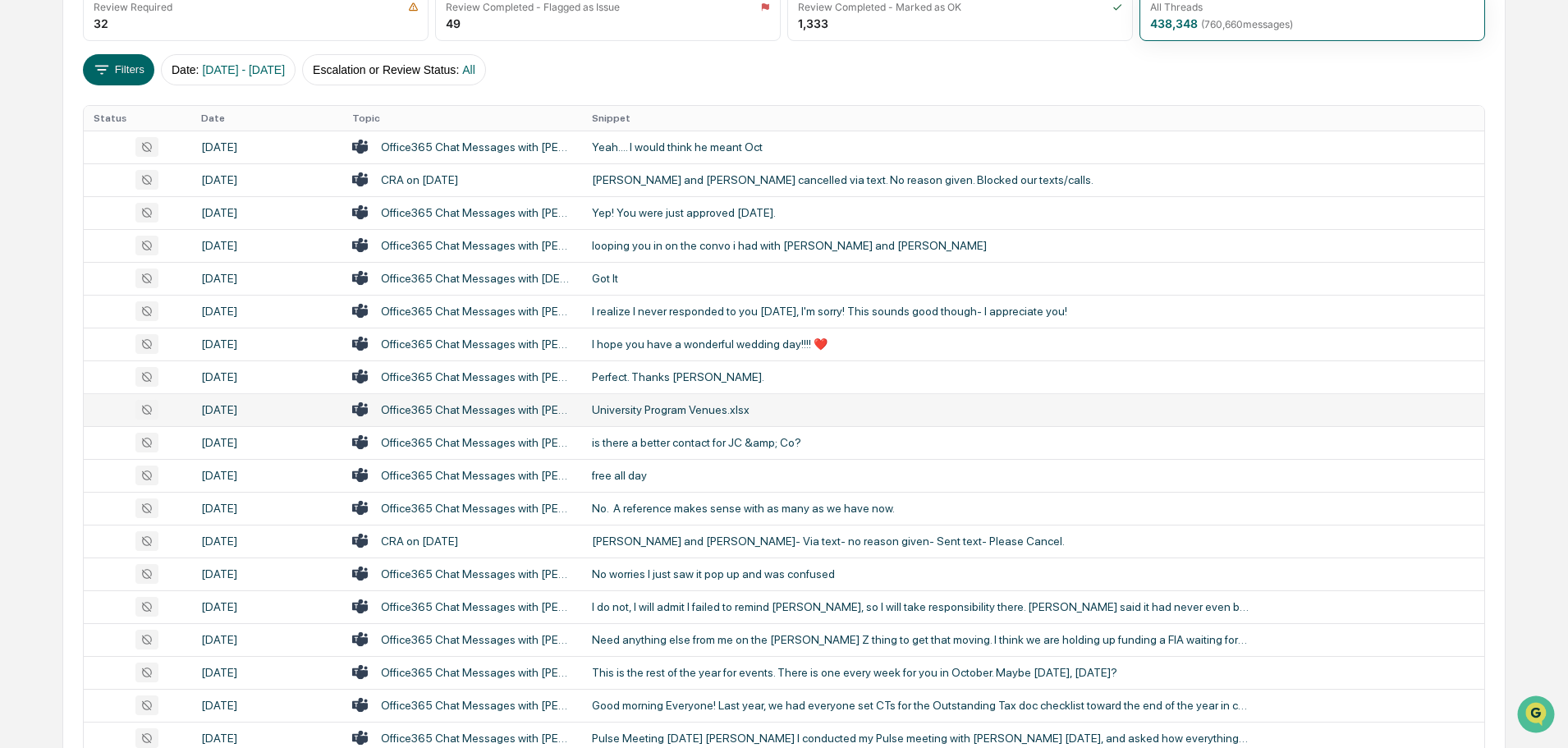
click at [663, 404] on div "University Program Venues.xlsx" at bounding box center [921, 410] width 657 height 13
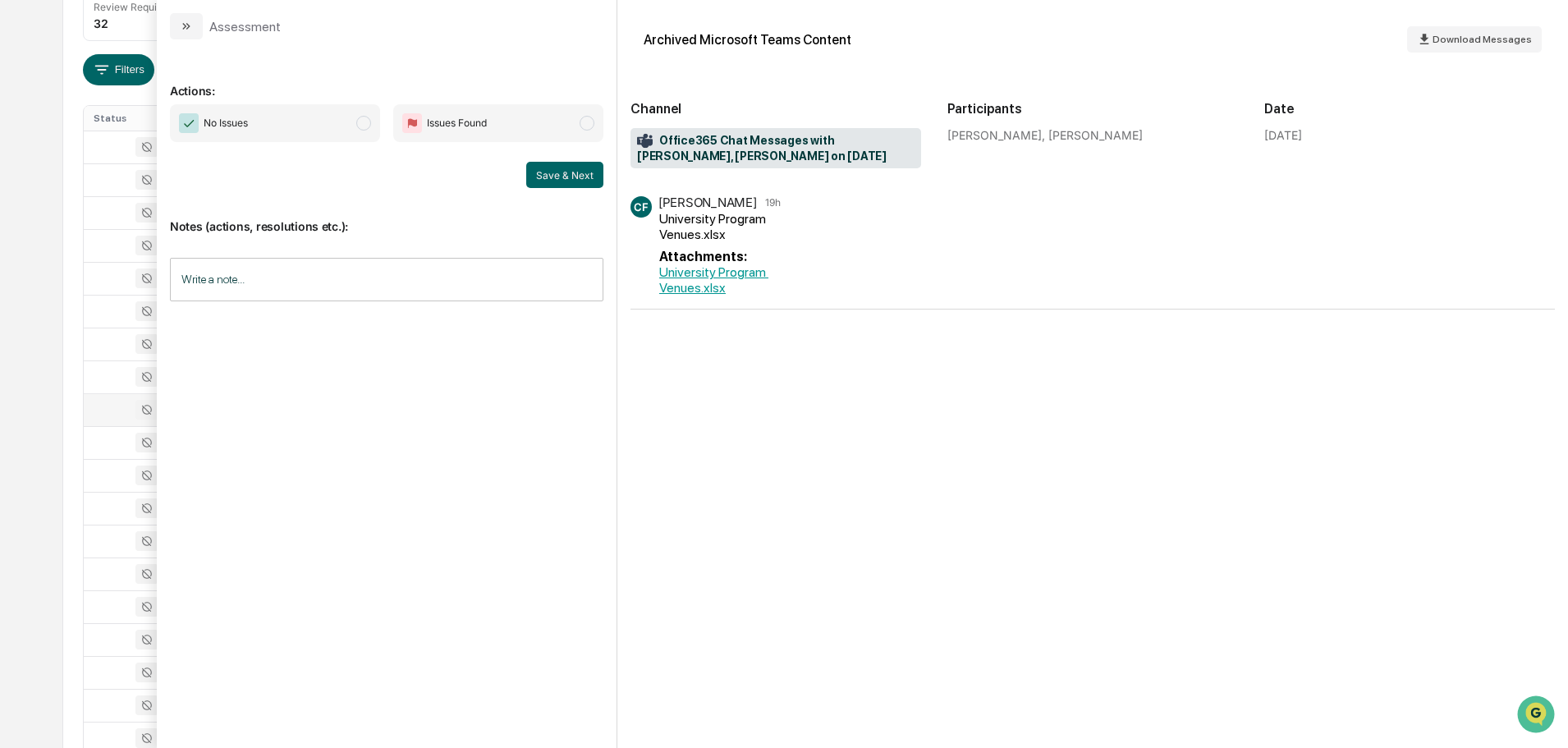
click at [185, 21] on icon "modal" at bounding box center [186, 26] width 13 height 13
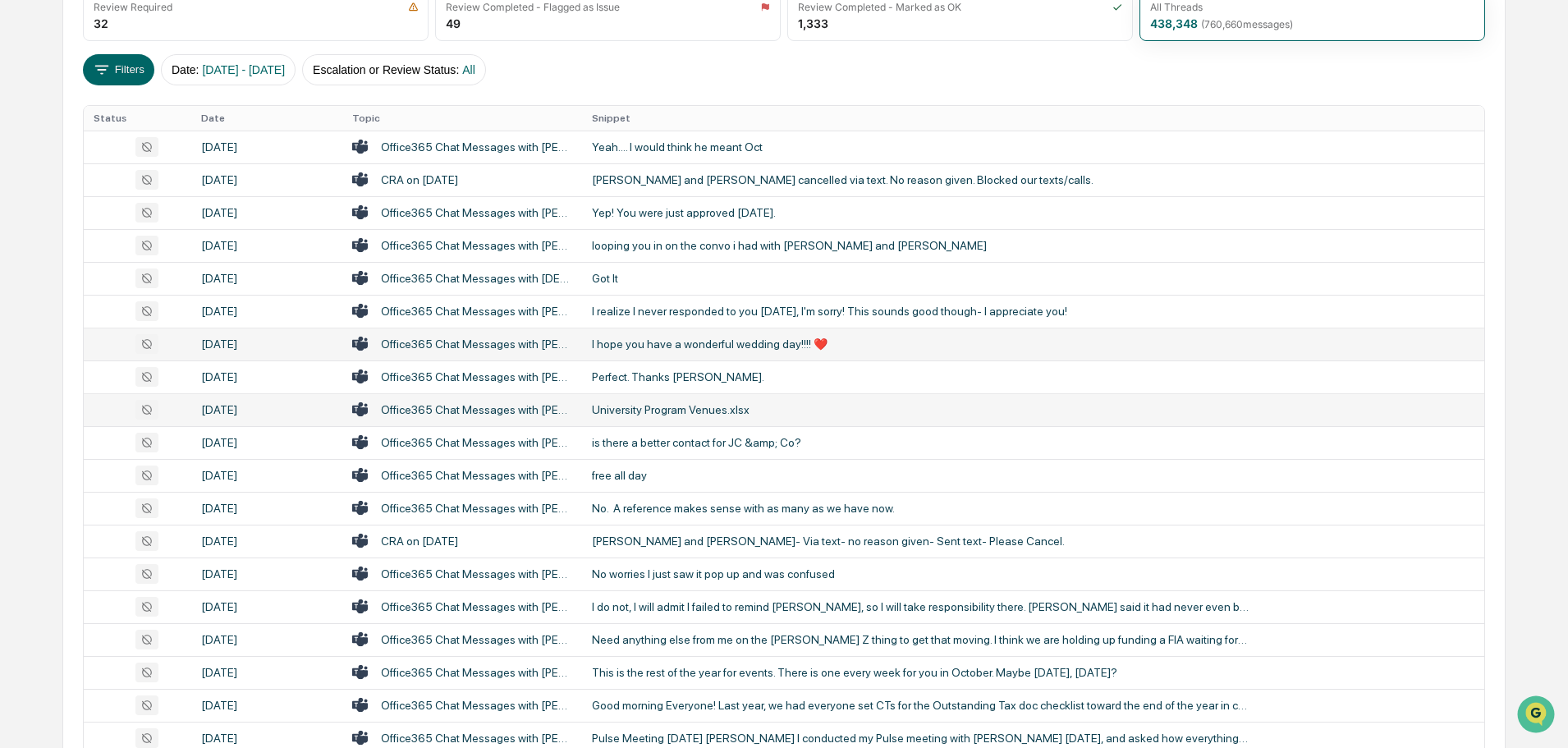
scroll to position [328, 0]
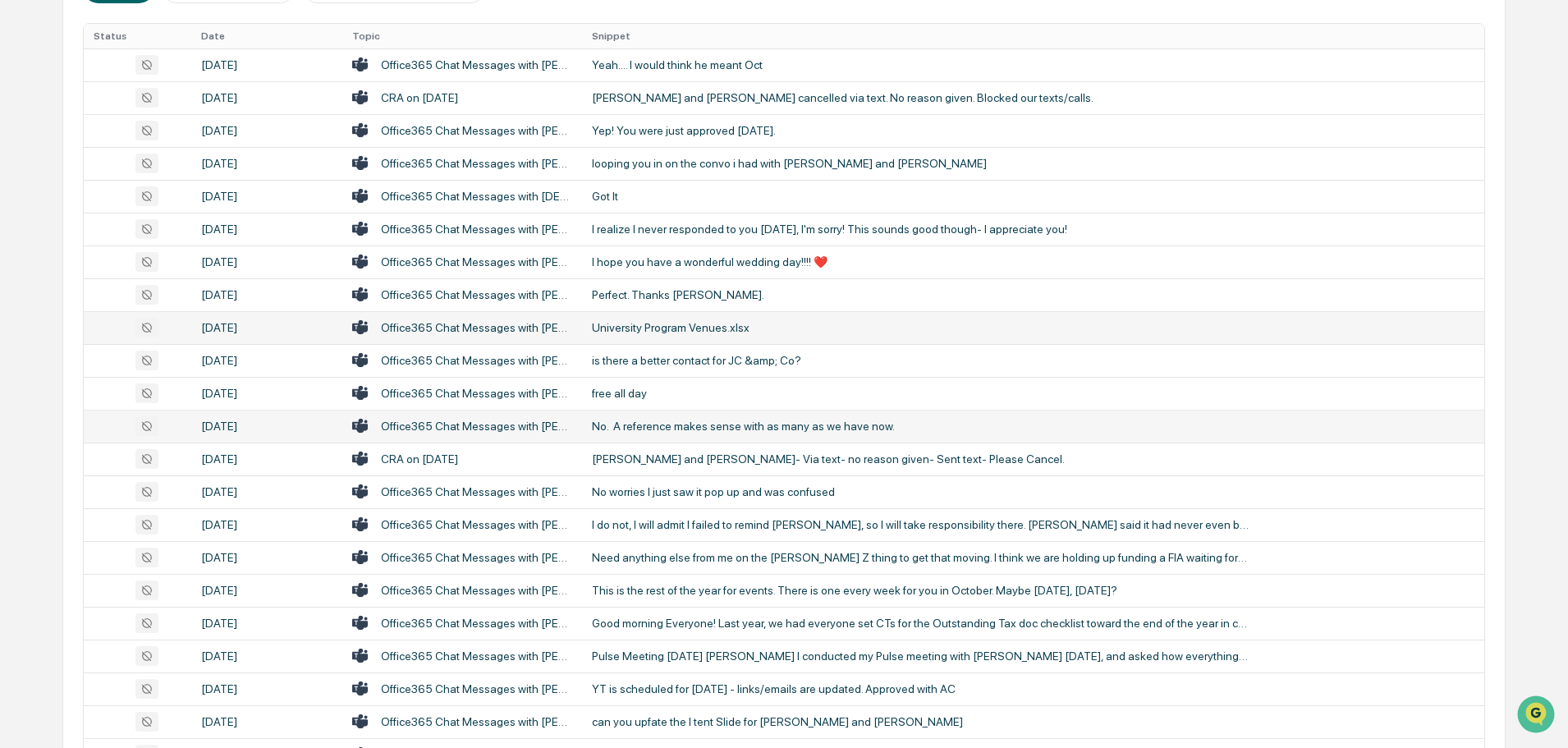
click at [657, 430] on div "No. A reference makes sense with as many as we have now." at bounding box center [921, 426] width 657 height 13
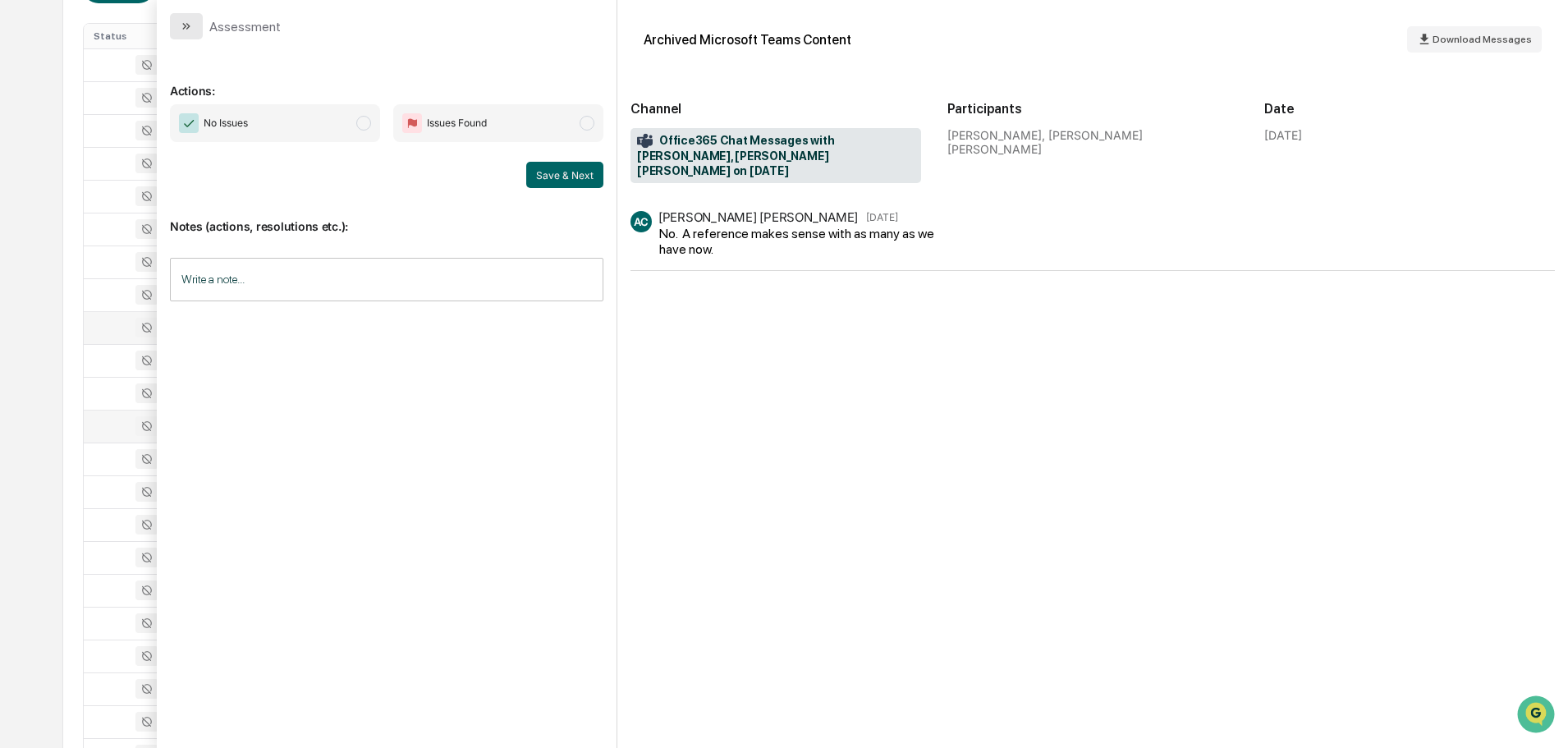
click at [183, 26] on icon "modal" at bounding box center [186, 26] width 13 height 13
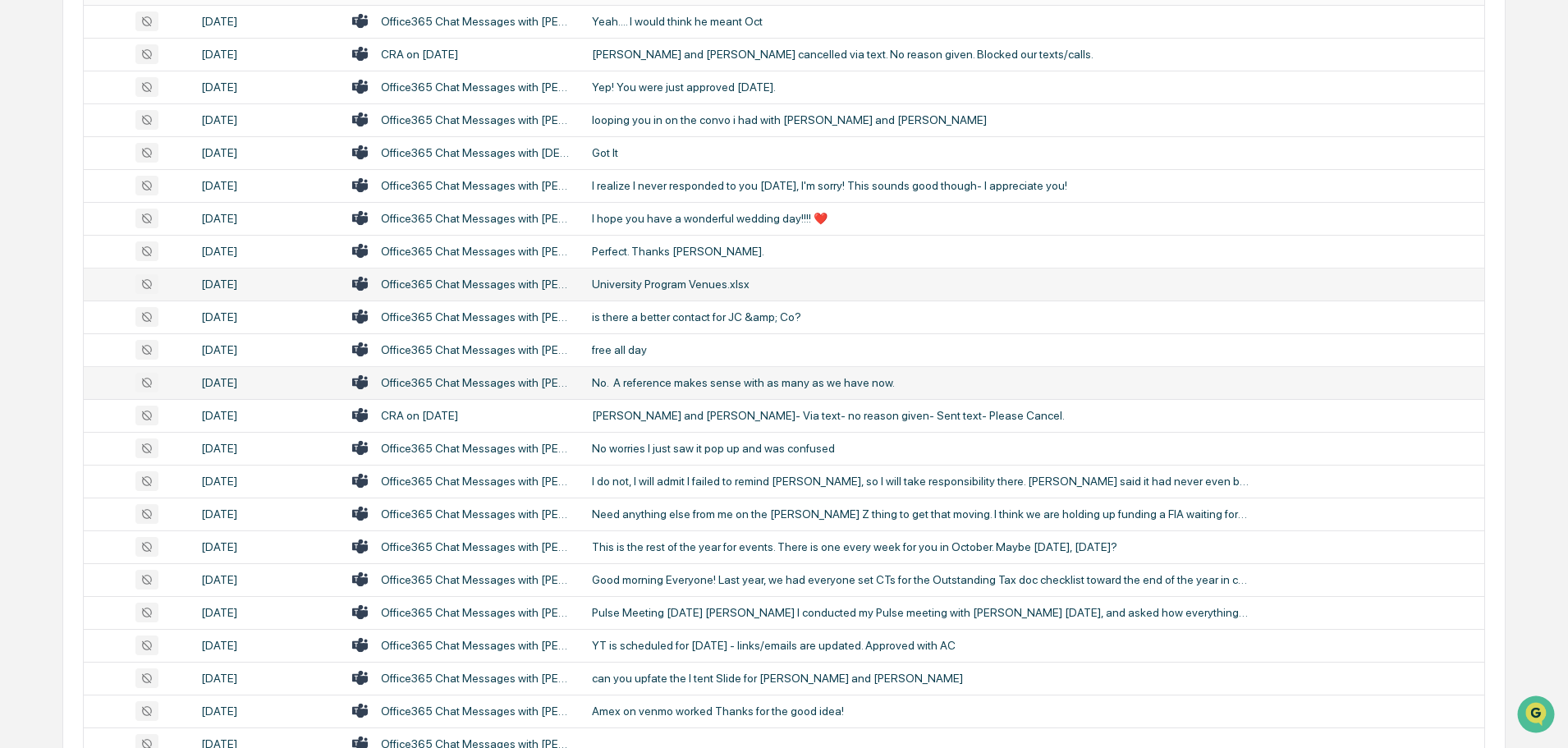
scroll to position [411, 0]
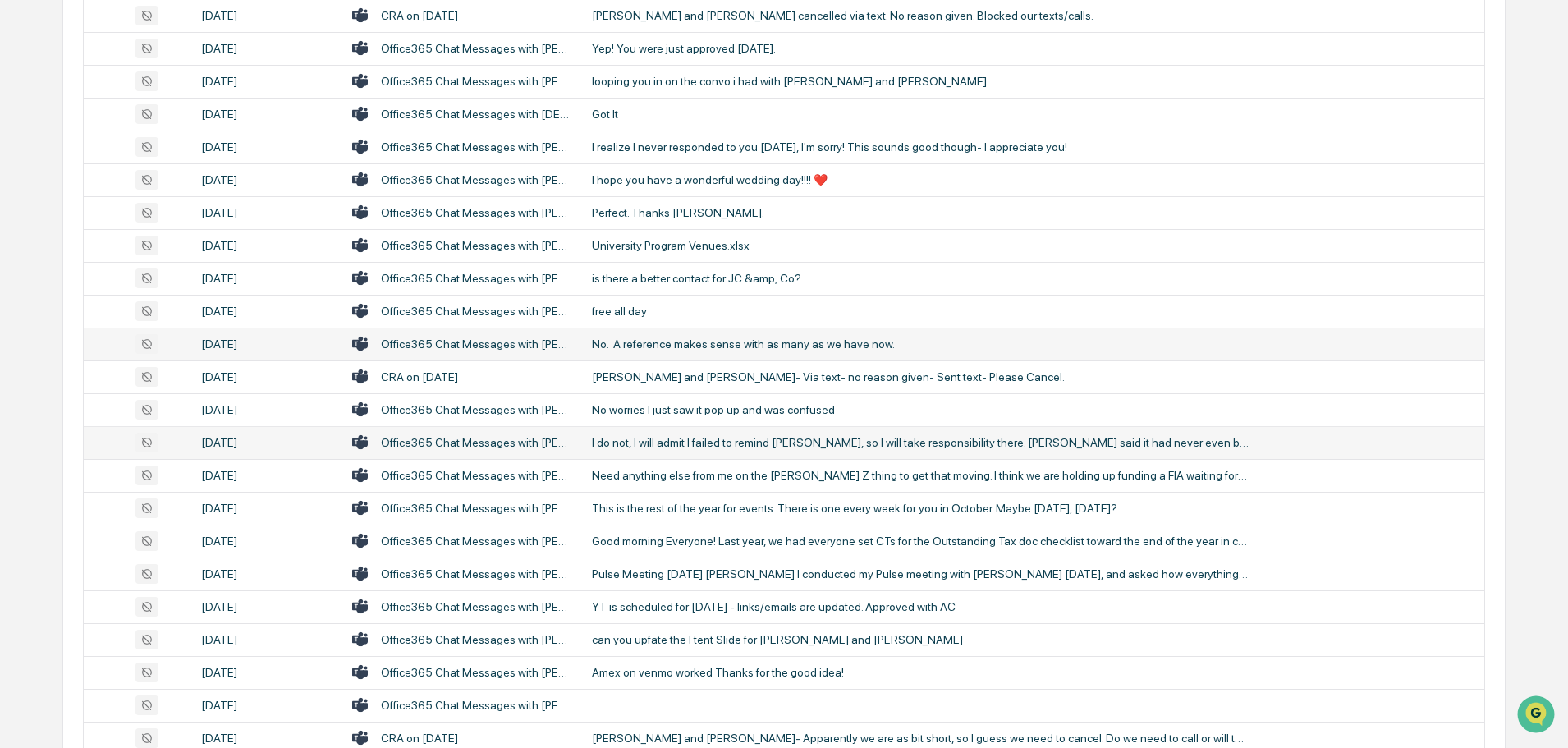
click at [655, 445] on div "I do not, I will admit I failed to remind [PERSON_NAME], so I will take respons…" at bounding box center [921, 442] width 657 height 13
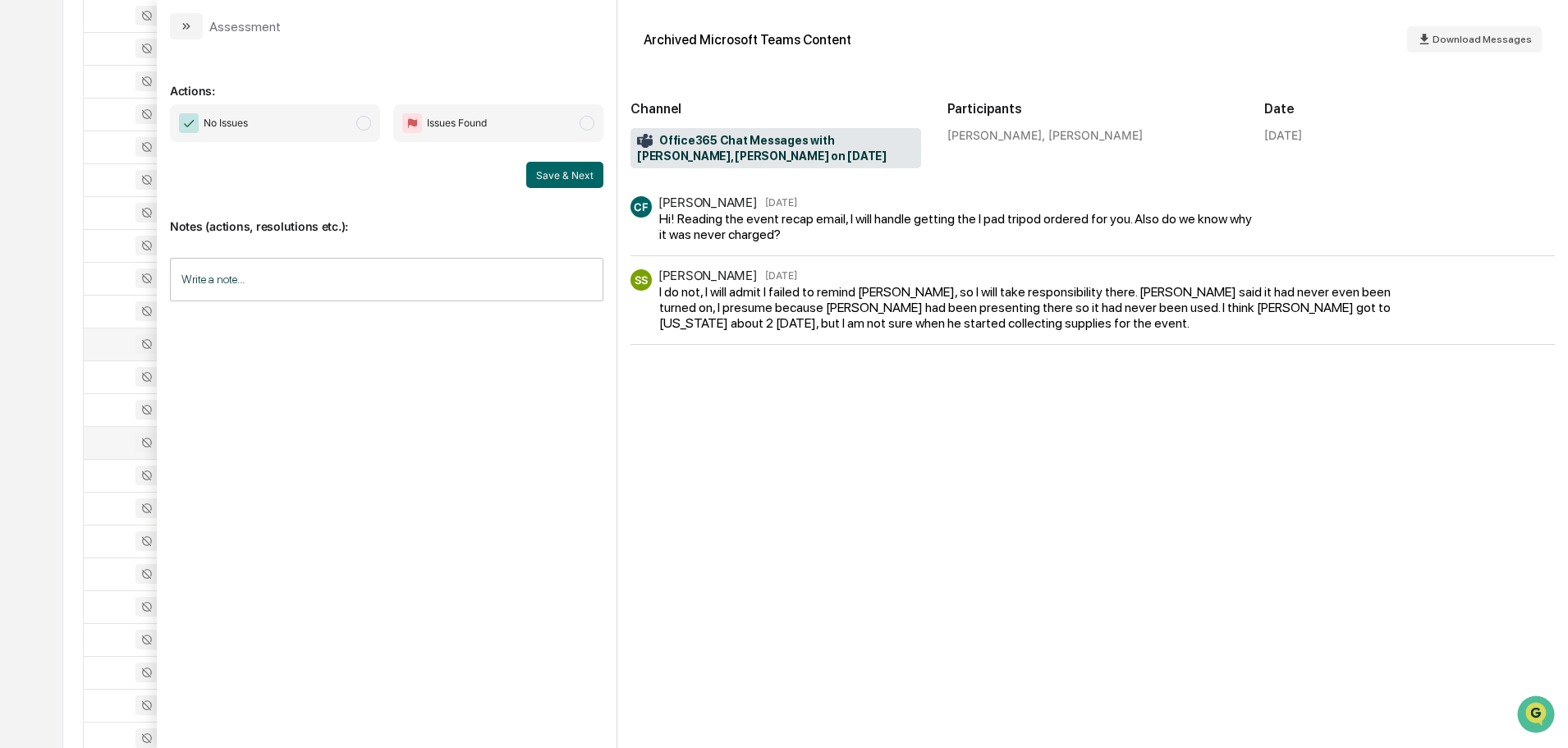
click at [193, 31] on button "modal" at bounding box center [186, 26] width 33 height 26
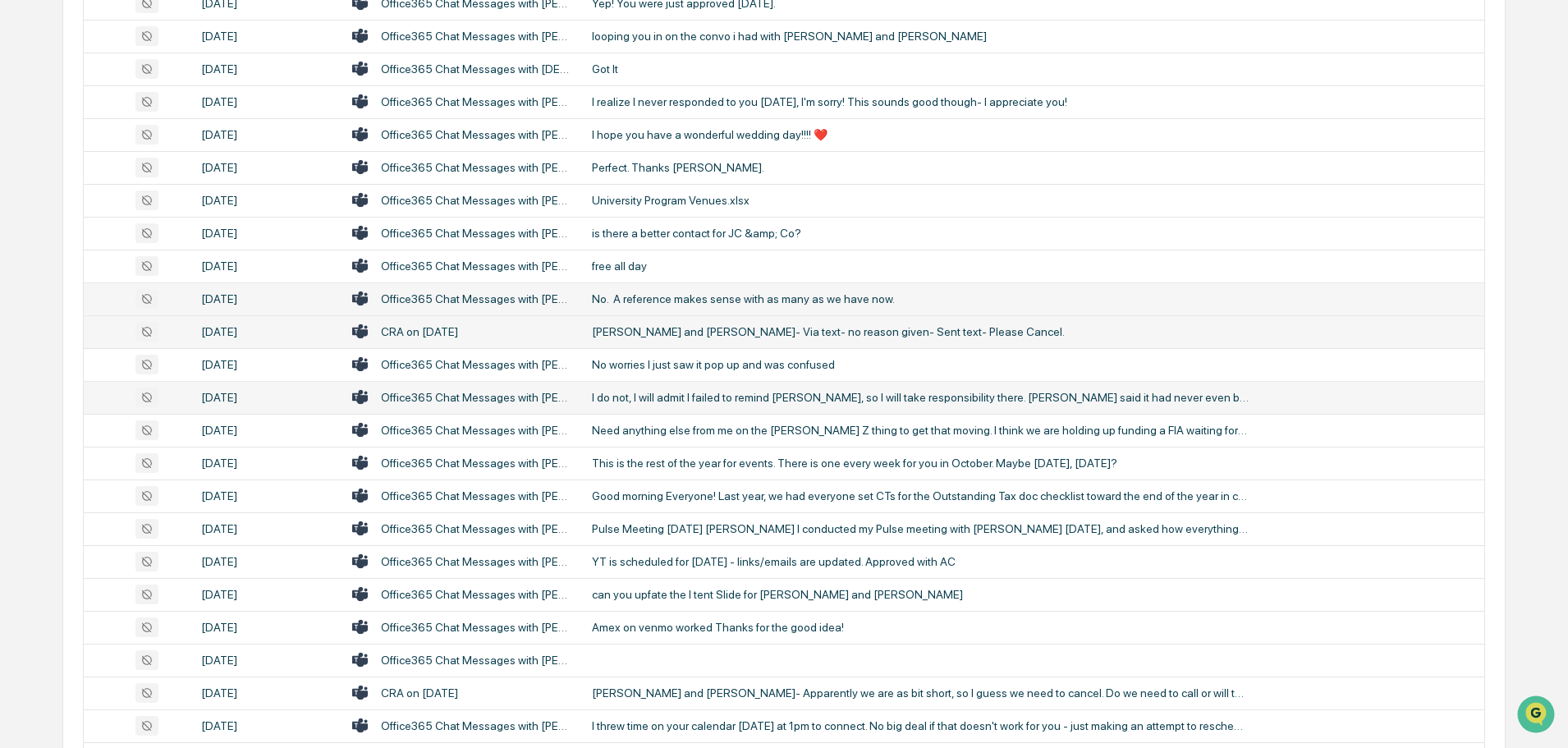
scroll to position [493, 0]
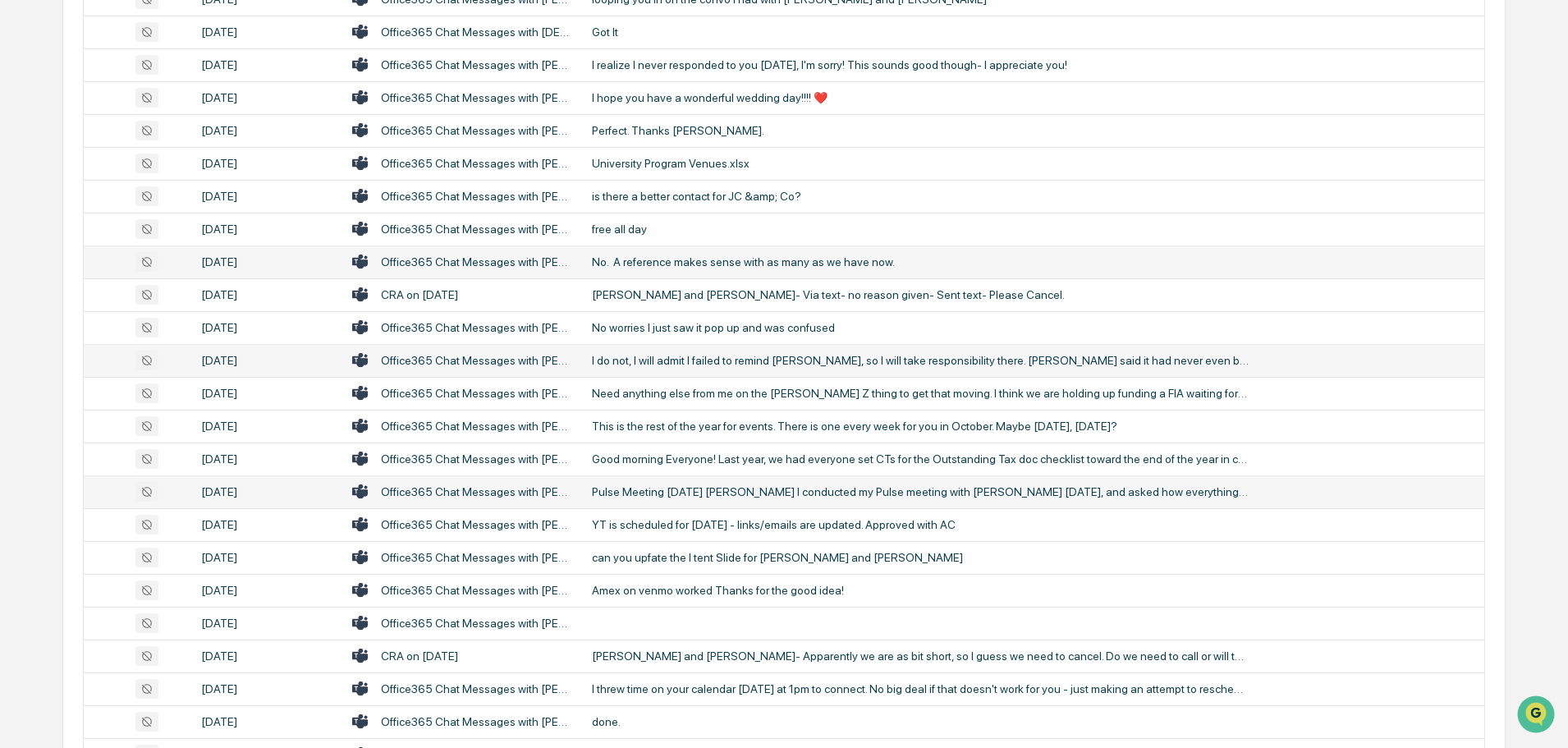
click at [671, 485] on div "Pulse Meeting [DATE] [PERSON_NAME] I conducted my Pulse meeting with [PERSON_NA…" at bounding box center [921, 491] width 657 height 13
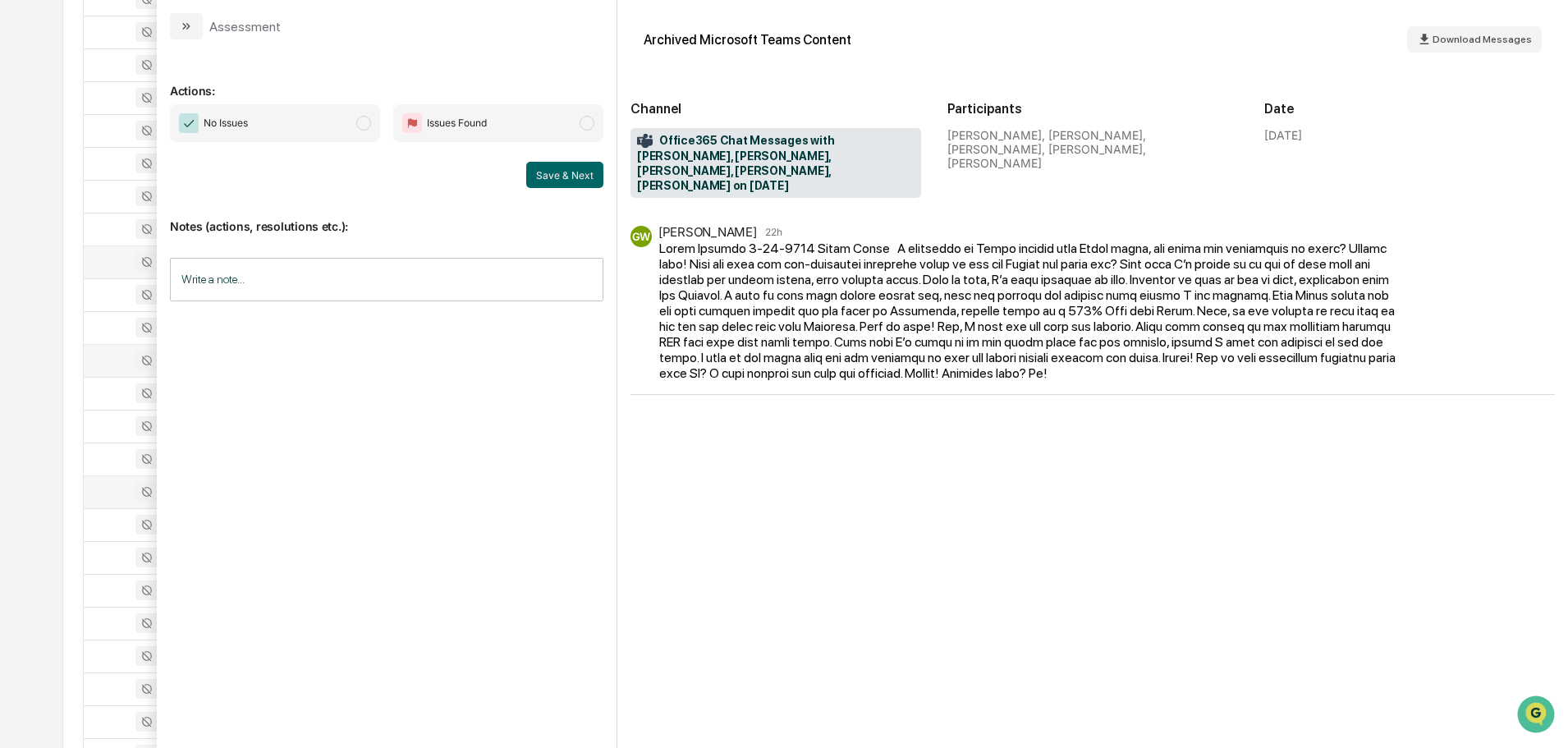
drag, startPoint x: 187, startPoint y: 28, endPoint x: 314, endPoint y: 75, distance: 135.4
click at [188, 28] on icon "modal" at bounding box center [188, 26] width 4 height 6
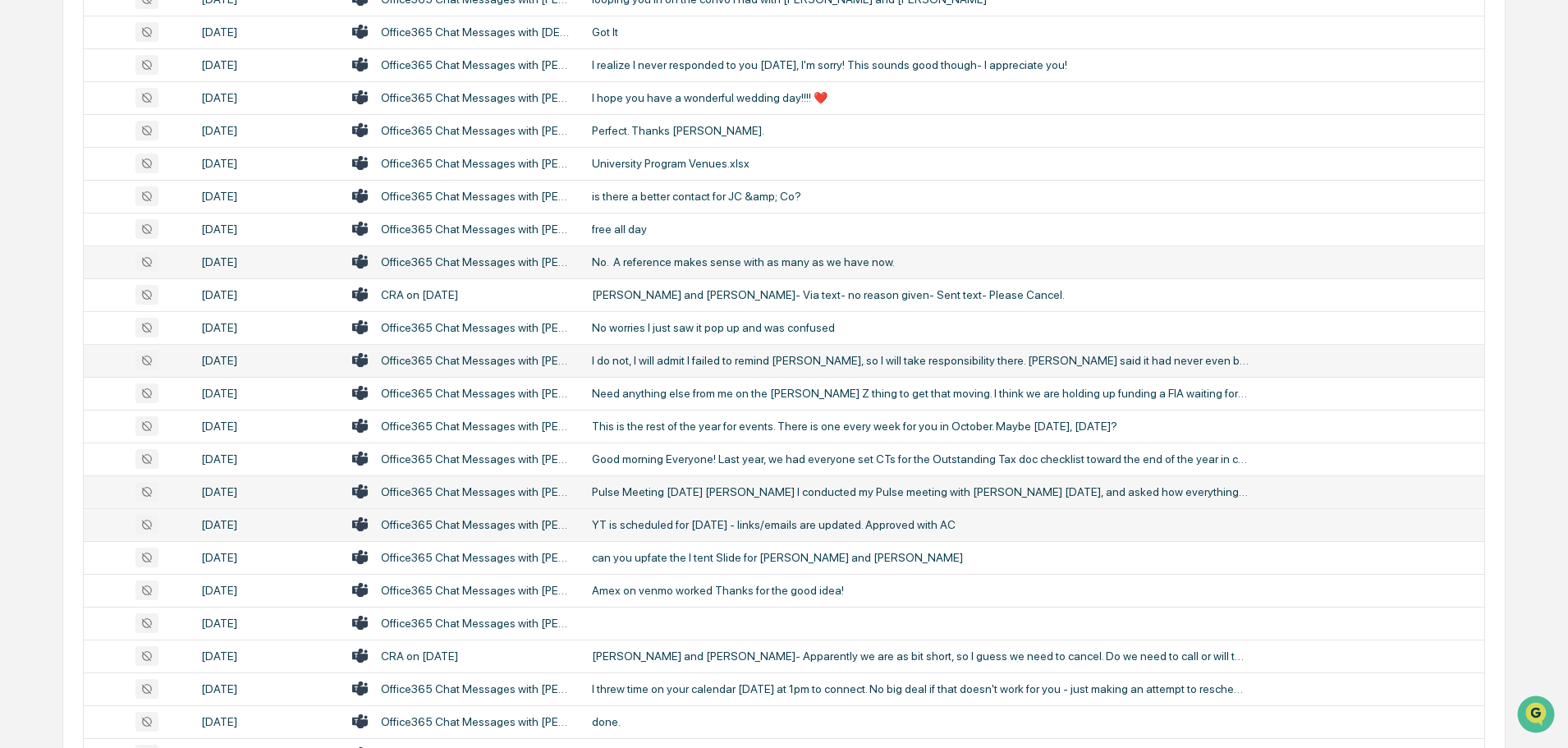
click at [703, 528] on div "YT is scheduled for [DATE] - links/emails are updated. Approved with AC" at bounding box center [921, 524] width 657 height 13
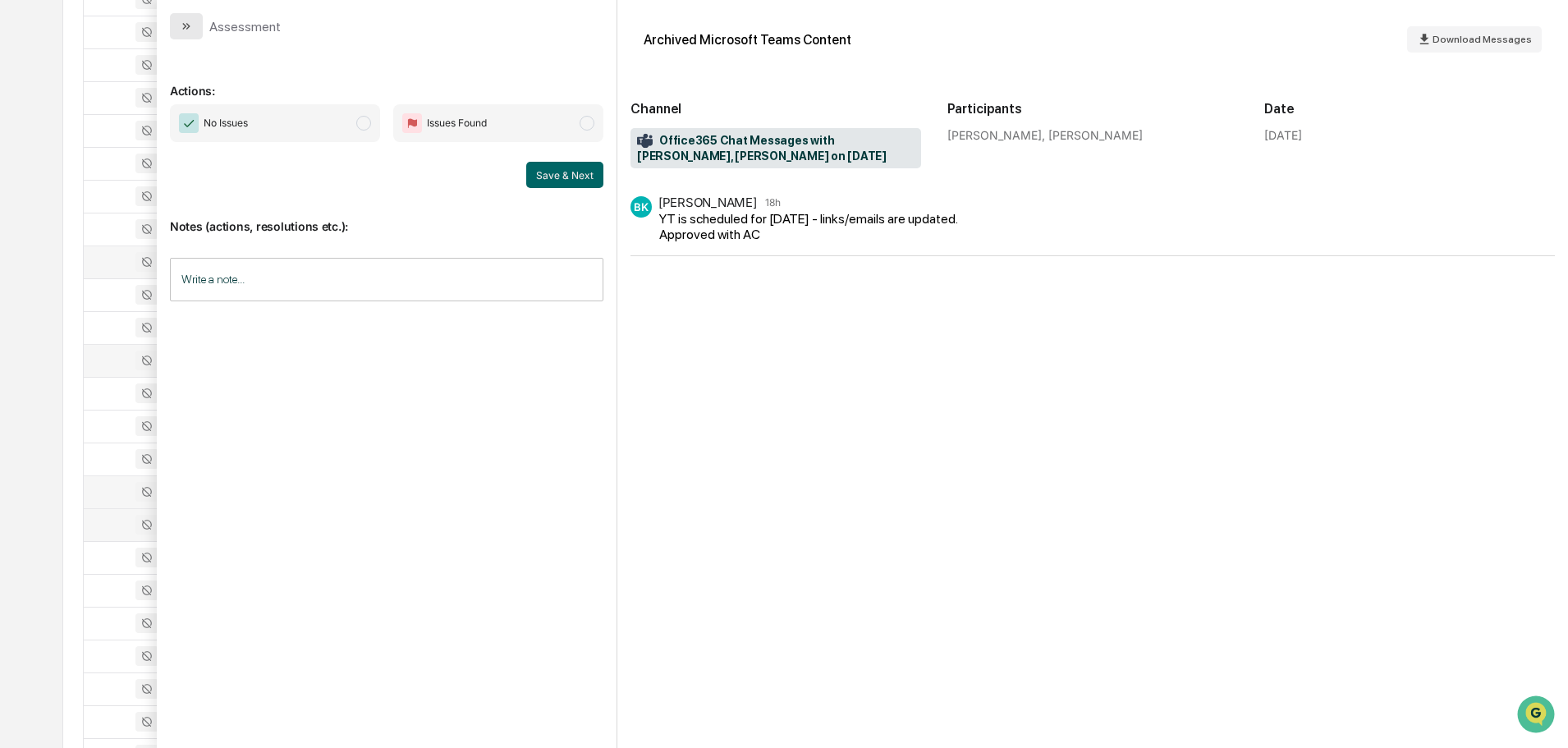
click at [183, 28] on icon "modal" at bounding box center [186, 26] width 13 height 13
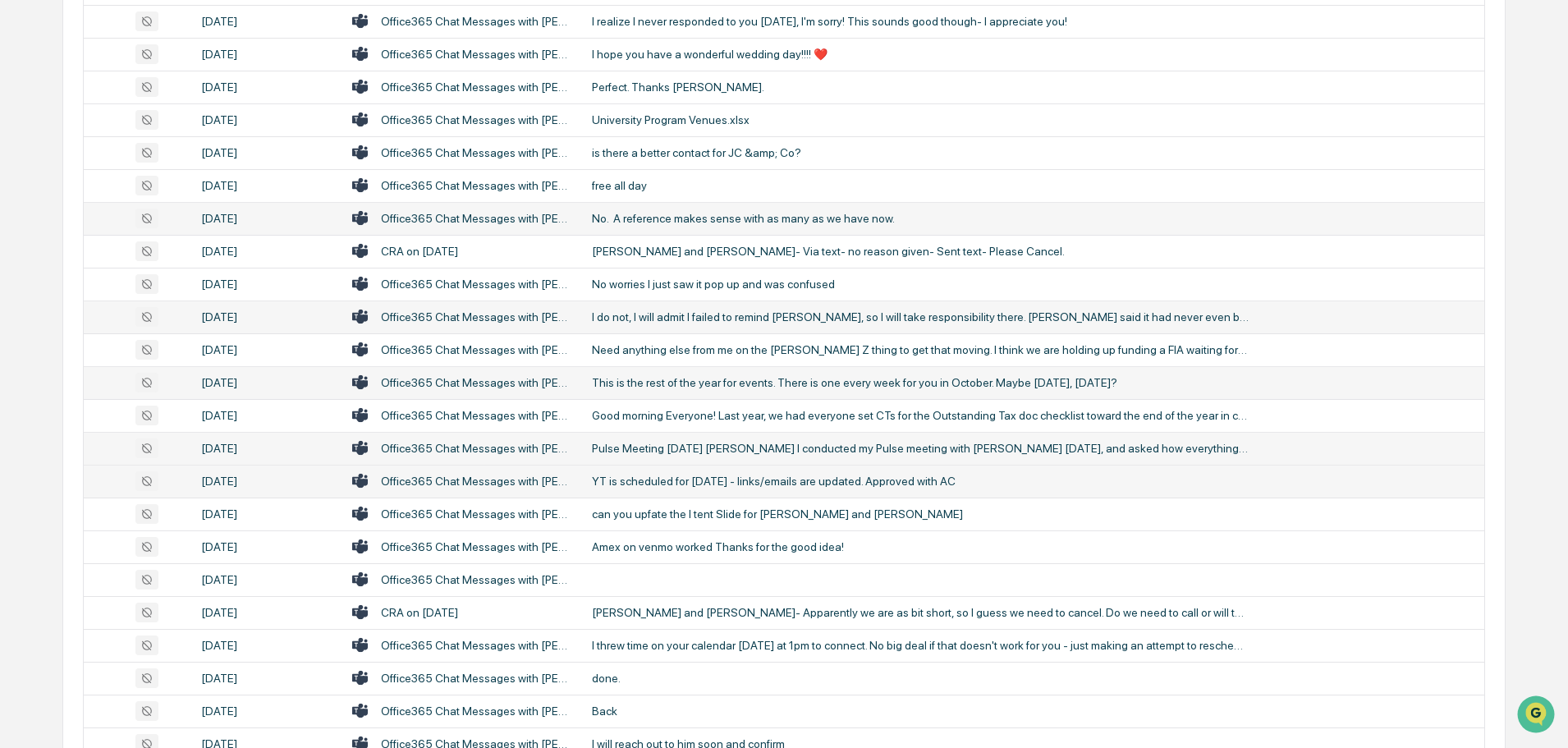
scroll to position [574, 0]
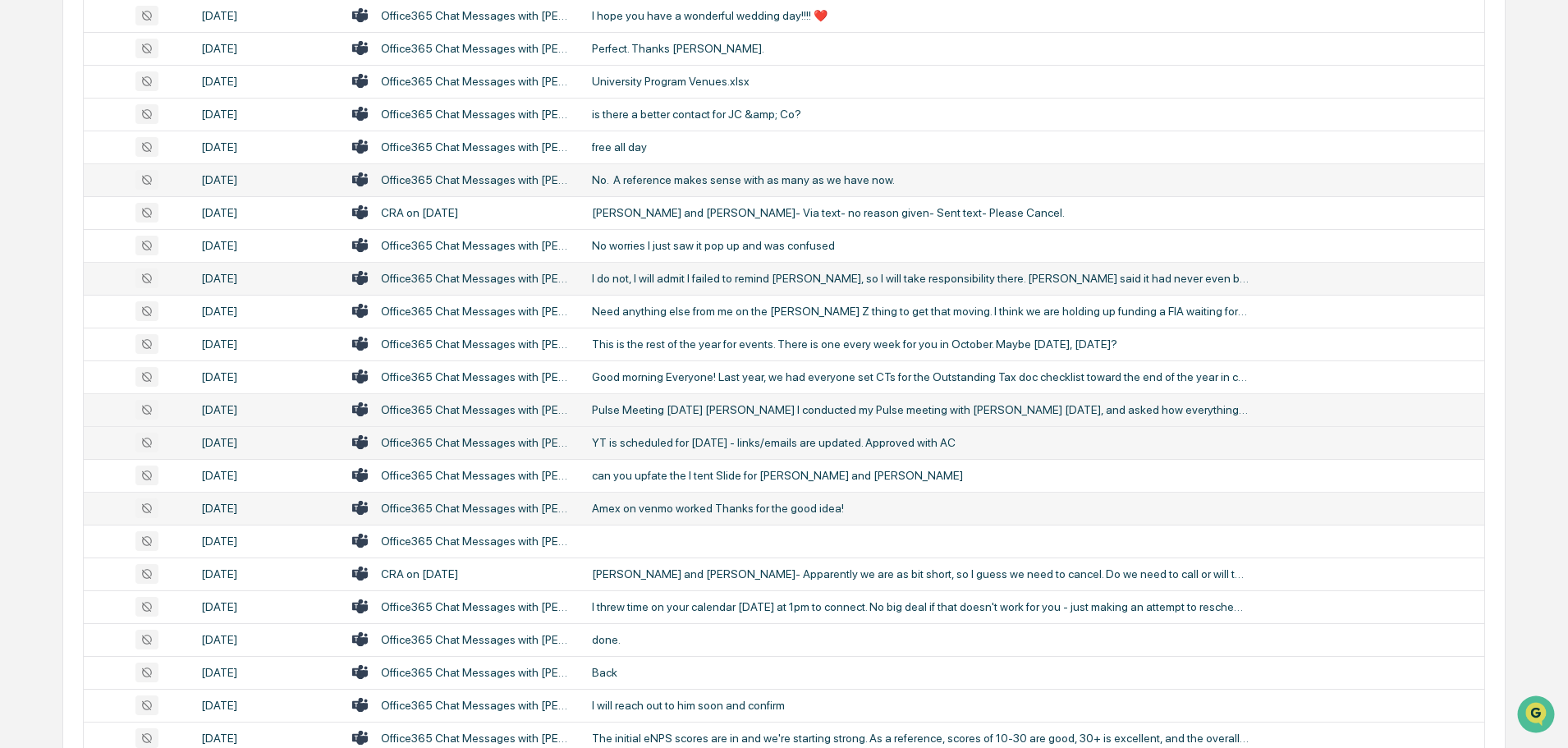
click at [667, 513] on div "Amex on venmo worked Thanks for the good idea!" at bounding box center [921, 508] width 657 height 13
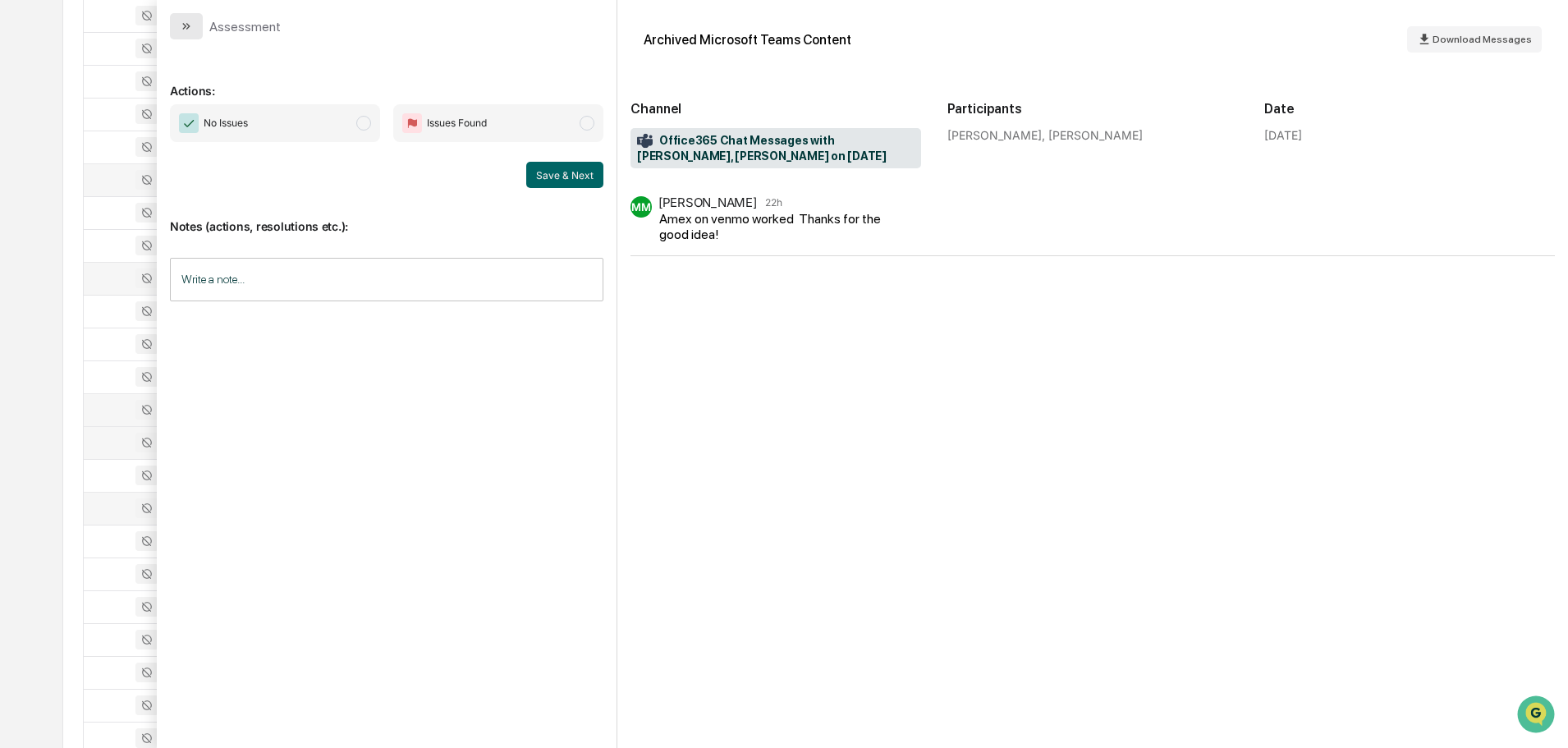
click at [192, 26] on icon "modal" at bounding box center [186, 26] width 13 height 13
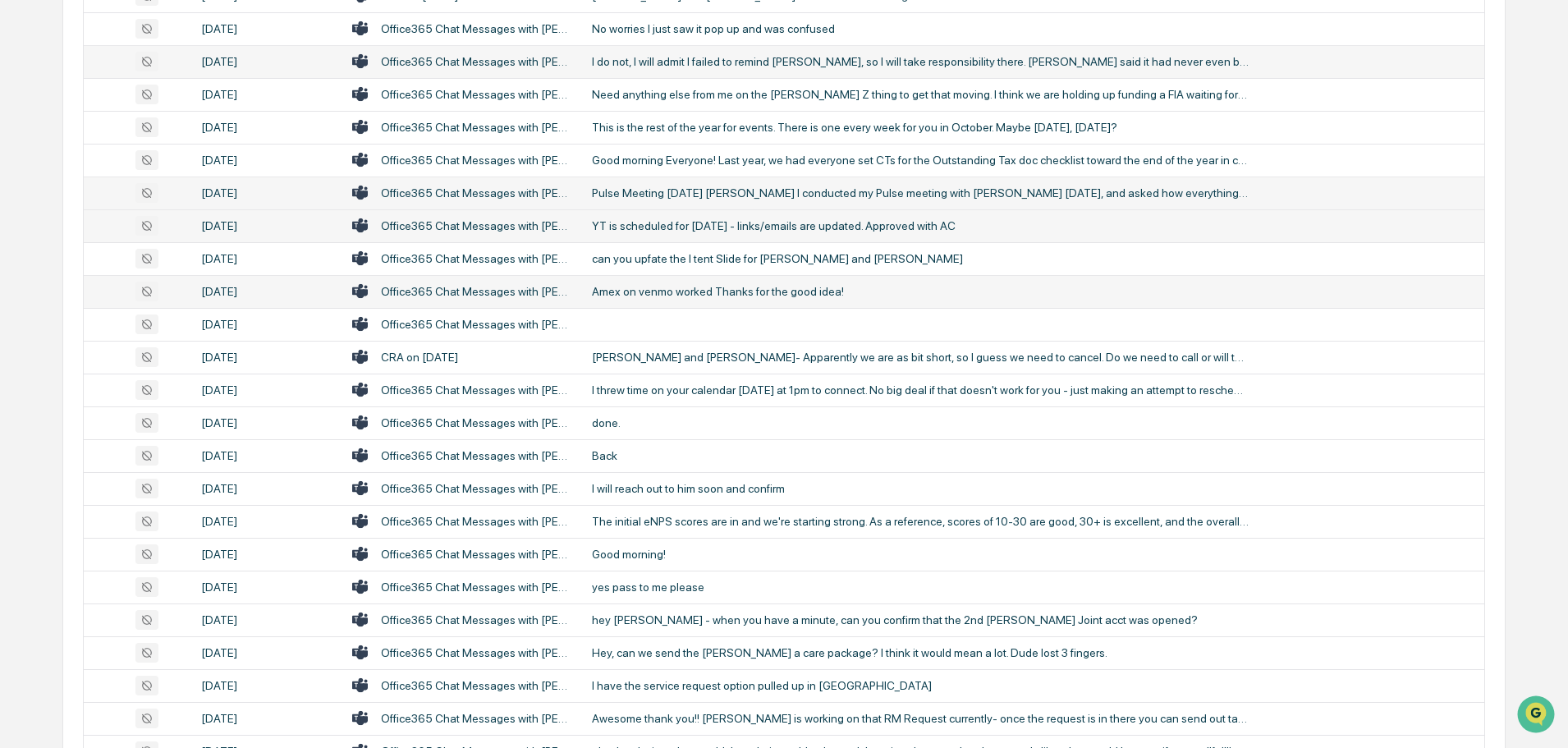
scroll to position [821, 0]
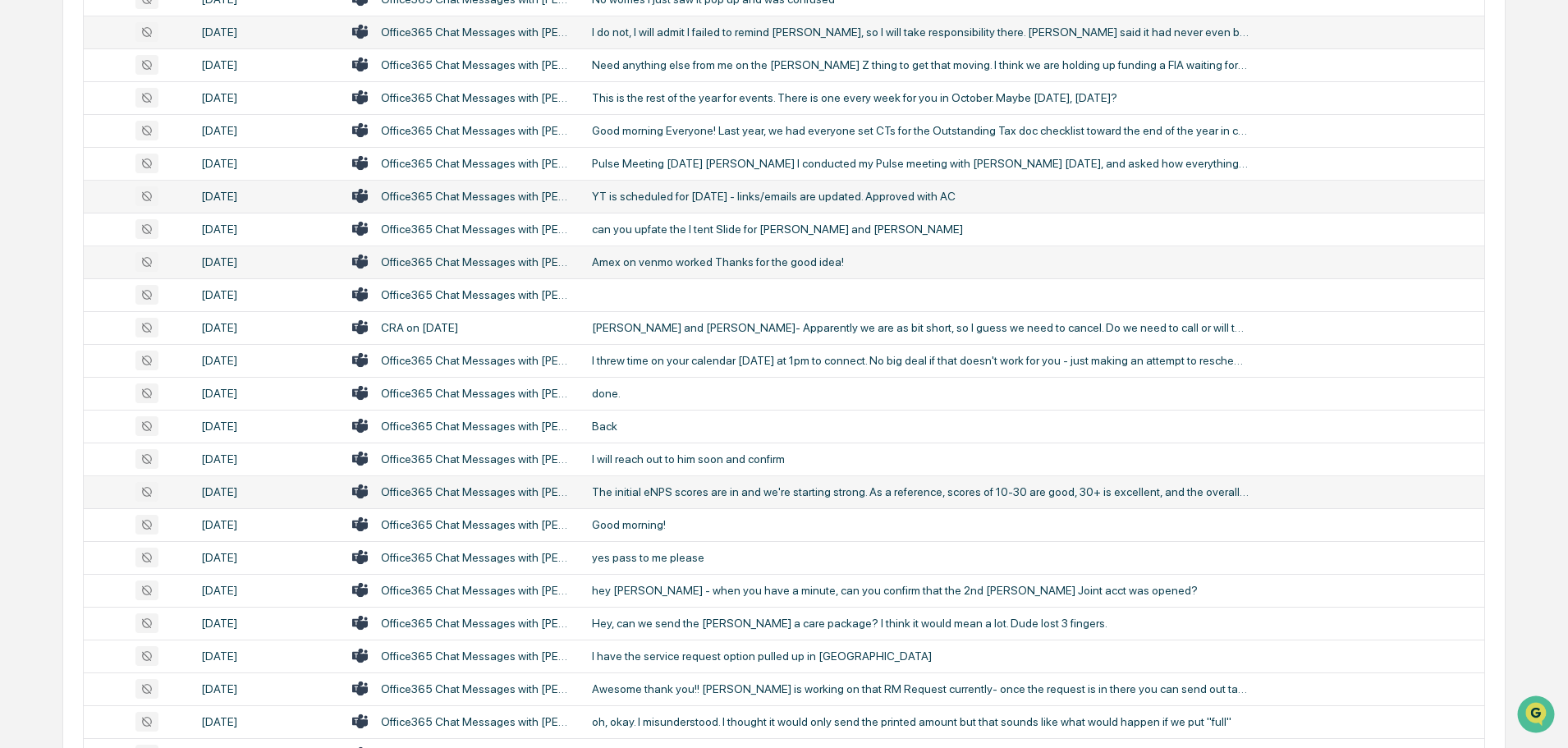
click at [719, 489] on div "The initial eNPS scores are in and we're starting strong. As a reference, score…" at bounding box center [921, 491] width 657 height 13
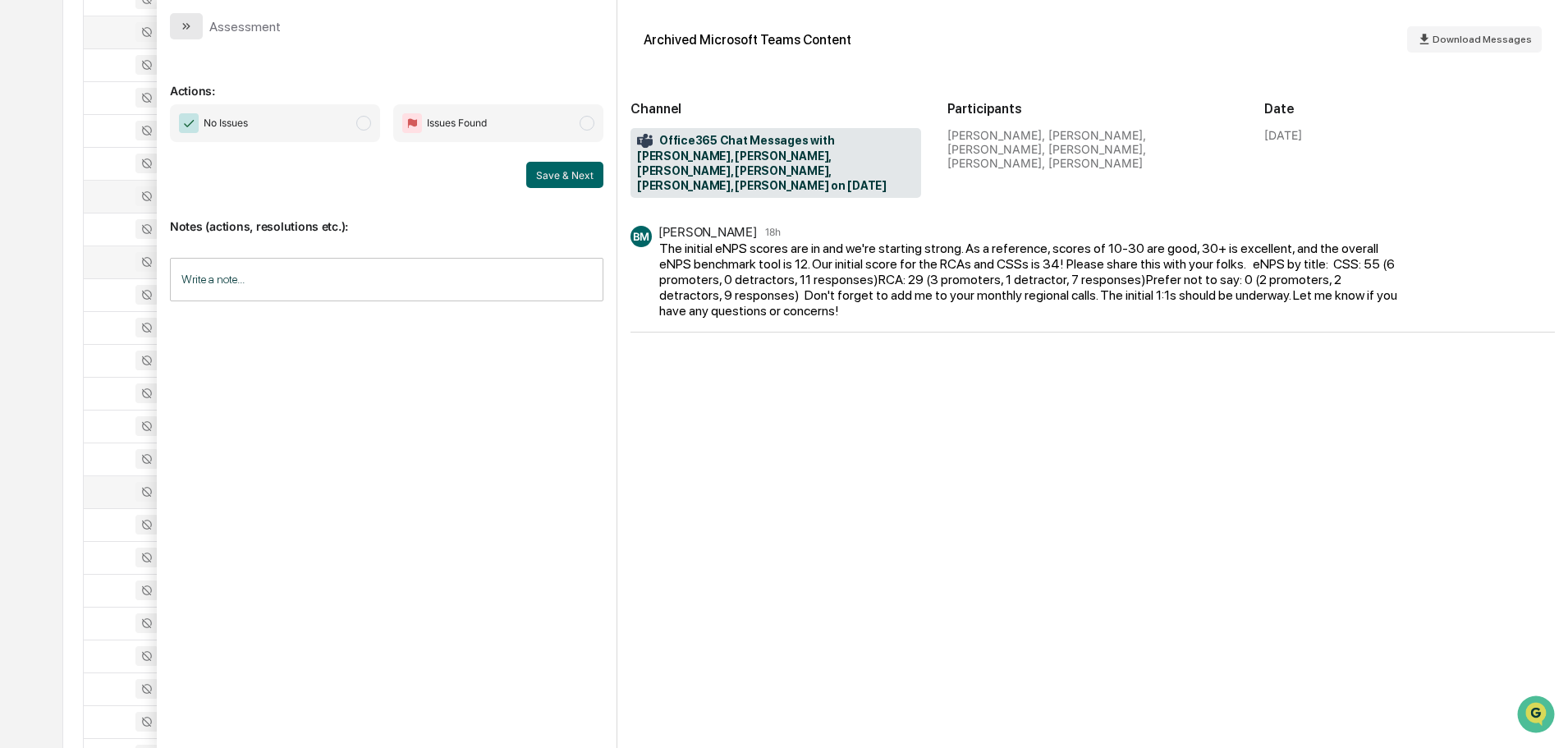
click at [178, 21] on button "modal" at bounding box center [186, 26] width 33 height 26
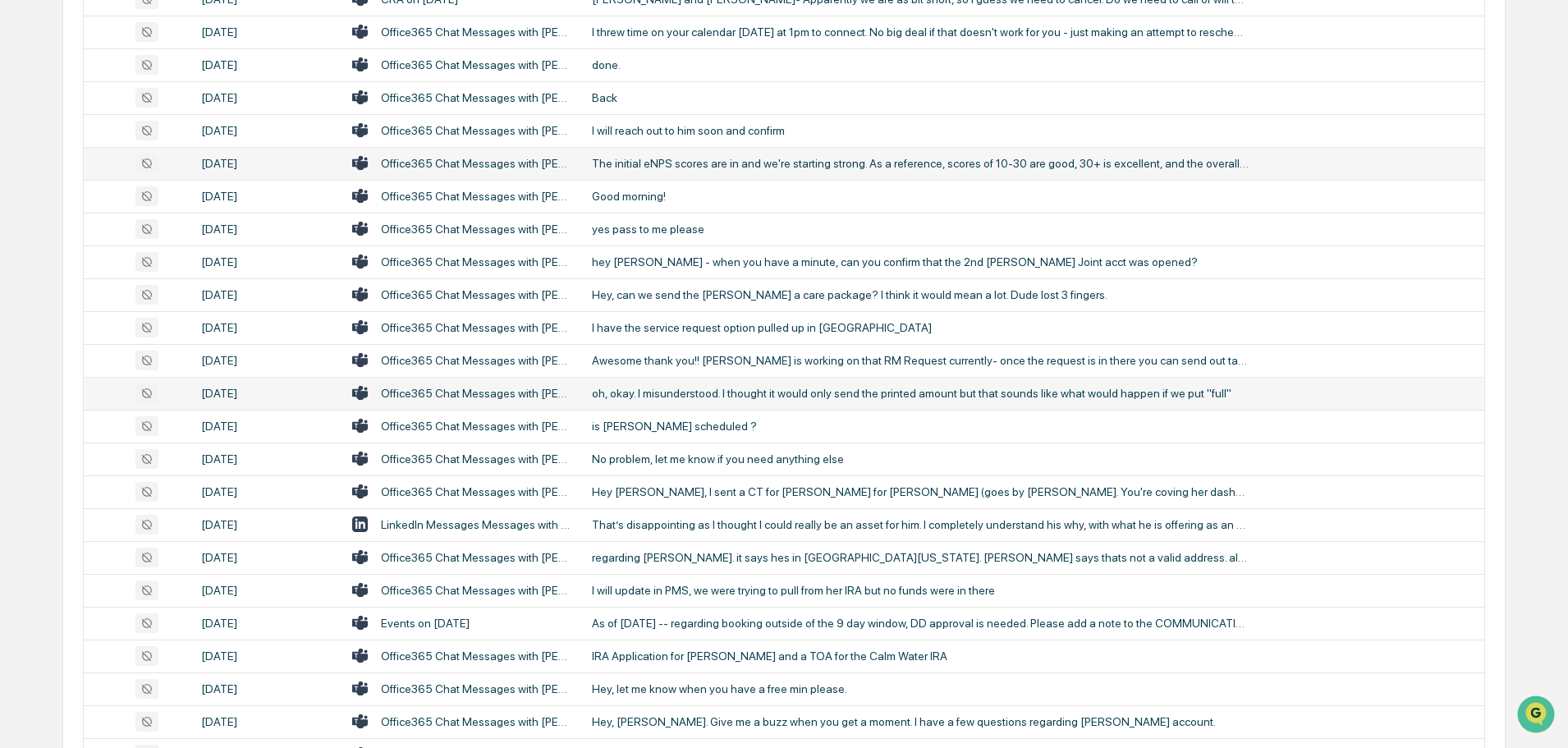
scroll to position [1231, 0]
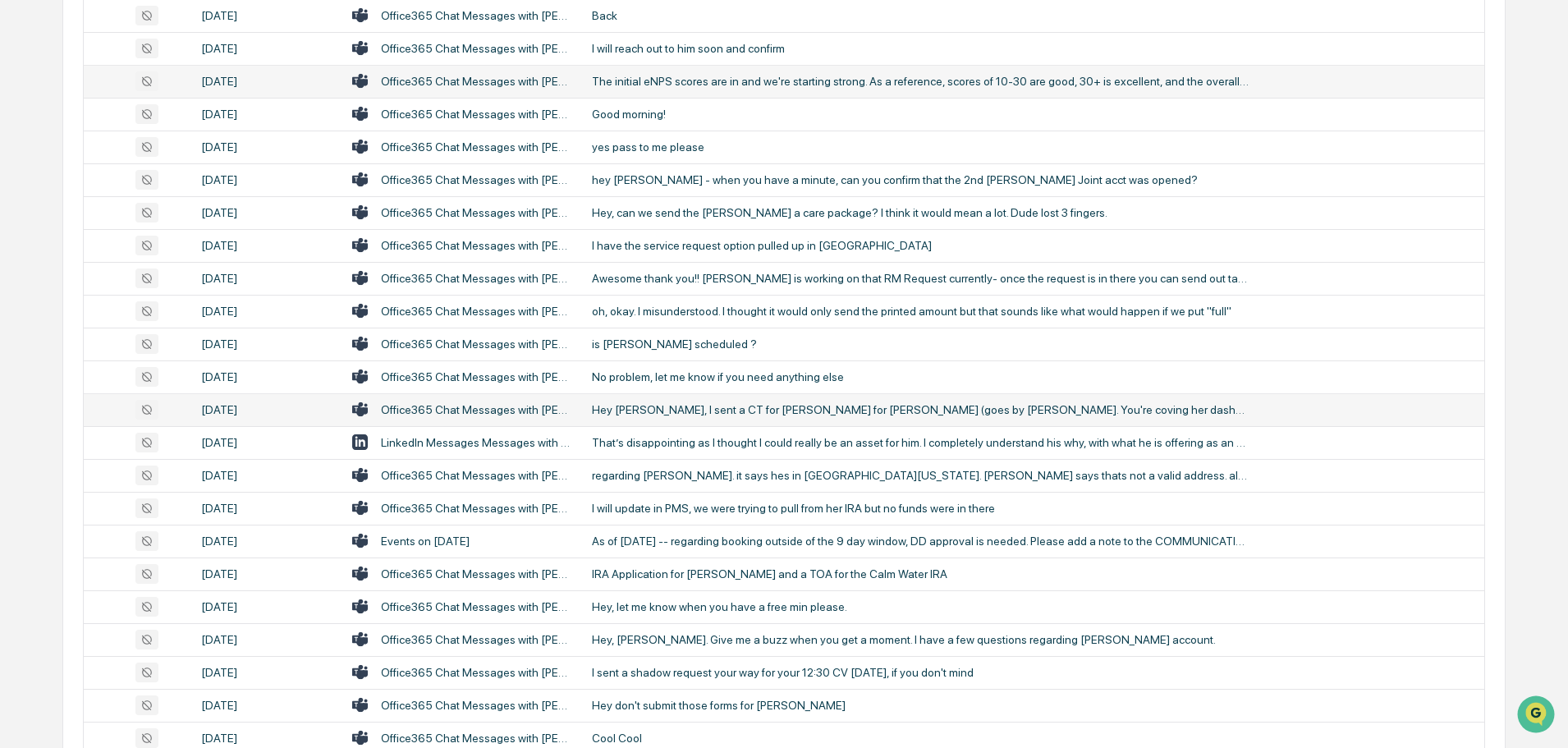
click at [722, 412] on div "Hey [PERSON_NAME], I sent a CT for [PERSON_NAME] for [PERSON_NAME] (goes by [PE…" at bounding box center [921, 410] width 657 height 13
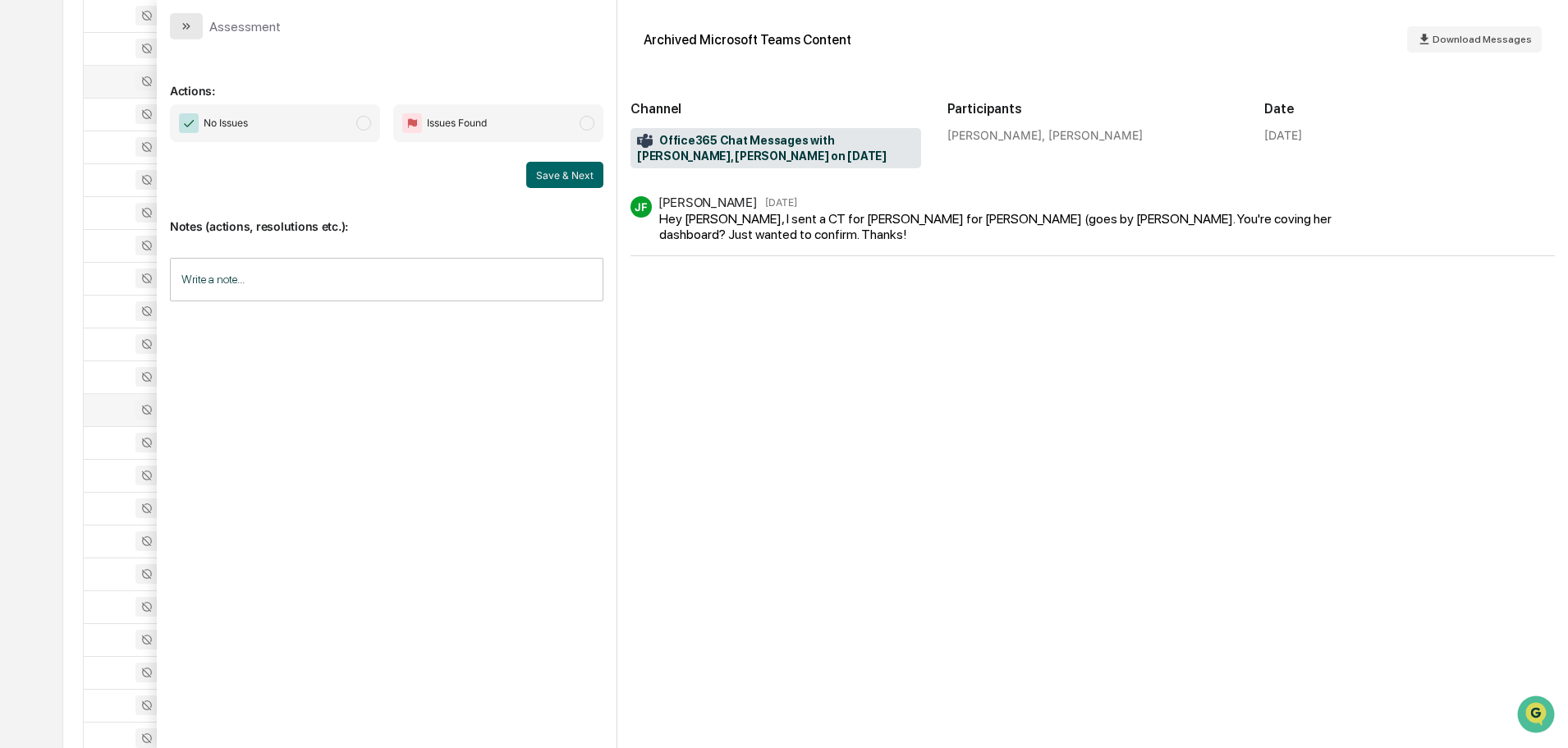
click at [192, 27] on icon "modal" at bounding box center [186, 26] width 13 height 13
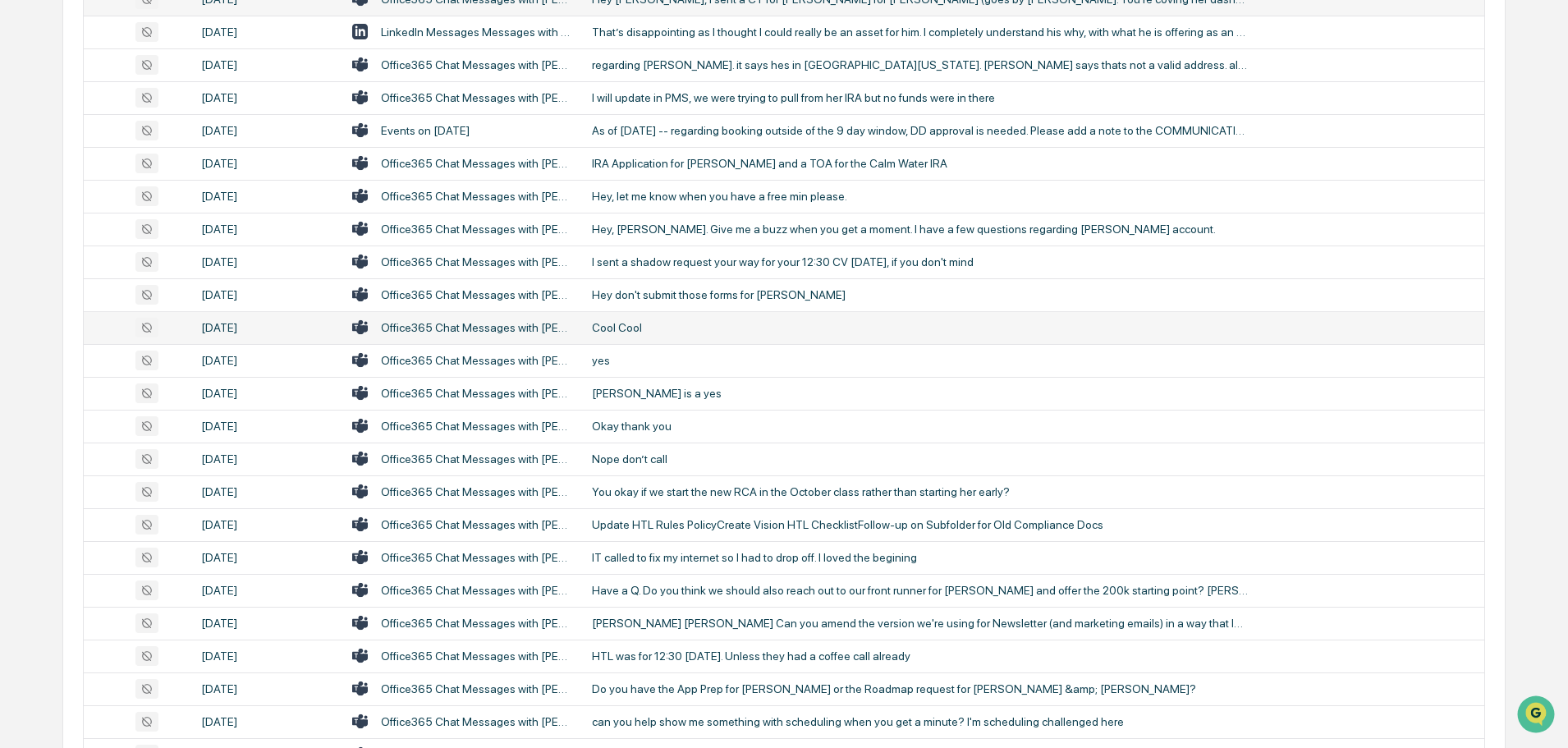
scroll to position [1724, 0]
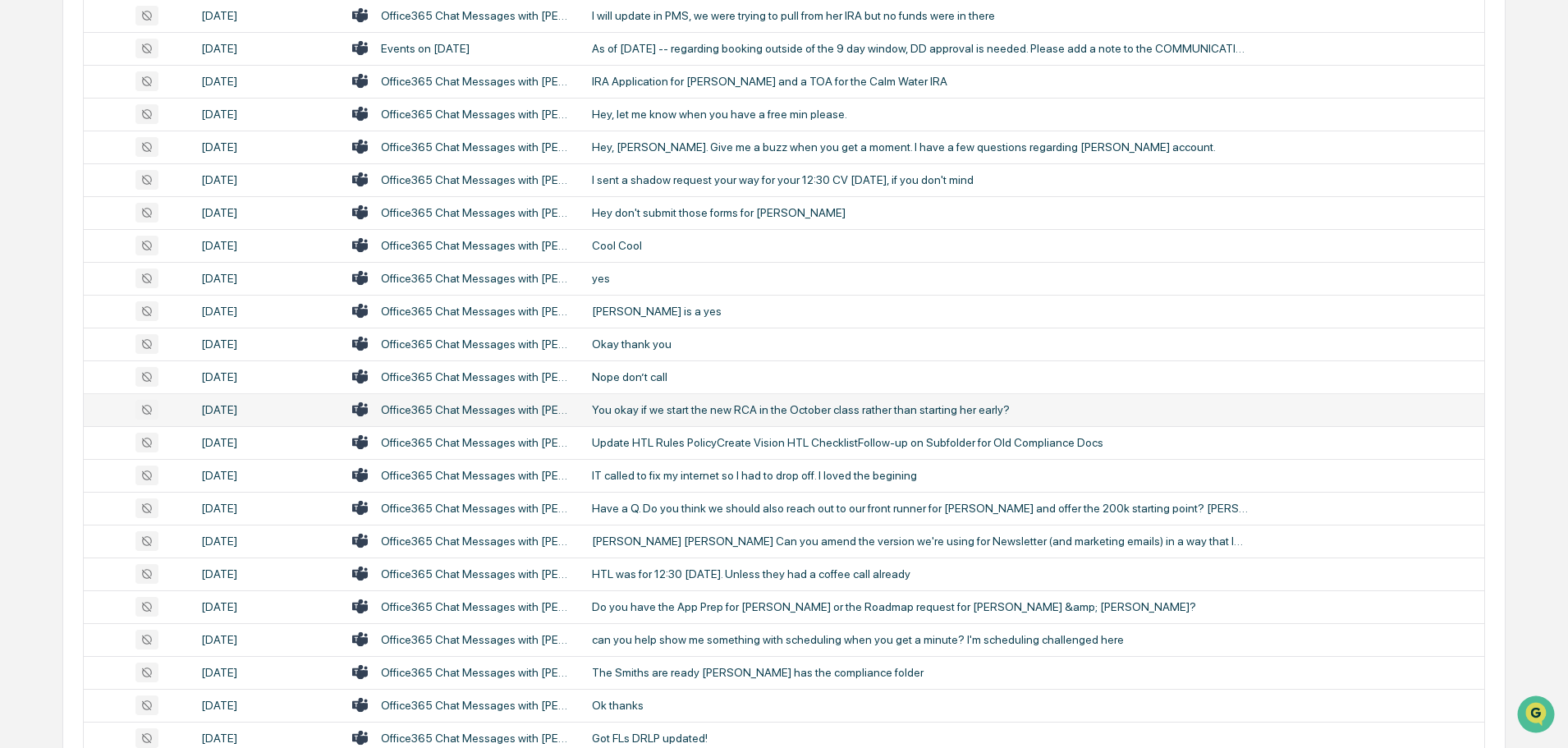
click at [661, 413] on div "You okay if we start the new RCA in the October class rather than starting her …" at bounding box center [921, 410] width 657 height 13
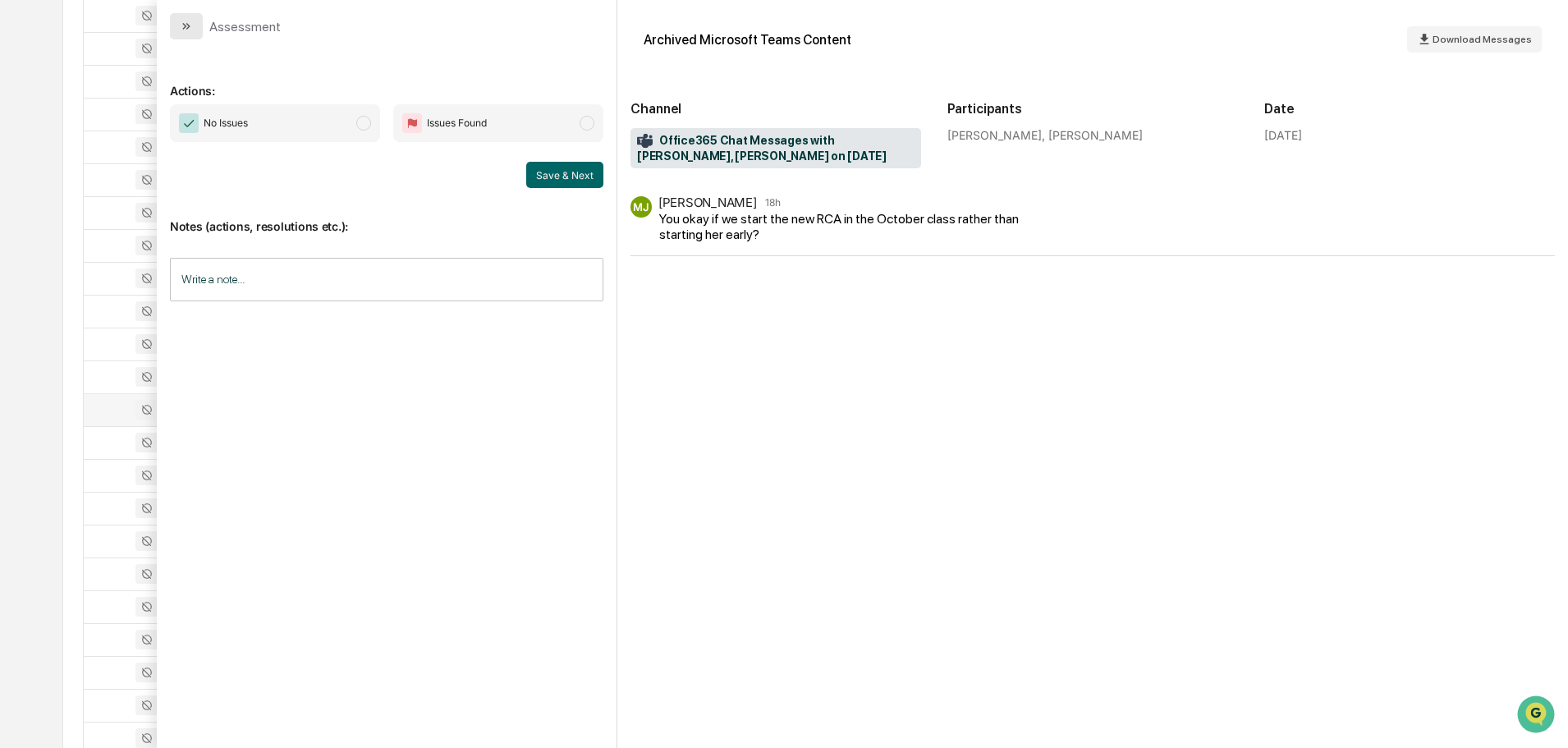
click at [194, 29] on button "modal" at bounding box center [186, 26] width 33 height 26
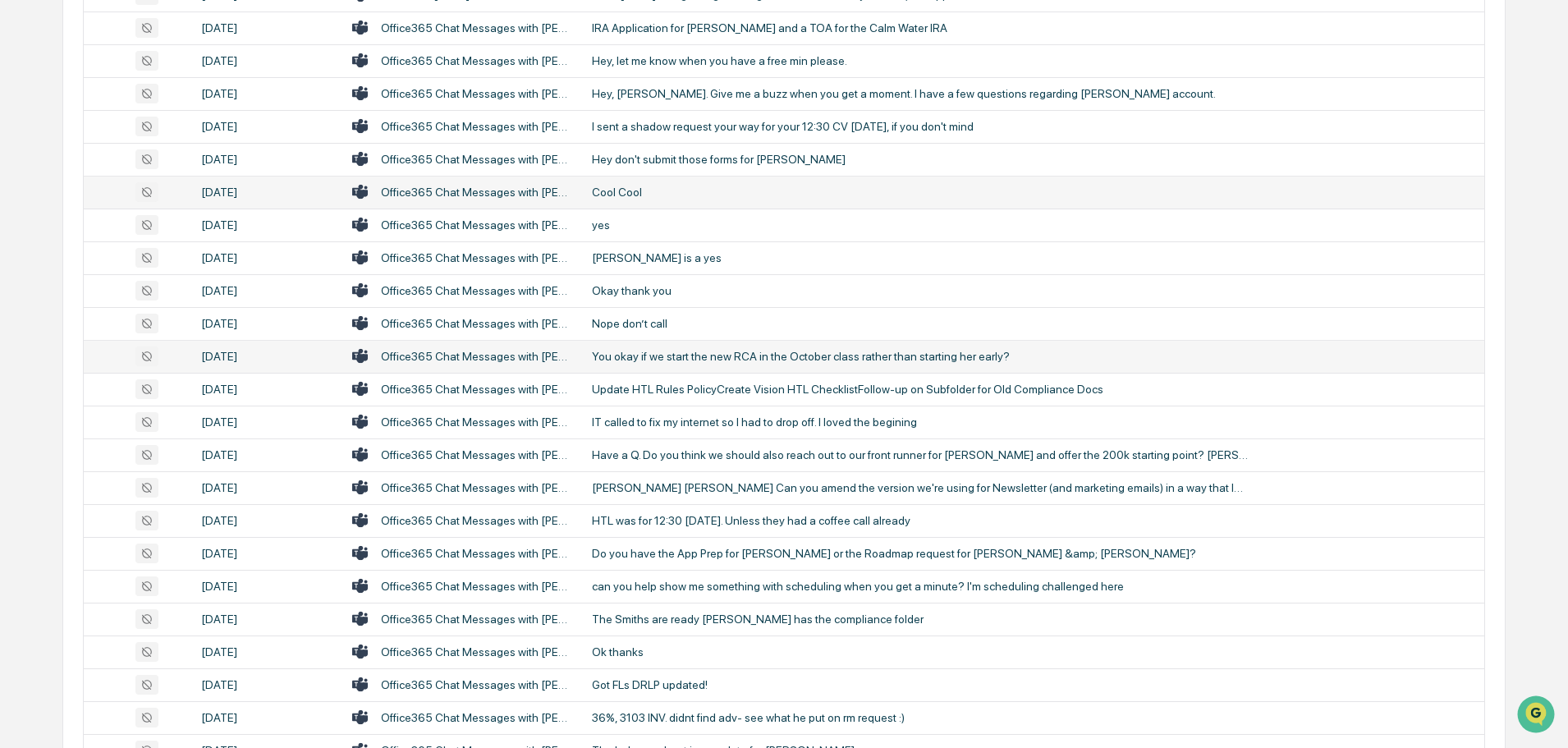
scroll to position [1806, 0]
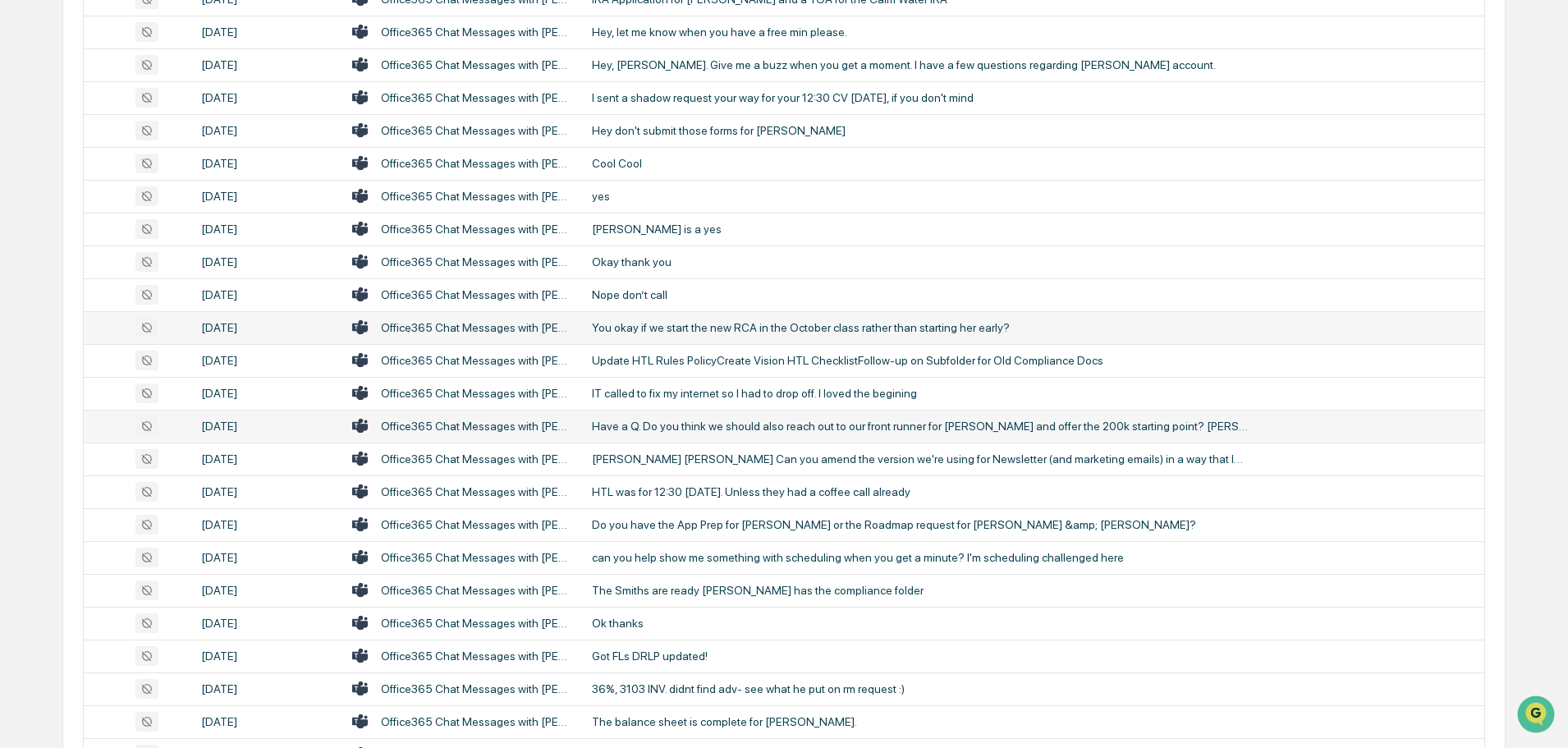
click at [729, 420] on div "Have a Q. Do you think we should also reach out to our front runner for [PERSON…" at bounding box center [921, 426] width 657 height 13
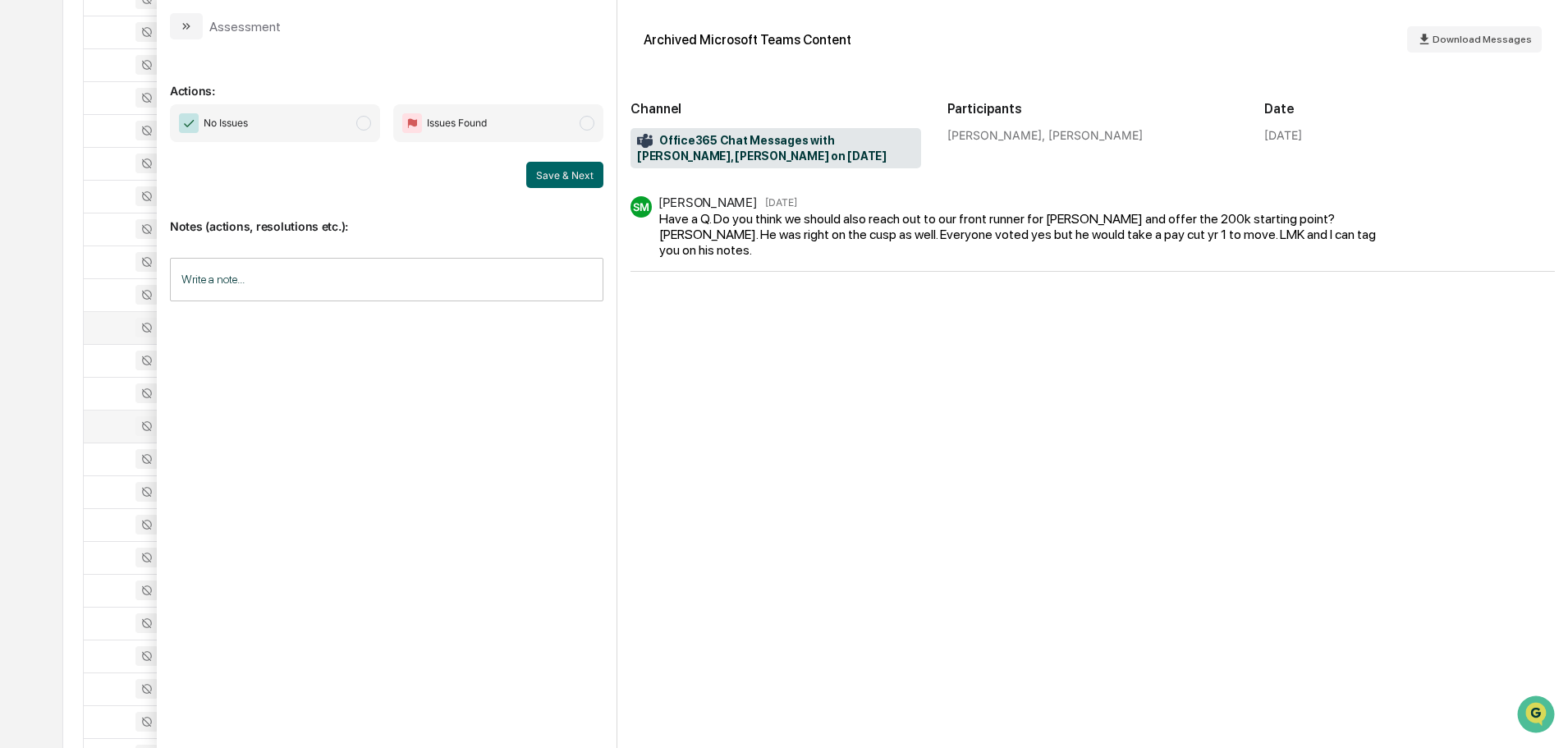
click at [191, 19] on button "modal" at bounding box center [186, 26] width 33 height 26
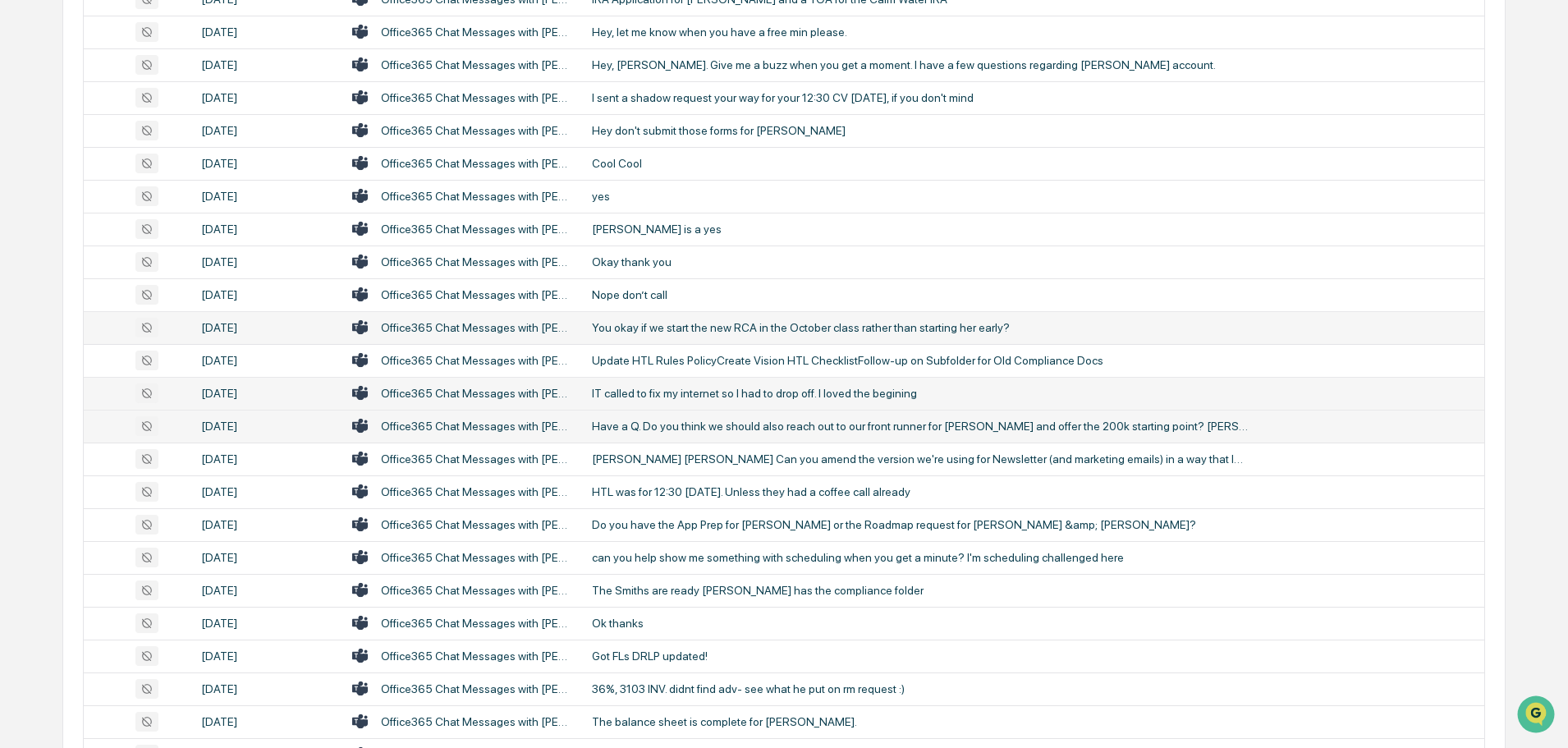
scroll to position [1888, 0]
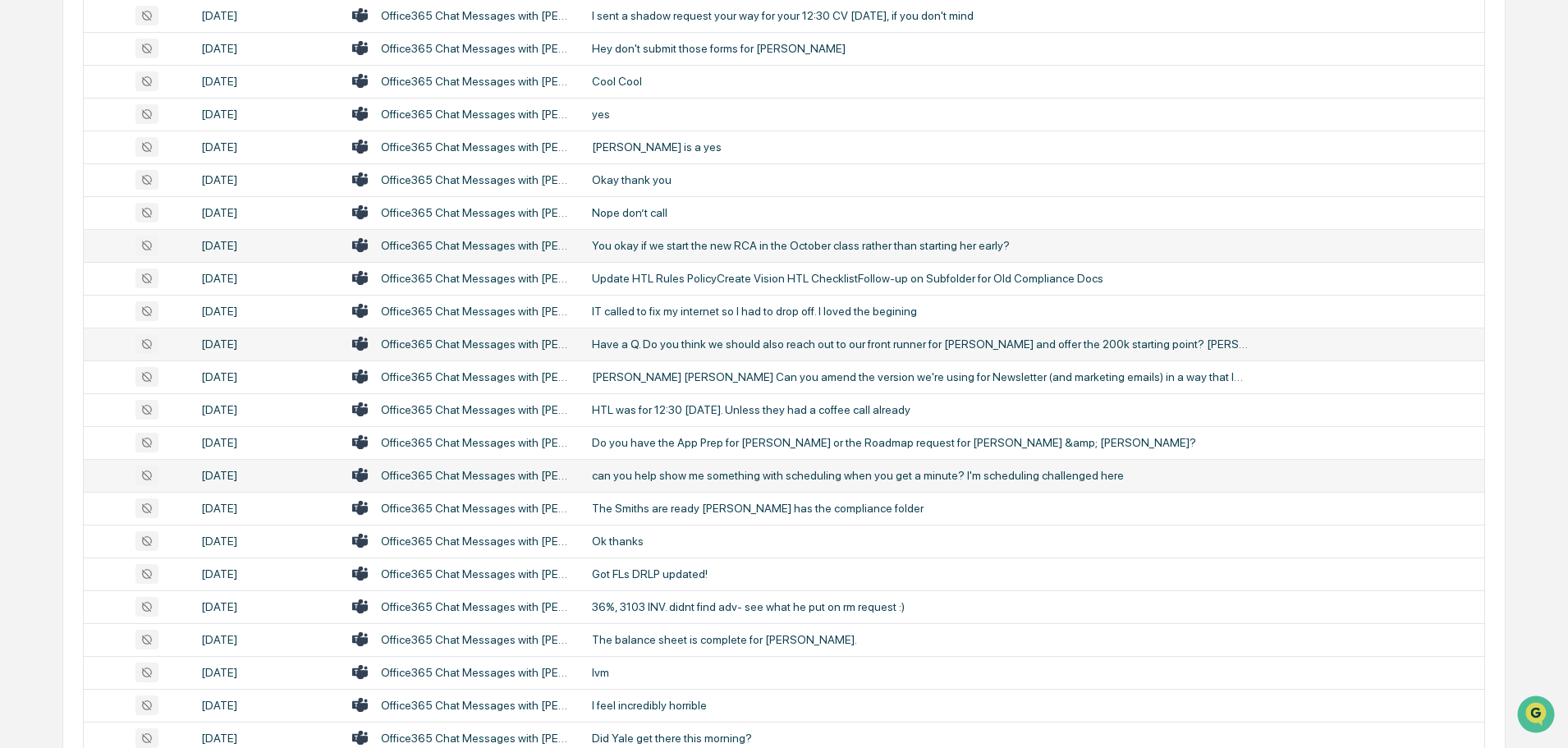
click at [732, 463] on td "can you help show me something with scheduling when you get a minute? I'm sched…" at bounding box center [1034, 475] width 902 height 33
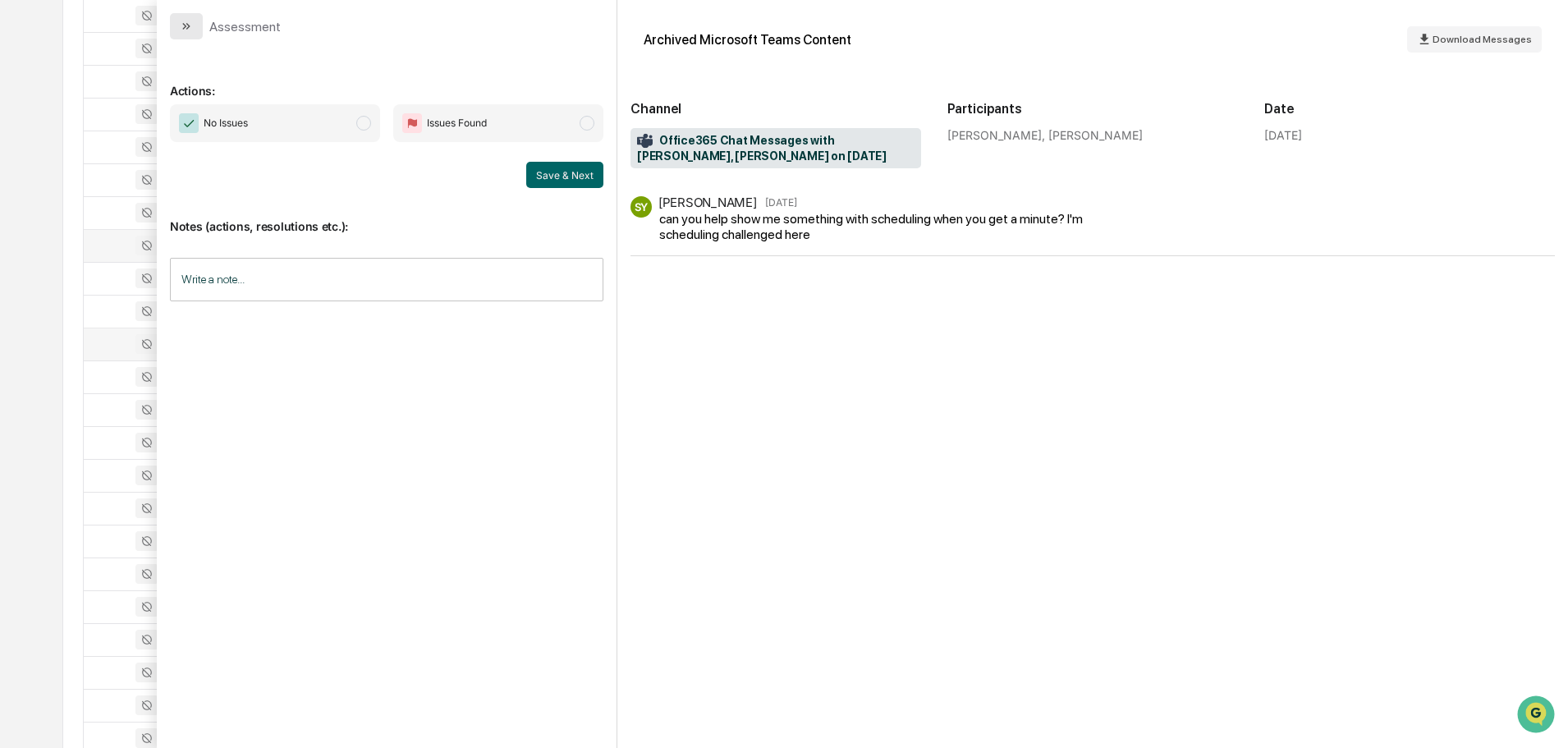
click at [184, 23] on icon "modal" at bounding box center [186, 26] width 13 height 13
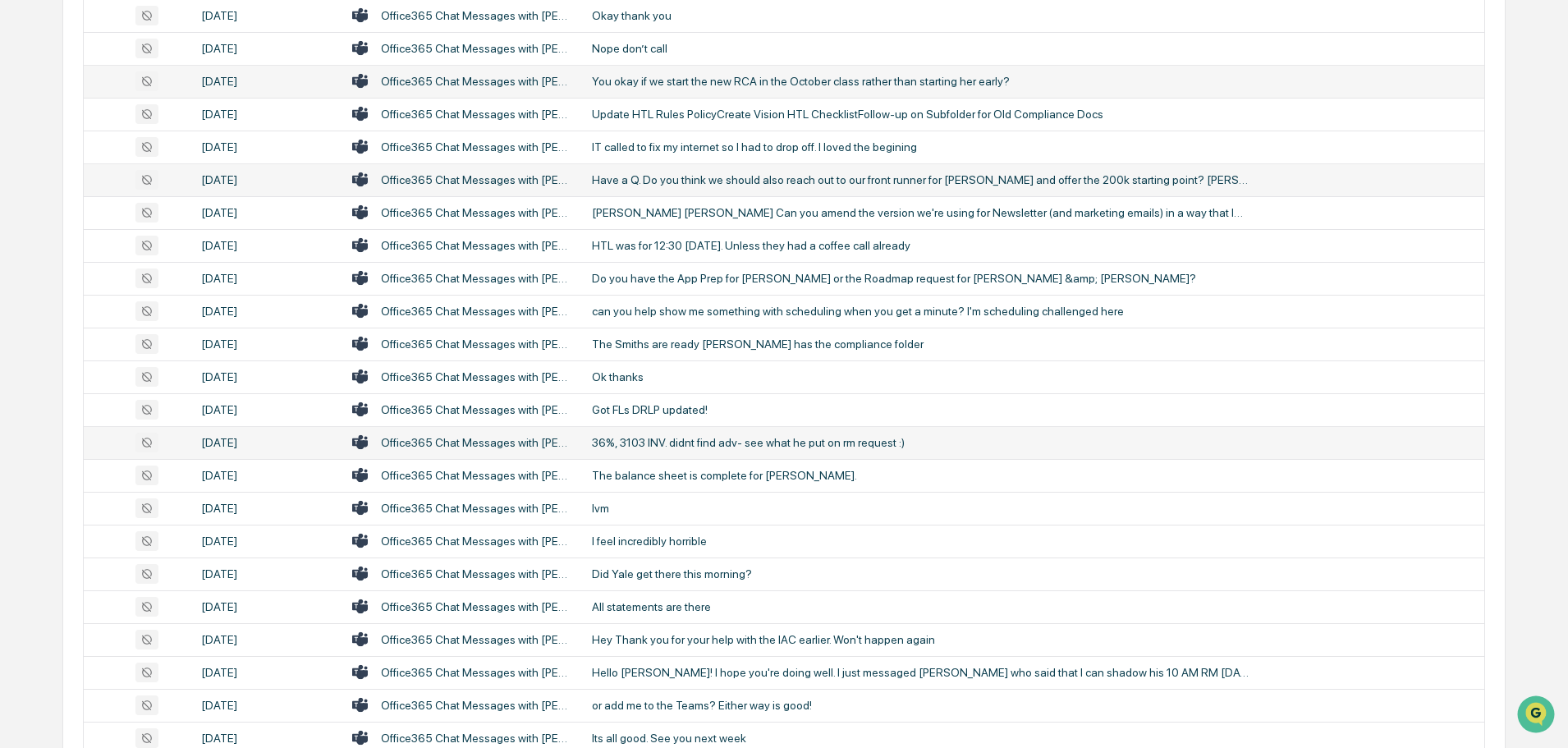
scroll to position [2135, 0]
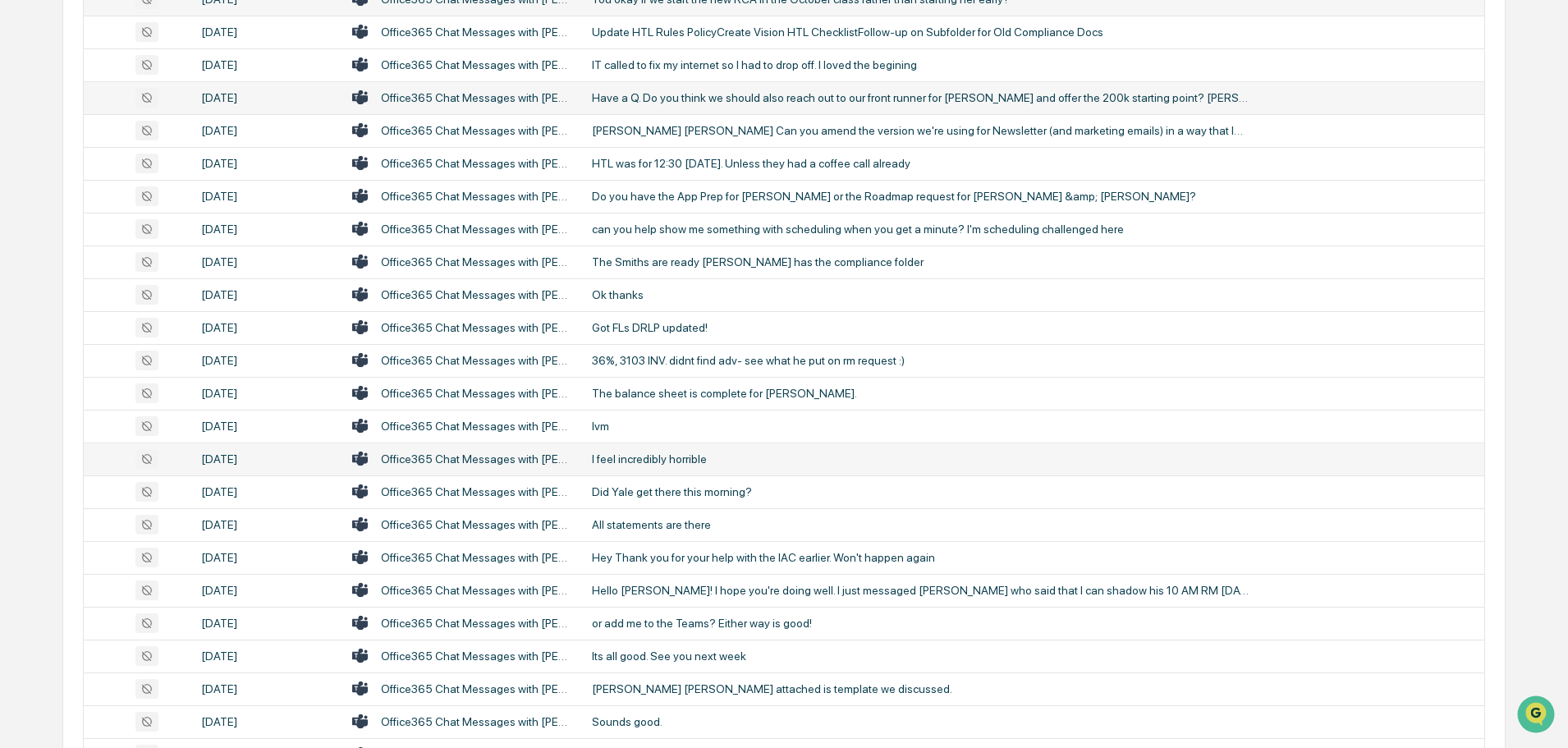
click at [678, 454] on div "I feel incredibly horrible" at bounding box center [921, 459] width 657 height 13
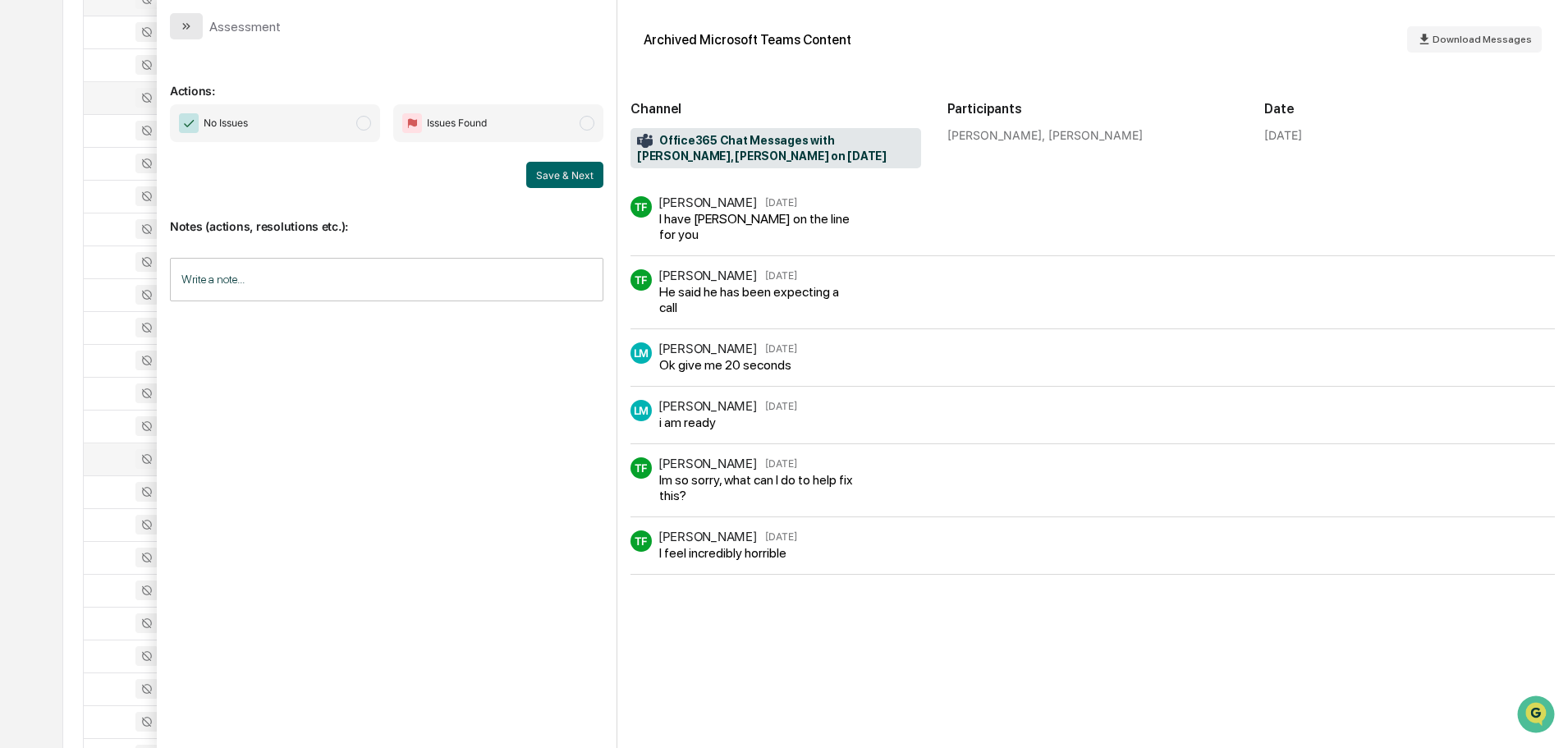
click at [193, 23] on button "modal" at bounding box center [186, 26] width 33 height 26
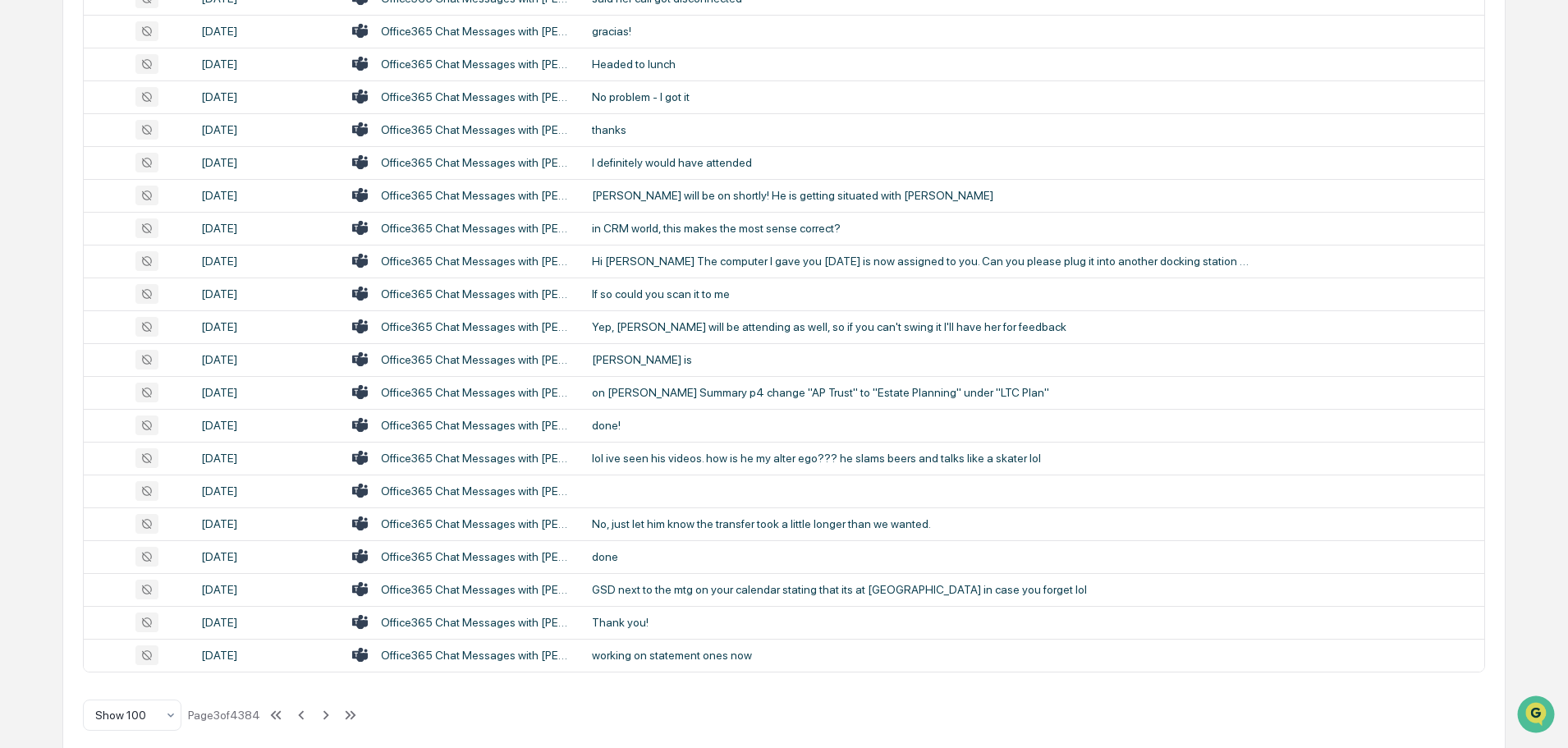
scroll to position [3006, 0]
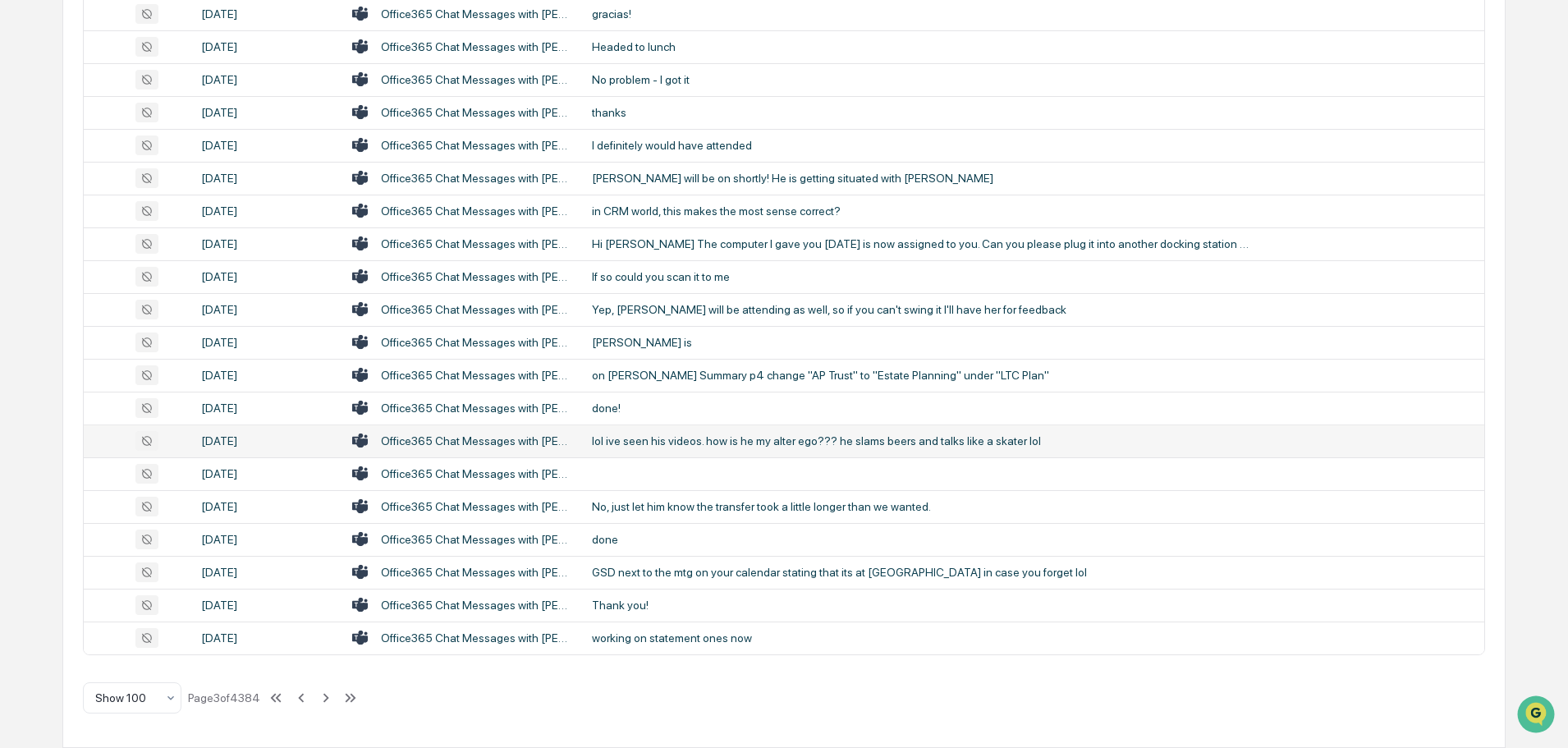
click at [802, 446] on div "lol ive seen his videos. how is he my alter ego??? he slams beers and talks lik…" at bounding box center [921, 440] width 657 height 13
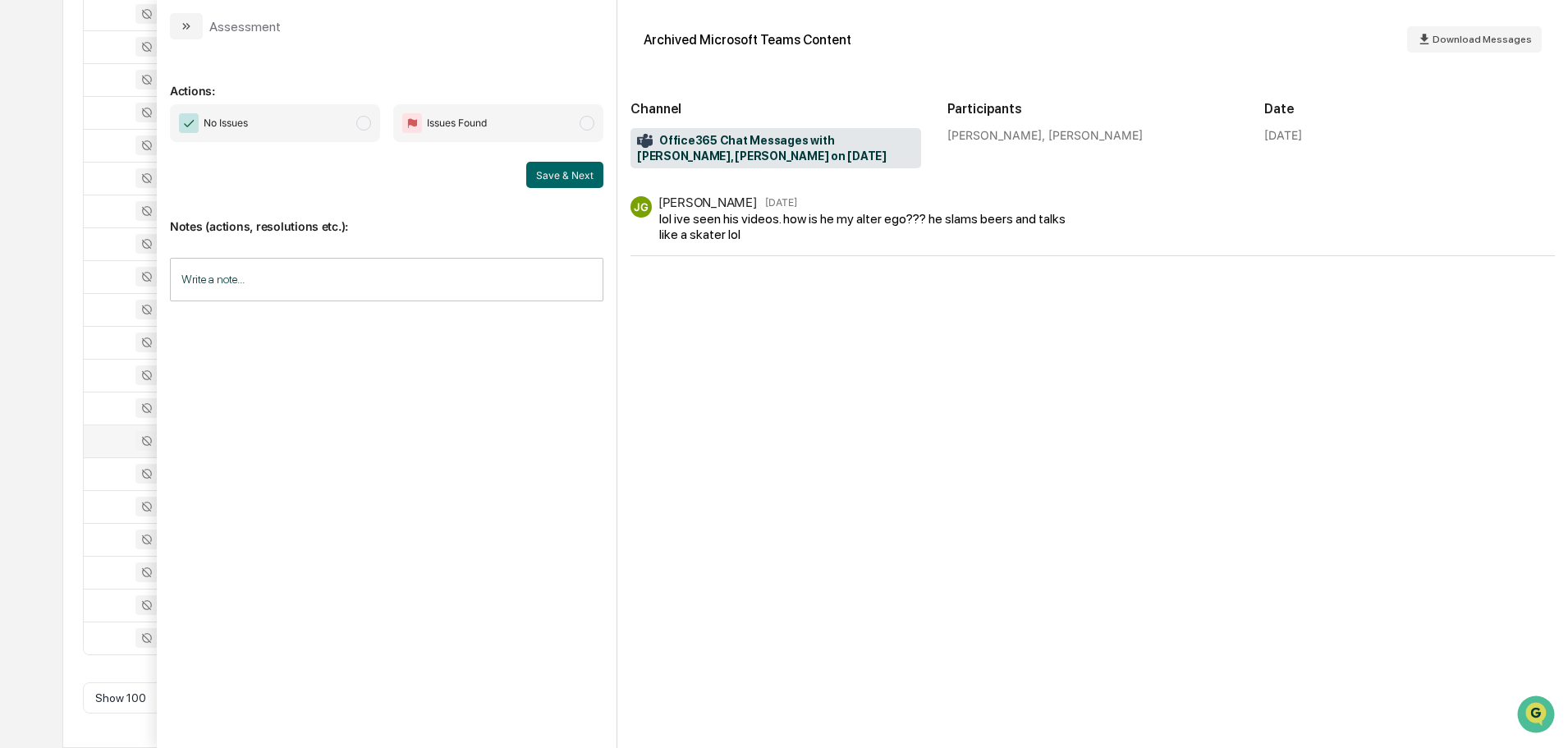
click at [195, 30] on button "modal" at bounding box center [186, 26] width 33 height 26
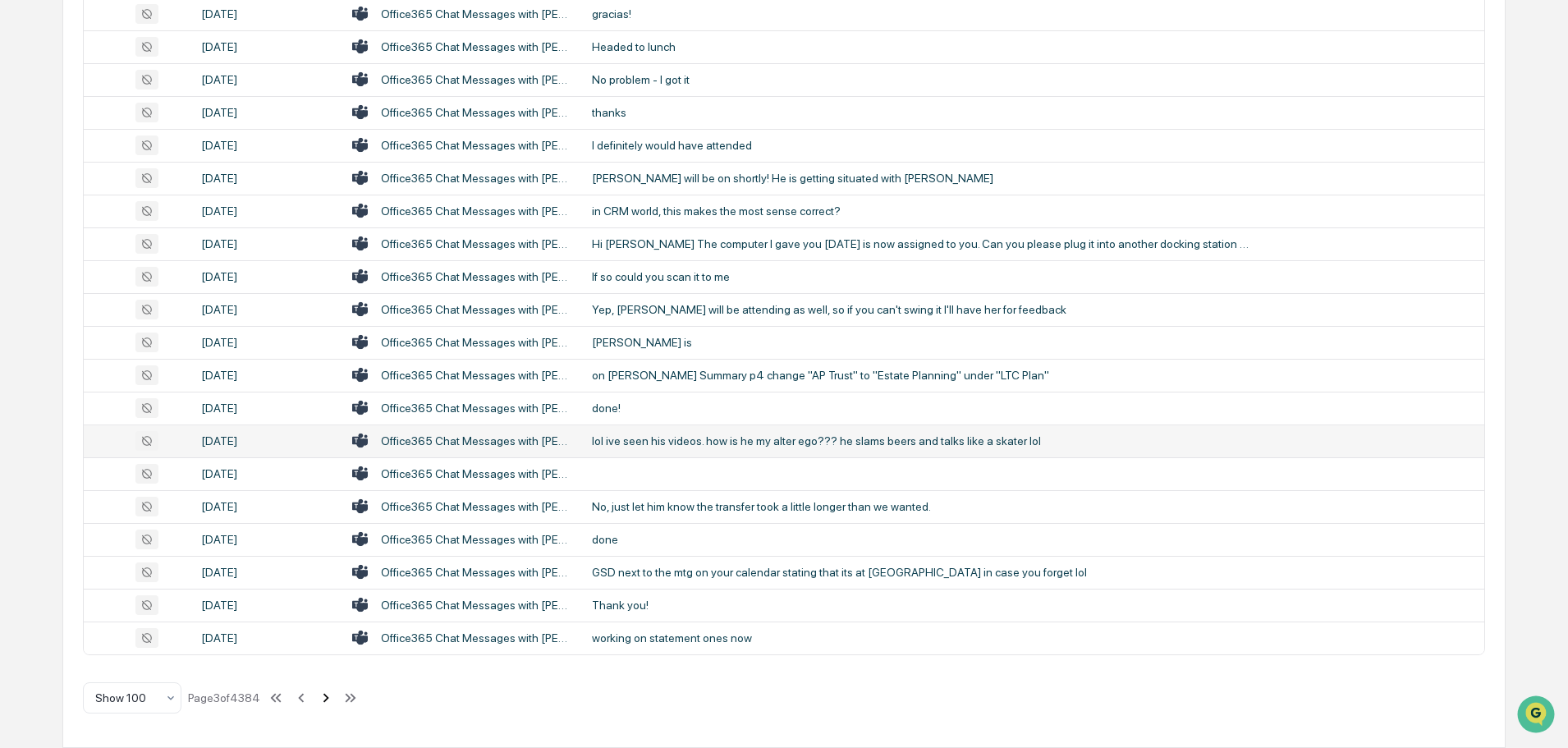
click at [328, 698] on icon at bounding box center [326, 698] width 18 height 18
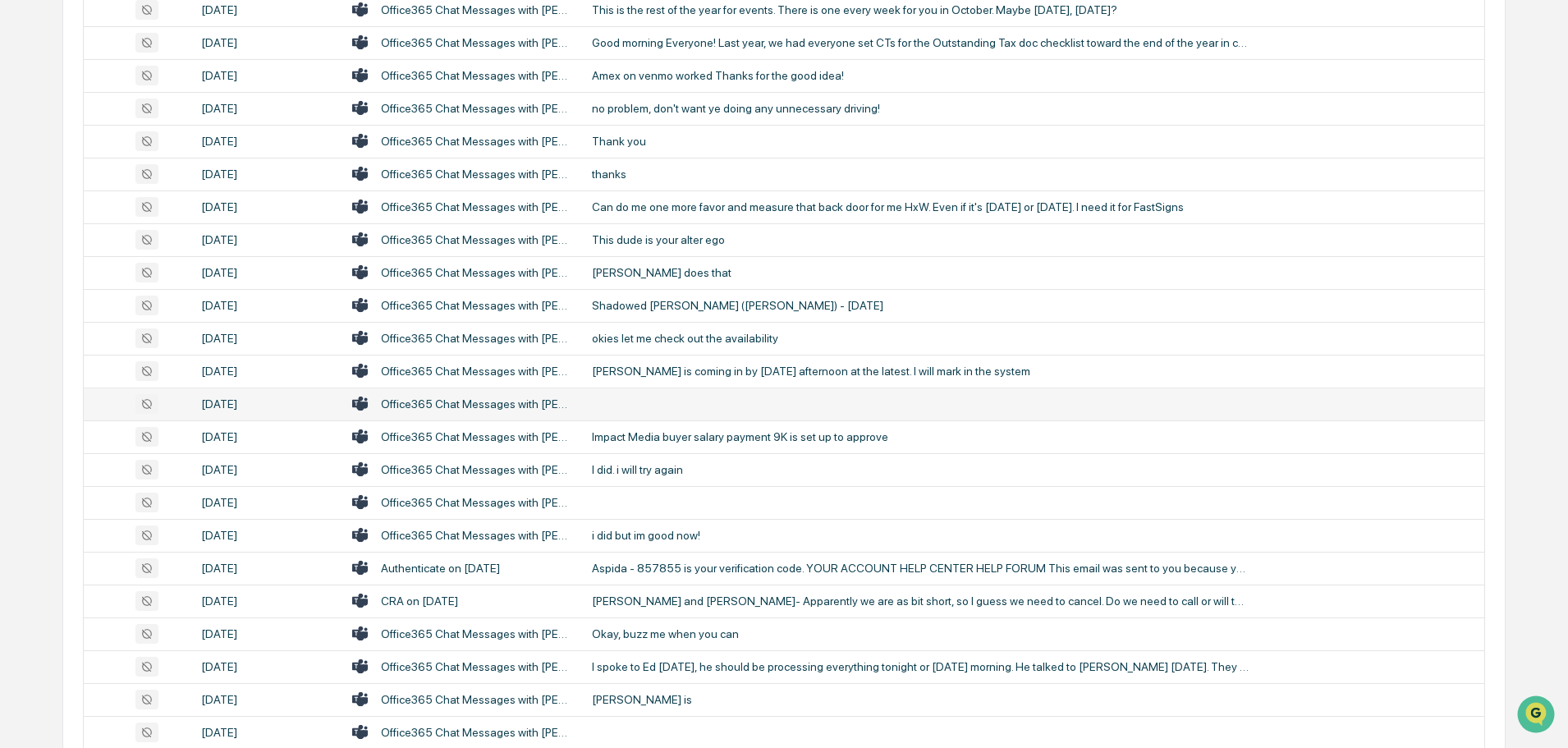
scroll to position [543, 0]
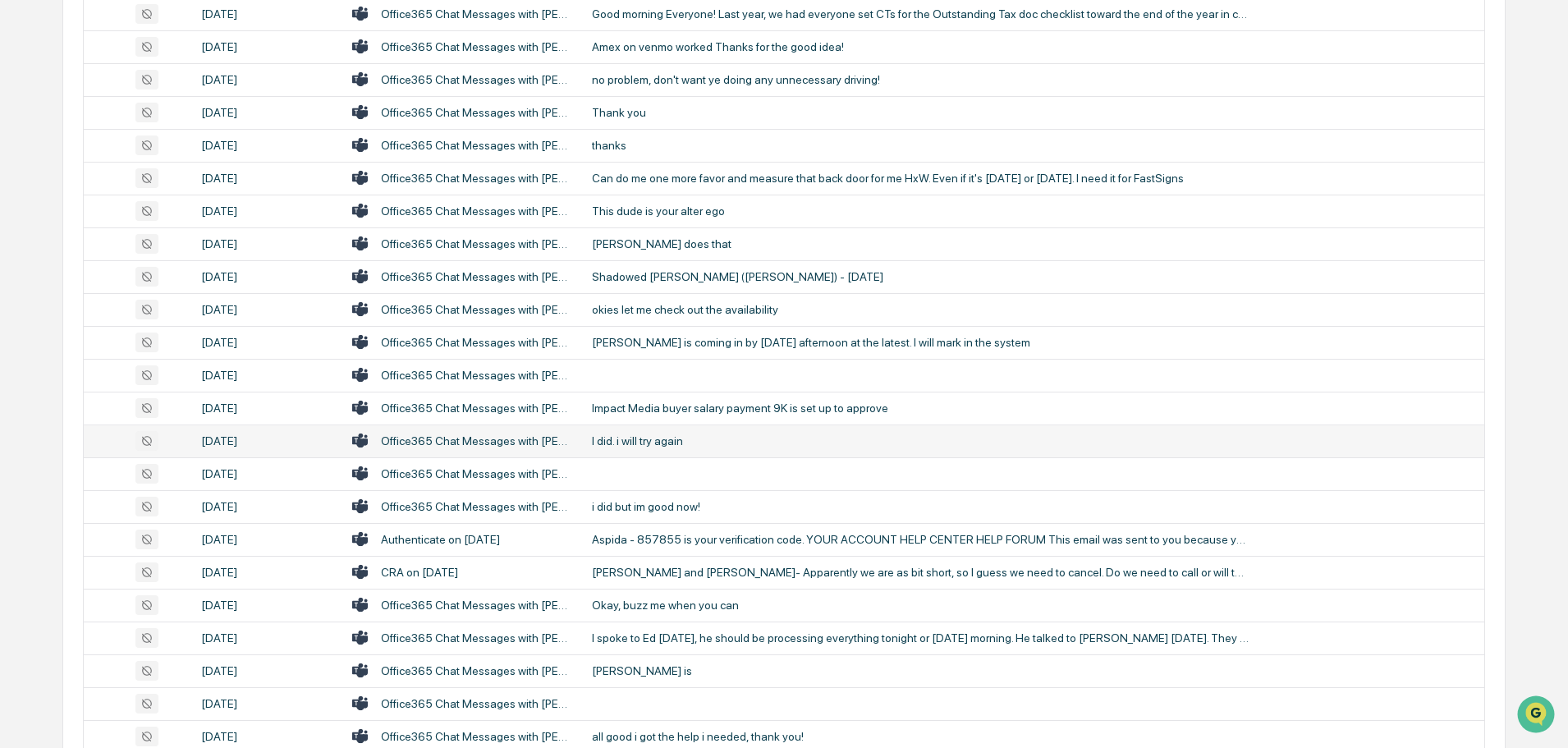
click at [657, 439] on div "I did. i will try again" at bounding box center [921, 440] width 657 height 13
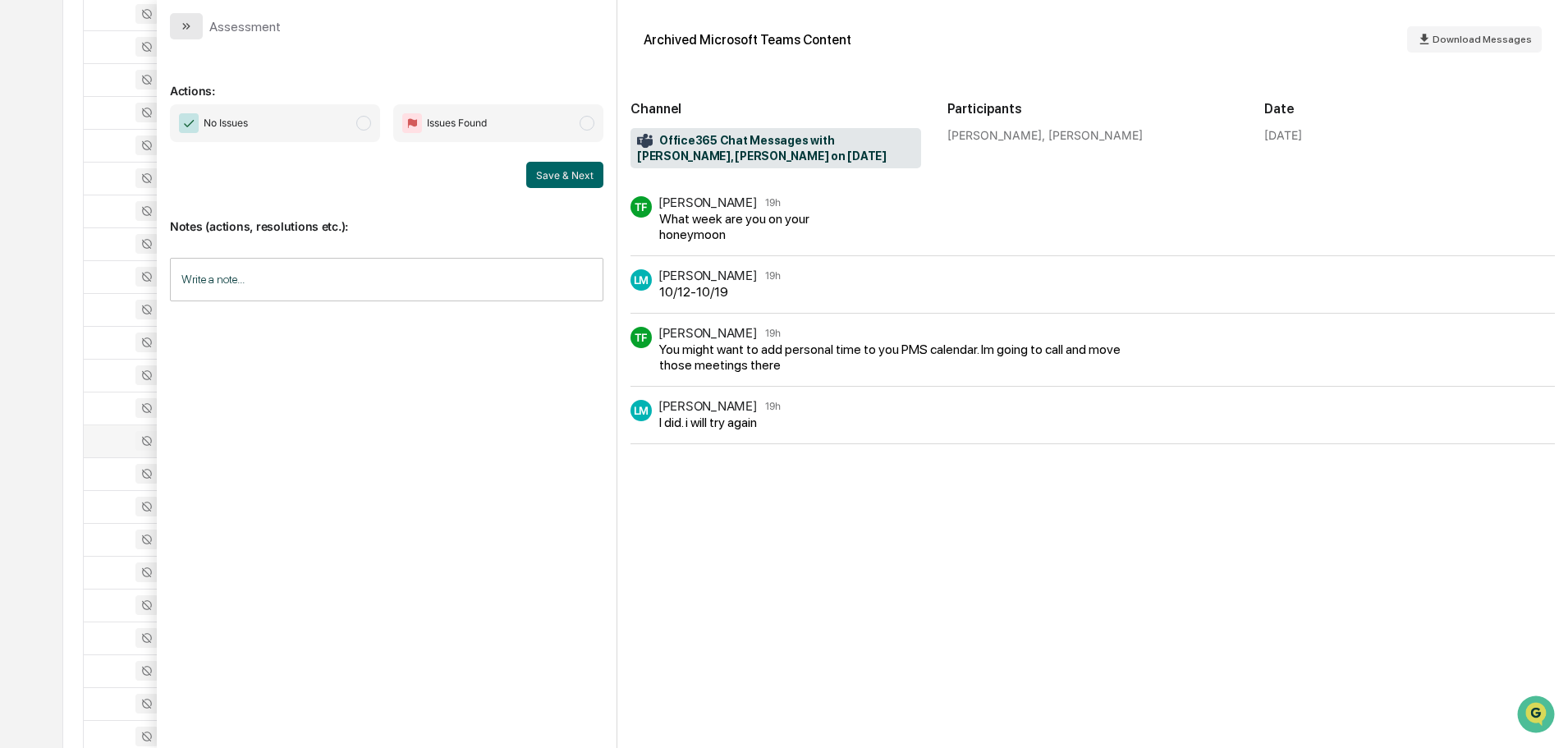
click at [192, 29] on icon "modal" at bounding box center [186, 26] width 13 height 13
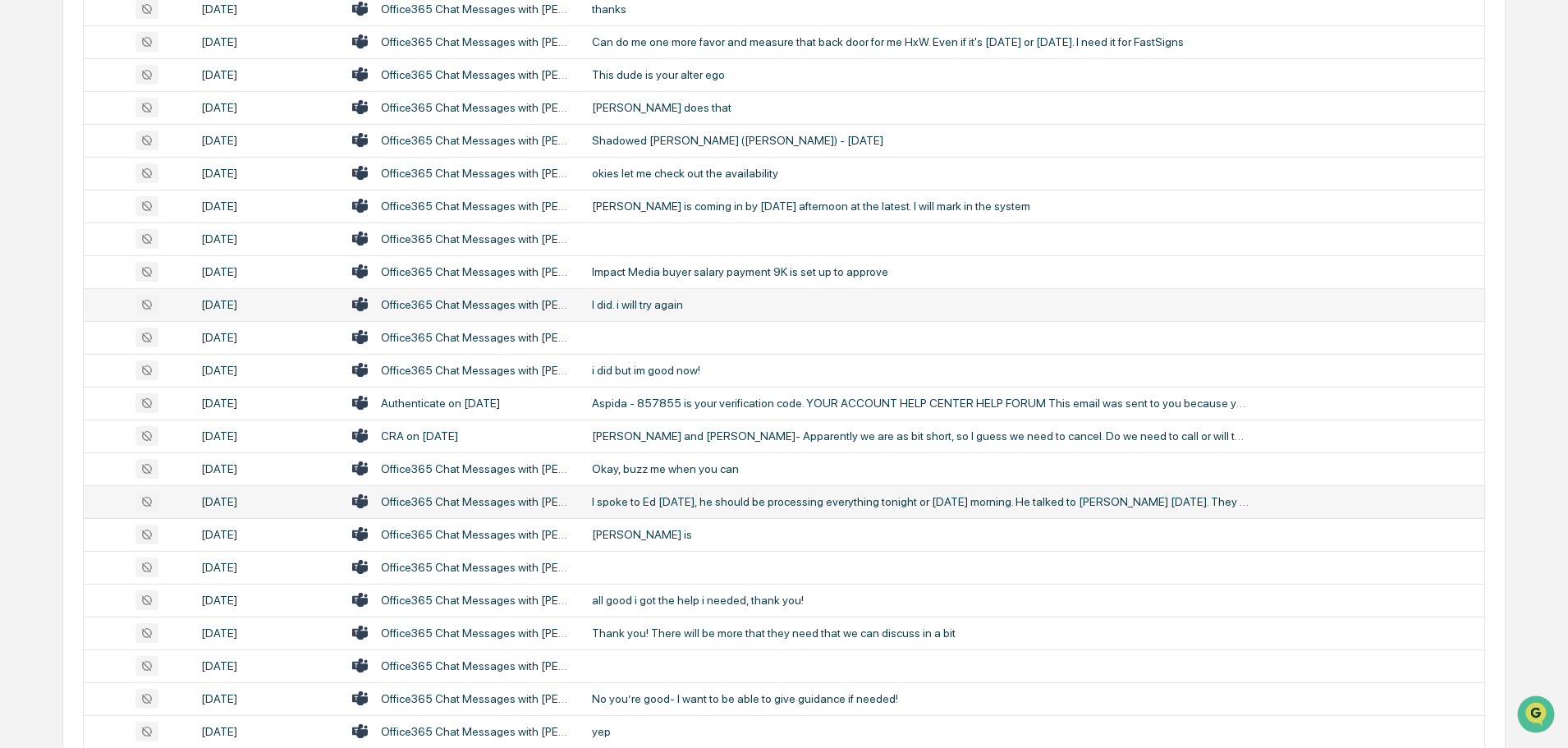
scroll to position [708, 0]
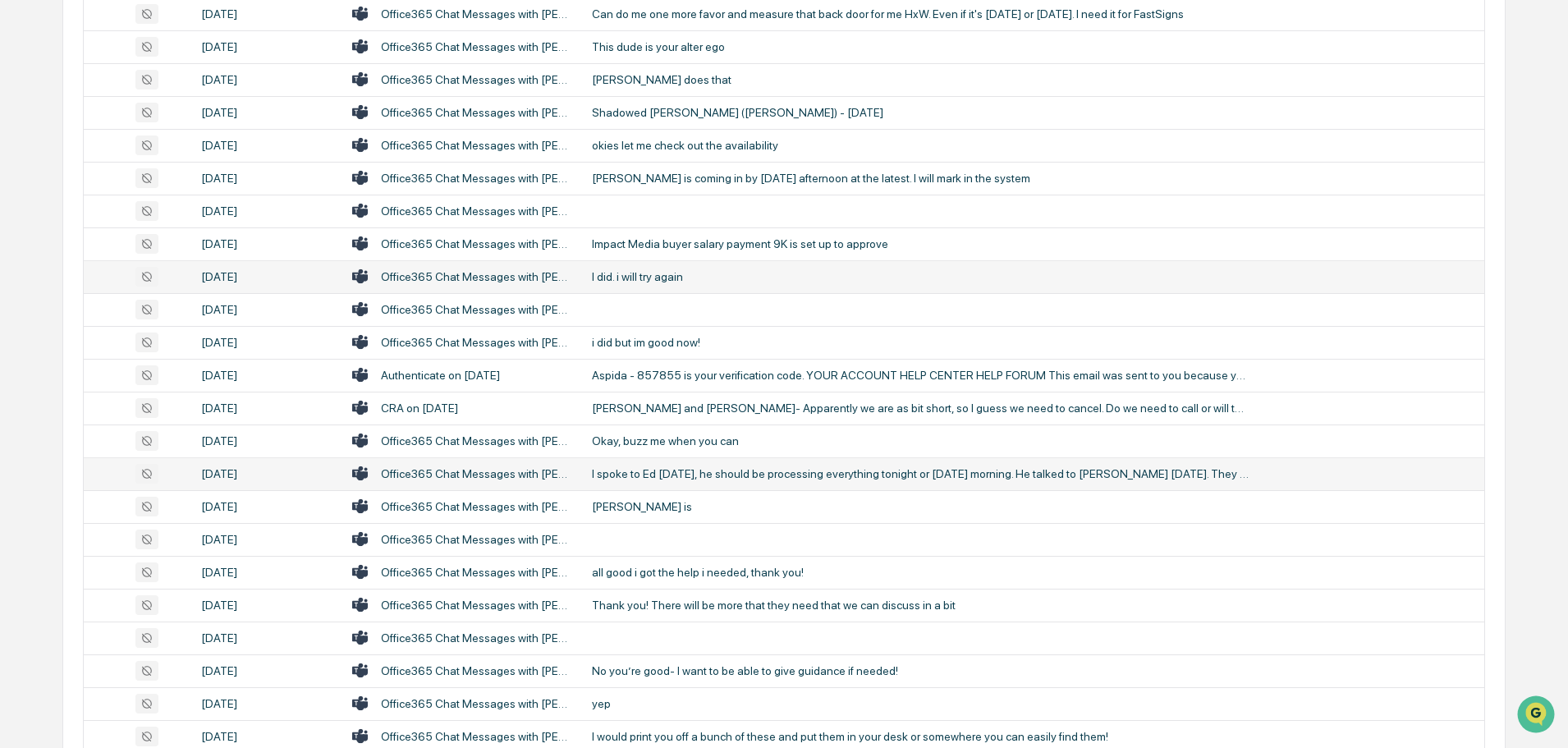
click at [697, 473] on div "I spoke to Ed [DATE], he should be processing everything tonight or [DATE] morn…" at bounding box center [921, 473] width 657 height 13
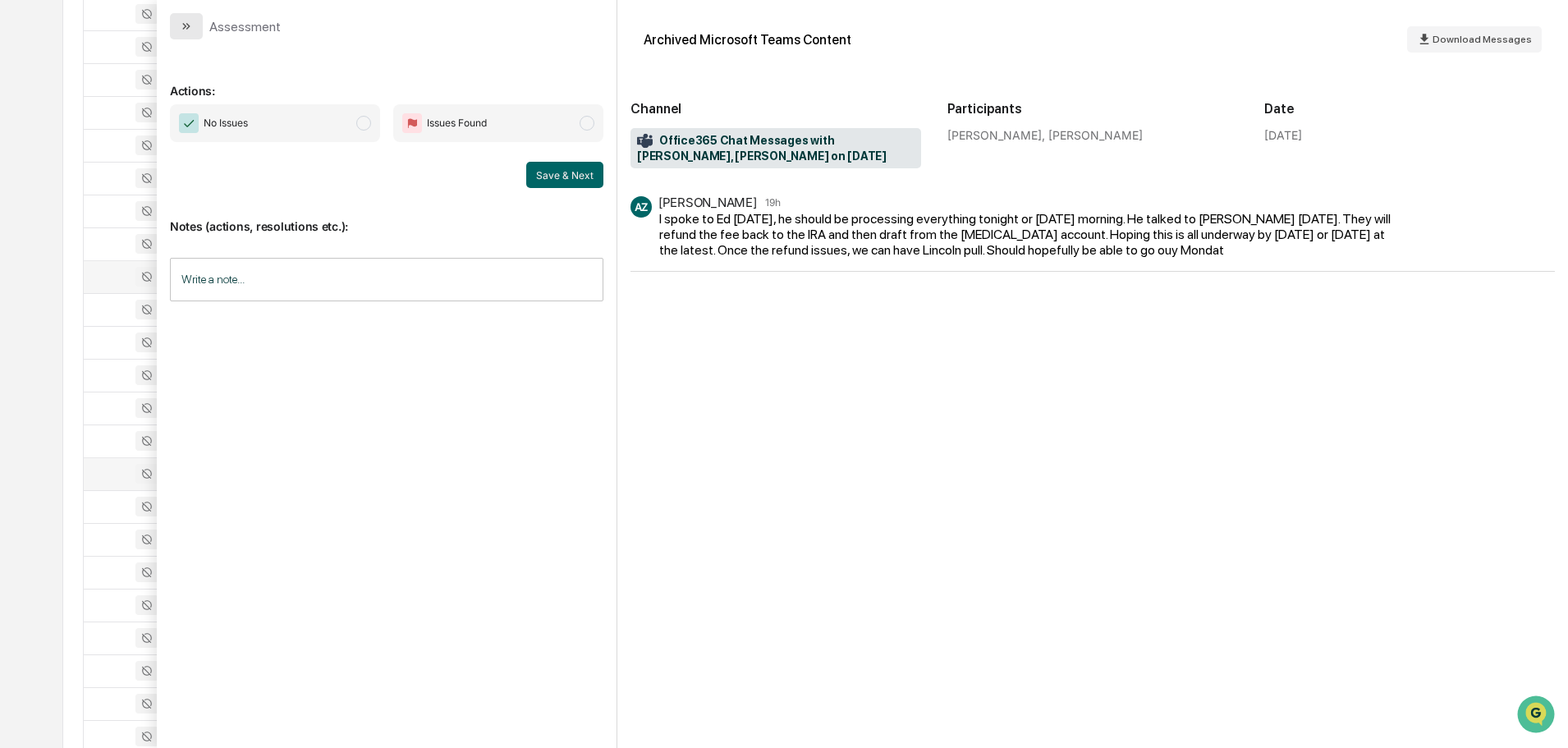
click at [189, 24] on icon "modal" at bounding box center [186, 26] width 13 height 13
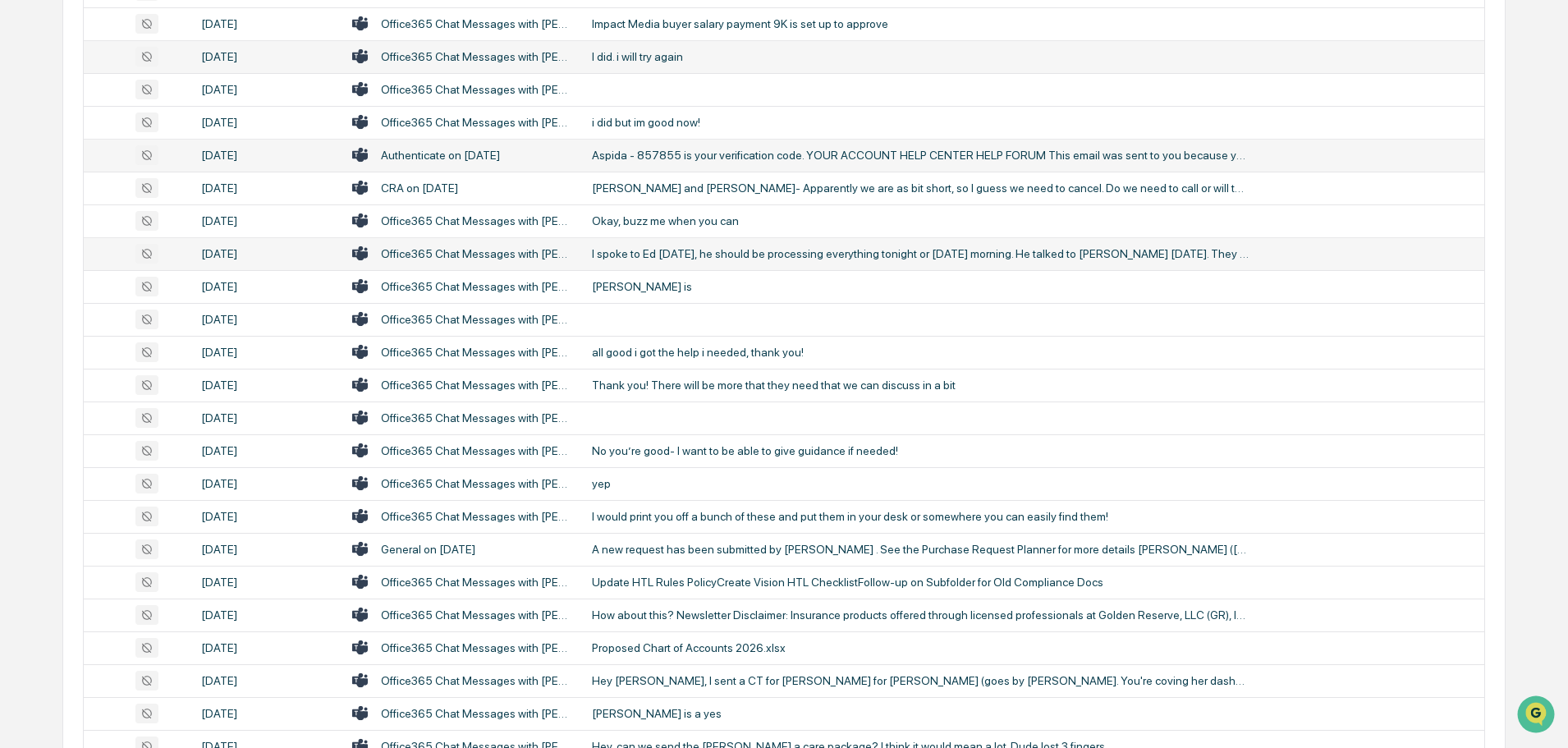
scroll to position [954, 0]
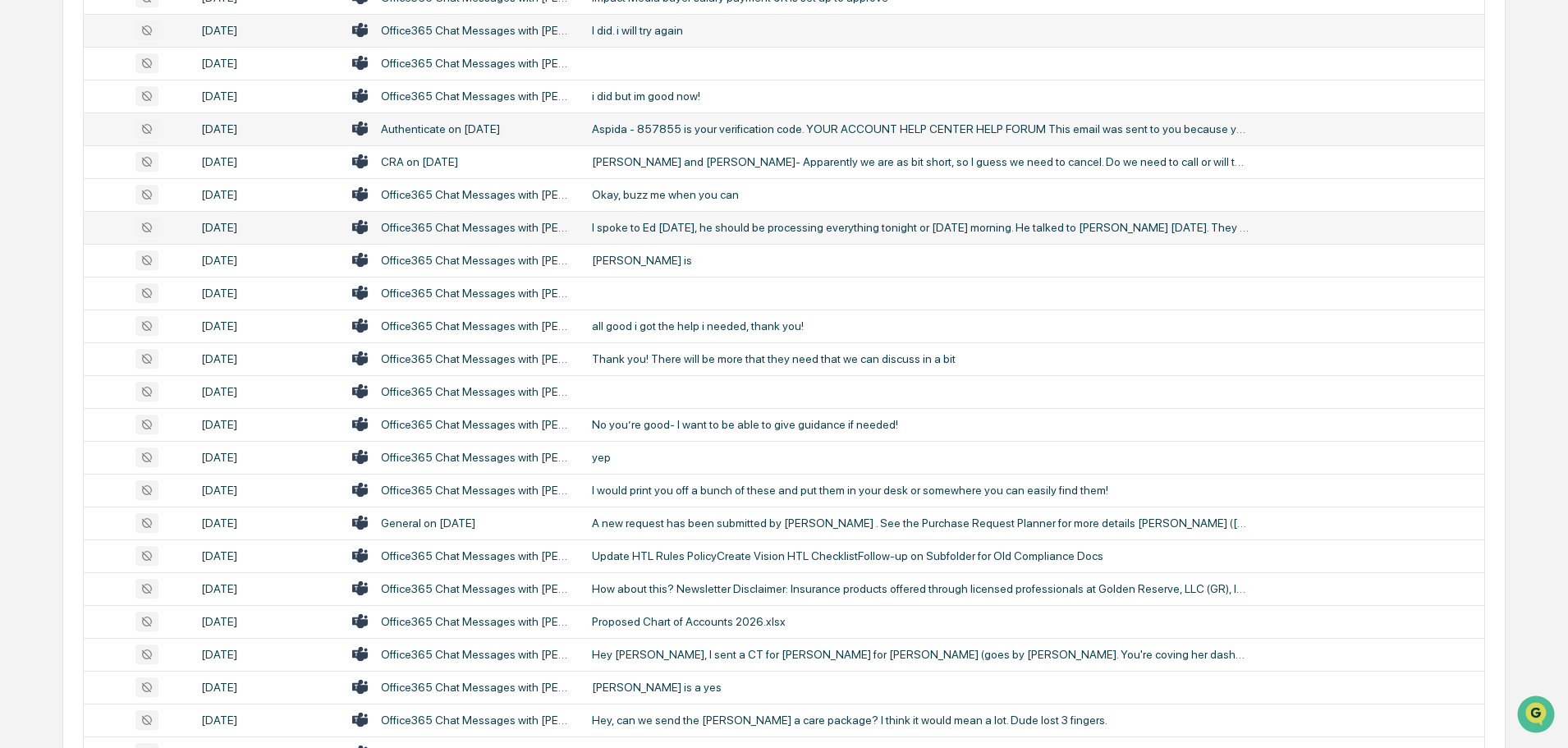
click at [714, 358] on div "Thank you! There will be more that they need that we can discuss in a bit" at bounding box center [921, 359] width 657 height 13
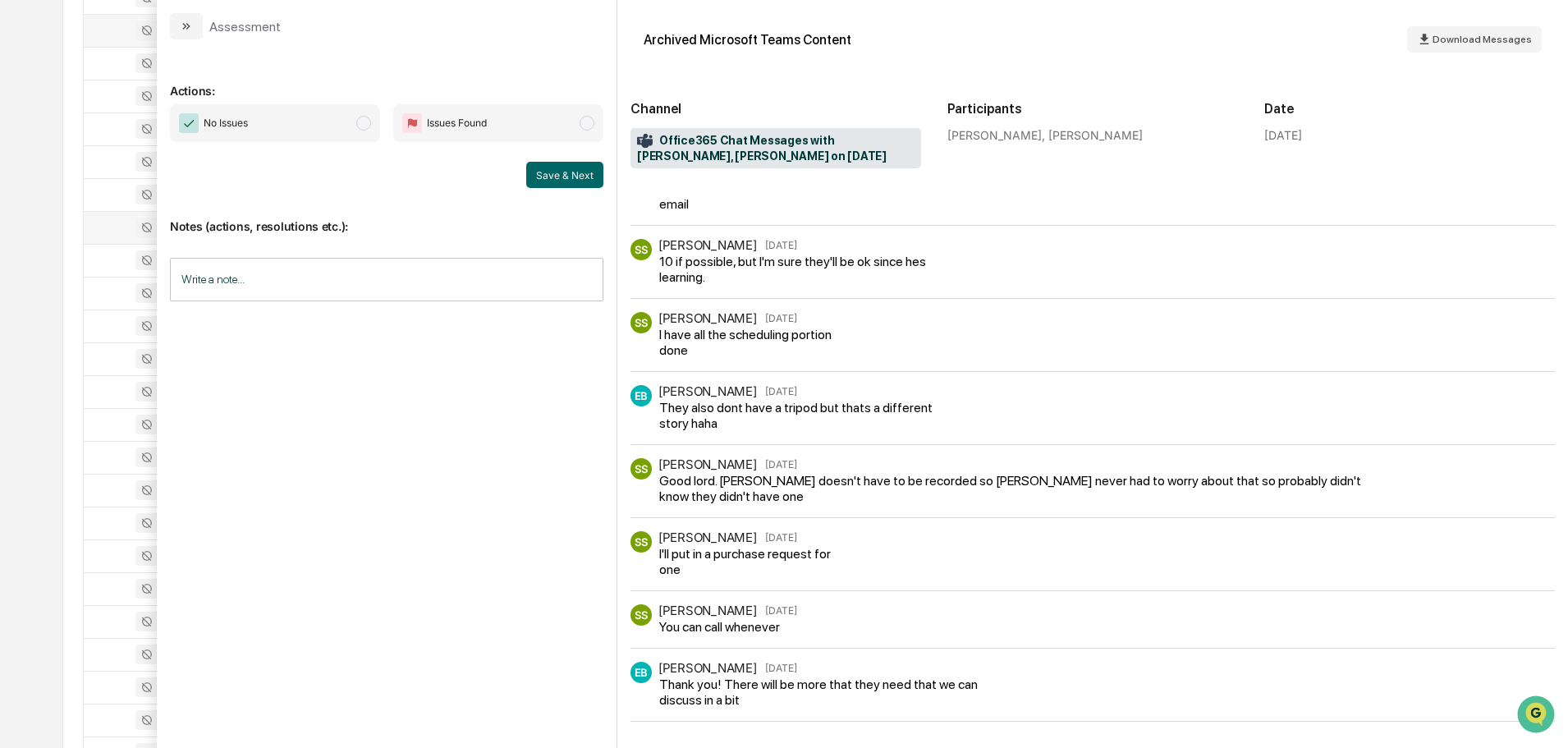
scroll to position [453, 0]
click at [183, 33] on button "modal" at bounding box center [186, 26] width 33 height 26
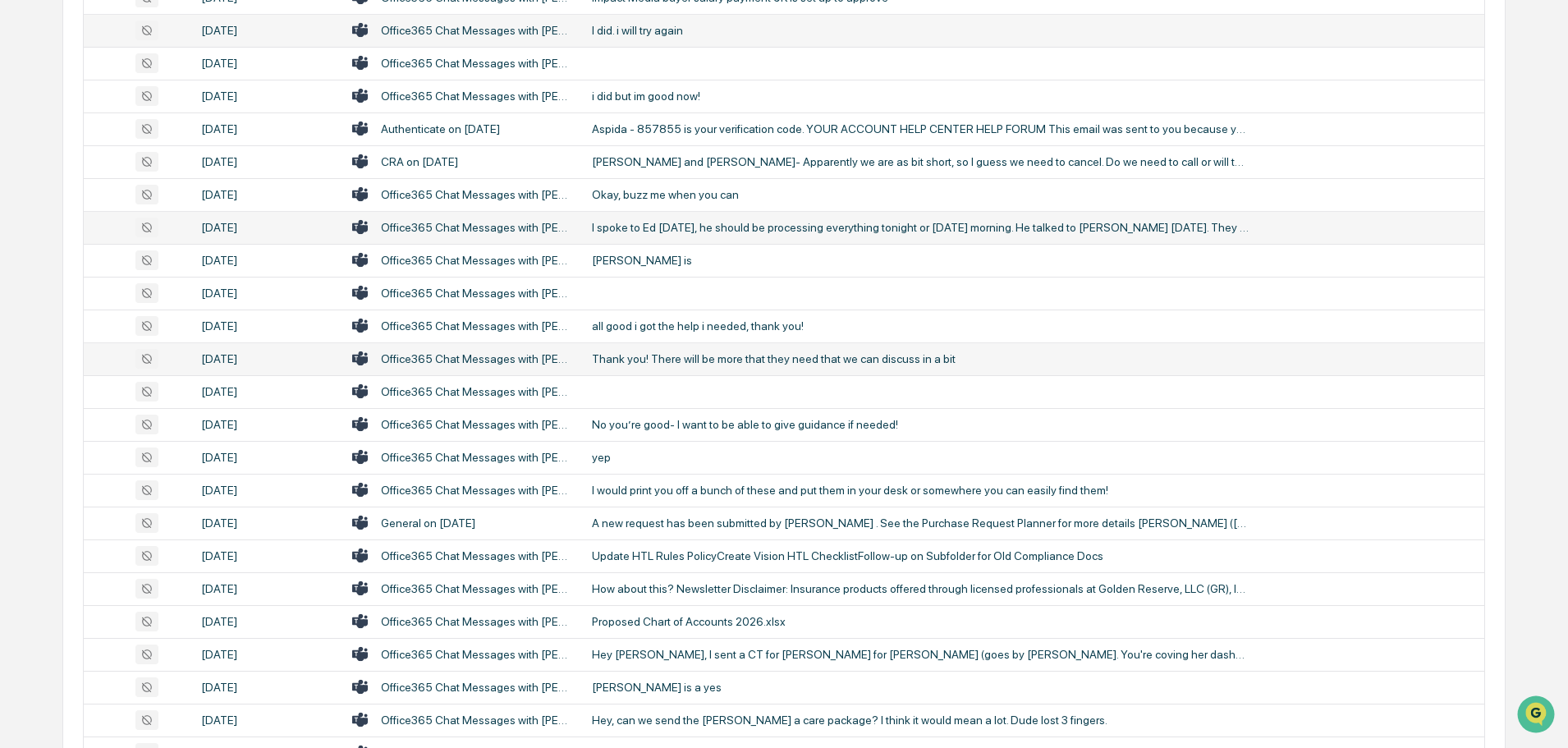
scroll to position [1036, 0]
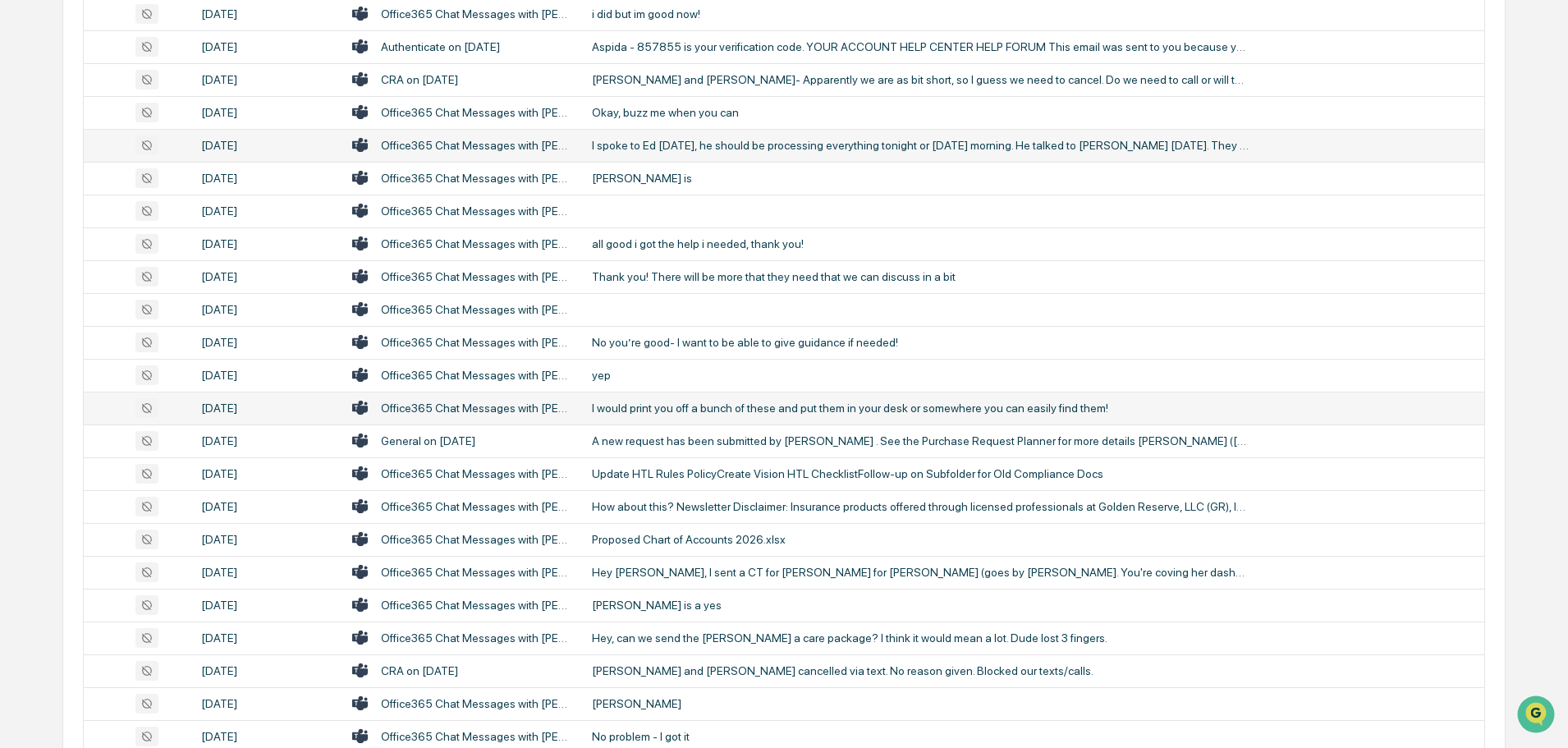
click at [636, 407] on div "I would print you off a bunch of these and put them in your desk or somewhere y…" at bounding box center [921, 408] width 657 height 13
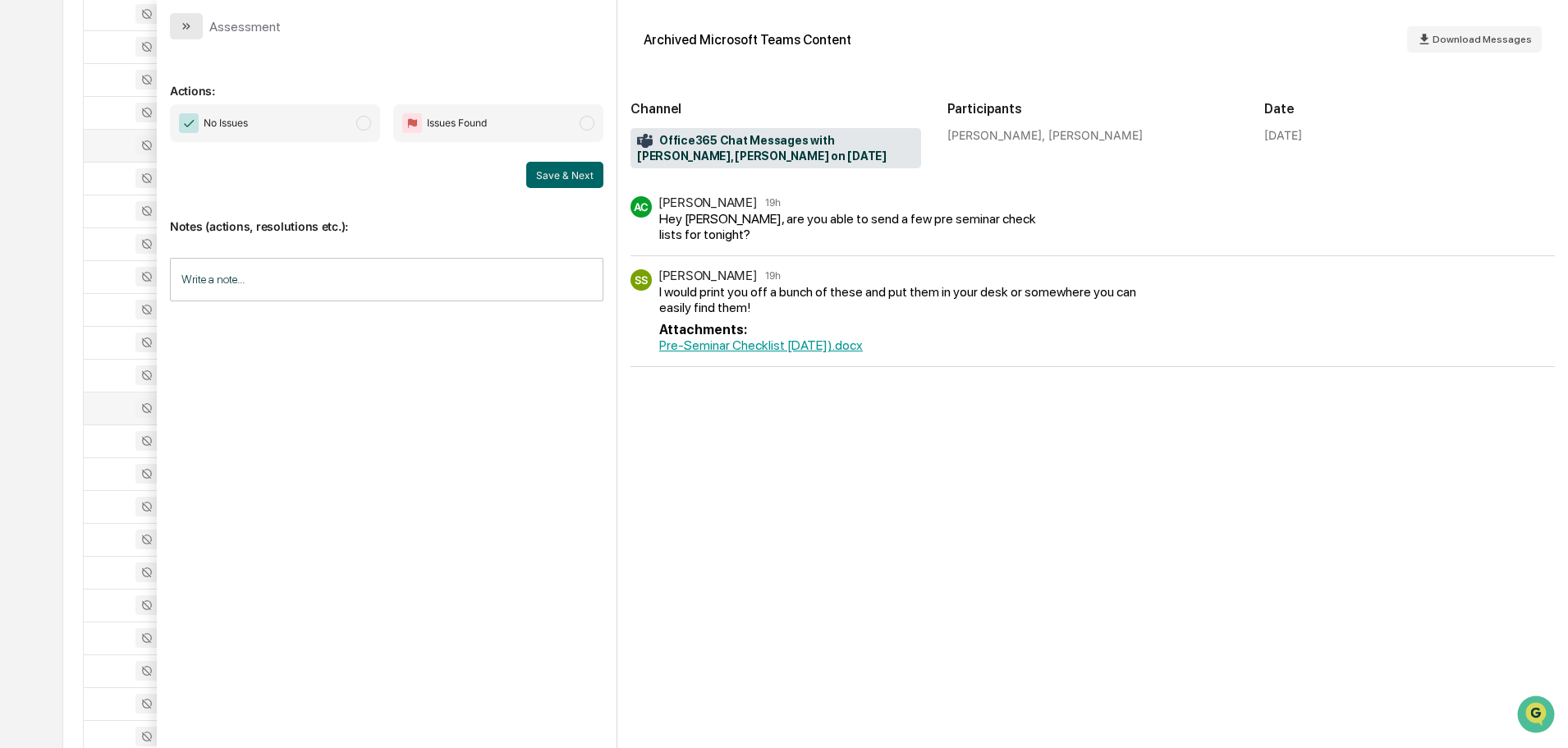
click at [183, 26] on icon "modal" at bounding box center [186, 26] width 13 height 13
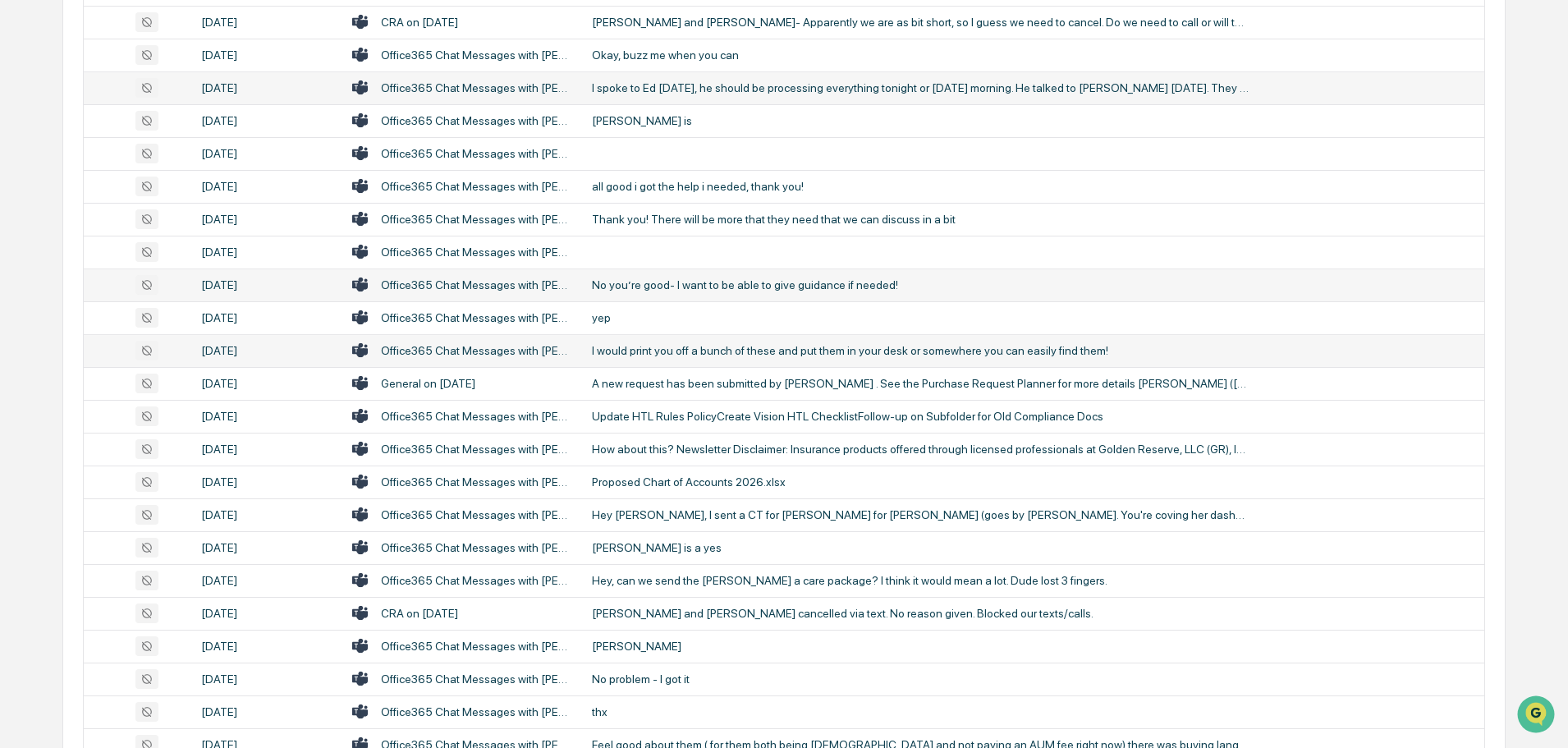
scroll to position [1118, 0]
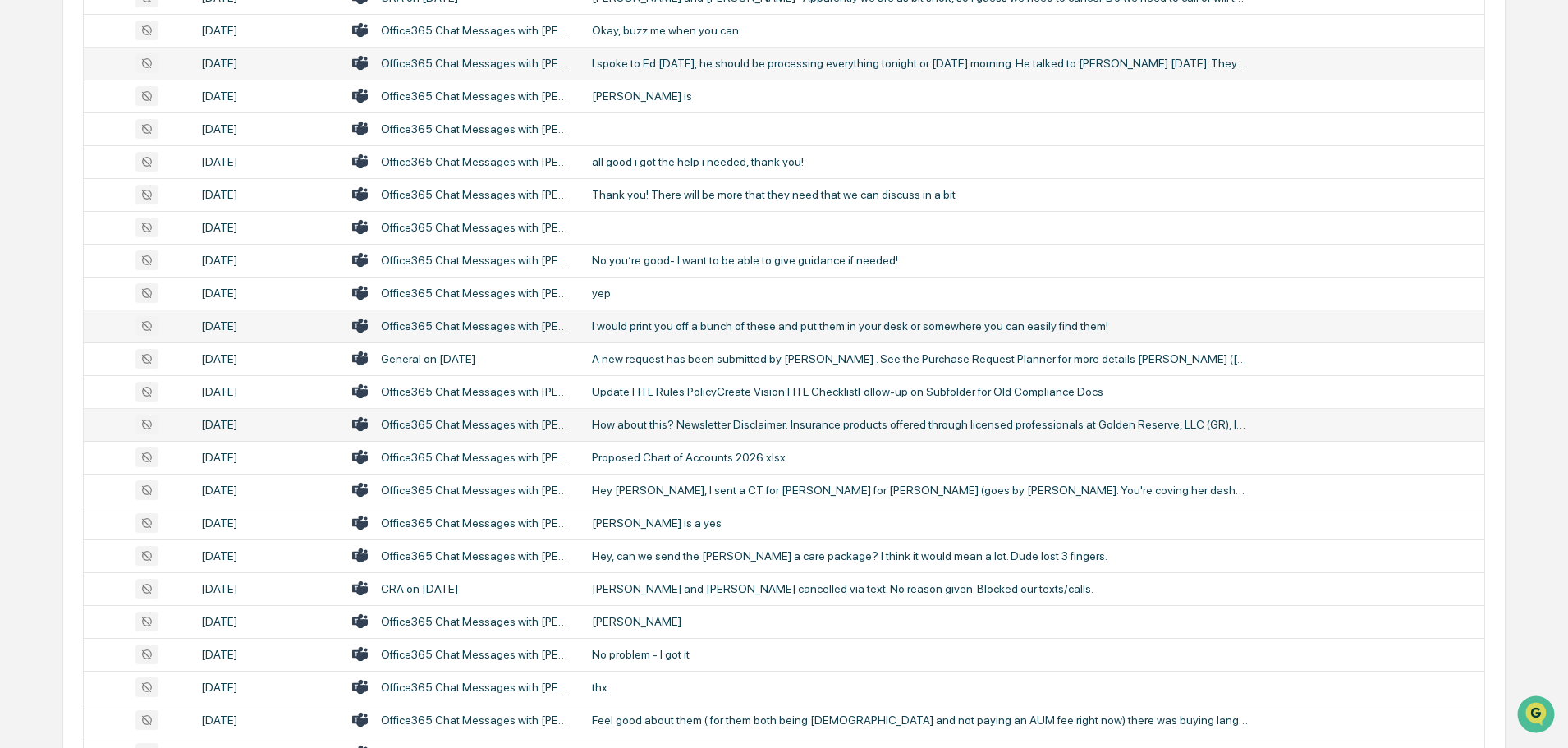
click at [654, 428] on div "How about this? Newsletter Disclaimer: Insurance products offered through licen…" at bounding box center [921, 424] width 657 height 13
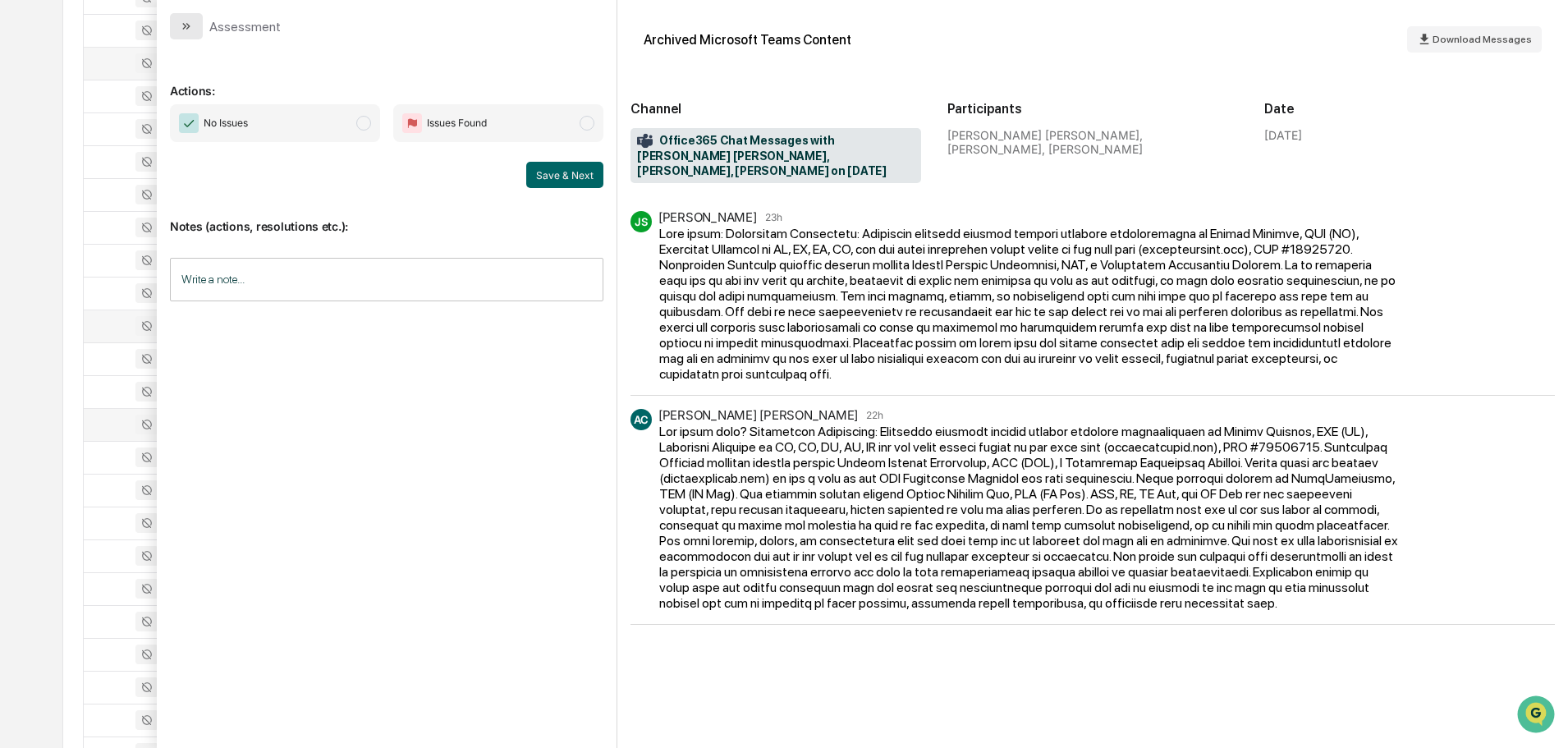
click at [194, 31] on button "modal" at bounding box center [186, 26] width 33 height 26
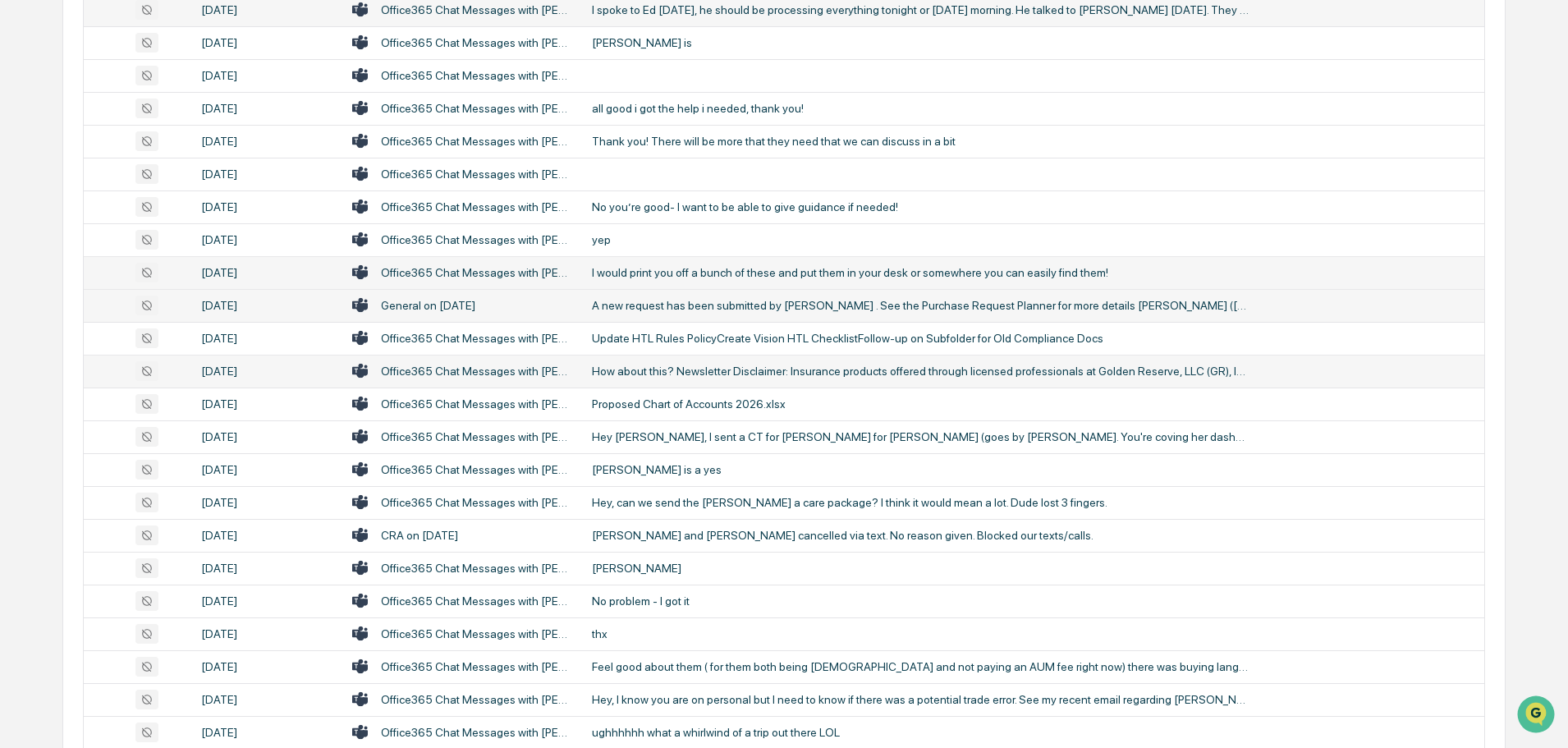
scroll to position [1200, 0]
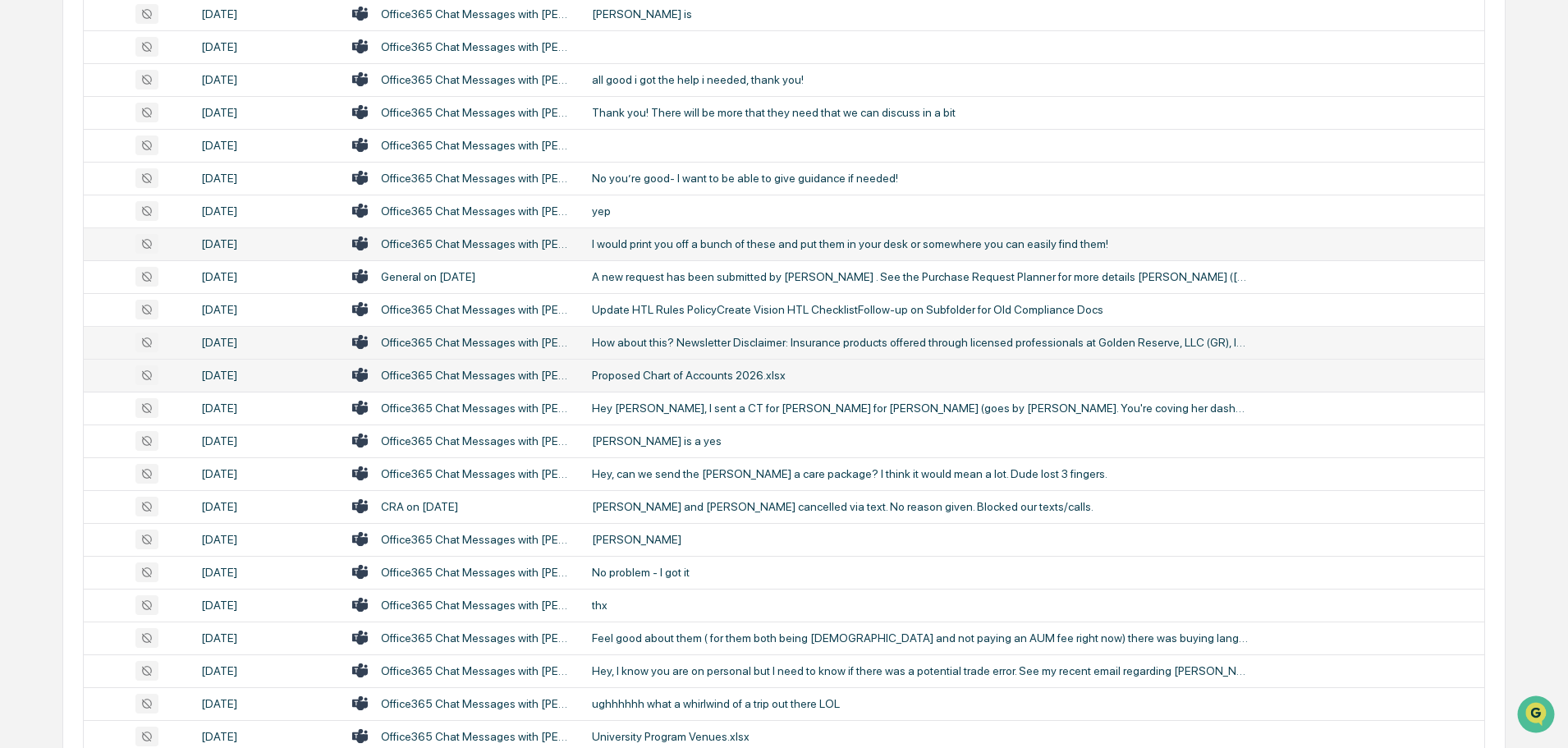
click at [667, 377] on div "Proposed Chart of Accounts 2026.xlsx" at bounding box center [921, 375] width 657 height 13
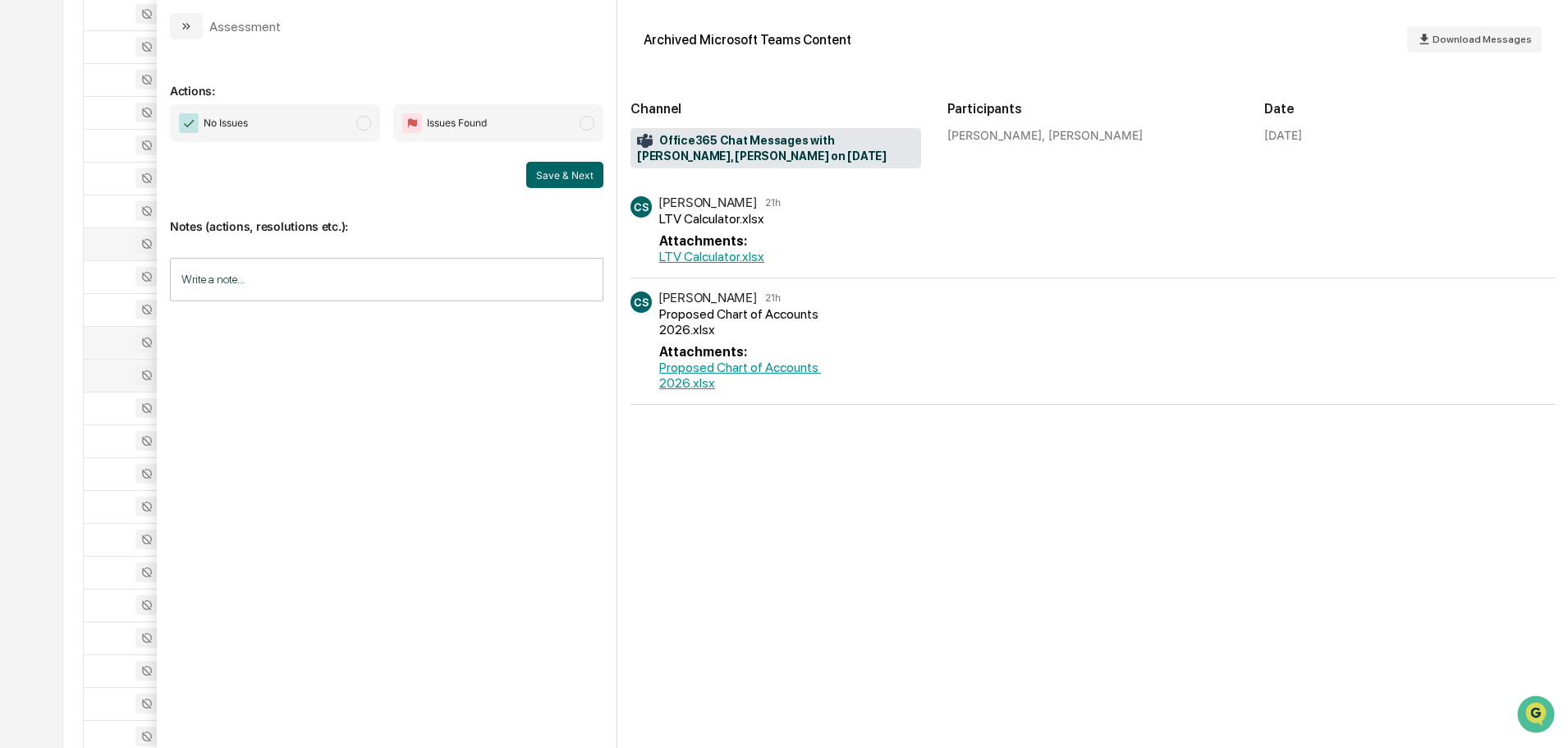
drag, startPoint x: 200, startPoint y: 33, endPoint x: 222, endPoint y: 64, distance: 38.0
click at [200, 33] on button "modal" at bounding box center [186, 26] width 33 height 26
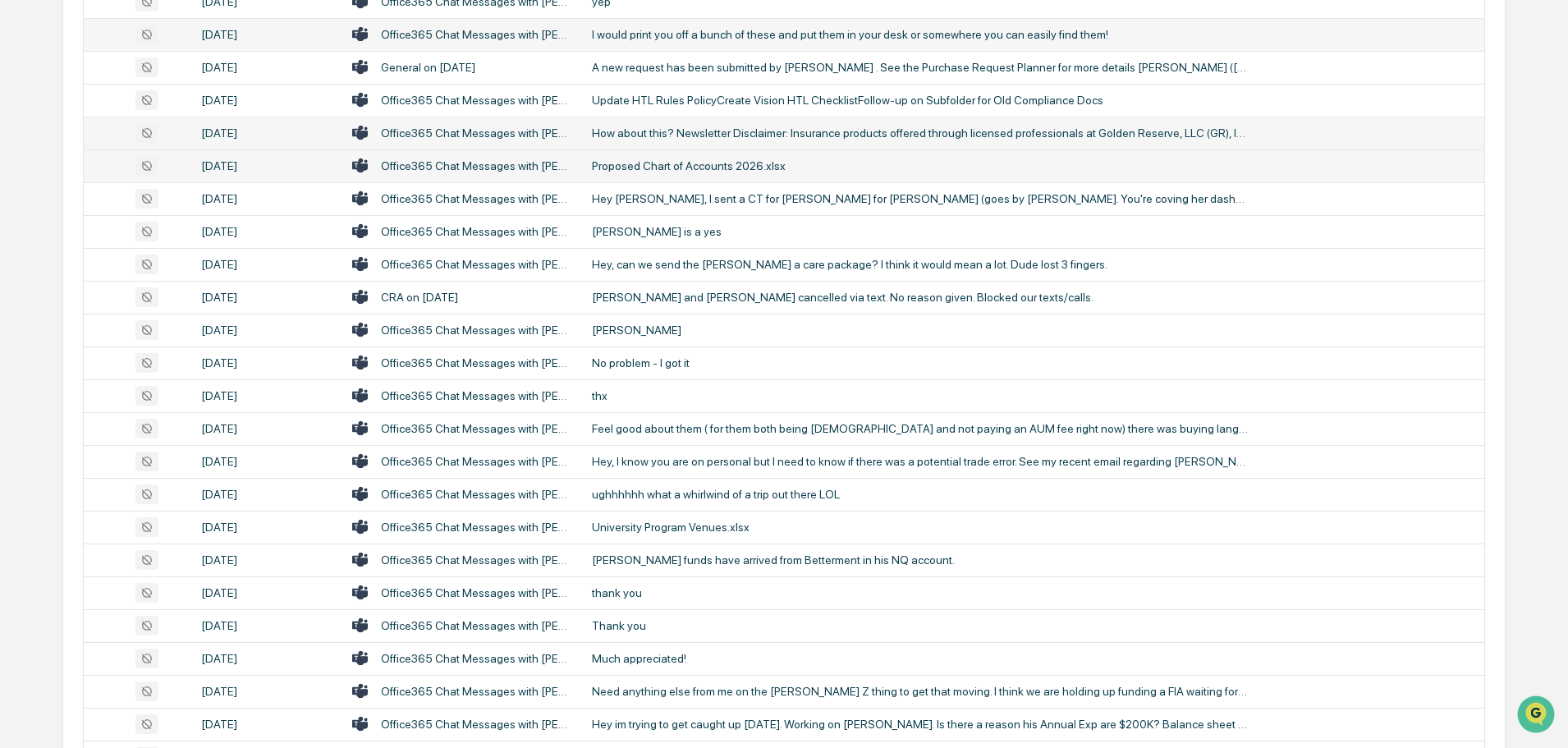
scroll to position [1447, 0]
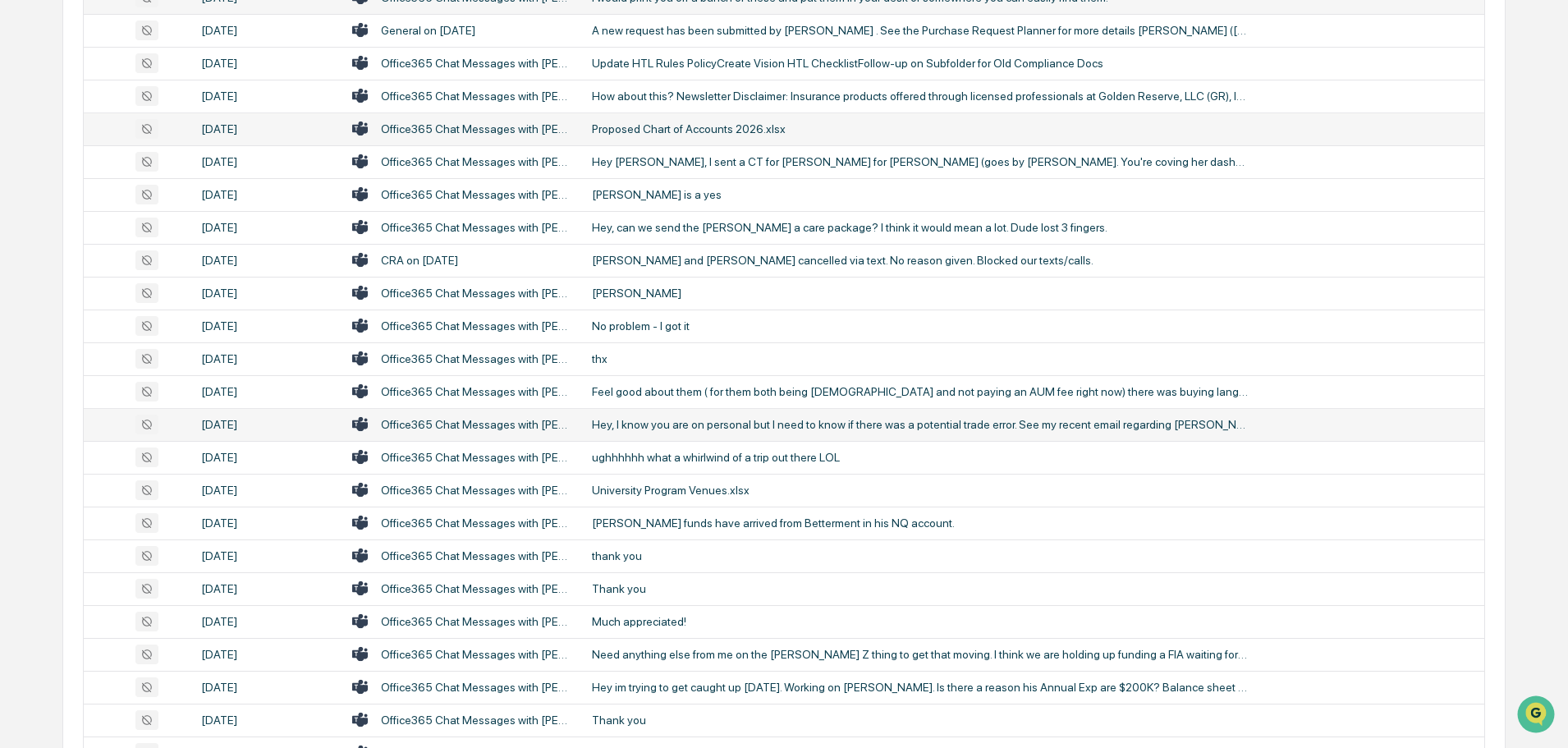
click at [657, 414] on td "Hey, I know you are on personal but I need to know if there was a potential tra…" at bounding box center [1034, 424] width 902 height 33
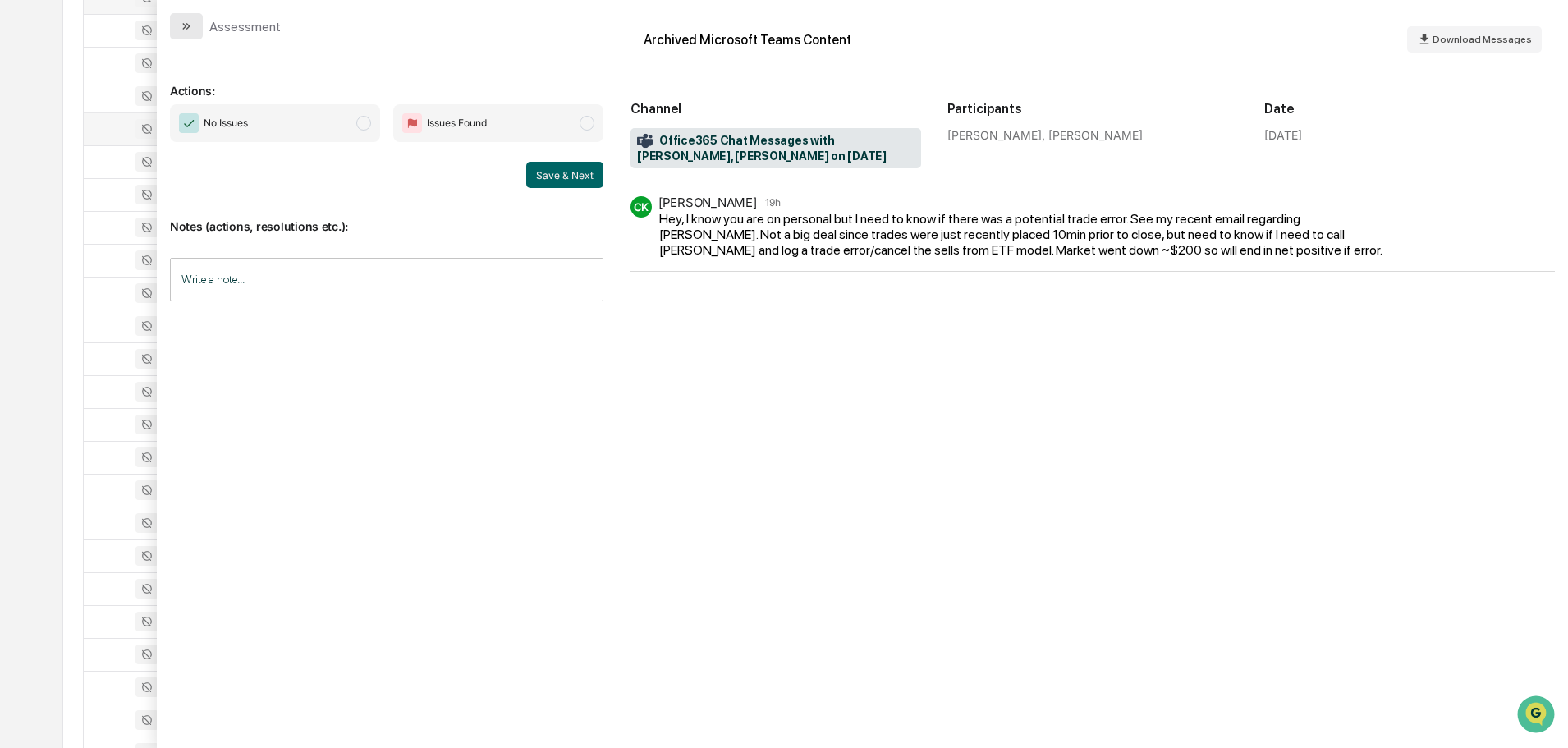
click at [200, 30] on button "modal" at bounding box center [186, 26] width 33 height 26
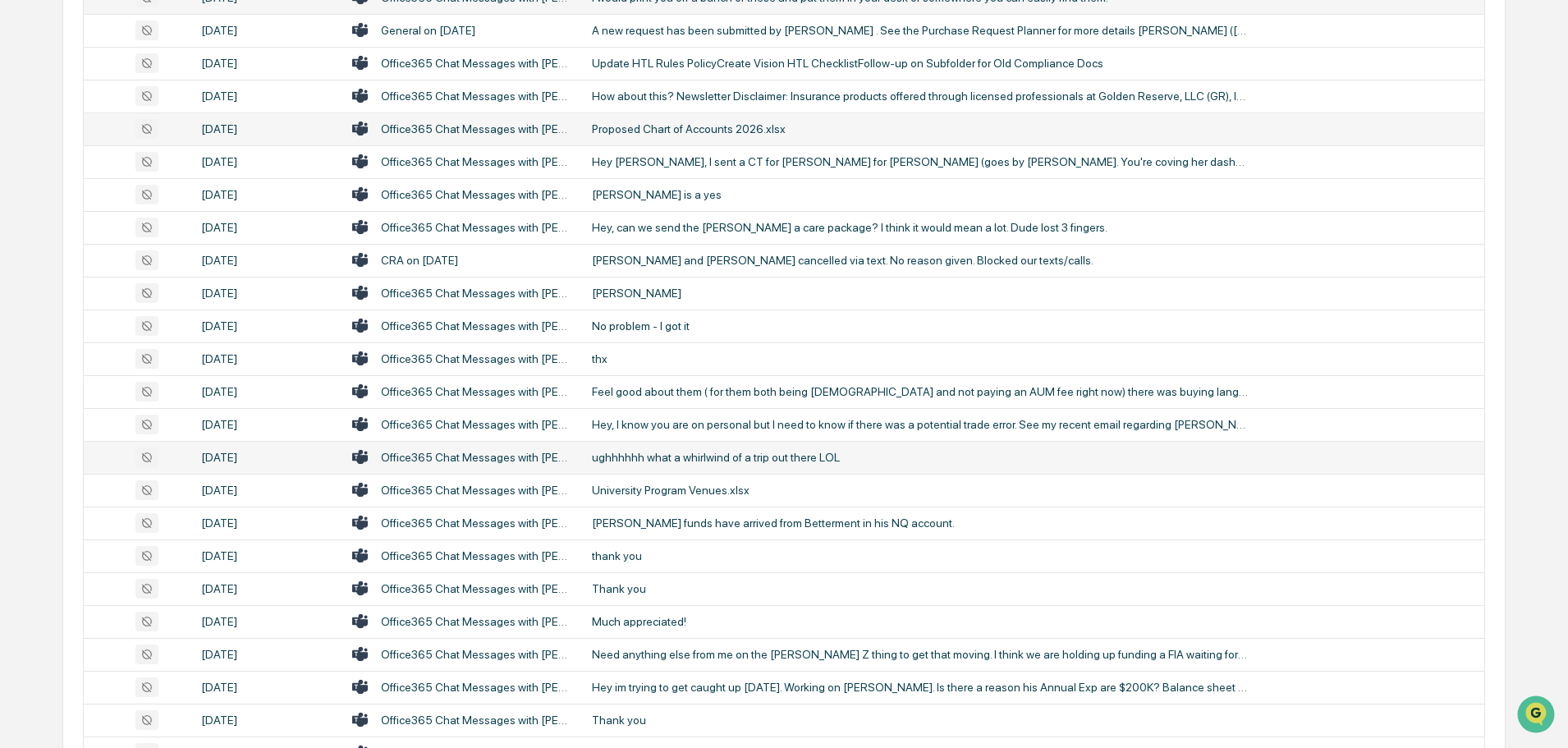
click at [686, 454] on div "ughhhhhh what a whirlwind of a trip out there LOL" at bounding box center [921, 457] width 657 height 13
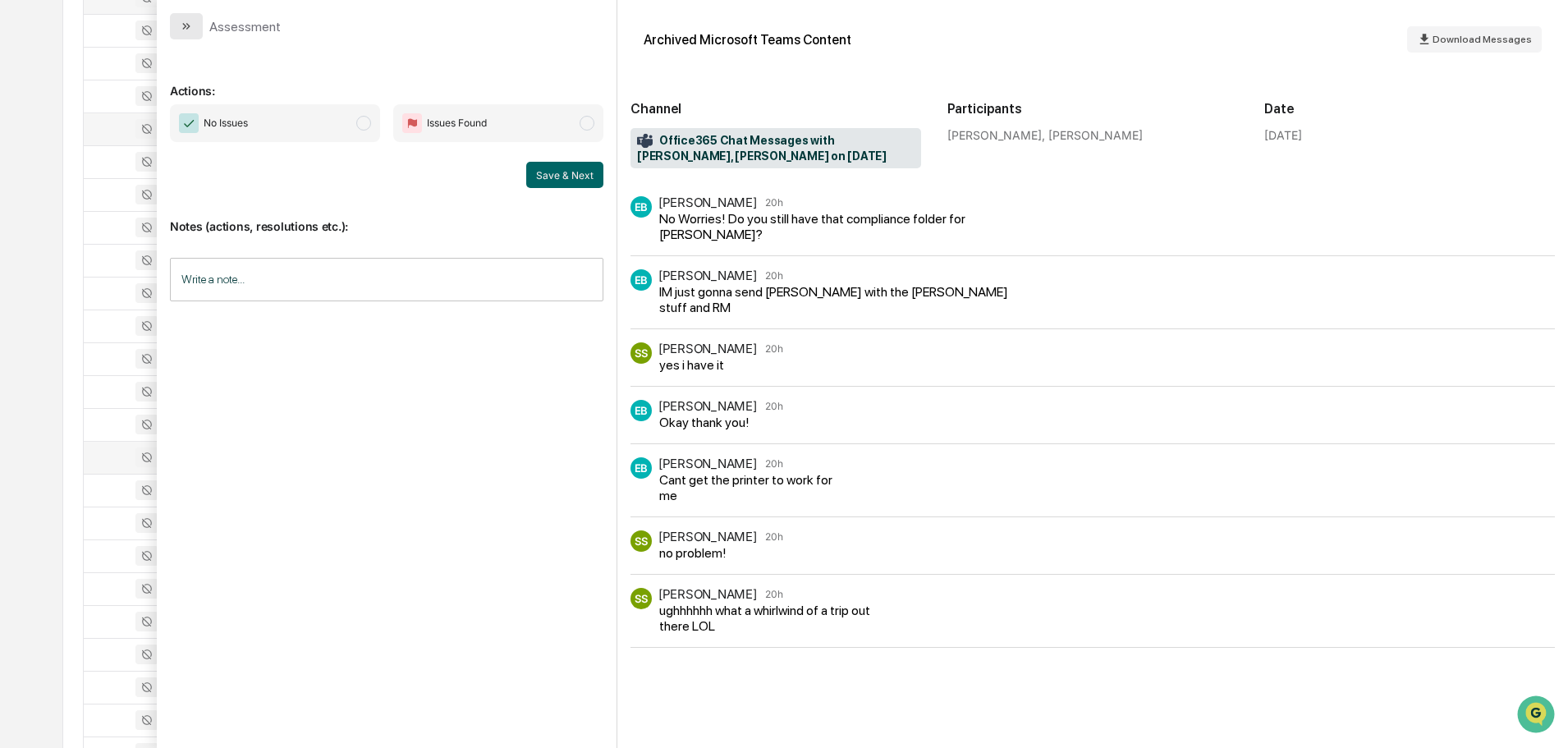
click at [194, 26] on button "modal" at bounding box center [186, 26] width 33 height 26
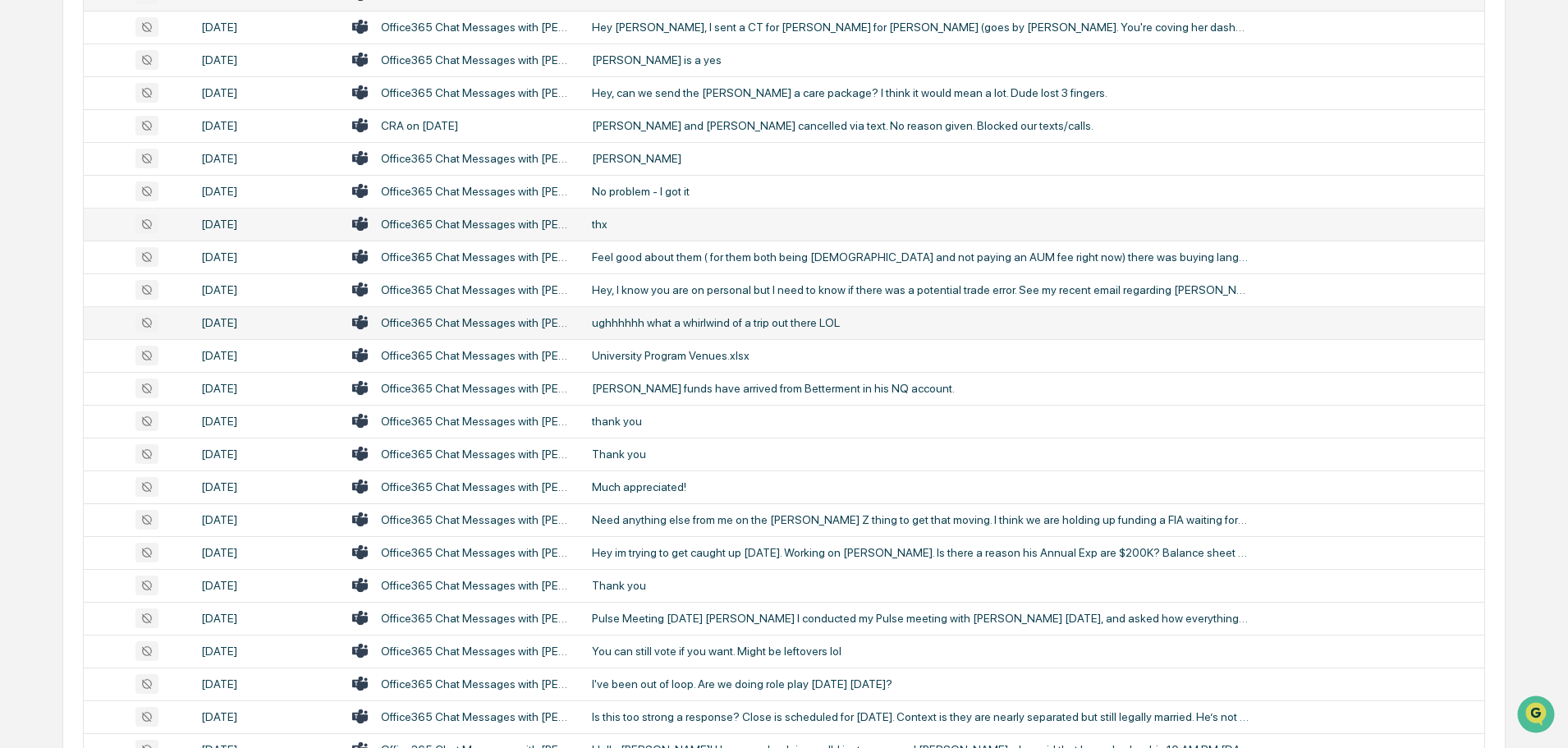
scroll to position [1611, 0]
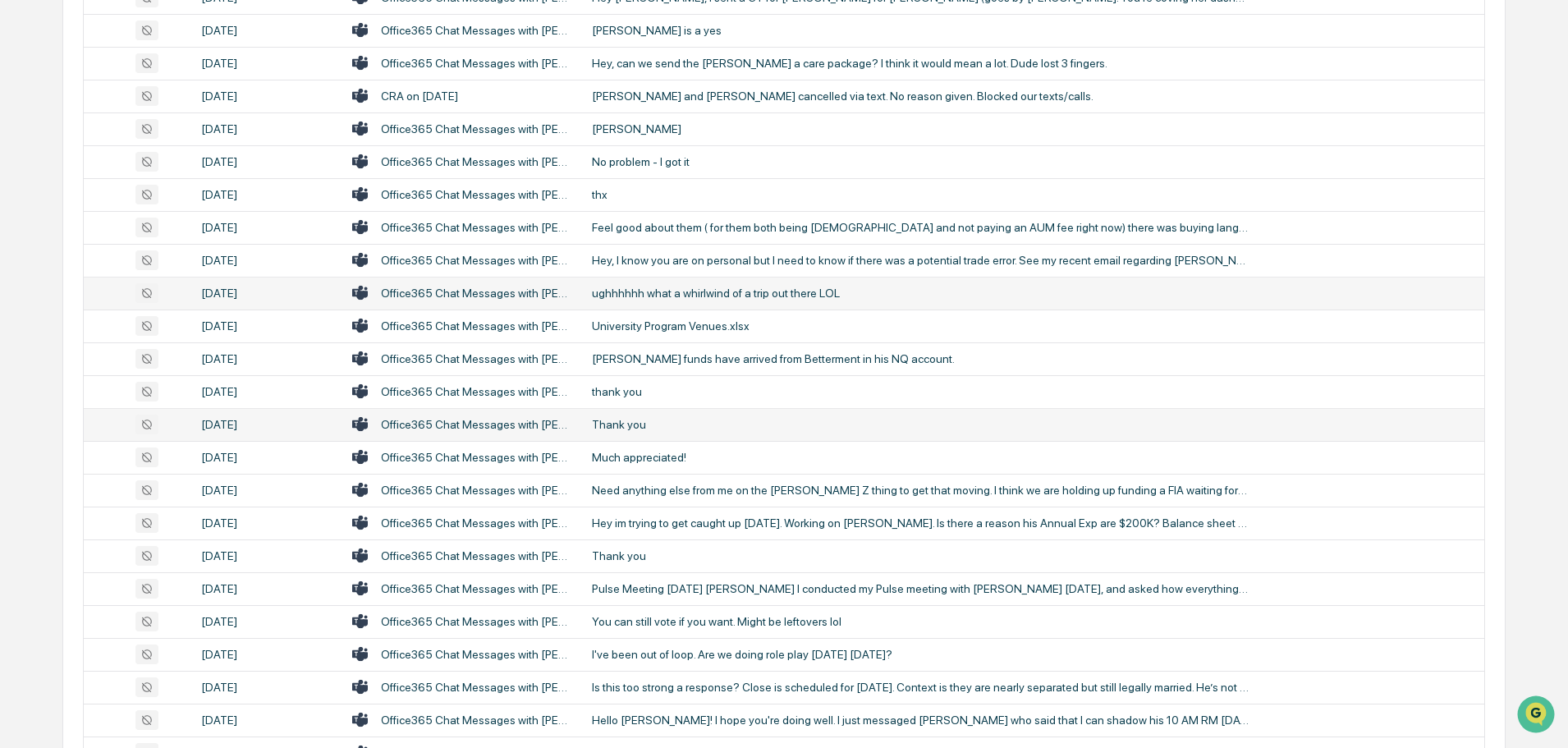
click at [695, 416] on td "Thank you" at bounding box center [1034, 424] width 902 height 33
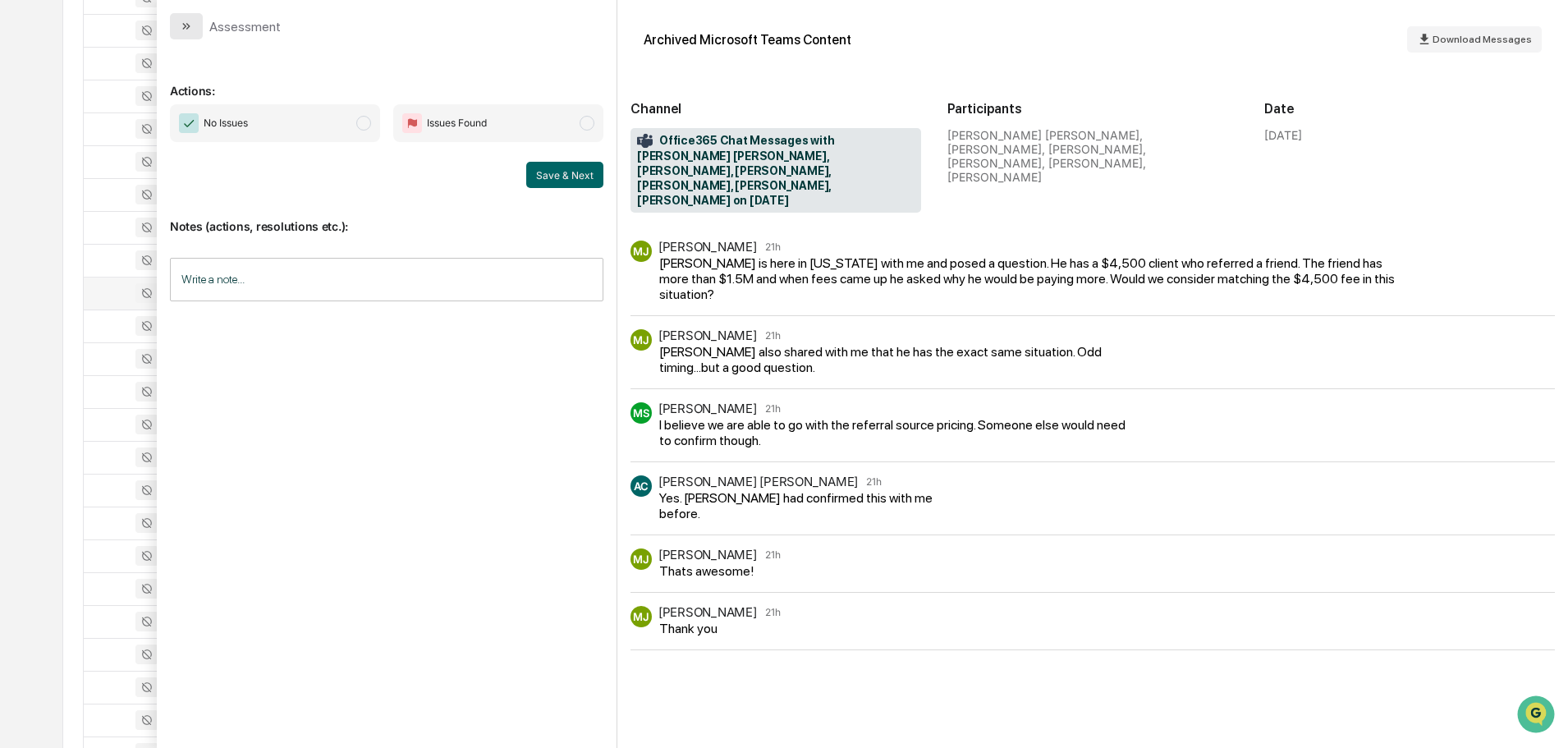
click at [194, 25] on button "modal" at bounding box center [186, 26] width 33 height 26
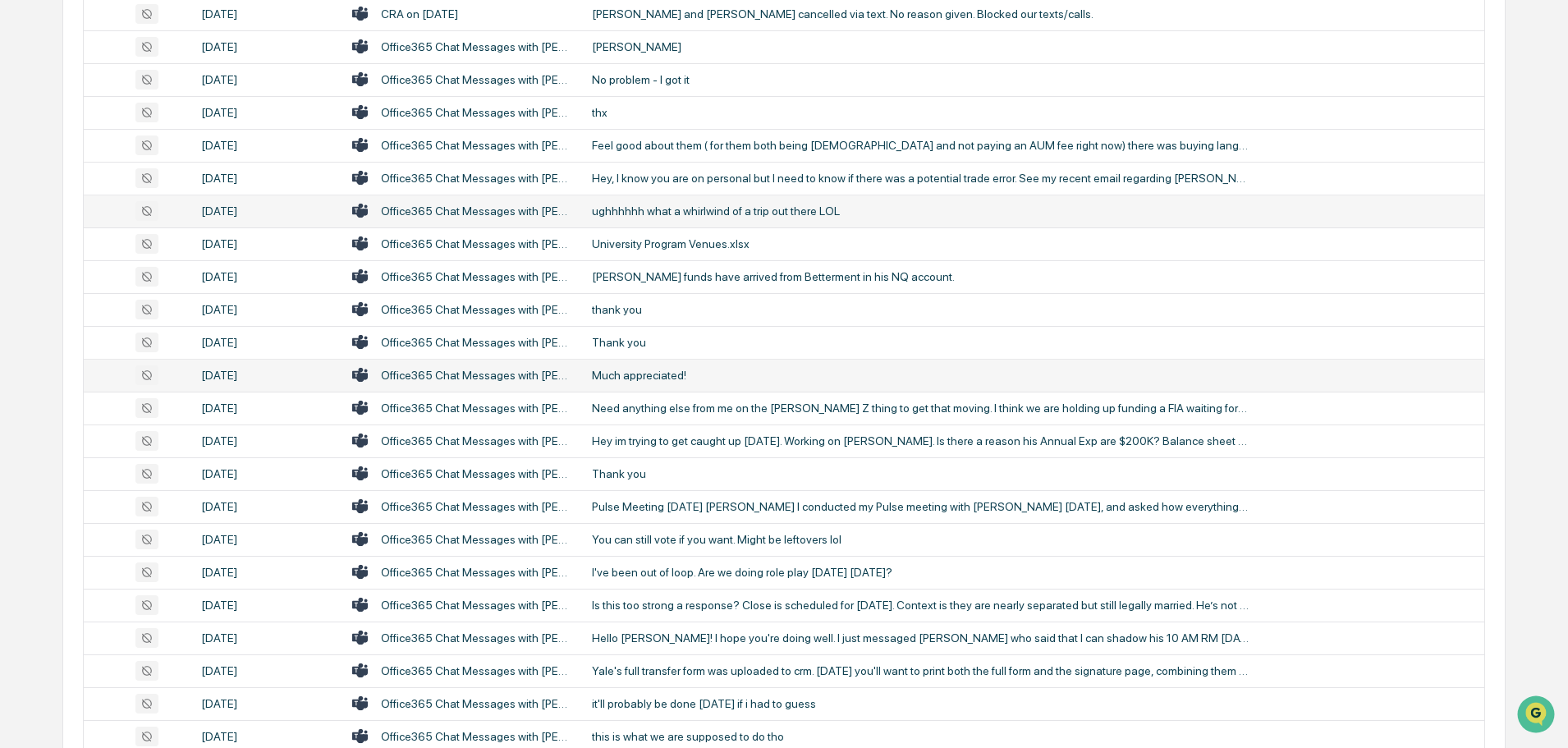
scroll to position [1775, 0]
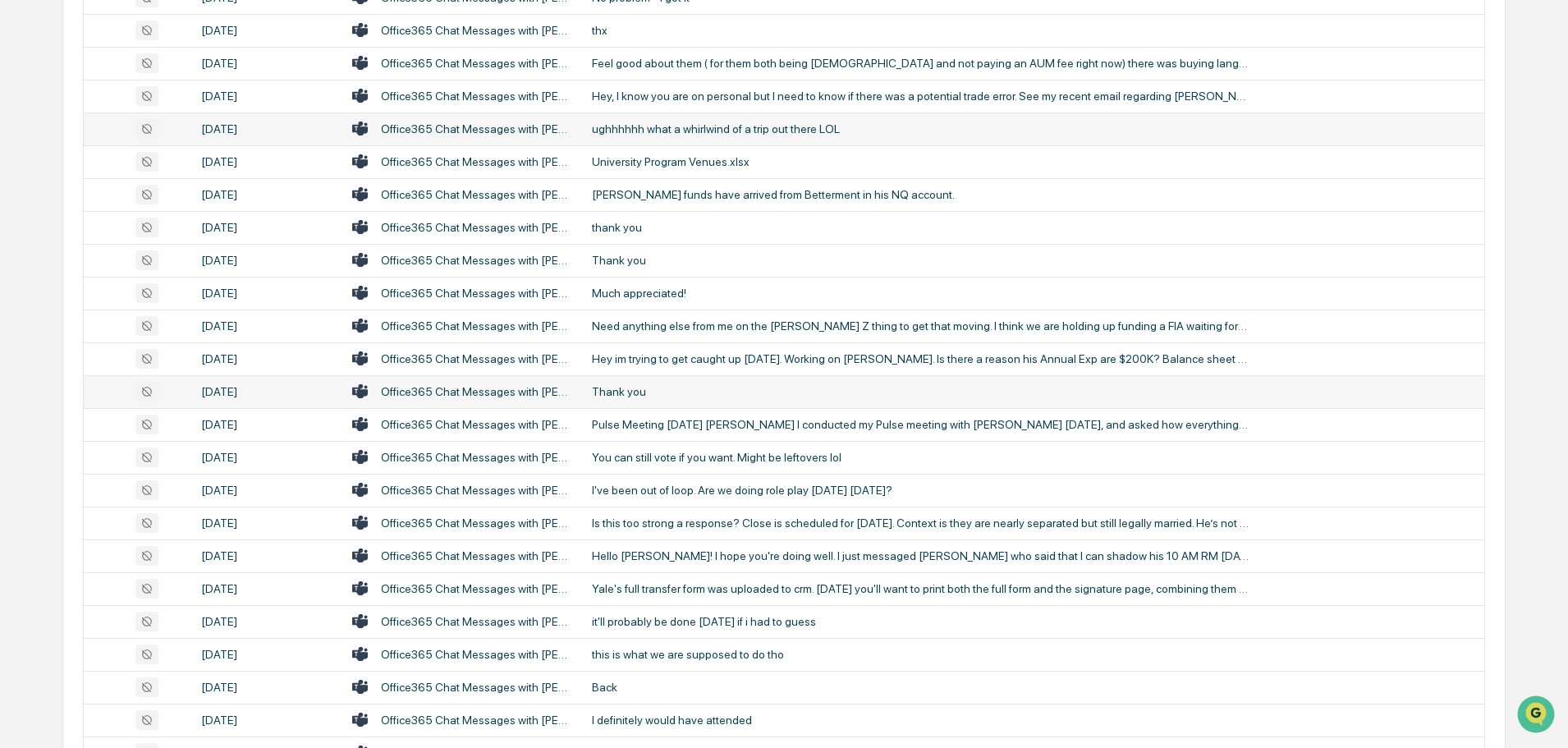
click at [714, 388] on div "Thank you" at bounding box center [921, 391] width 657 height 13
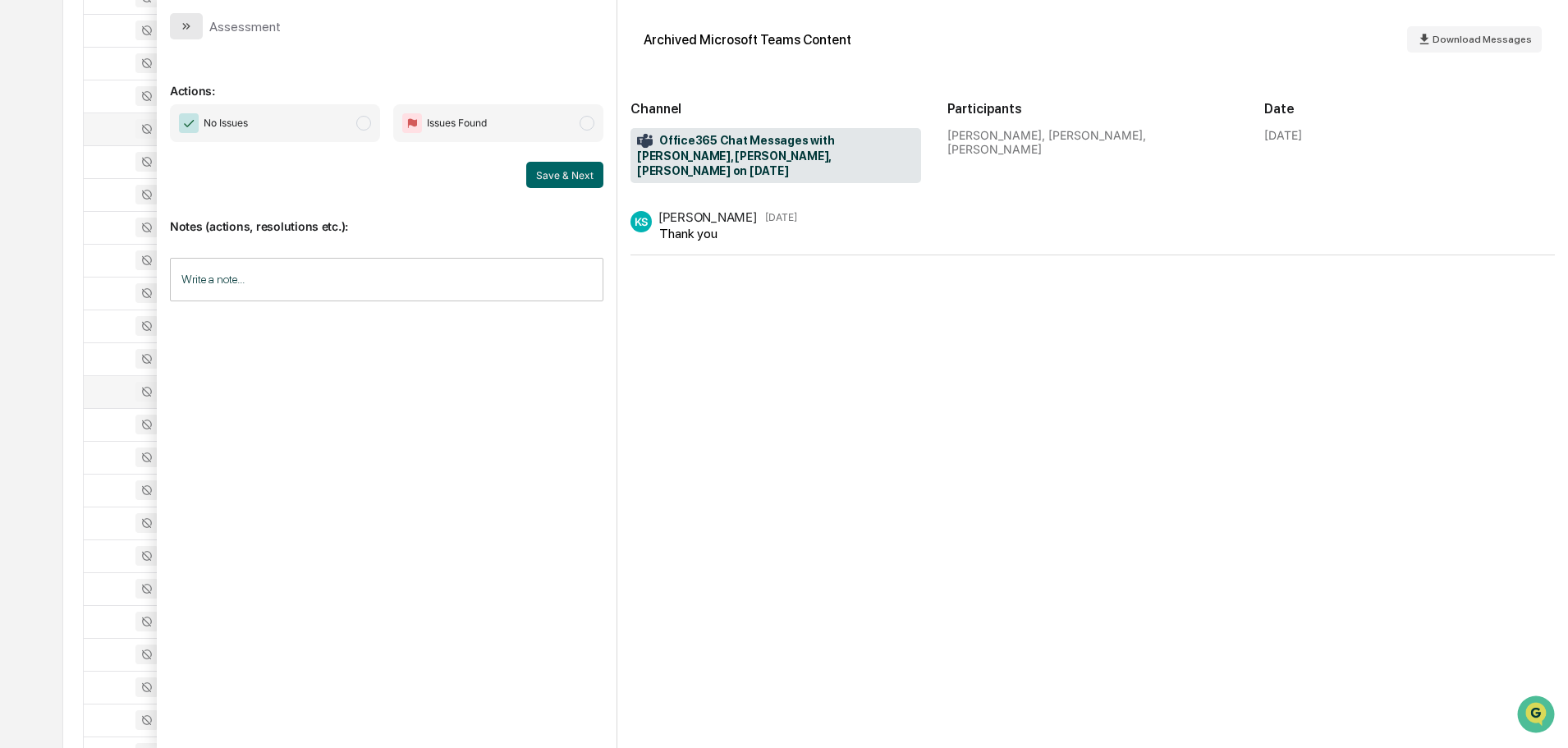
click at [190, 16] on button "modal" at bounding box center [186, 26] width 33 height 26
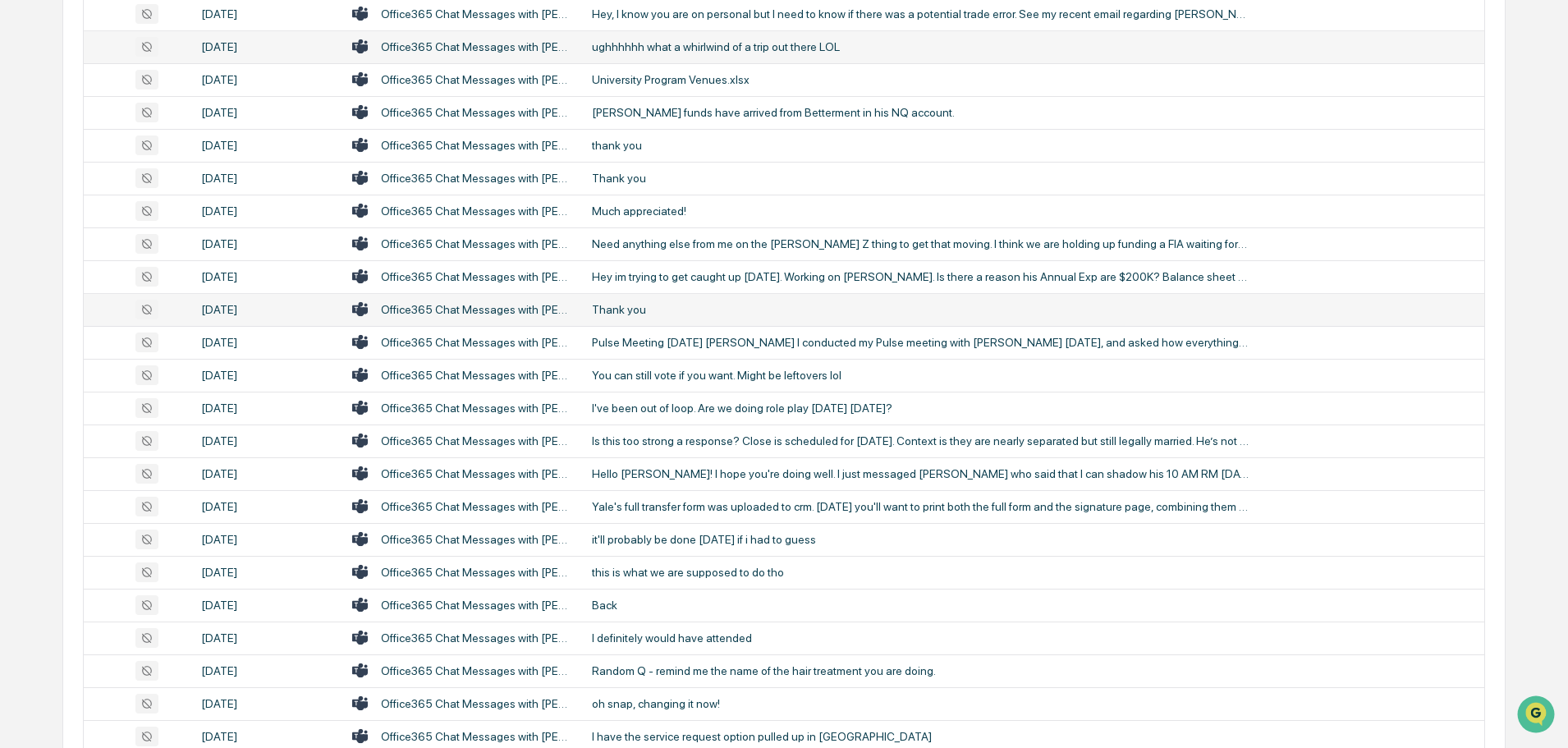
scroll to position [1939, 0]
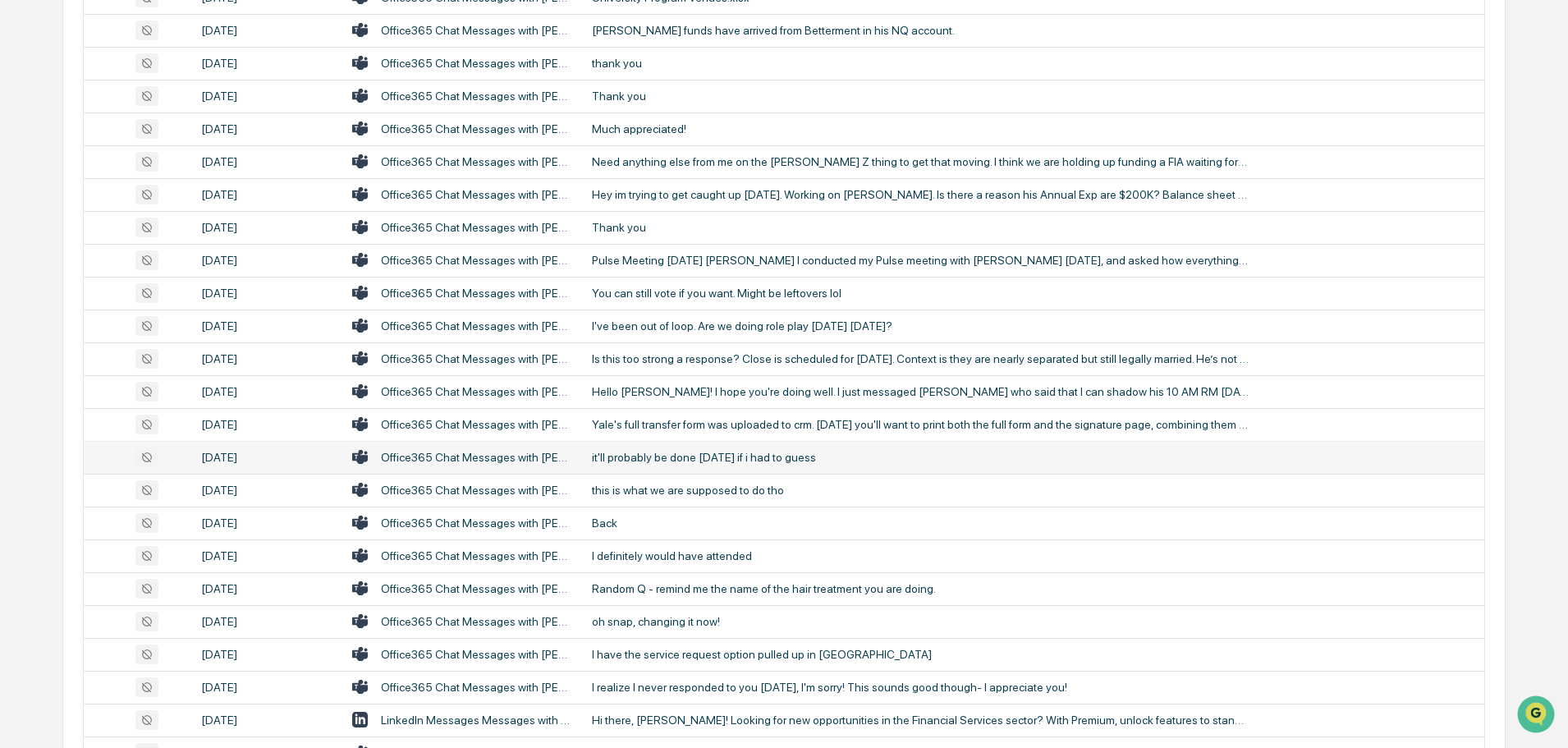
click at [682, 451] on div "it'll probably be done today if i had to guess" at bounding box center [921, 457] width 657 height 13
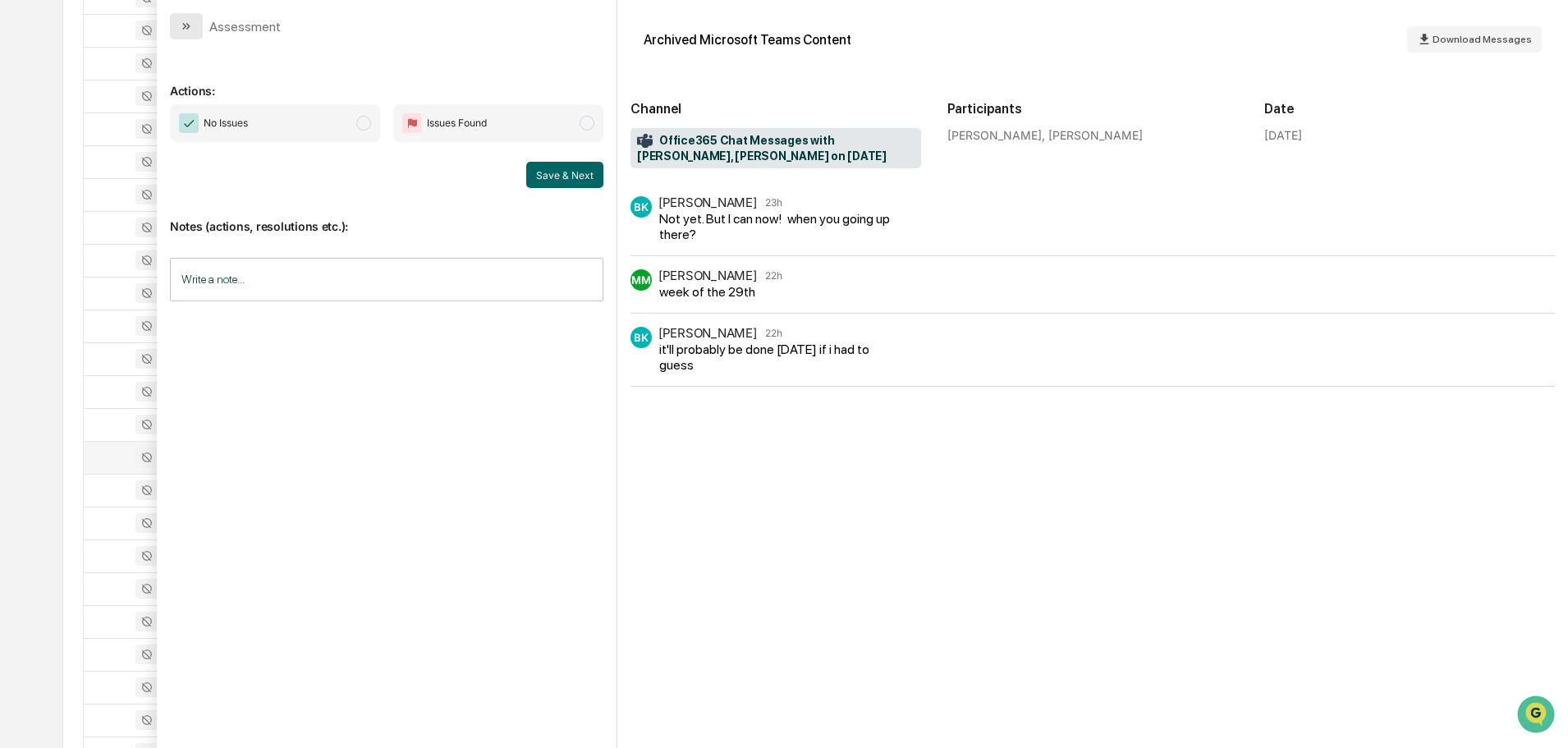
click at [189, 27] on icon "modal" at bounding box center [188, 26] width 4 height 6
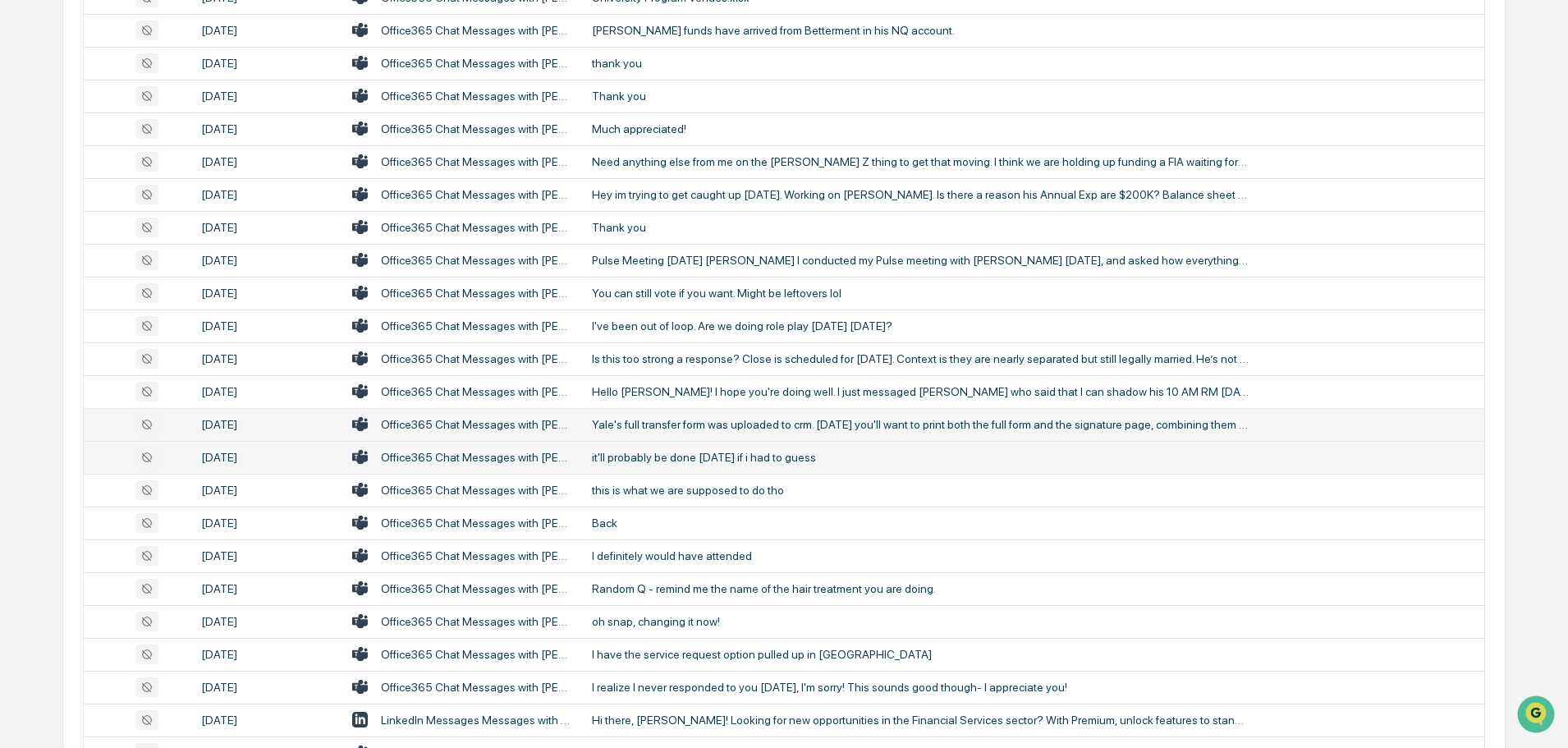
scroll to position [2021, 0]
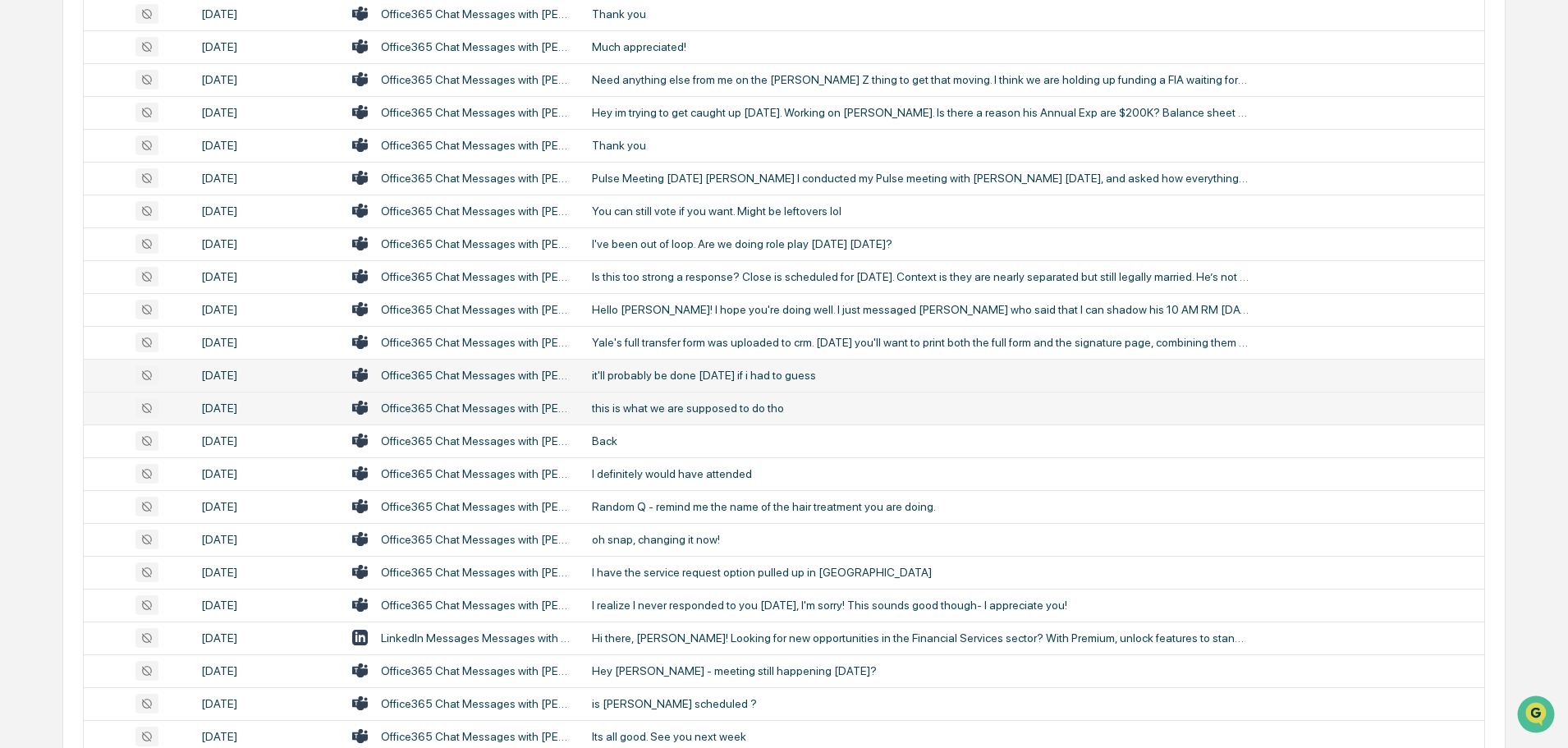
click at [694, 409] on div "this is what we are supposed to do tho" at bounding box center [921, 408] width 657 height 13
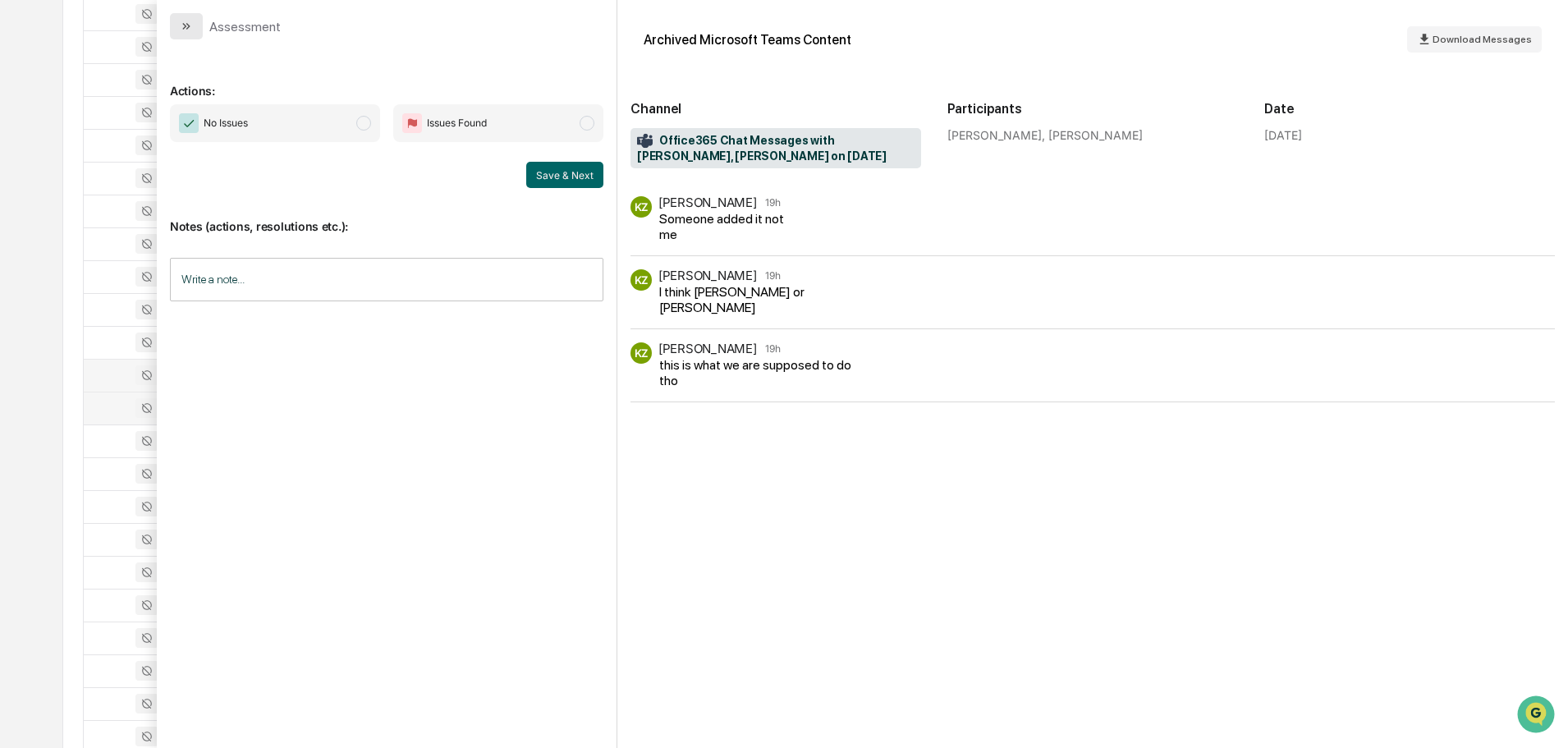
click at [184, 22] on icon "modal" at bounding box center [186, 26] width 13 height 13
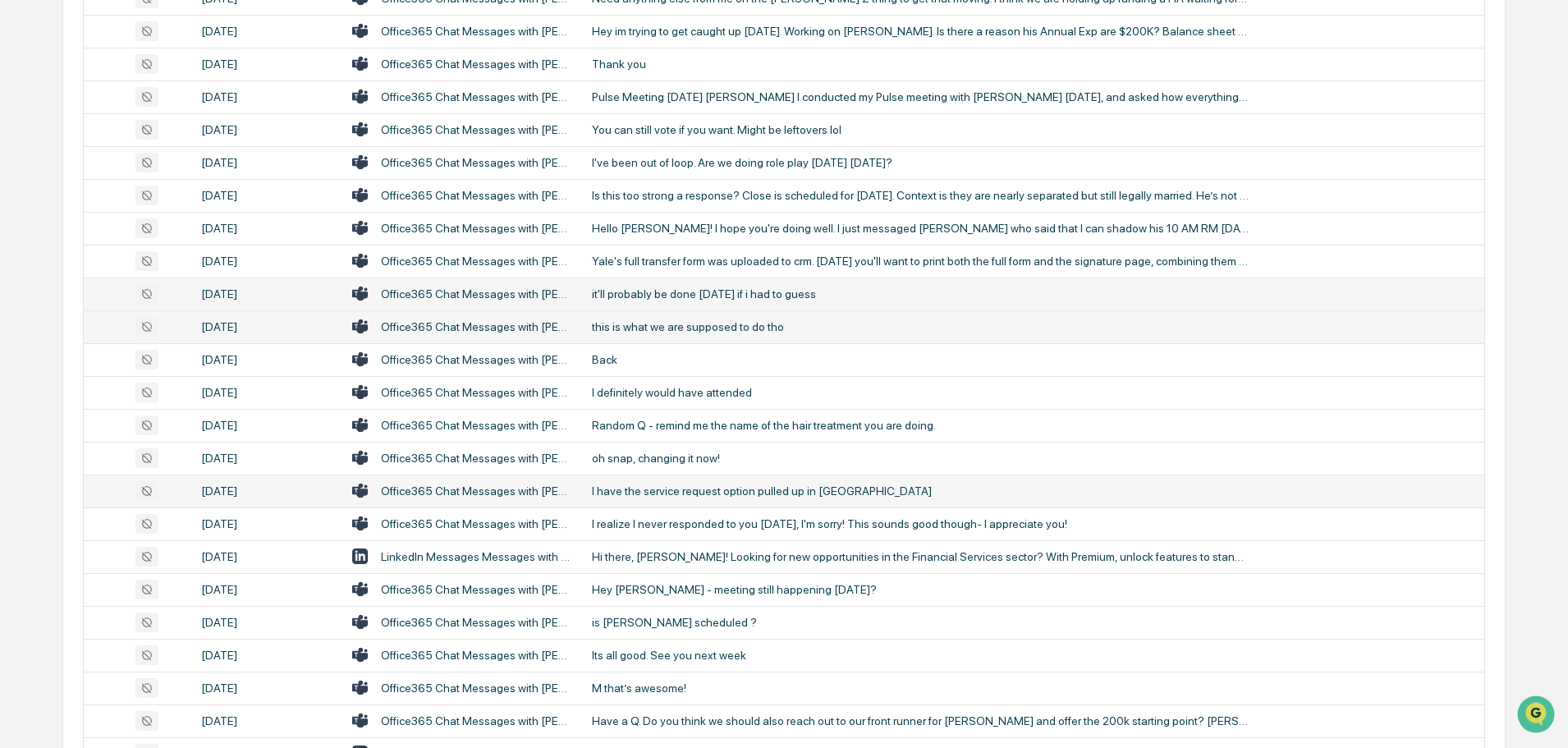
scroll to position [2104, 0]
click at [682, 422] on div "Random Q - remind me the name of the hair treatment you are doing." at bounding box center [921, 424] width 657 height 13
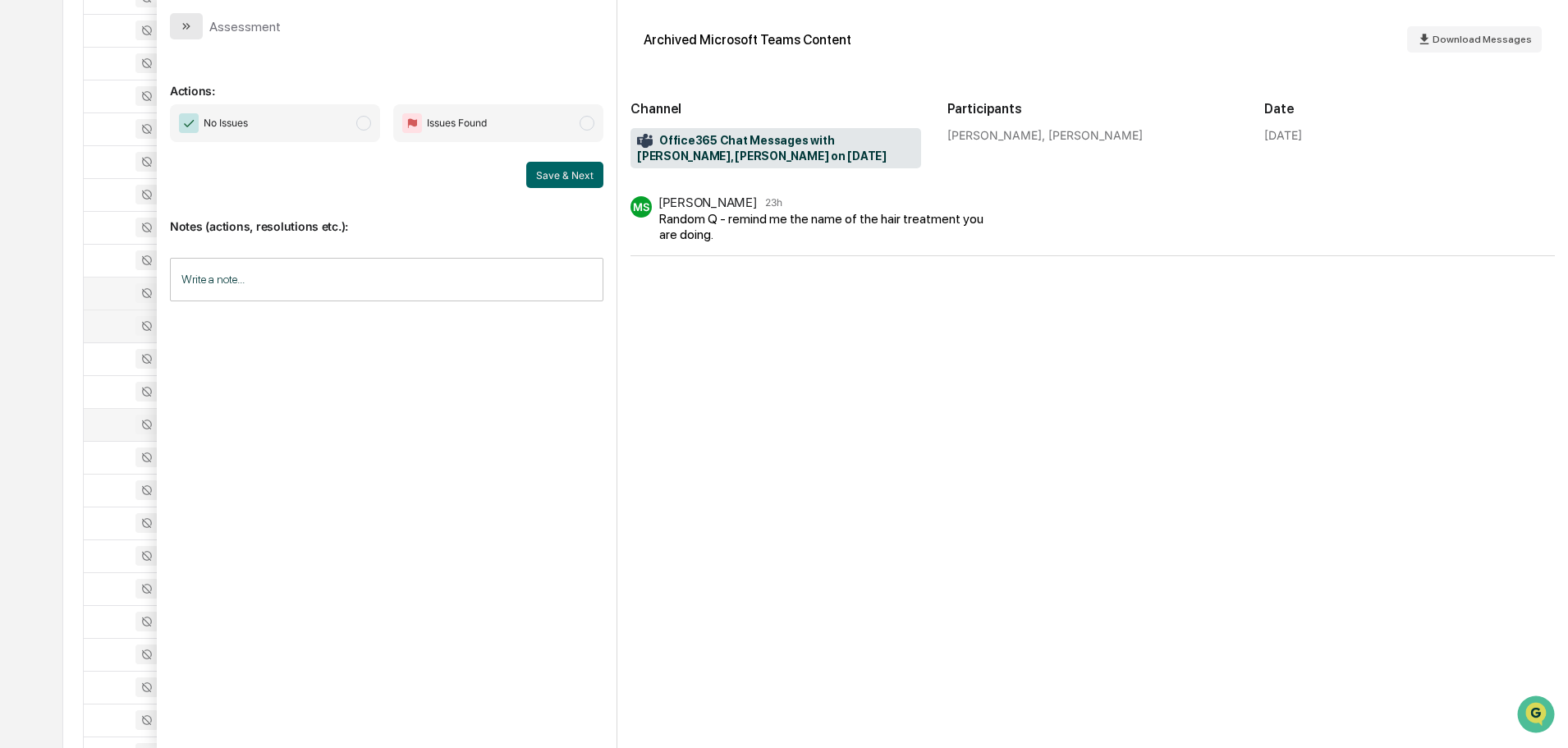
click at [194, 30] on button "modal" at bounding box center [186, 26] width 33 height 26
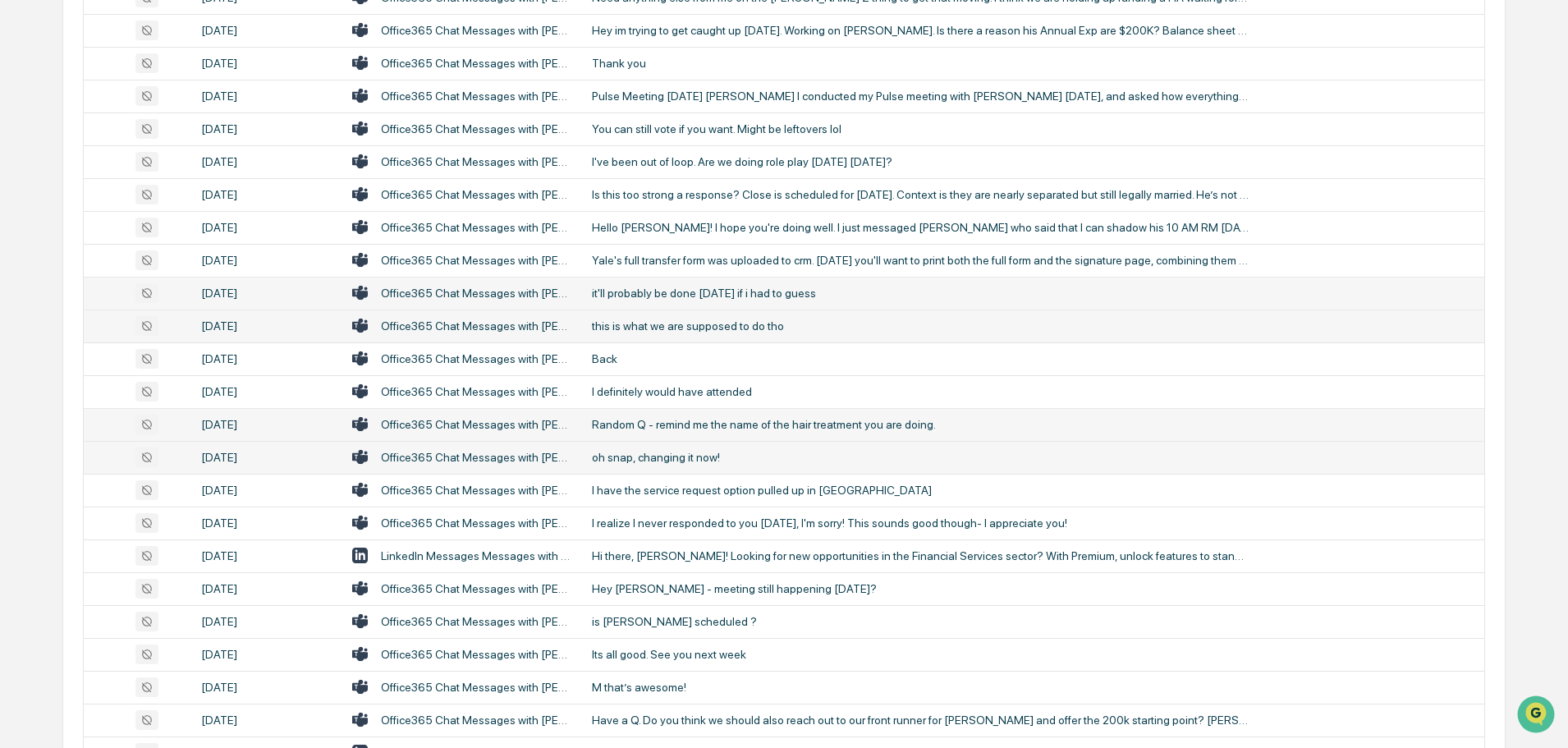
click at [686, 448] on td "oh snap, changing it now!" at bounding box center [1034, 457] width 902 height 33
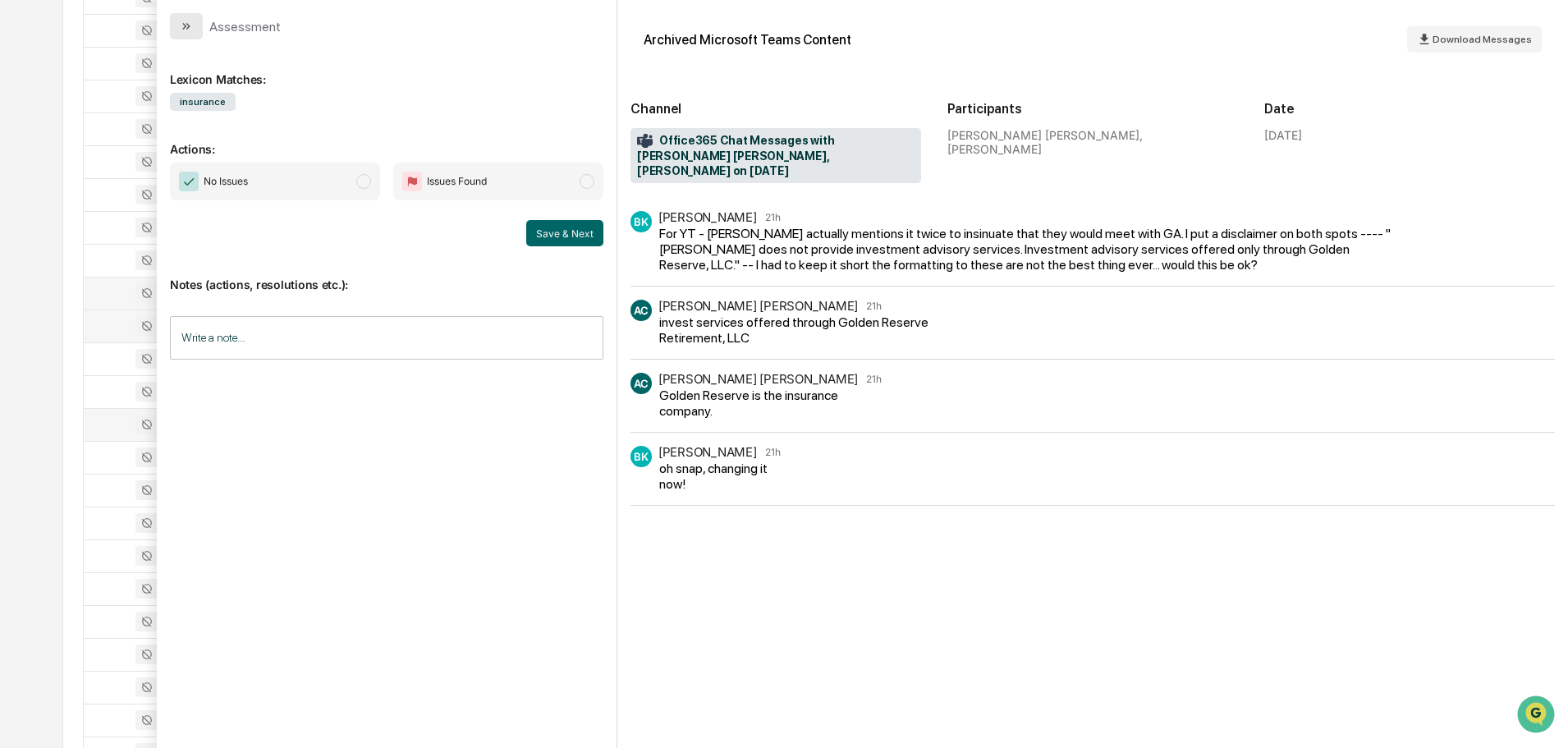
click at [190, 38] on button "modal" at bounding box center [186, 26] width 33 height 26
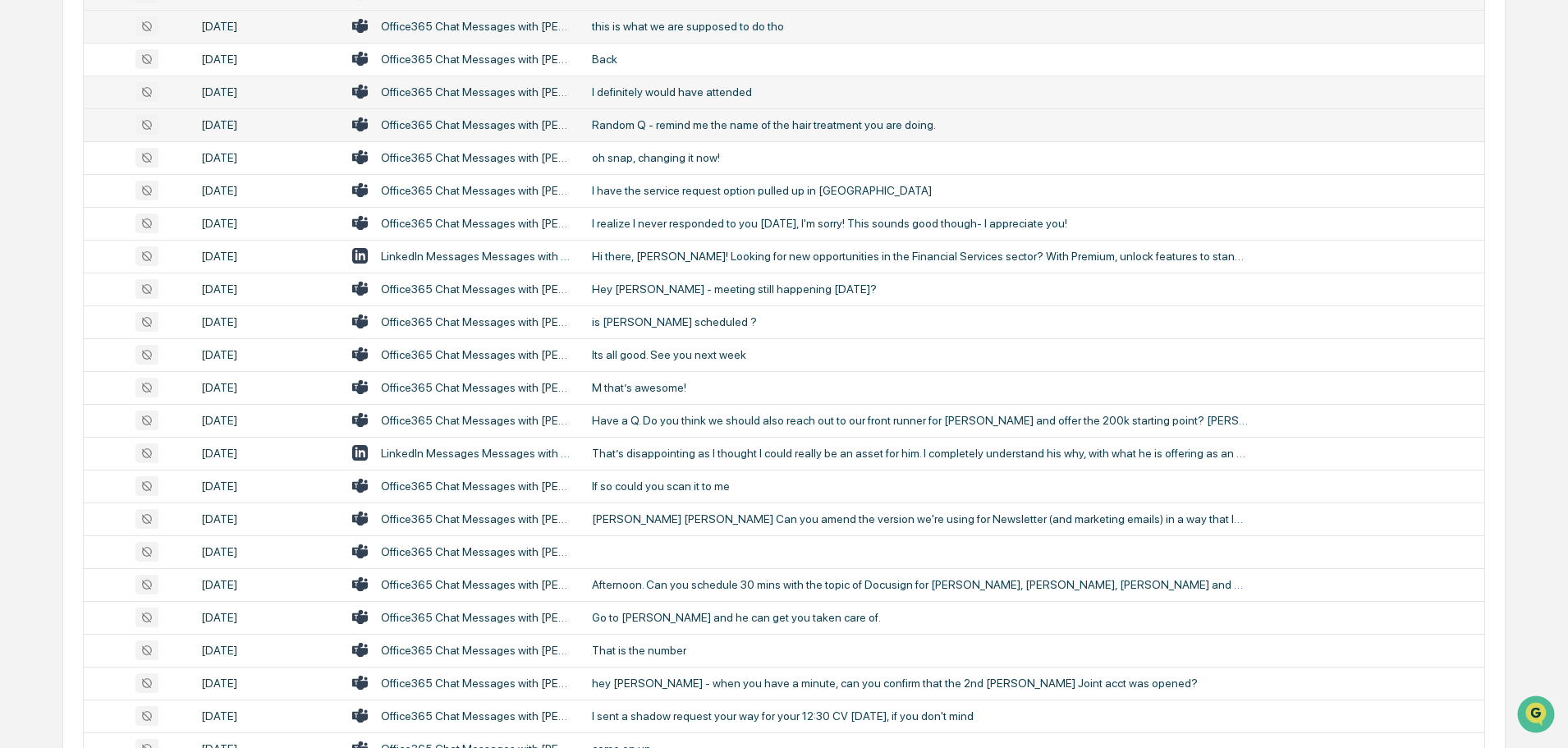
scroll to position [2432, 0]
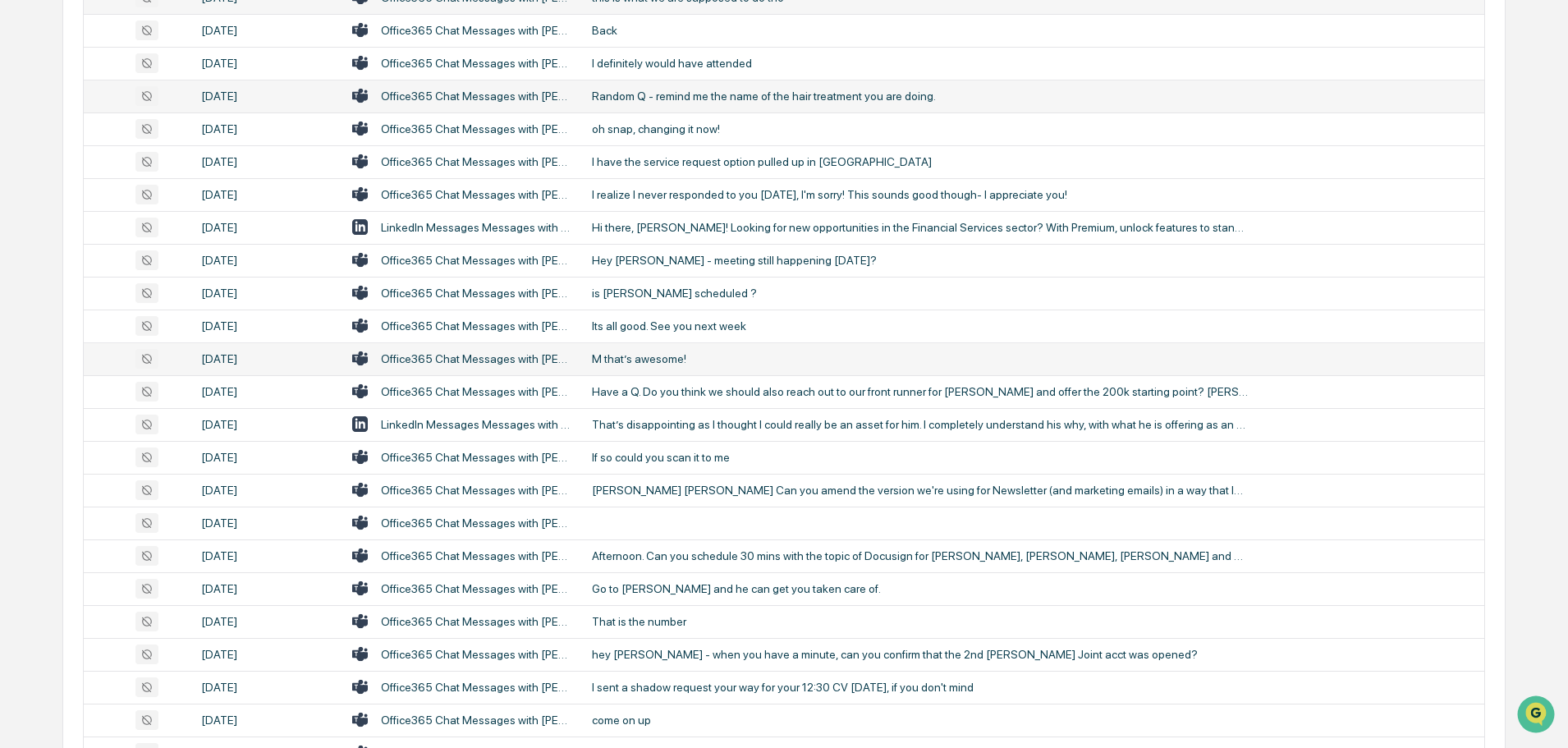
click at [607, 362] on div "M that’s awesome!" at bounding box center [921, 359] width 657 height 13
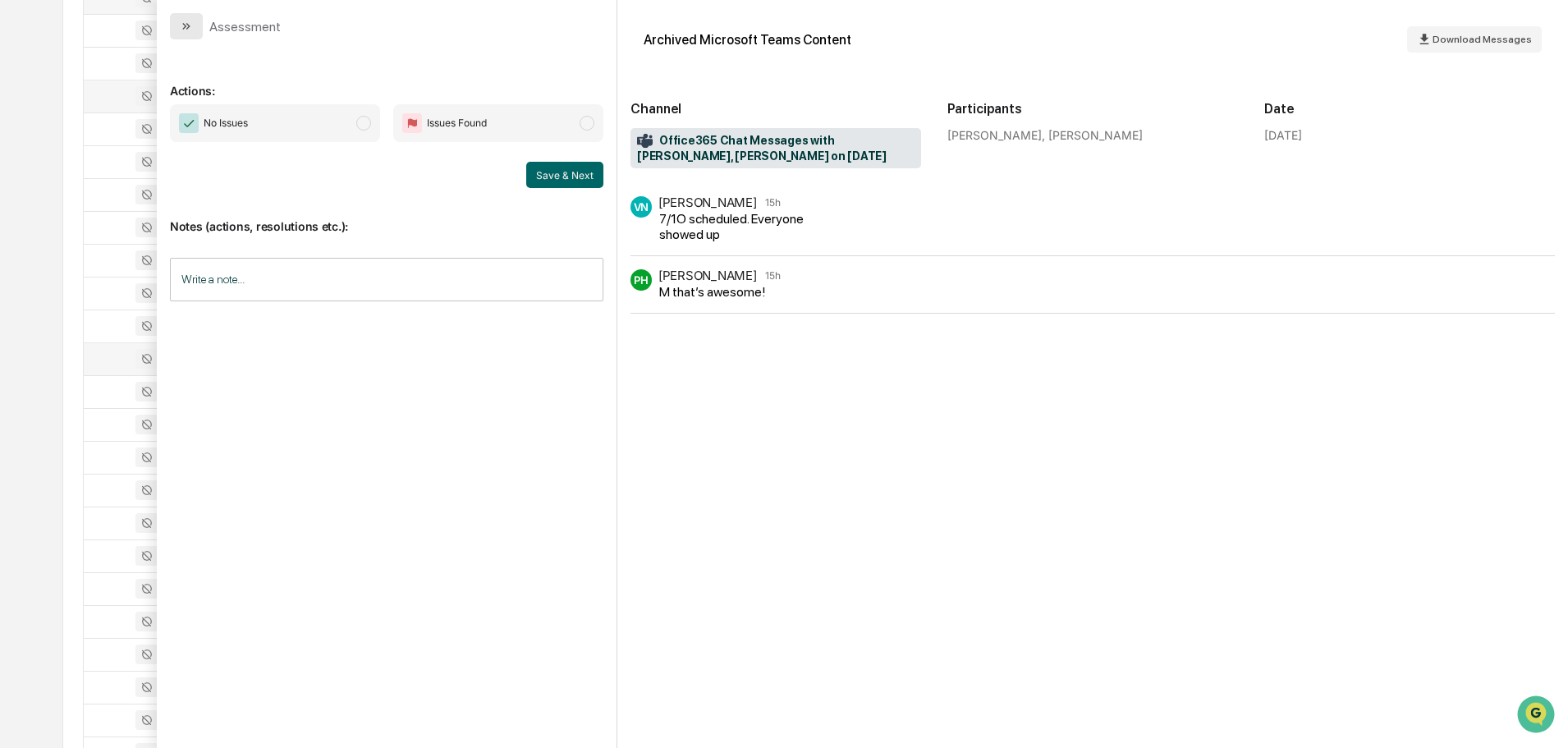
click at [189, 21] on icon "modal" at bounding box center [186, 26] width 13 height 13
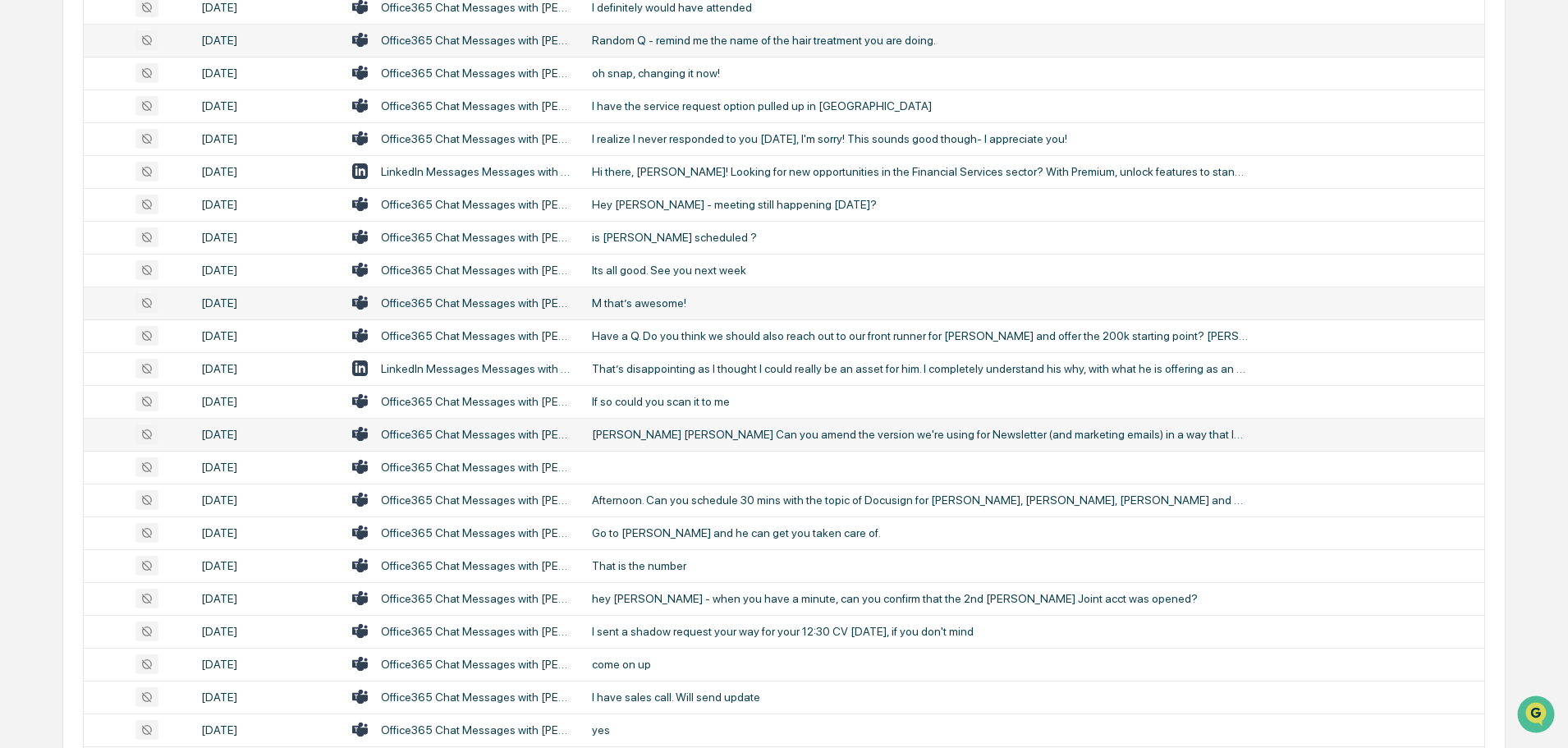
scroll to position [2514, 0]
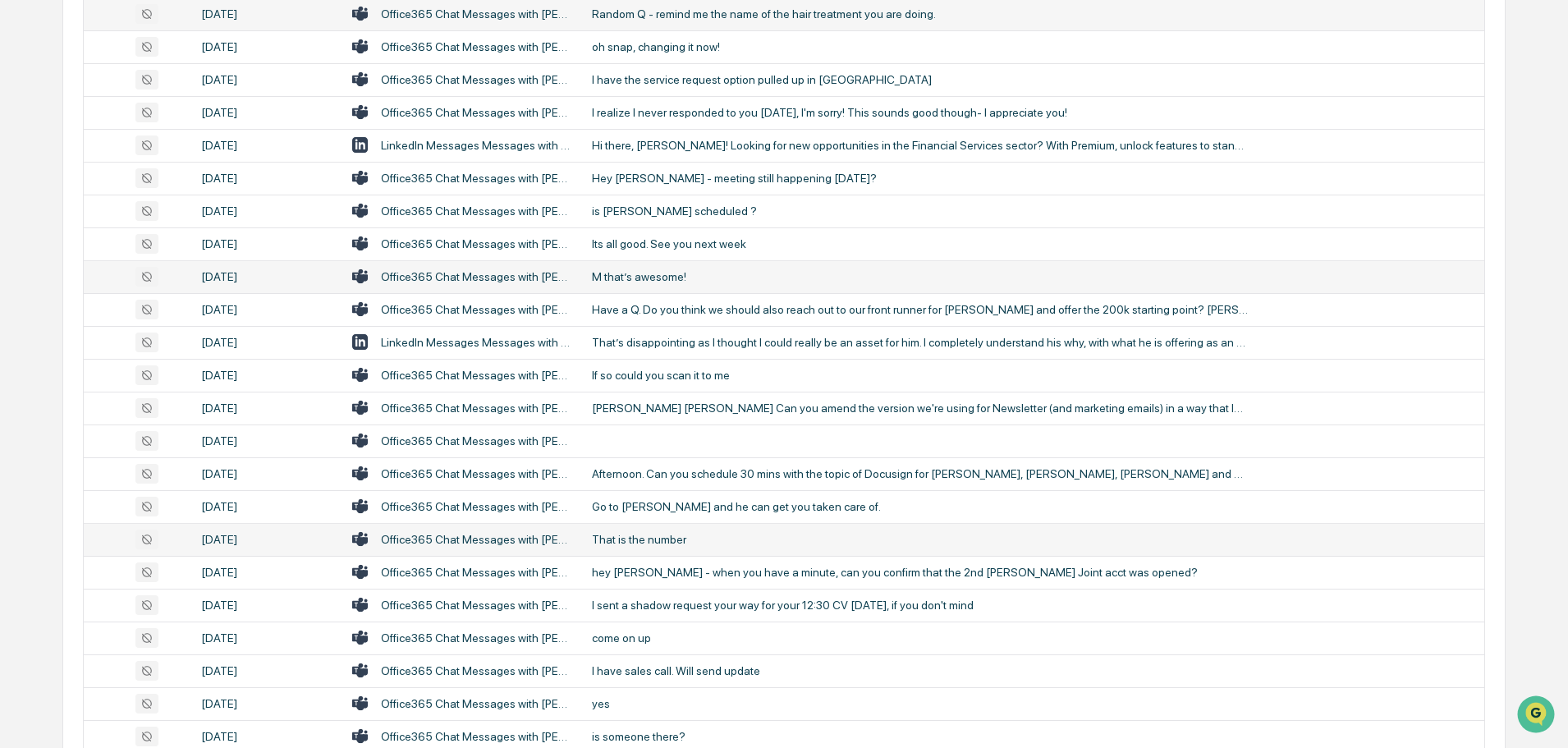
click at [663, 541] on div "That is the number" at bounding box center [921, 539] width 657 height 13
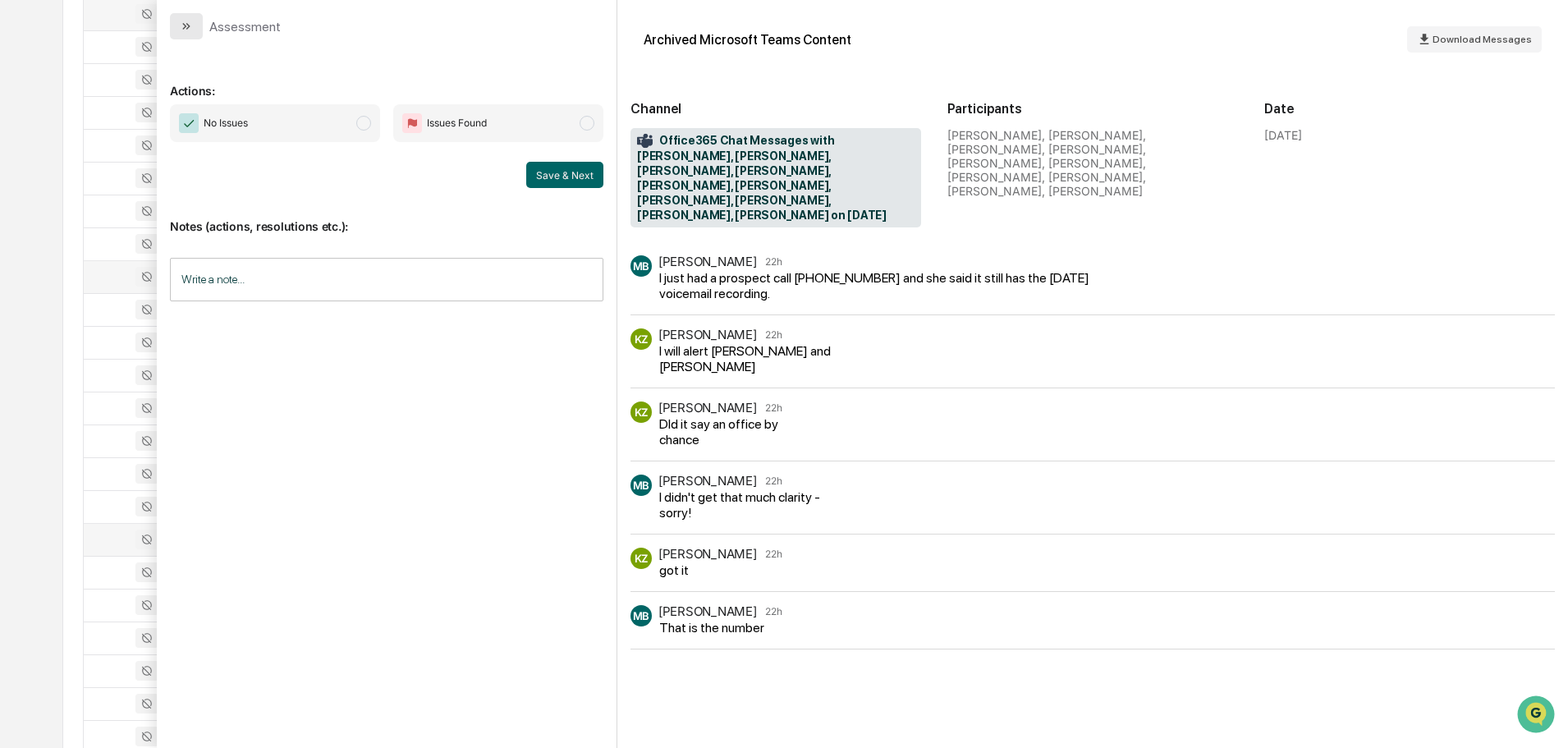
click at [187, 31] on icon "modal" at bounding box center [186, 26] width 13 height 13
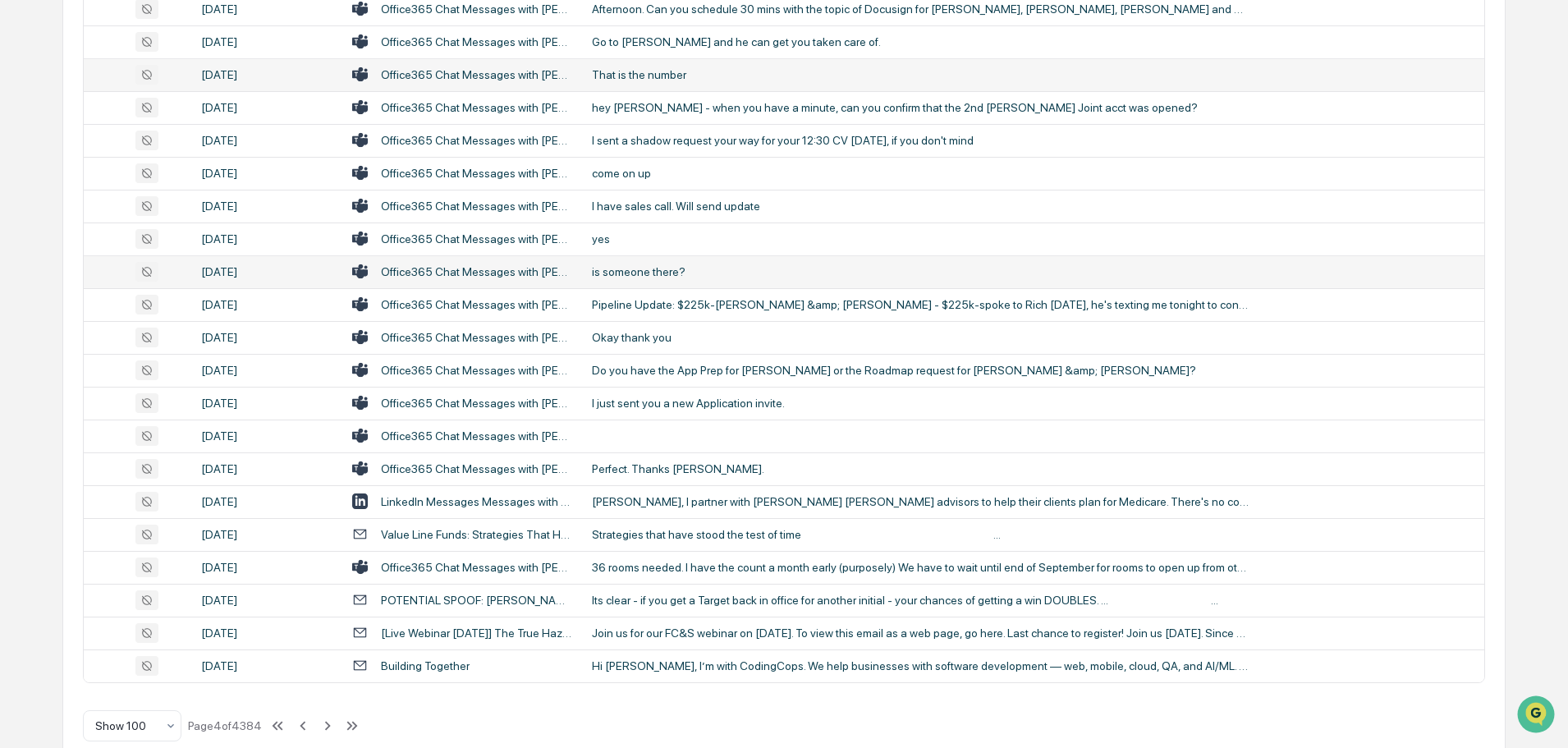
scroll to position [3006, 0]
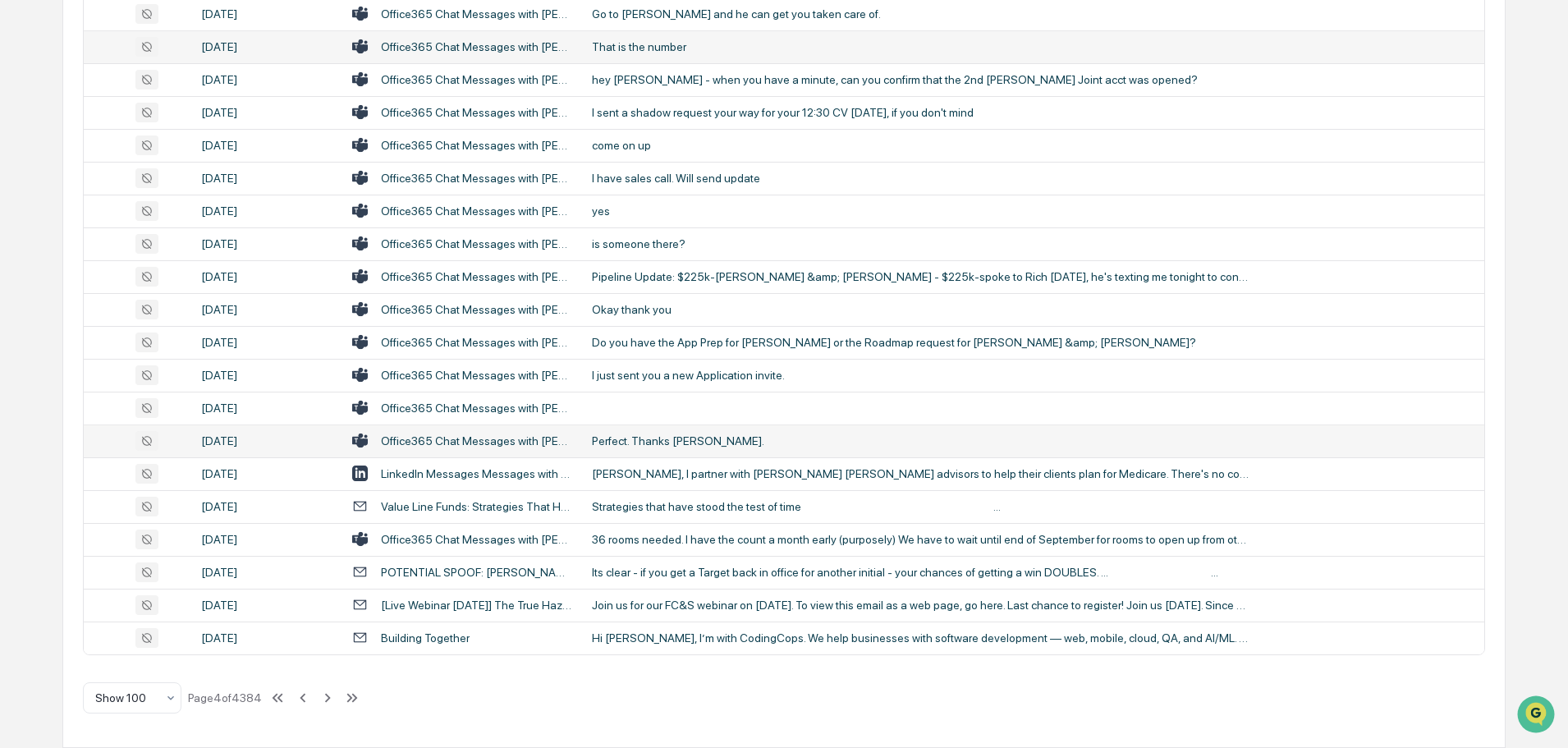
click at [644, 438] on div "Perfect. Thanks [PERSON_NAME]." at bounding box center [921, 440] width 657 height 13
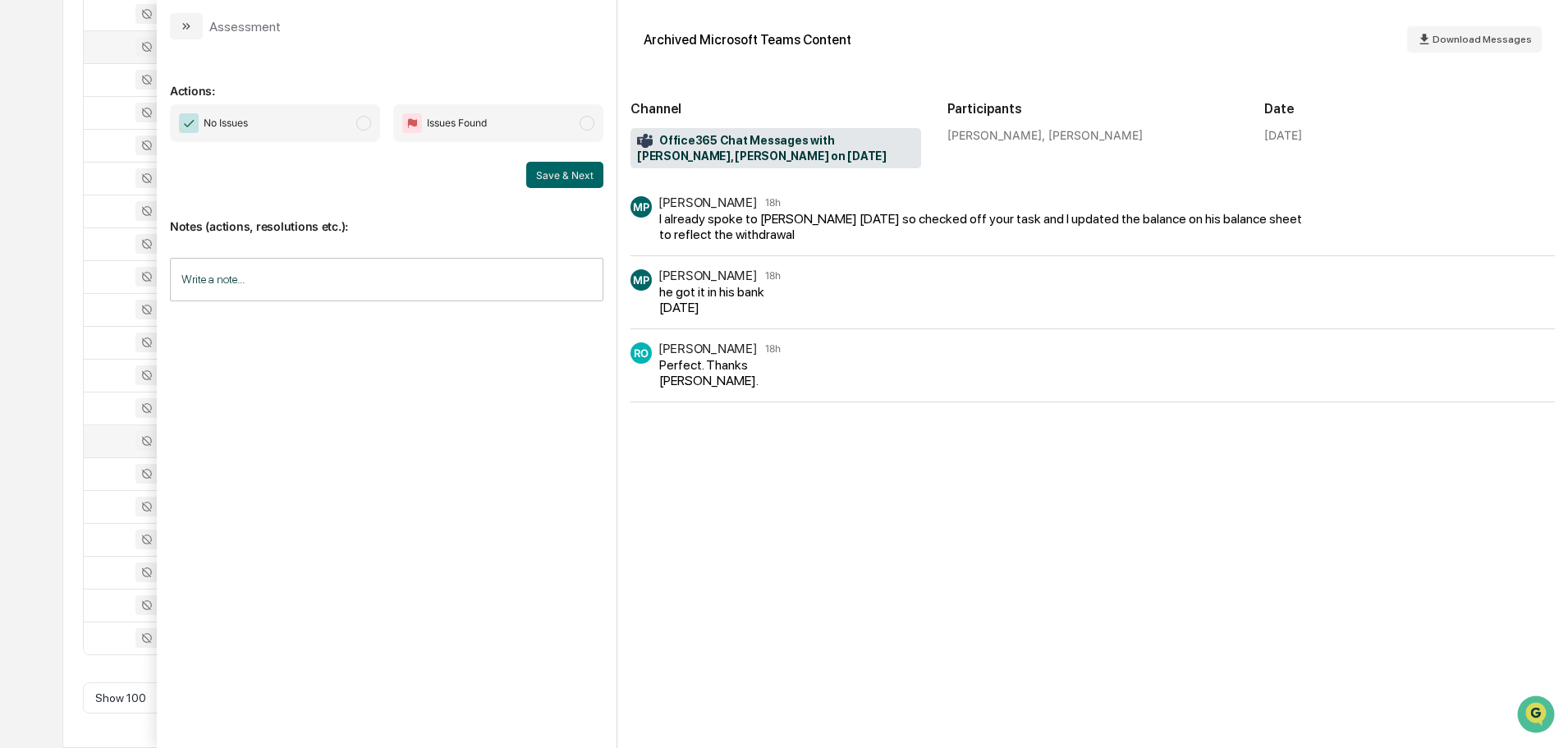
click at [192, 31] on icon "modal" at bounding box center [186, 26] width 13 height 13
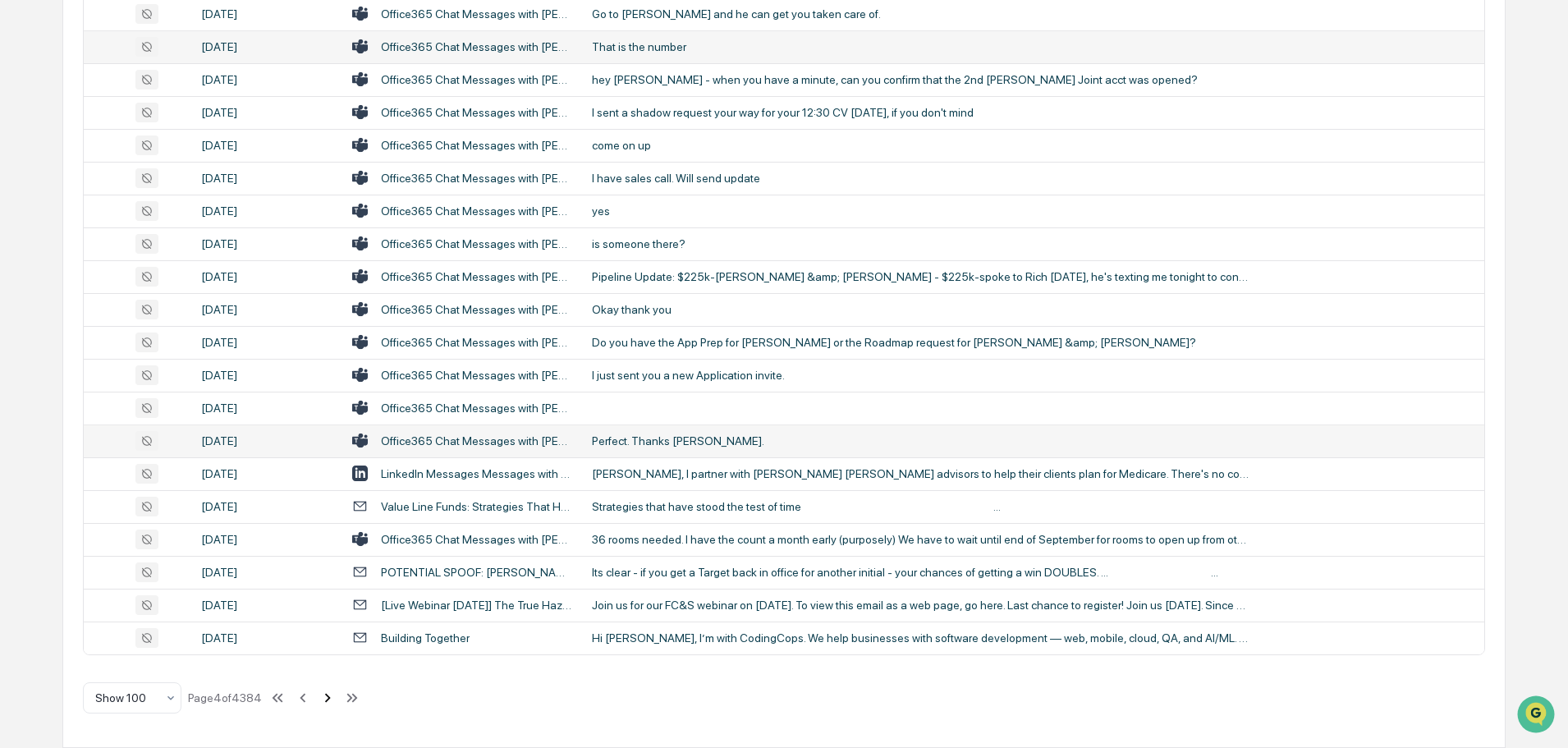
click at [328, 700] on icon at bounding box center [328, 697] width 5 height 9
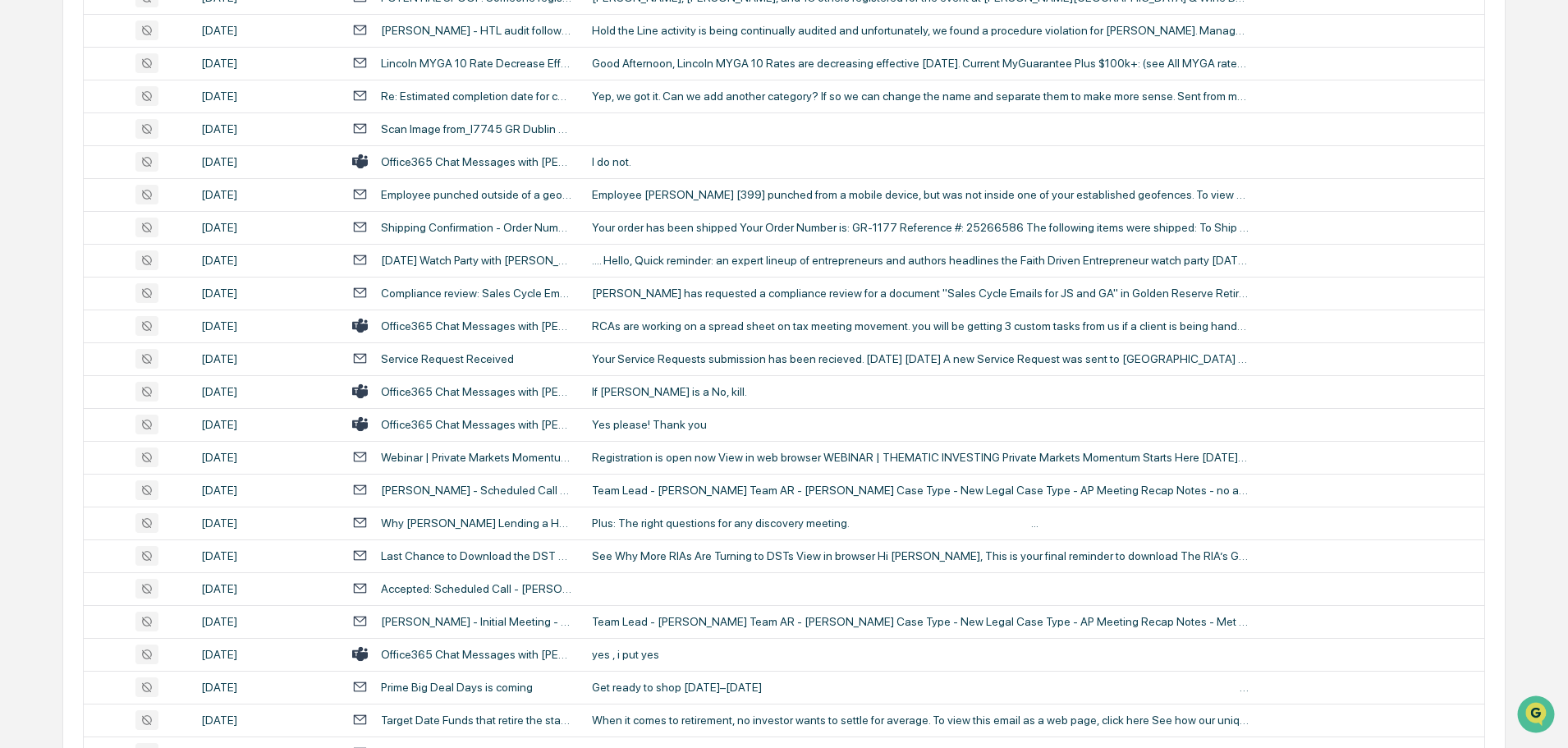
scroll to position [2514, 0]
